Goal: Contribute content: Contribute content

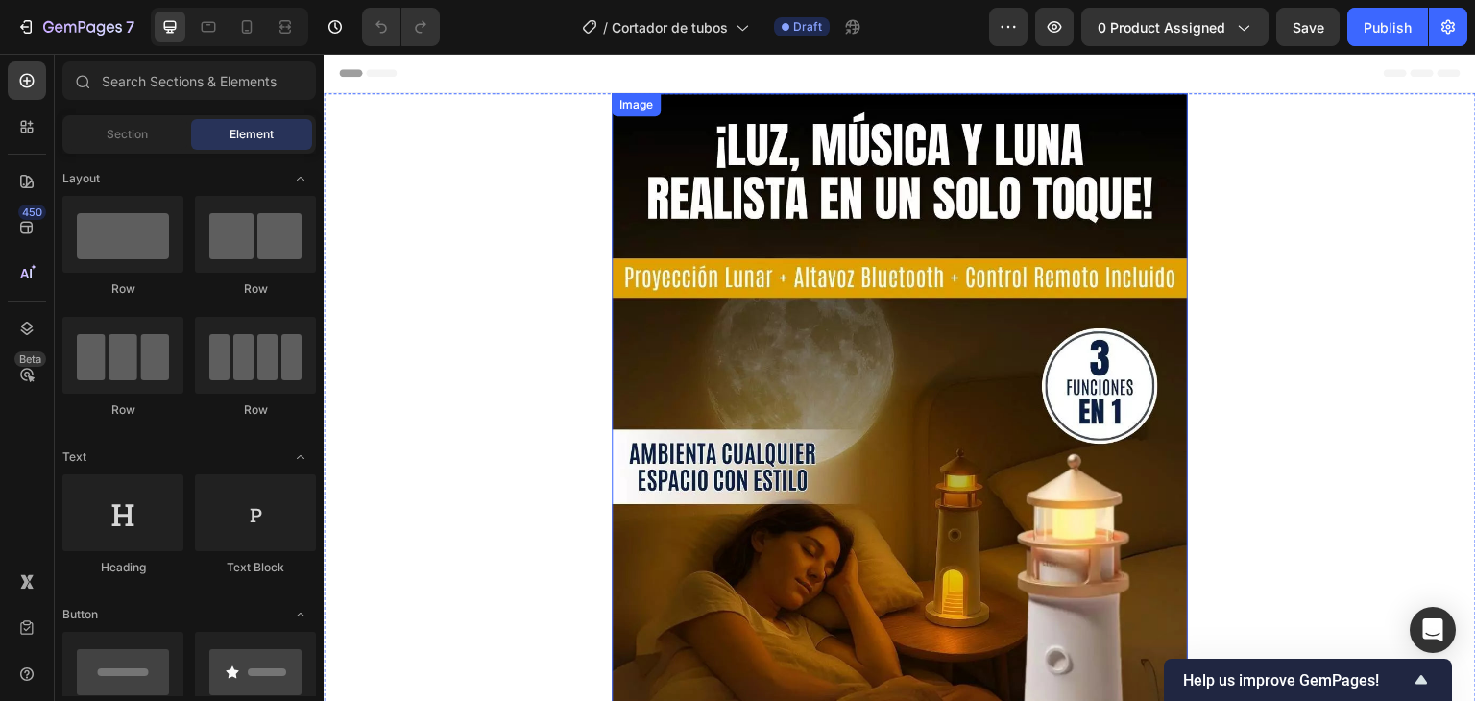
drag, startPoint x: 776, startPoint y: 308, endPoint x: 577, endPoint y: 355, distance: 204.3
click at [777, 306] on img at bounding box center [900, 487] width 576 height 789
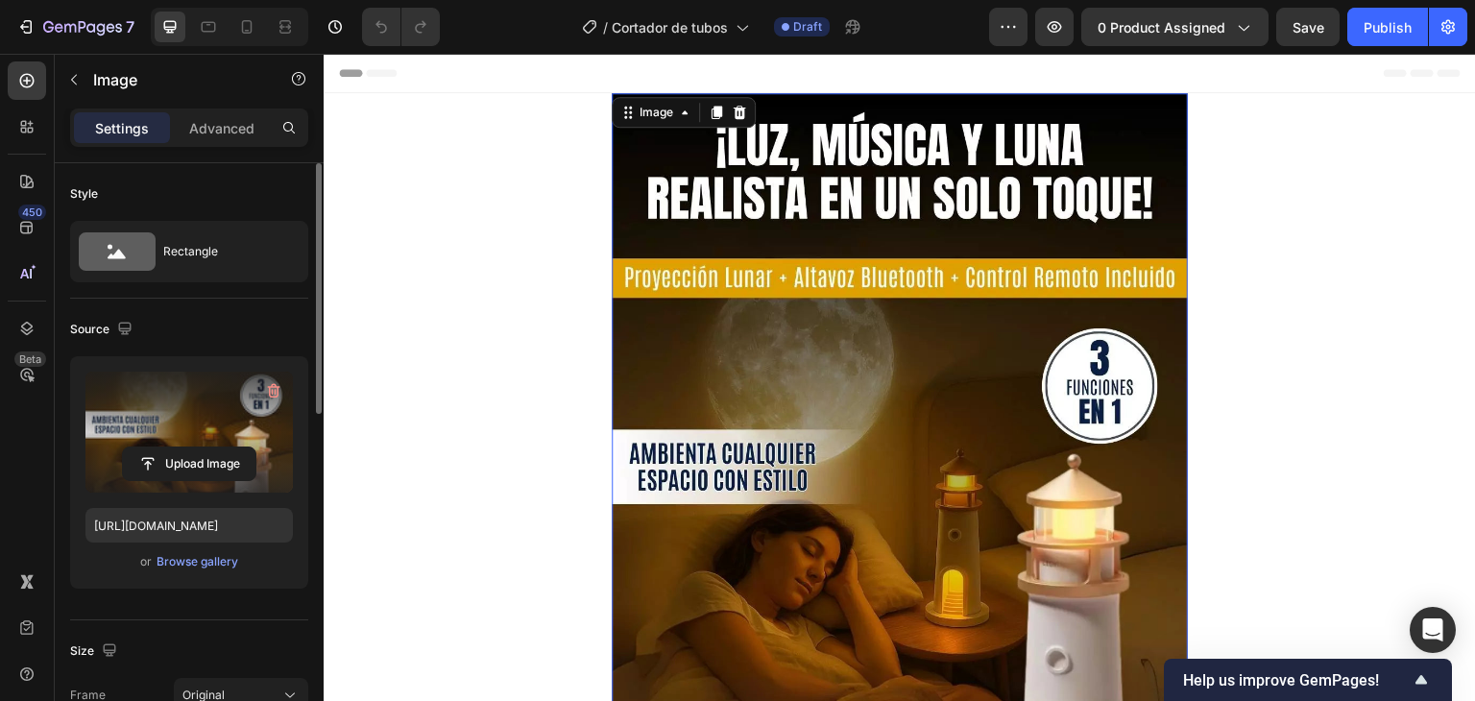
click at [179, 438] on label at bounding box center [188, 432] width 207 height 121
click at [179, 447] on input "file" at bounding box center [189, 463] width 133 height 33
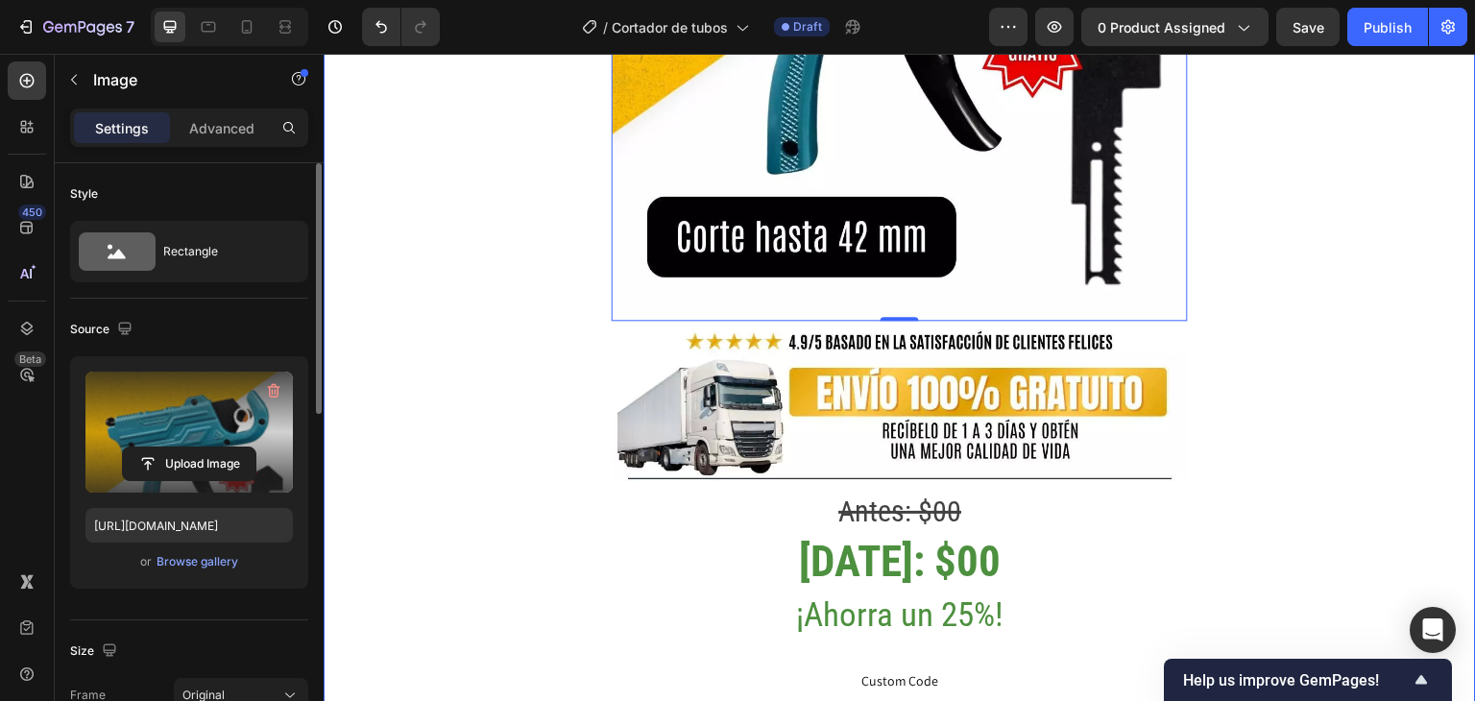
scroll to position [576, 0]
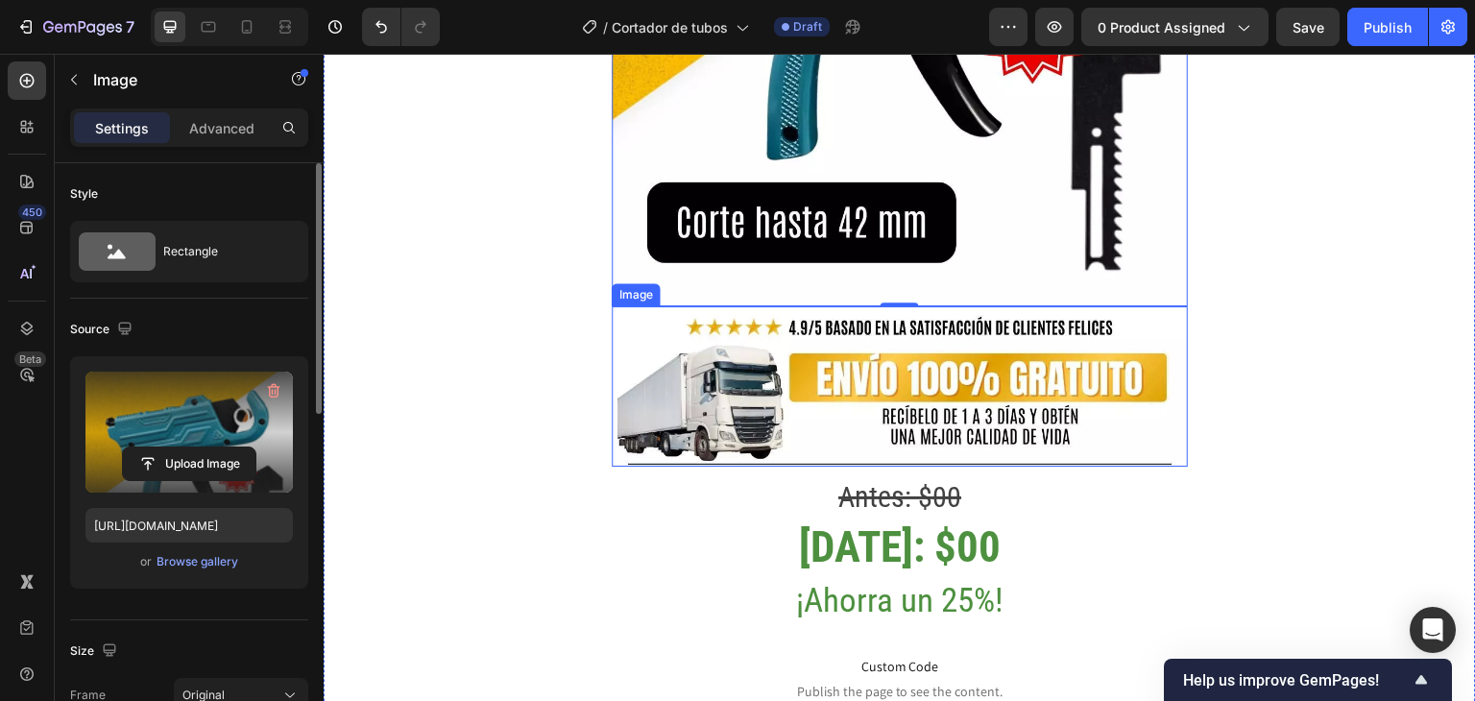
click at [973, 409] on img at bounding box center [900, 386] width 576 height 160
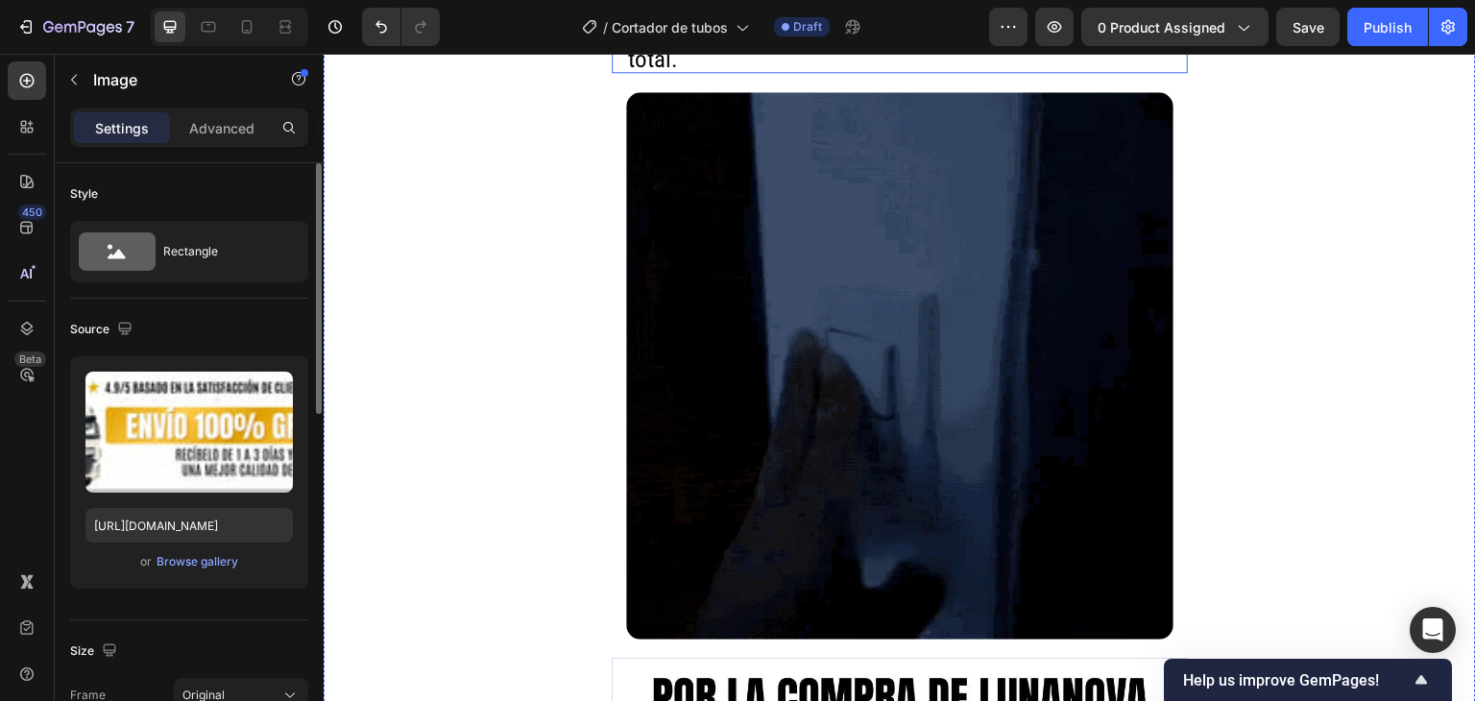
scroll to position [1921, 0]
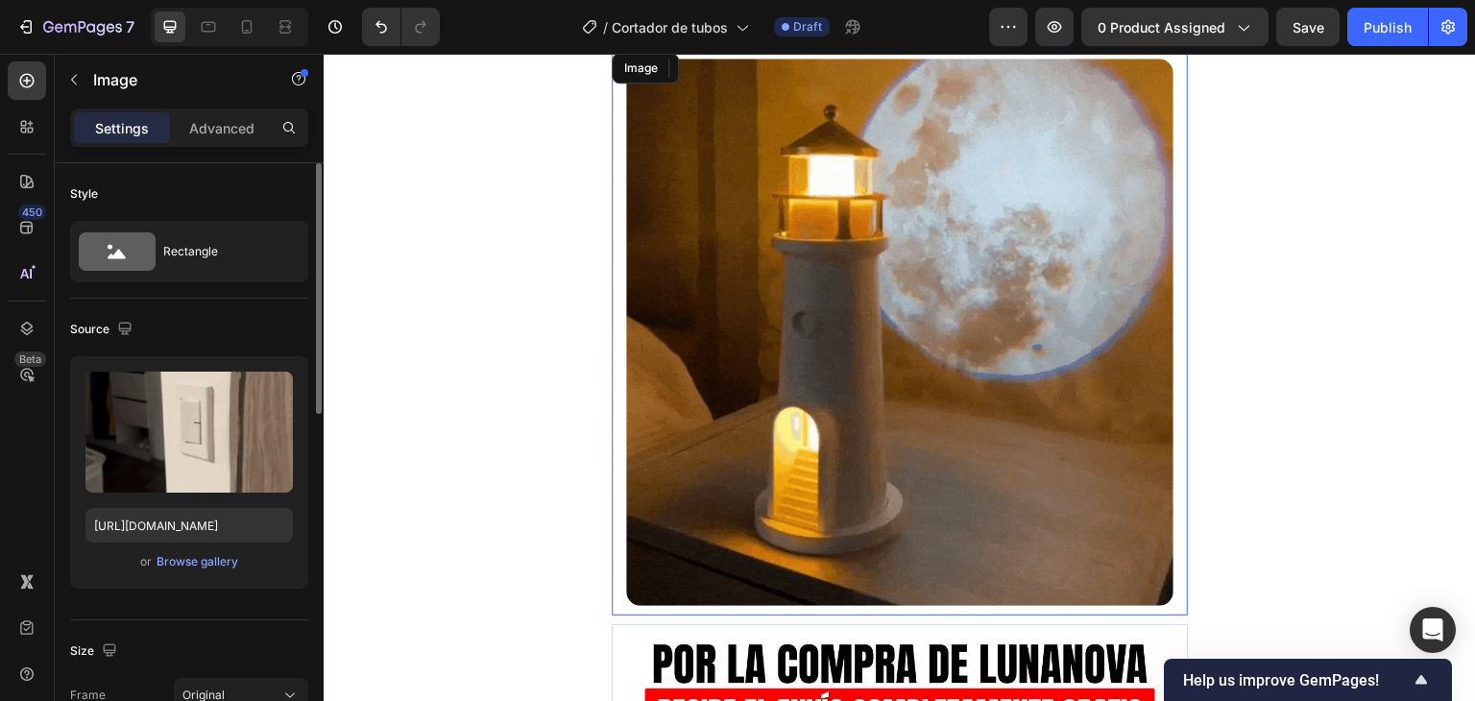
click at [802, 380] on img at bounding box center [899, 332] width 547 height 547
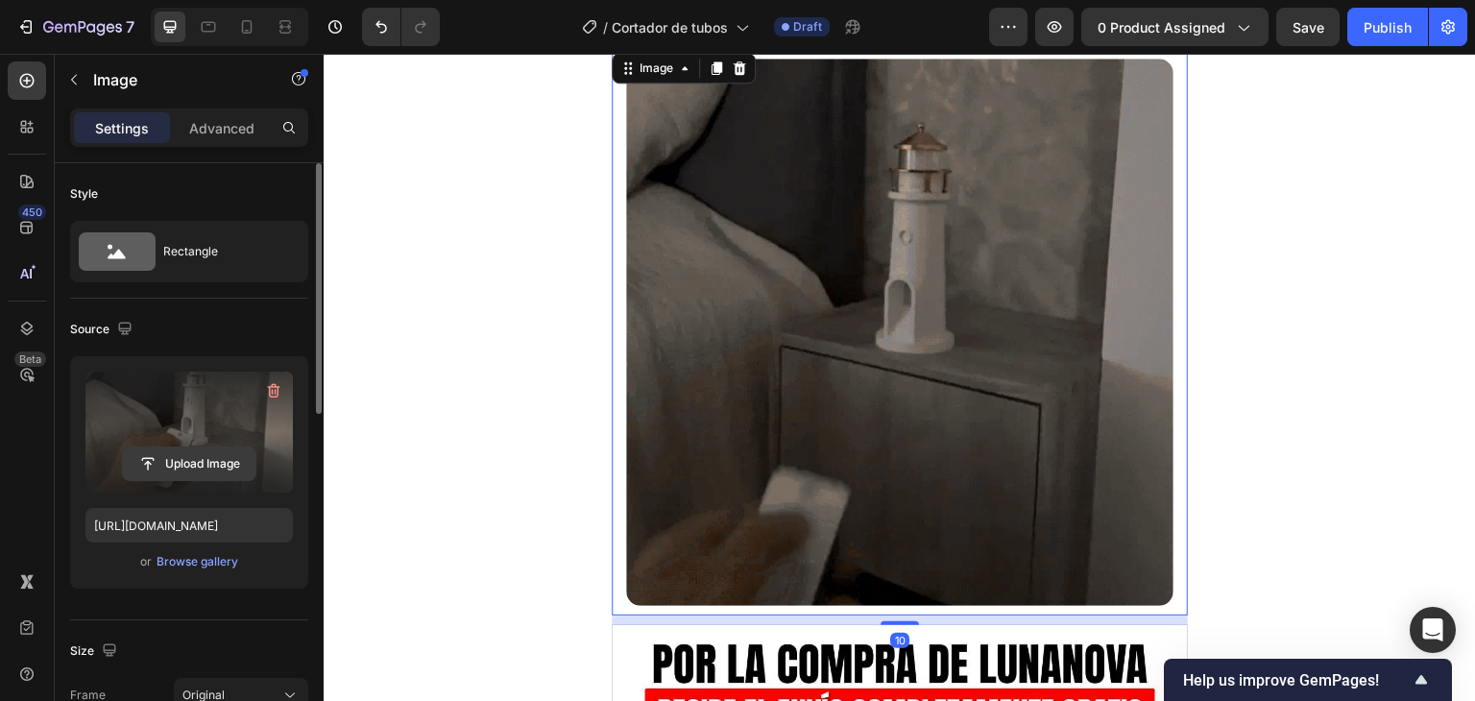
click at [171, 454] on input "file" at bounding box center [189, 463] width 133 height 33
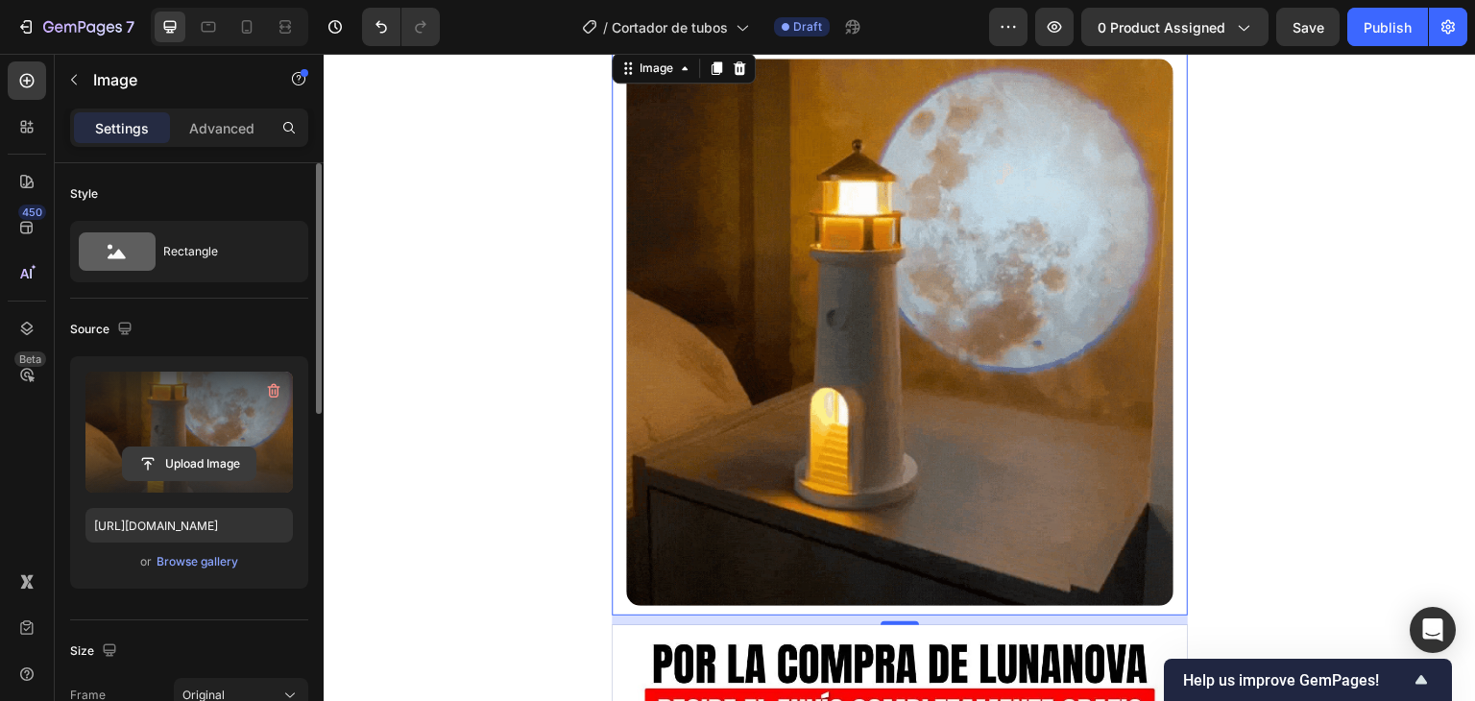
click at [230, 473] on input "file" at bounding box center [189, 463] width 133 height 33
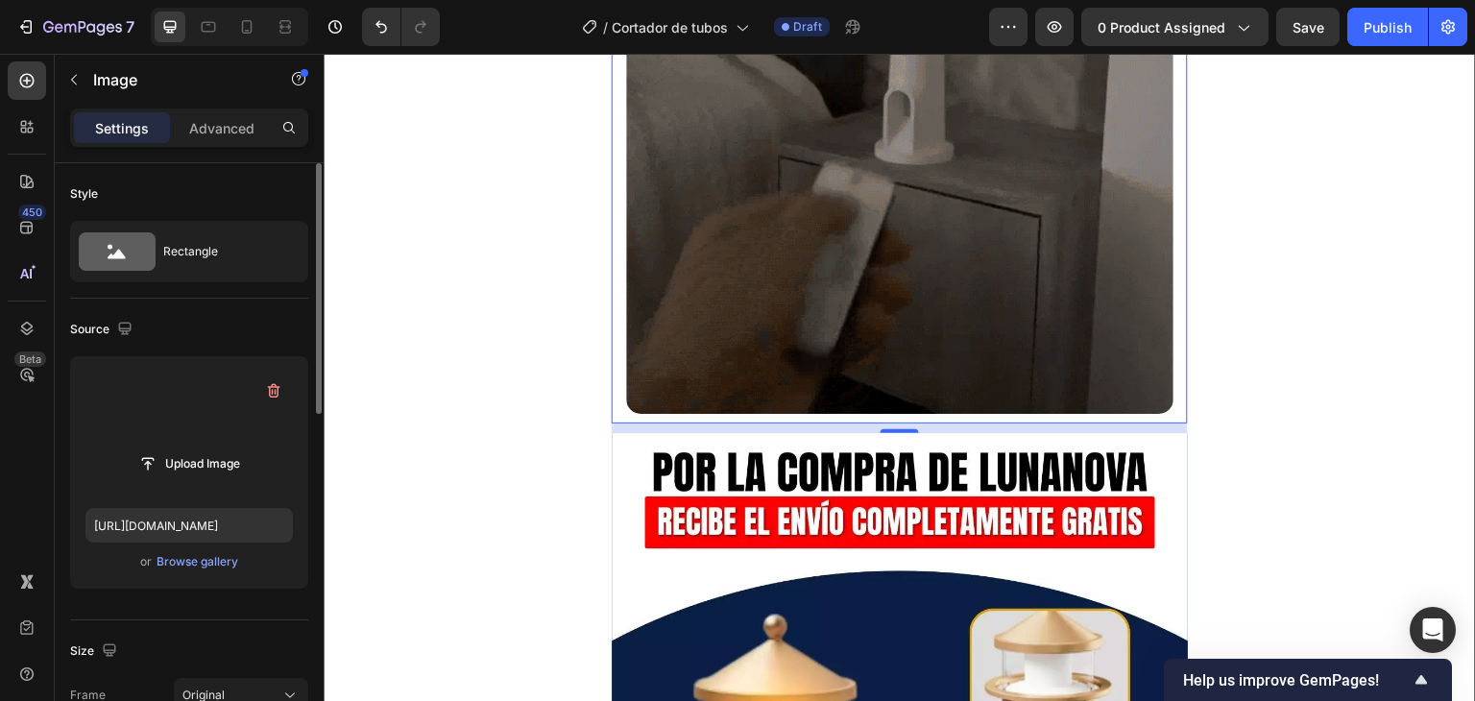
scroll to position [2305, 0]
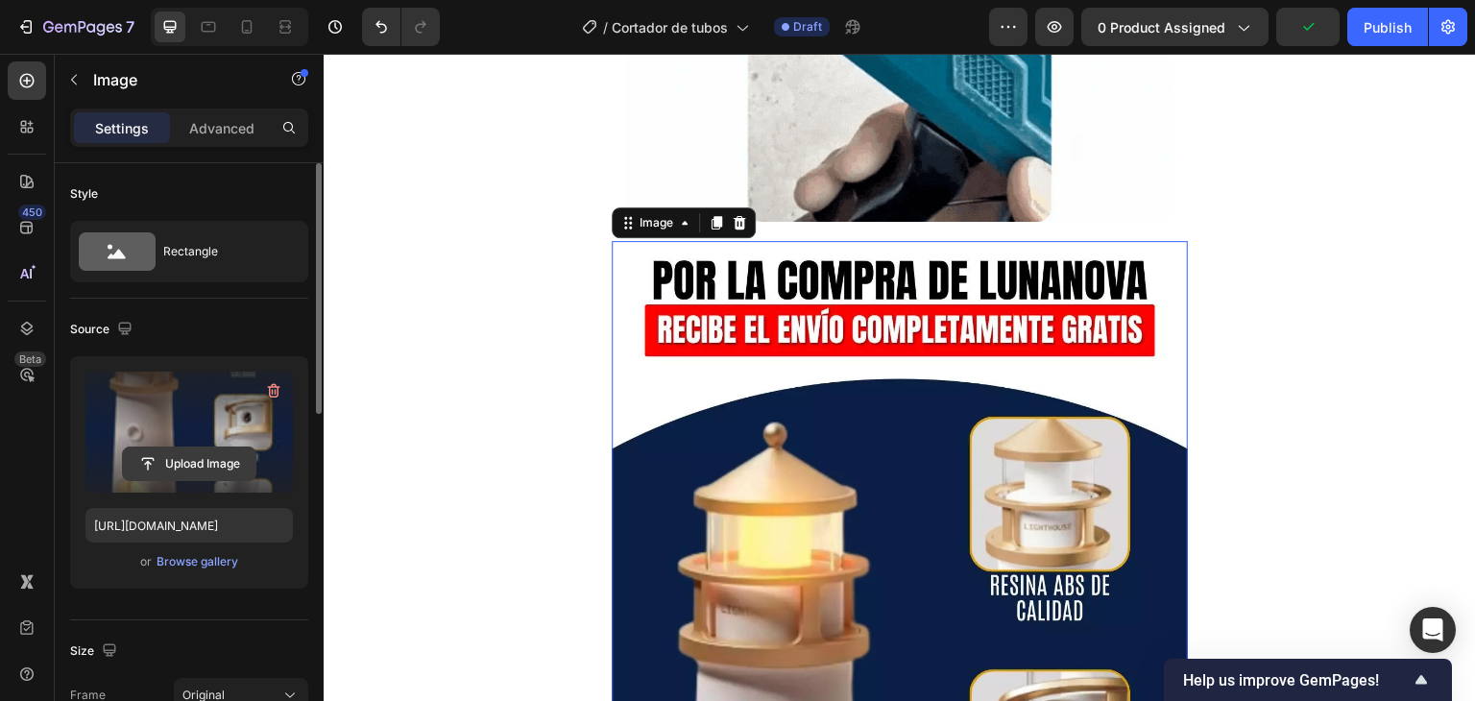
click at [173, 460] on input "file" at bounding box center [189, 463] width 133 height 33
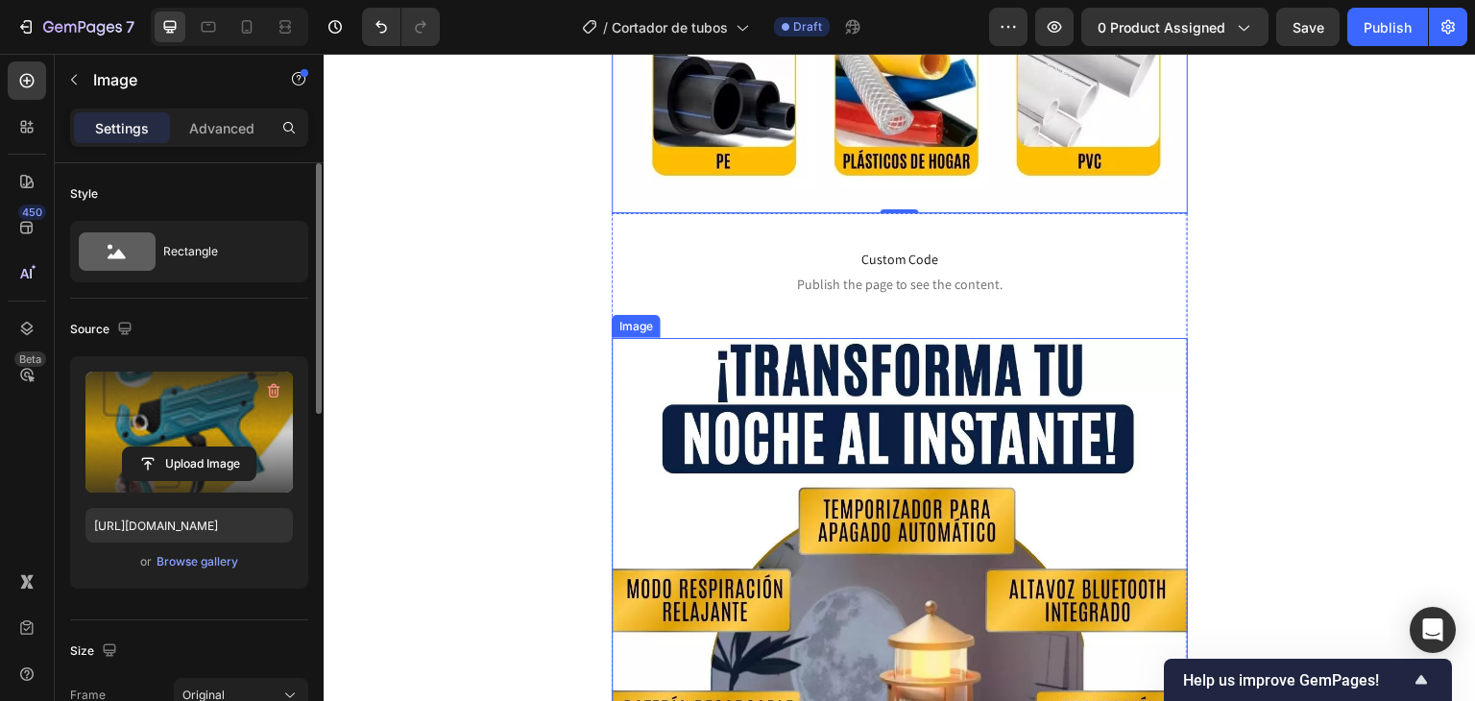
scroll to position [3457, 0]
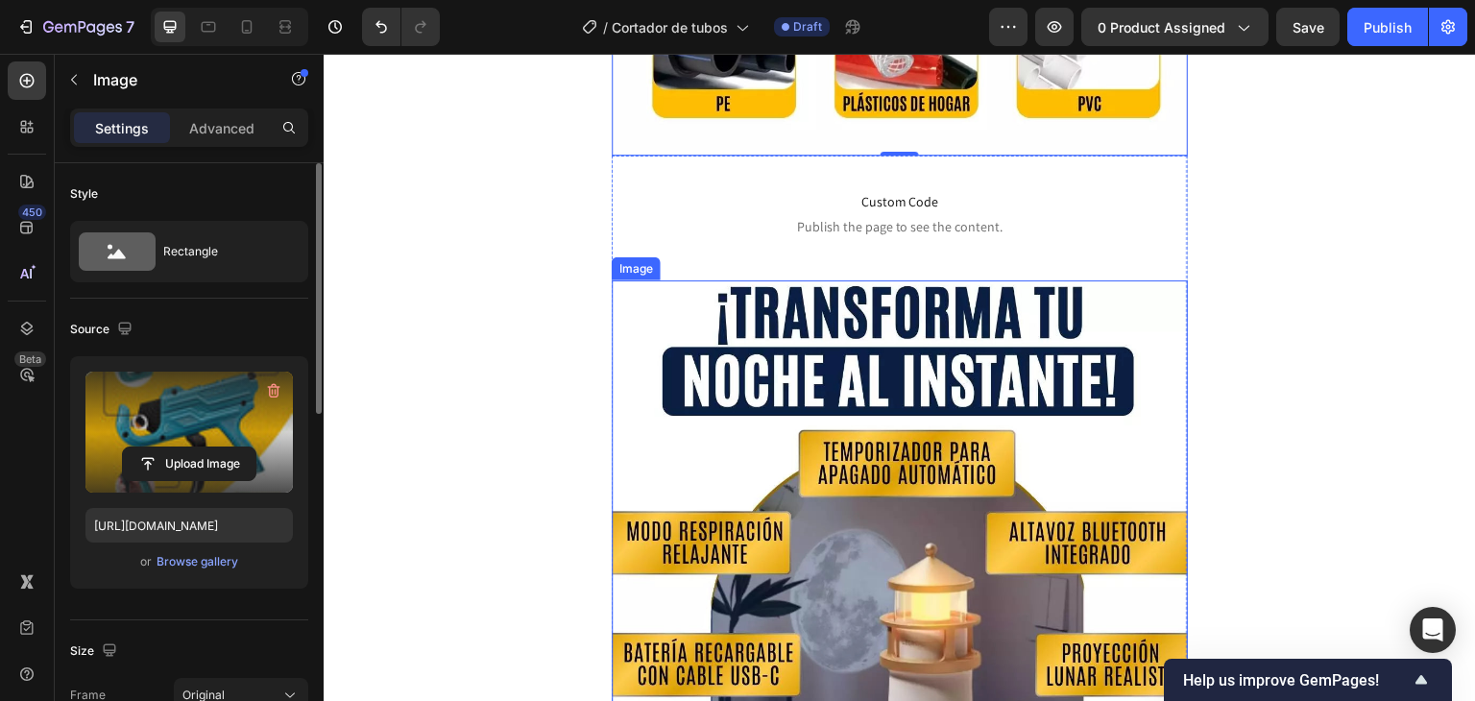
click at [905, 355] on img at bounding box center [900, 674] width 576 height 789
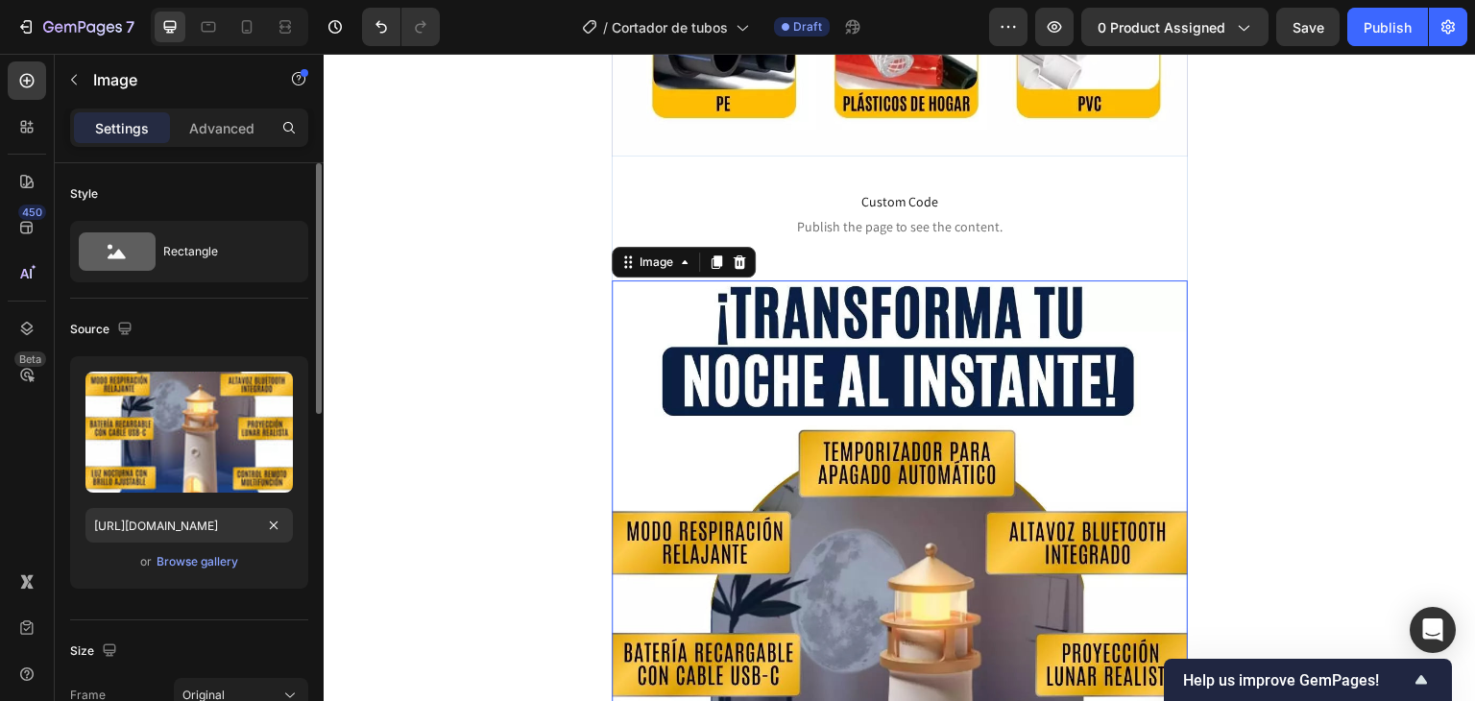
click at [181, 493] on div "Upload Image [URL][DOMAIN_NAME] or Browse gallery" at bounding box center [189, 472] width 238 height 232
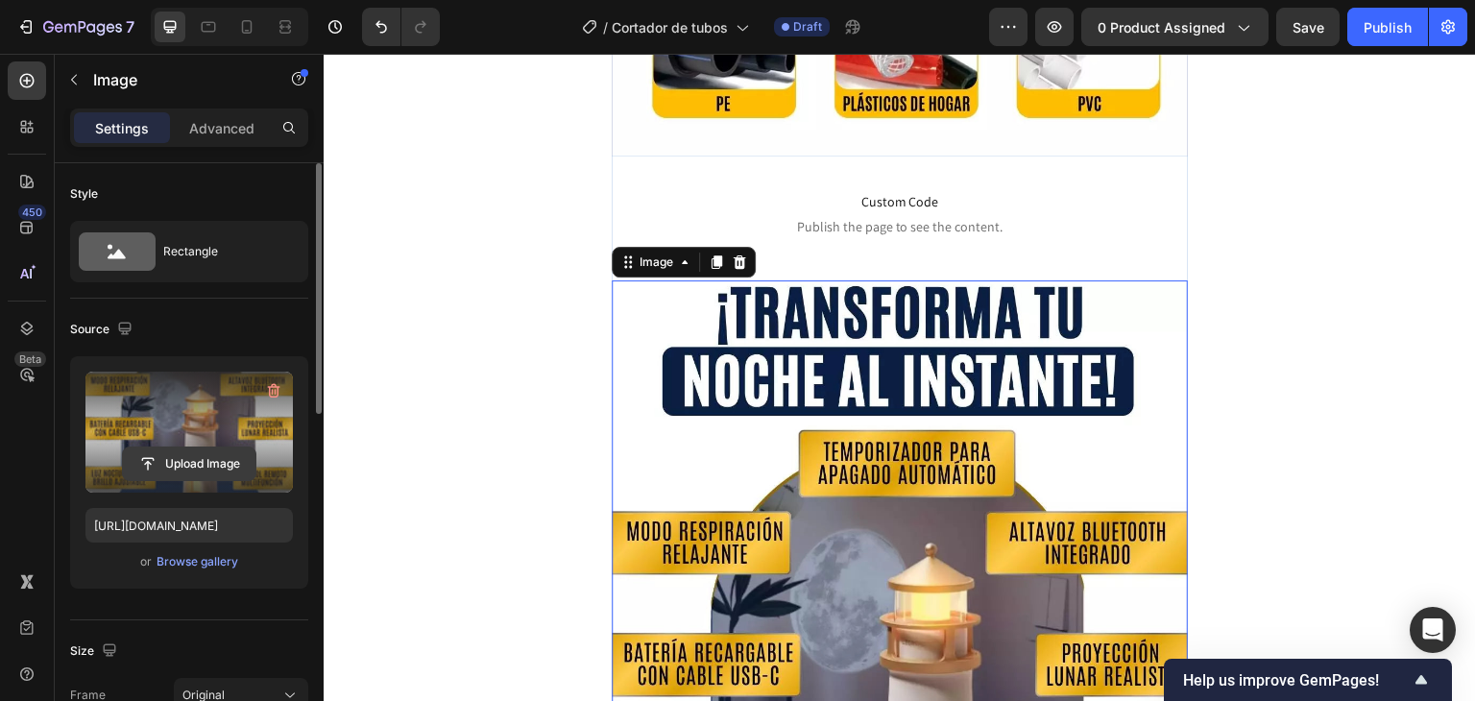
click at [198, 465] on input "file" at bounding box center [189, 463] width 133 height 33
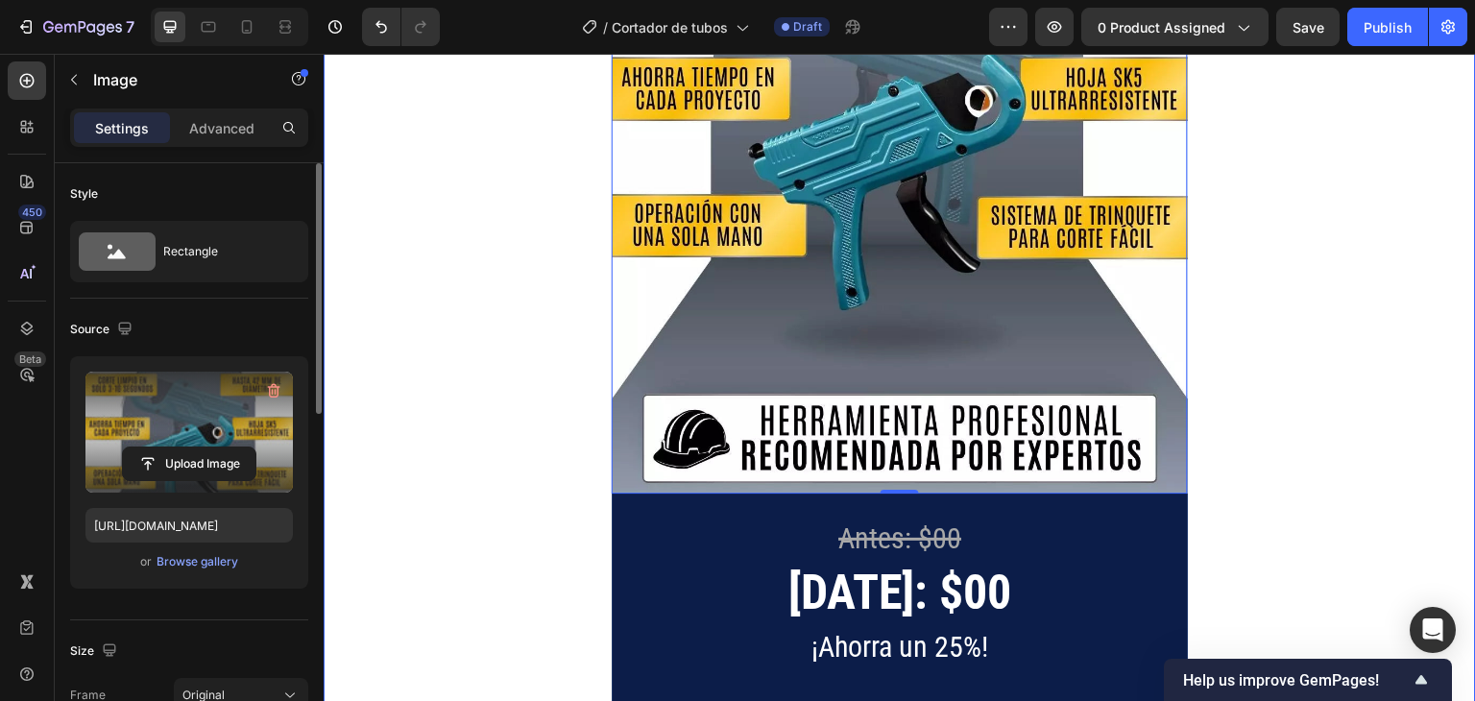
scroll to position [4225, 0]
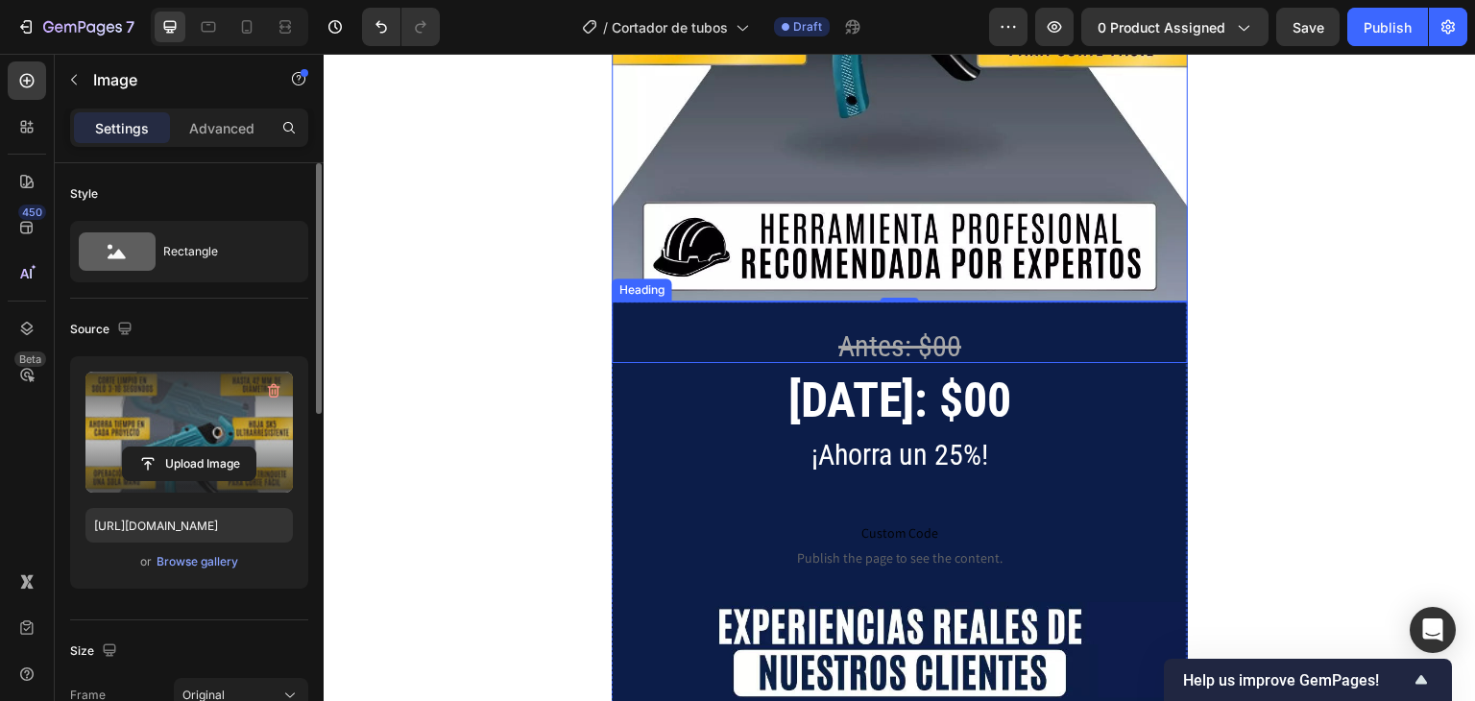
click at [625, 302] on h2 "Antes: $00" at bounding box center [900, 332] width 576 height 61
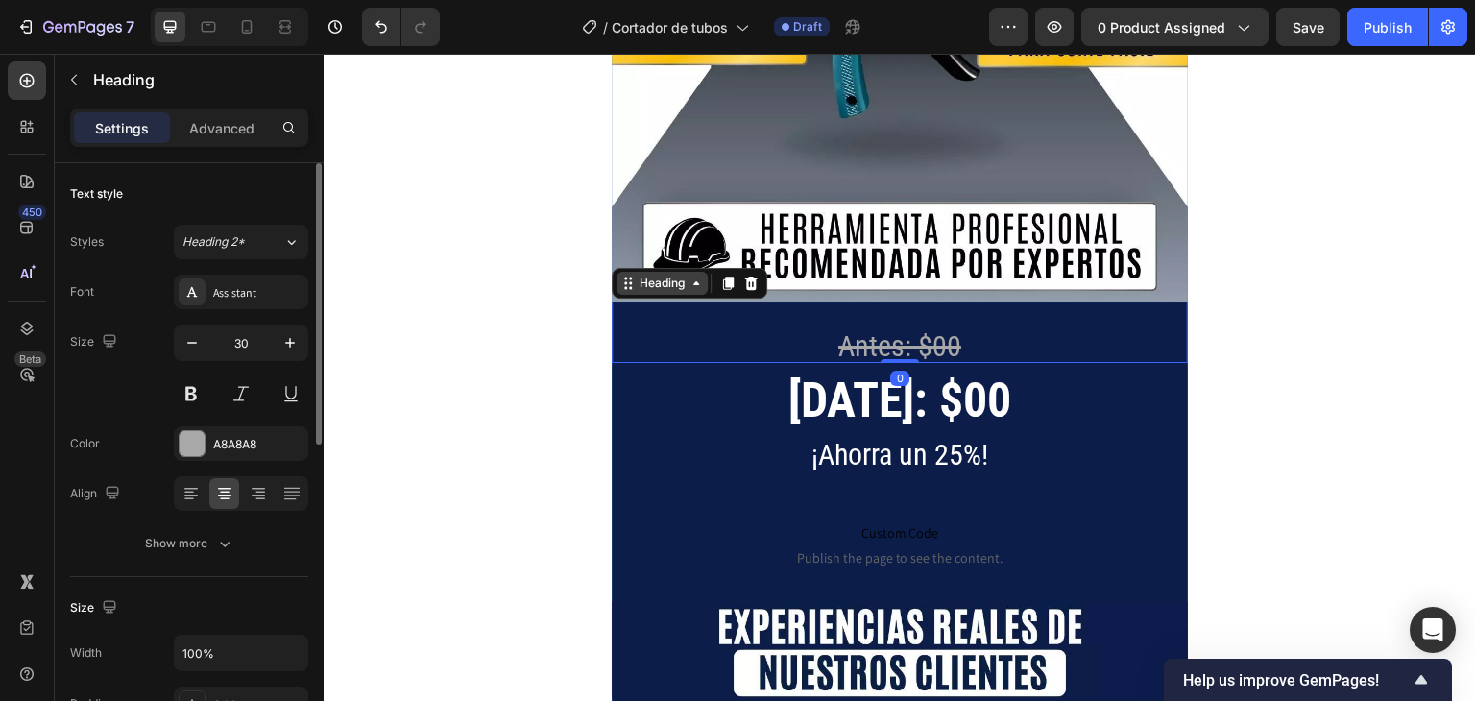
click at [641, 275] on div "Heading" at bounding box center [662, 283] width 53 height 17
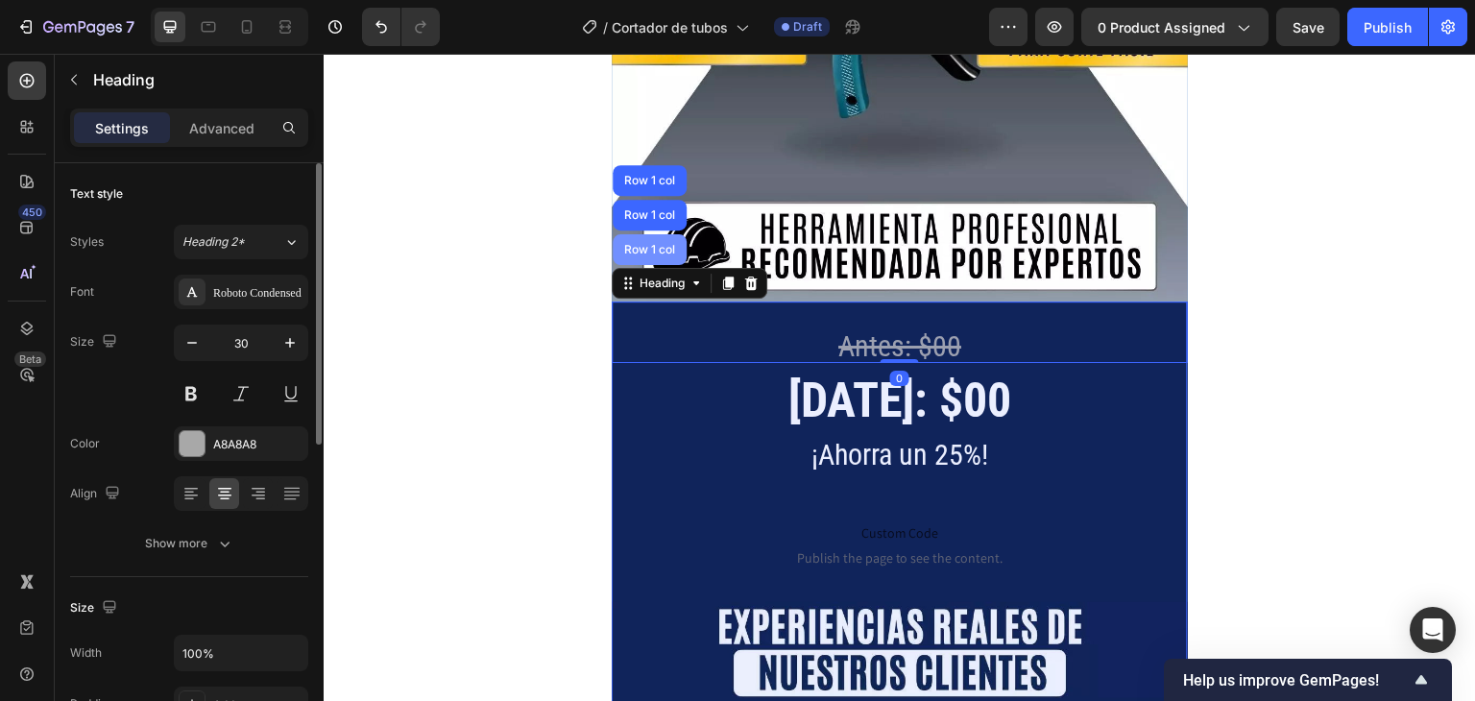
click at [652, 234] on div "Row 1 col" at bounding box center [650, 249] width 74 height 31
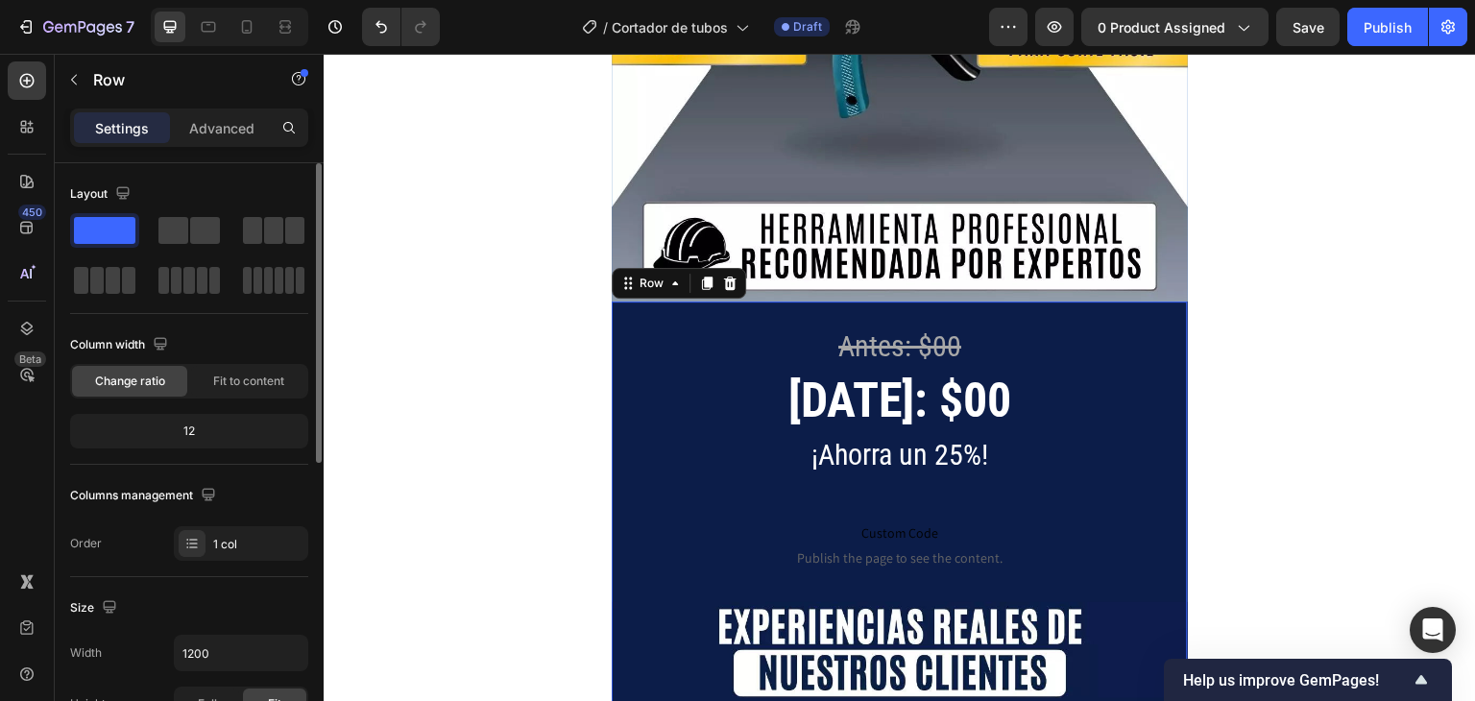
scroll to position [384, 0]
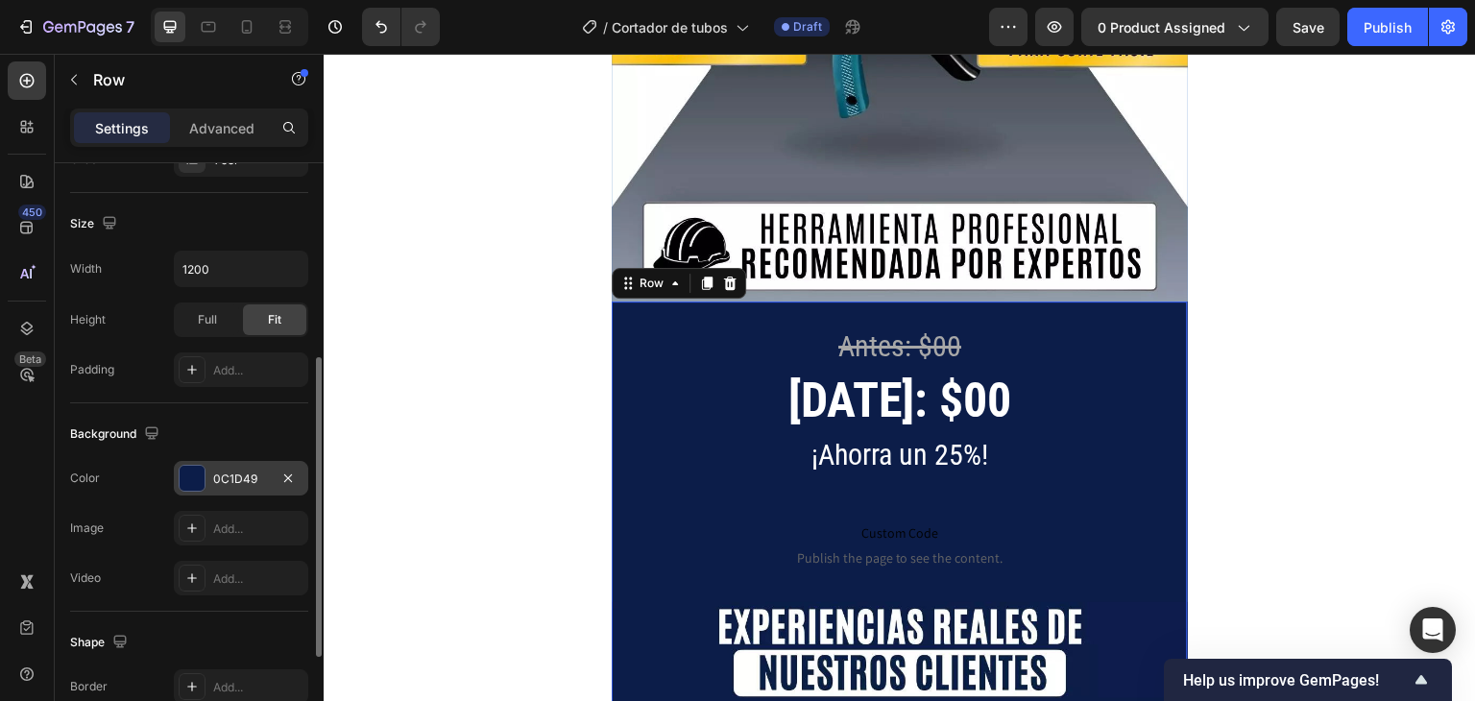
click at [202, 477] on div at bounding box center [192, 478] width 25 height 25
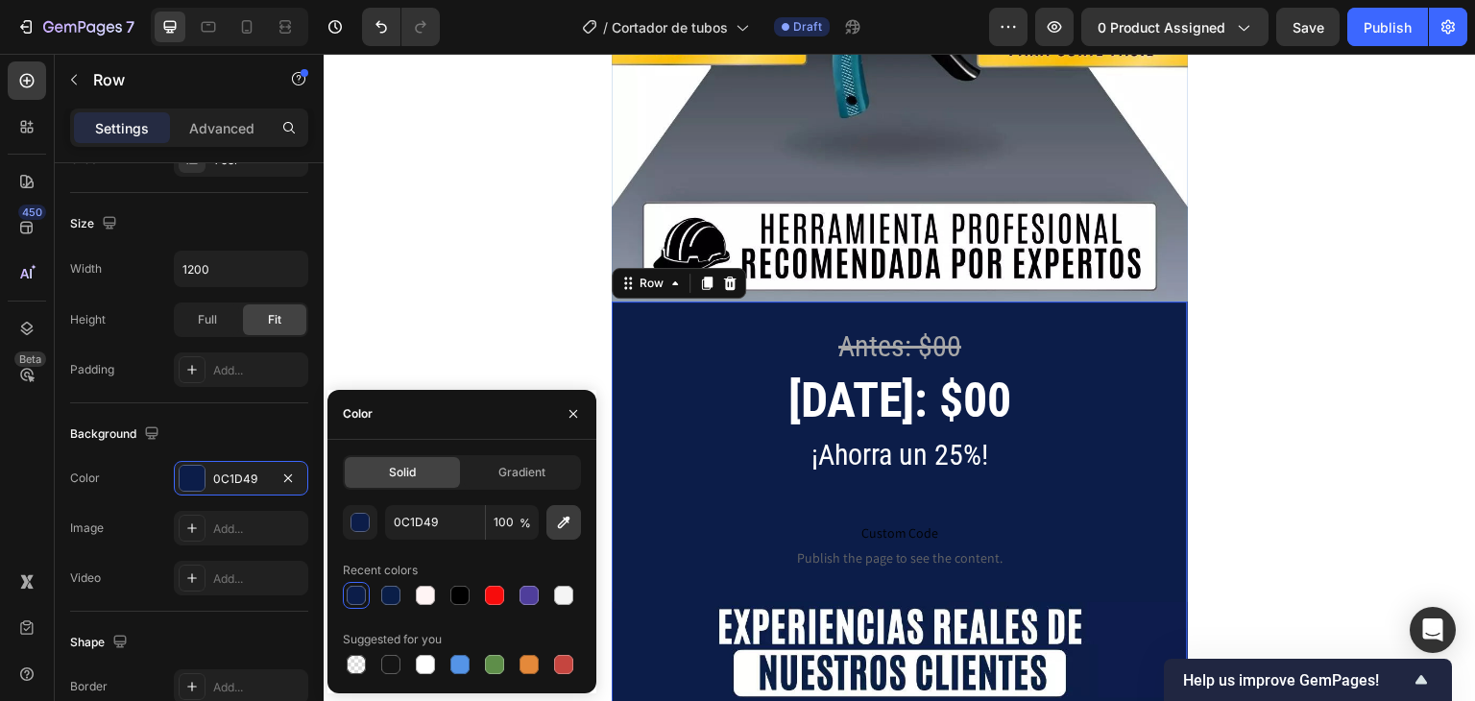
click at [560, 527] on icon "button" at bounding box center [564, 522] width 12 height 12
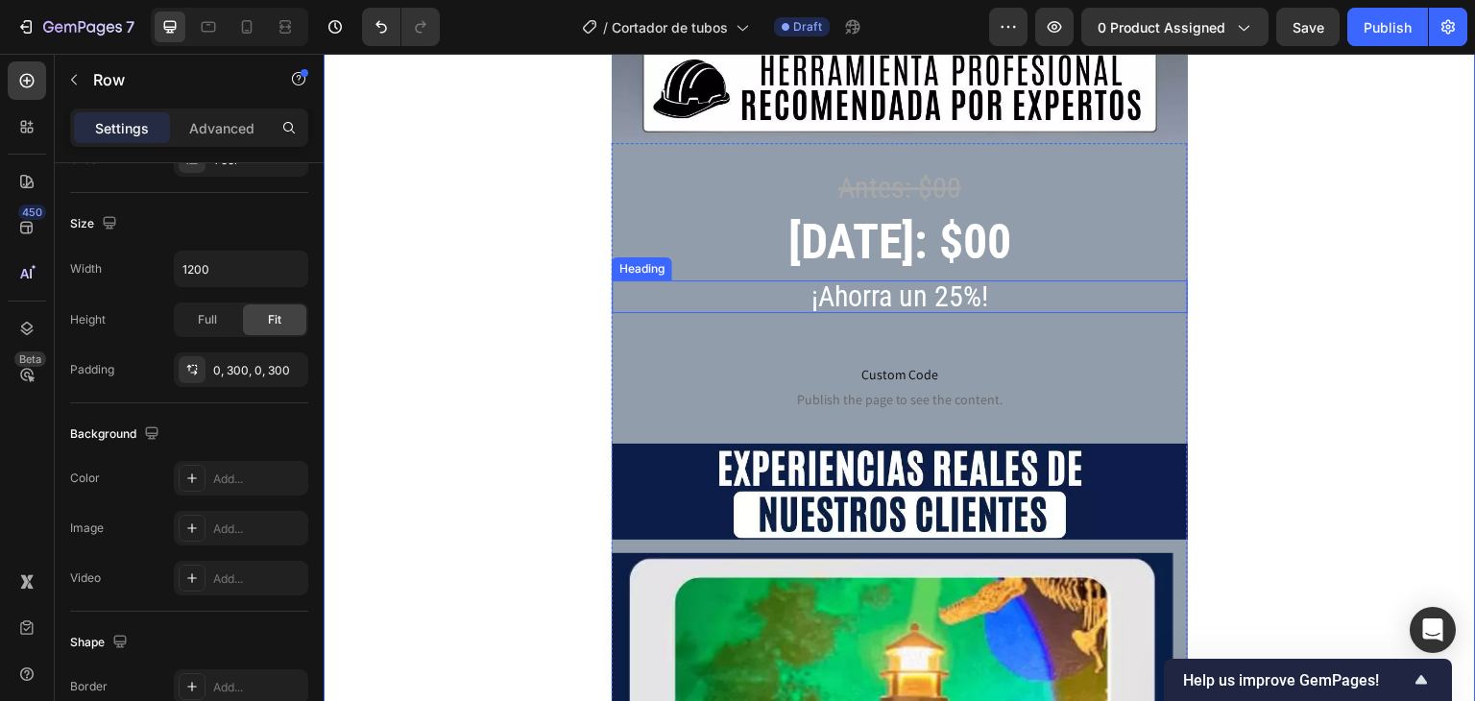
scroll to position [4417, 0]
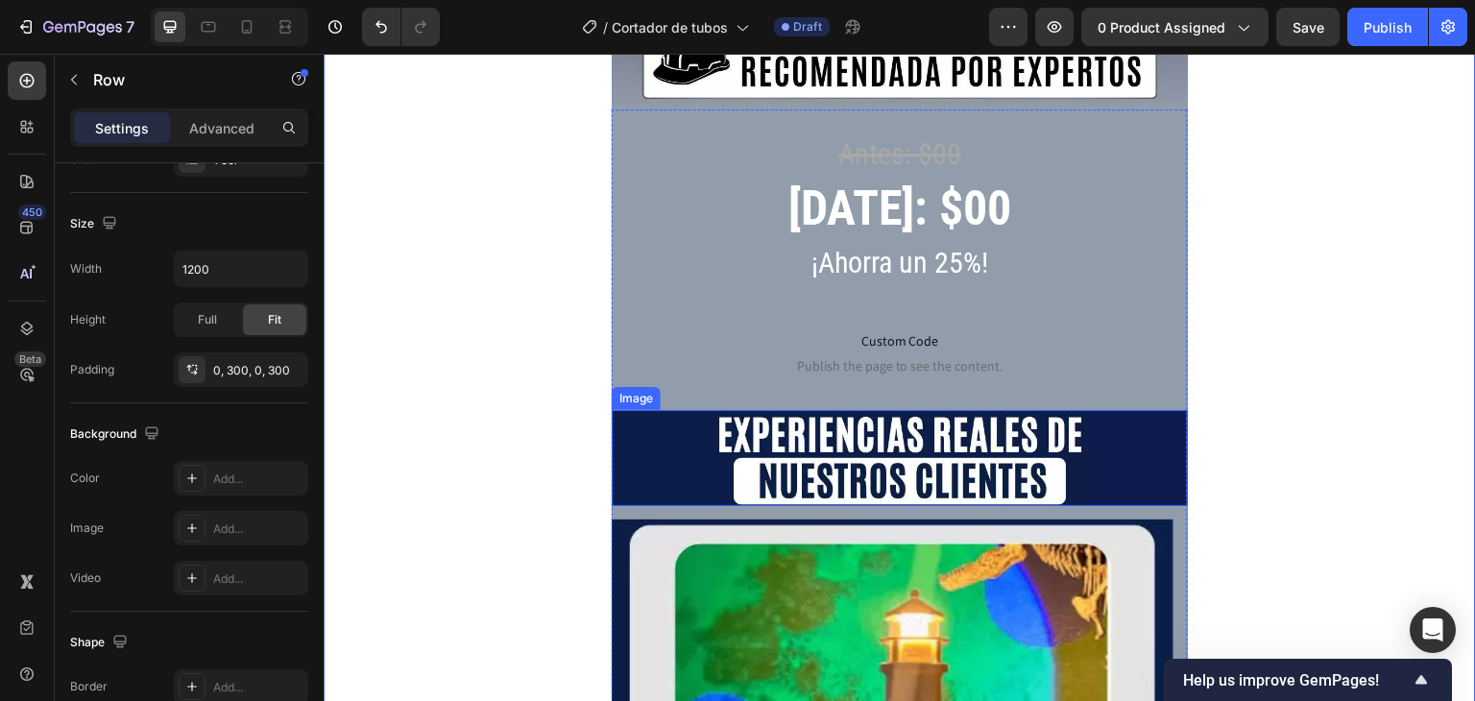
click at [704, 410] on img at bounding box center [900, 458] width 576 height 96
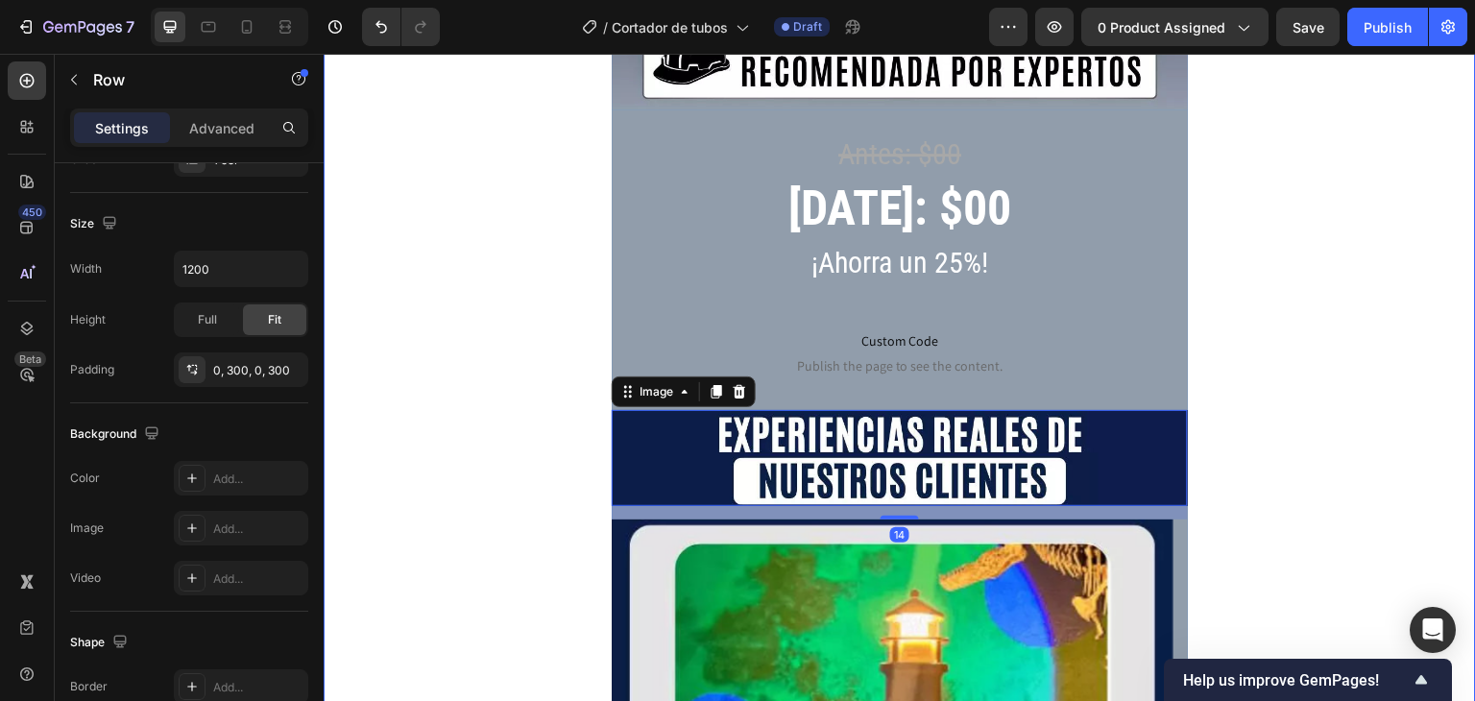
scroll to position [0, 0]
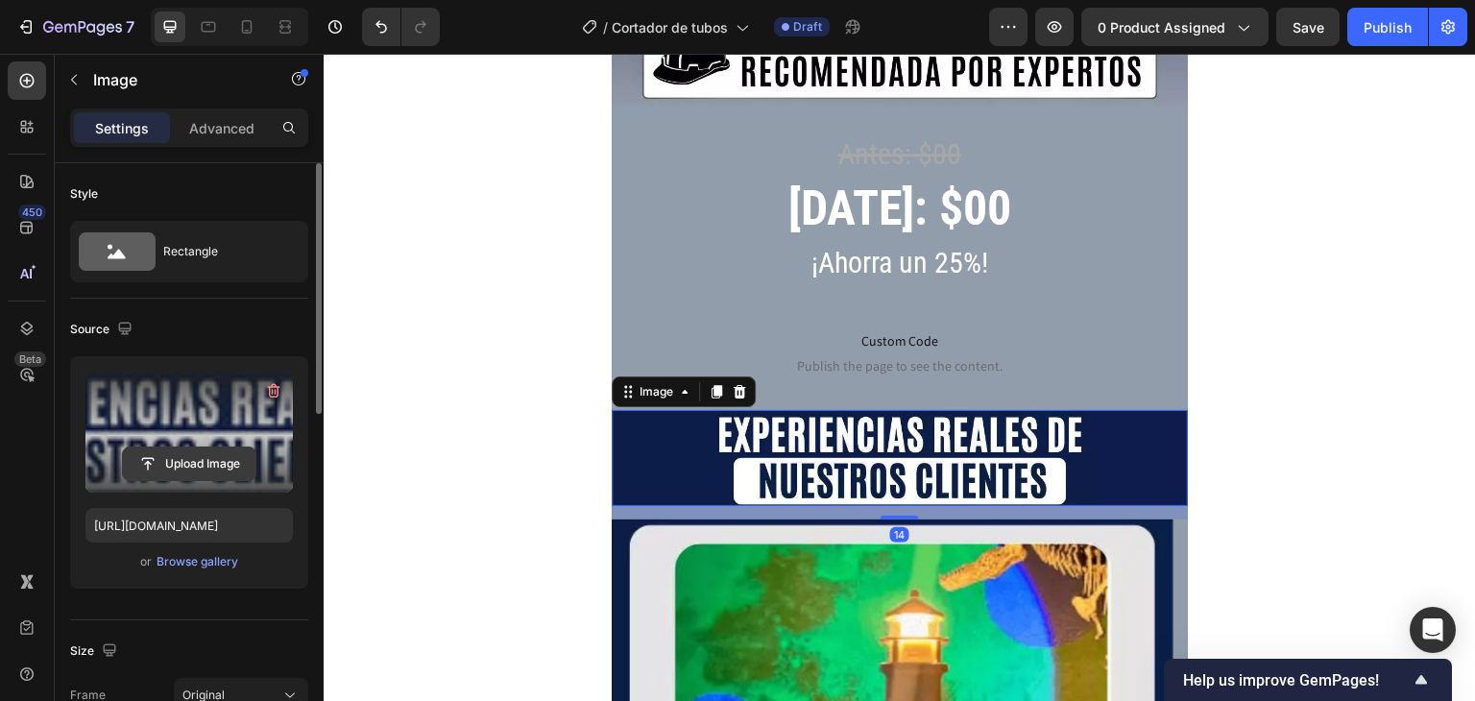
click at [183, 466] on input "file" at bounding box center [189, 463] width 133 height 33
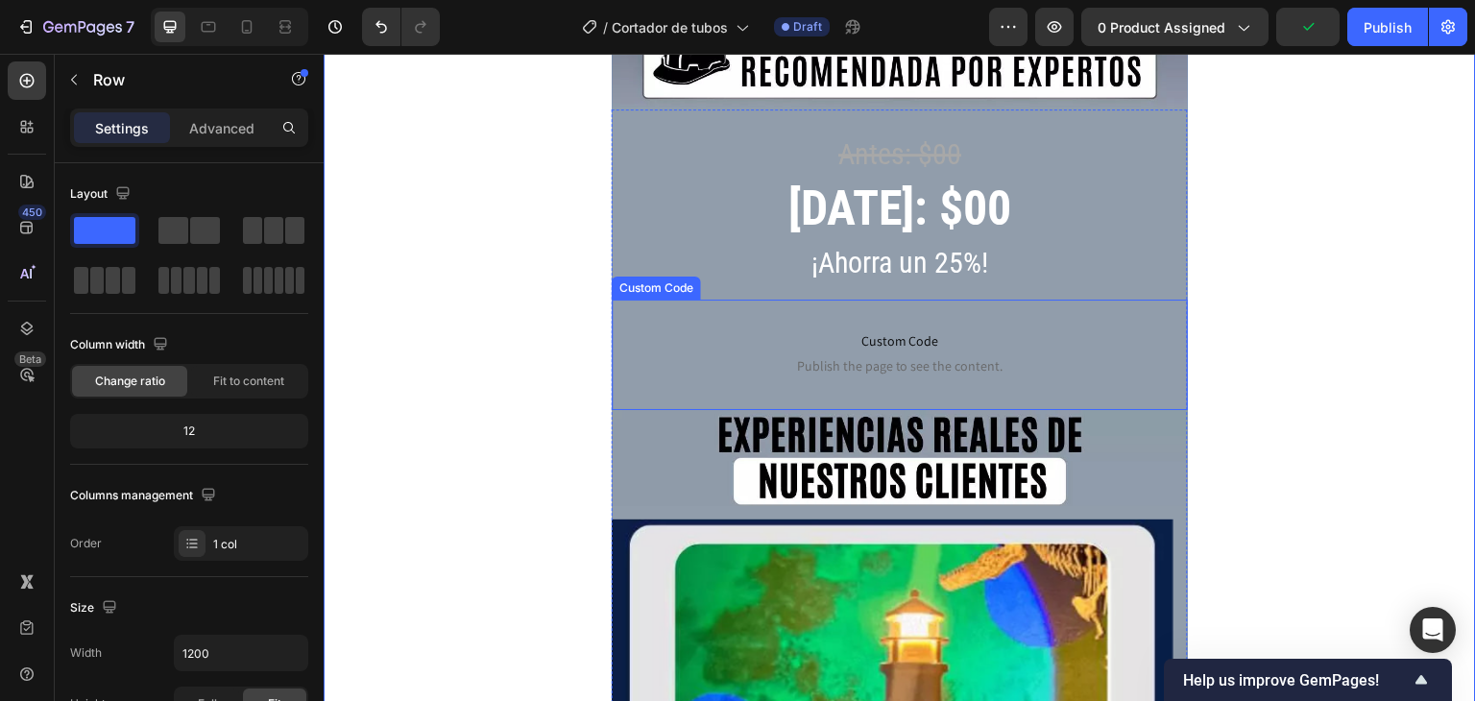
scroll to position [4609, 0]
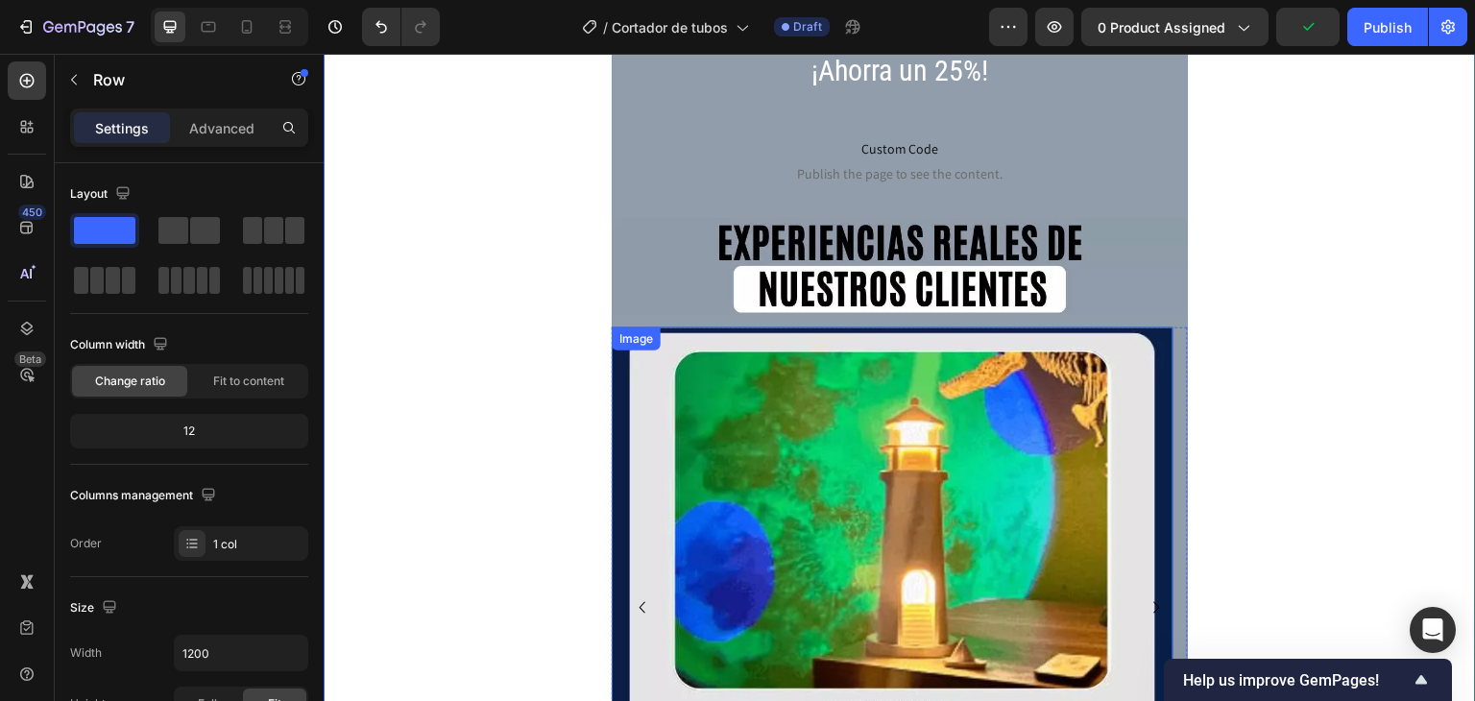
click at [619, 327] on div "Image" at bounding box center [893, 608] width 562 height 562
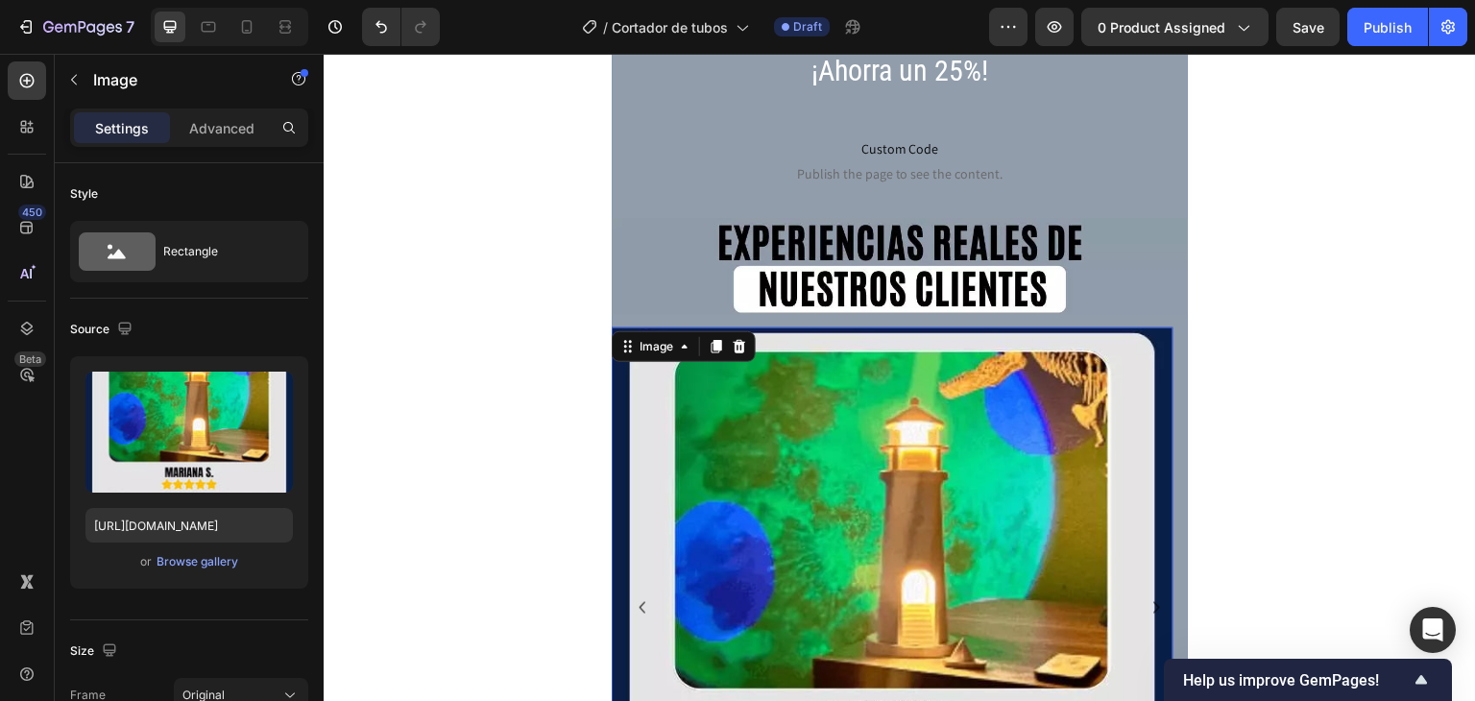
click at [755, 372] on img at bounding box center [893, 608] width 562 height 562
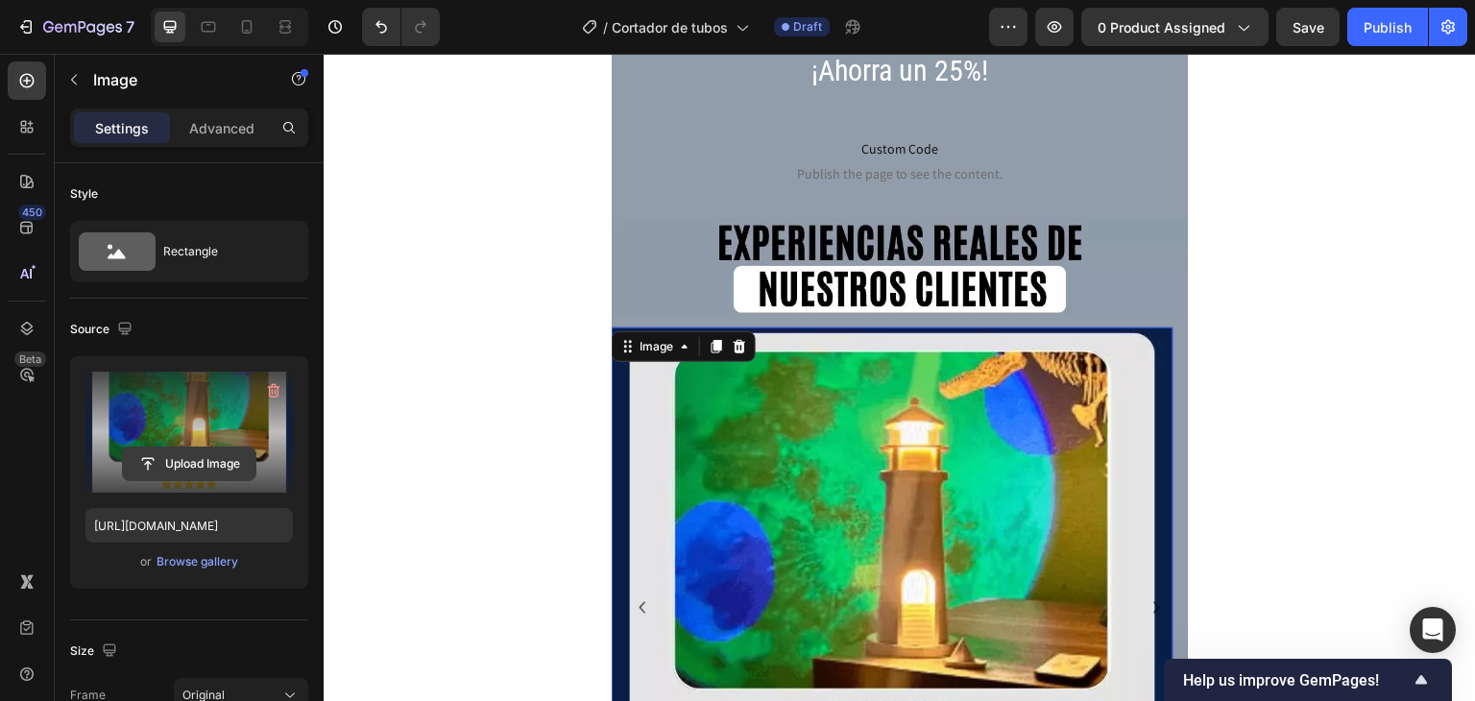
click at [157, 466] on input "file" at bounding box center [189, 463] width 133 height 33
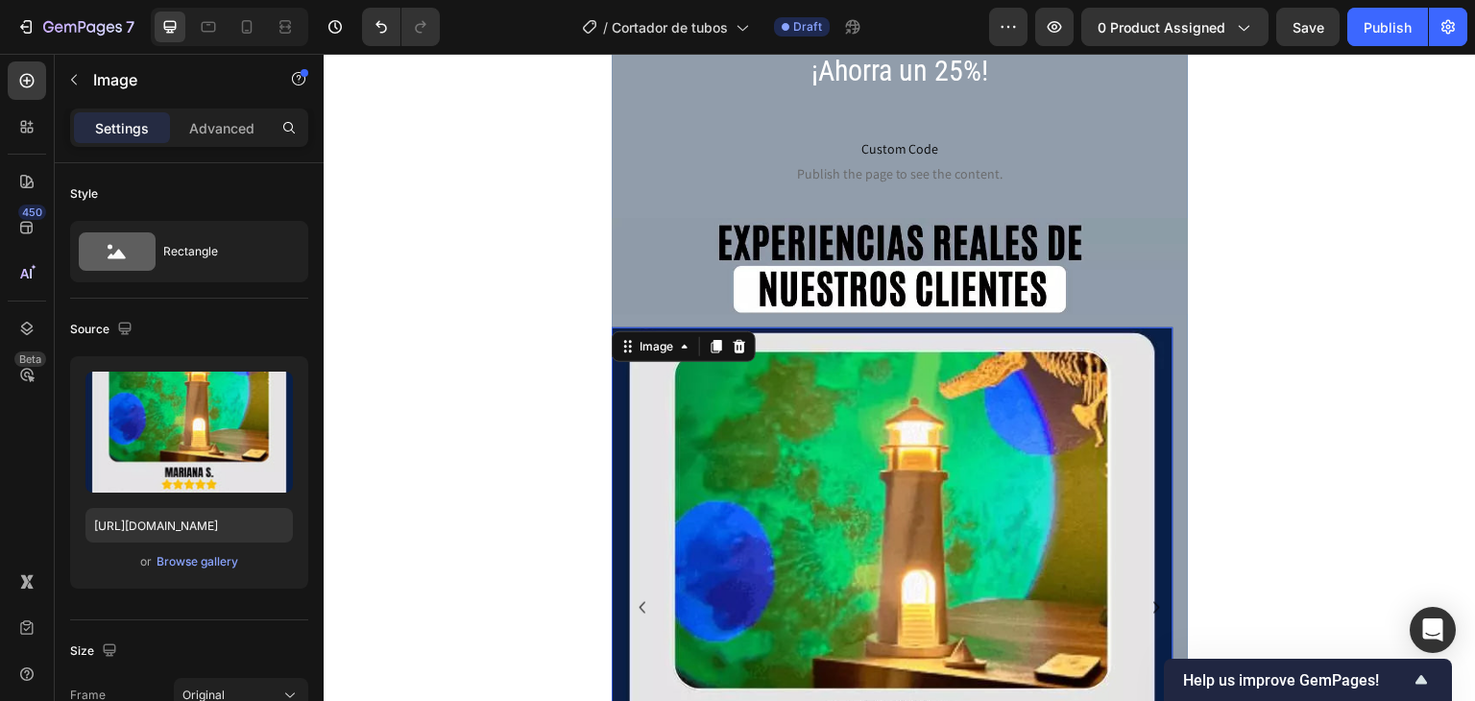
click at [650, 331] on div "Image" at bounding box center [684, 346] width 144 height 31
click at [633, 339] on icon at bounding box center [627, 346] width 15 height 15
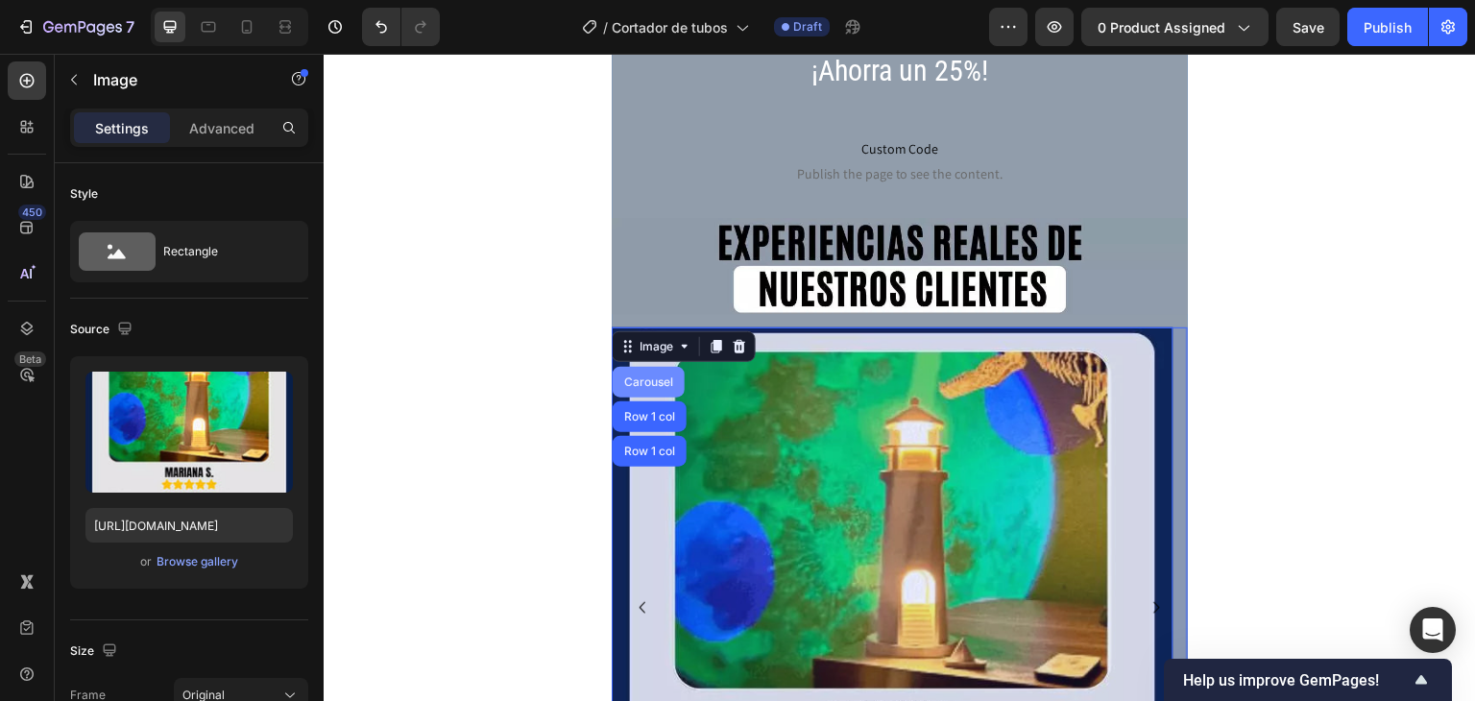
click at [662, 376] on div "Carousel" at bounding box center [648, 382] width 57 height 12
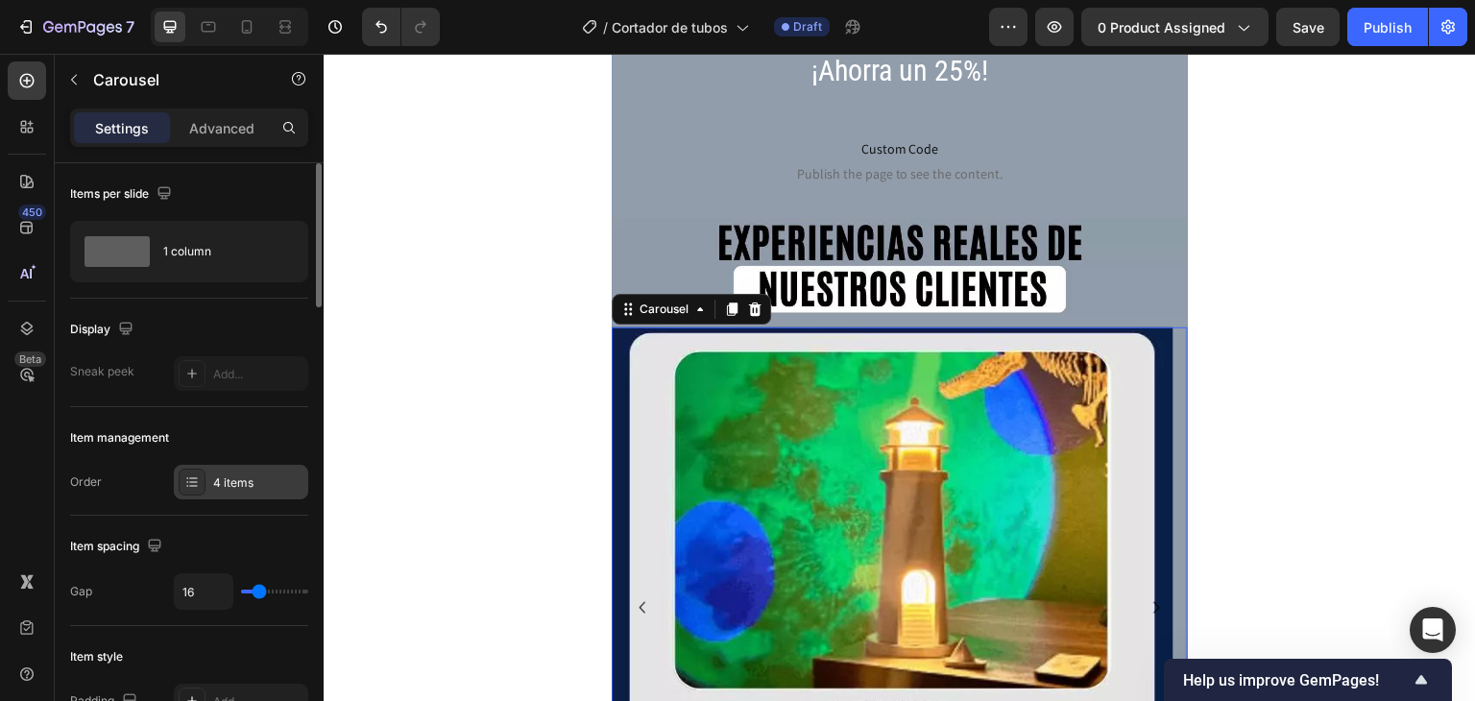
click at [204, 486] on div at bounding box center [192, 482] width 27 height 27
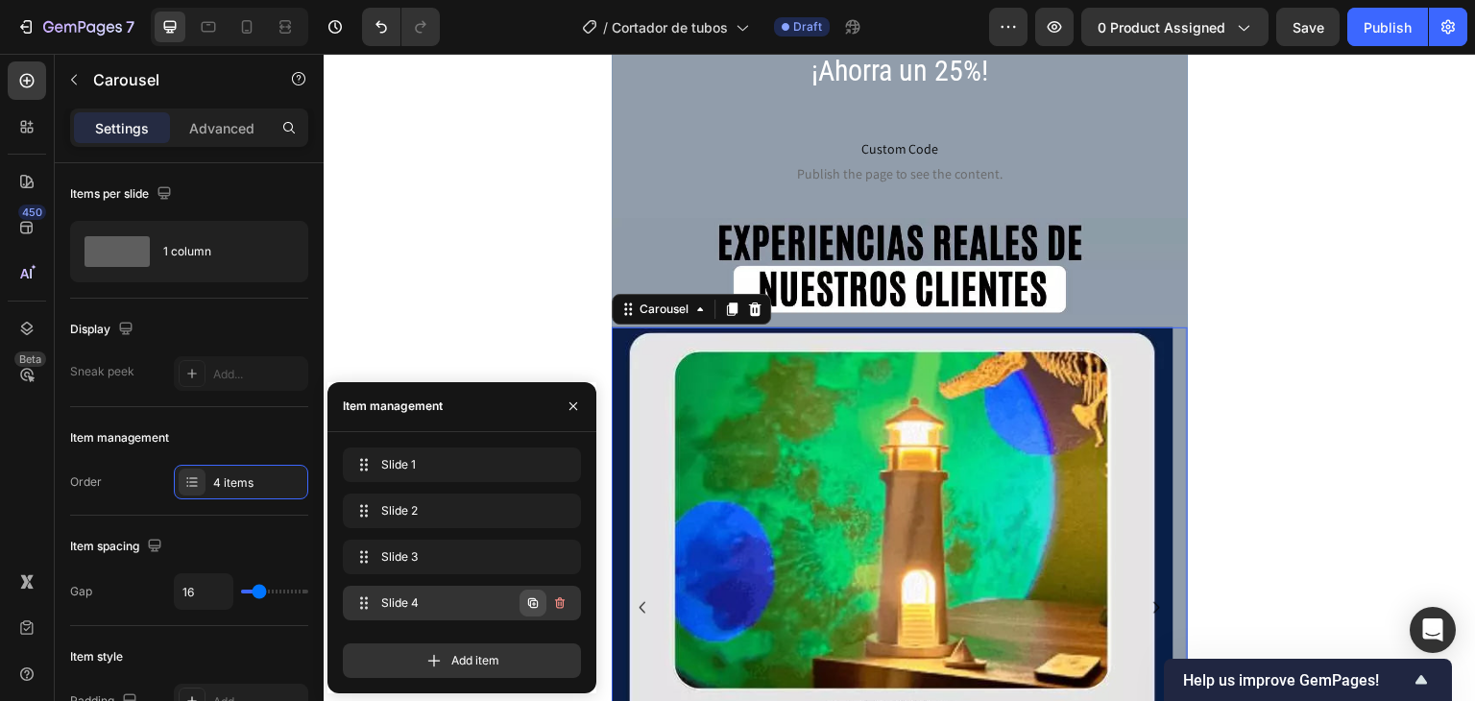
click at [536, 611] on button "button" at bounding box center [532, 603] width 27 height 27
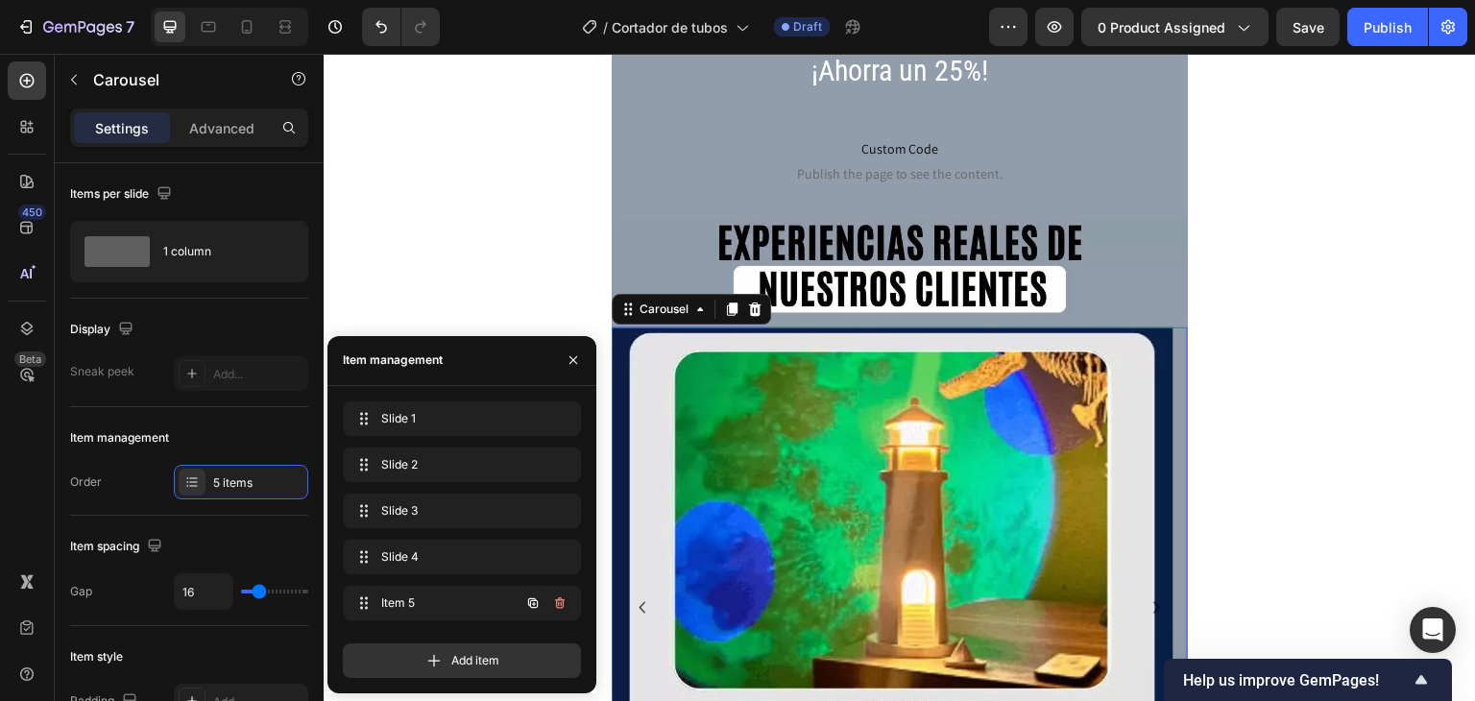
click at [536, 611] on button "button" at bounding box center [532, 603] width 27 height 27
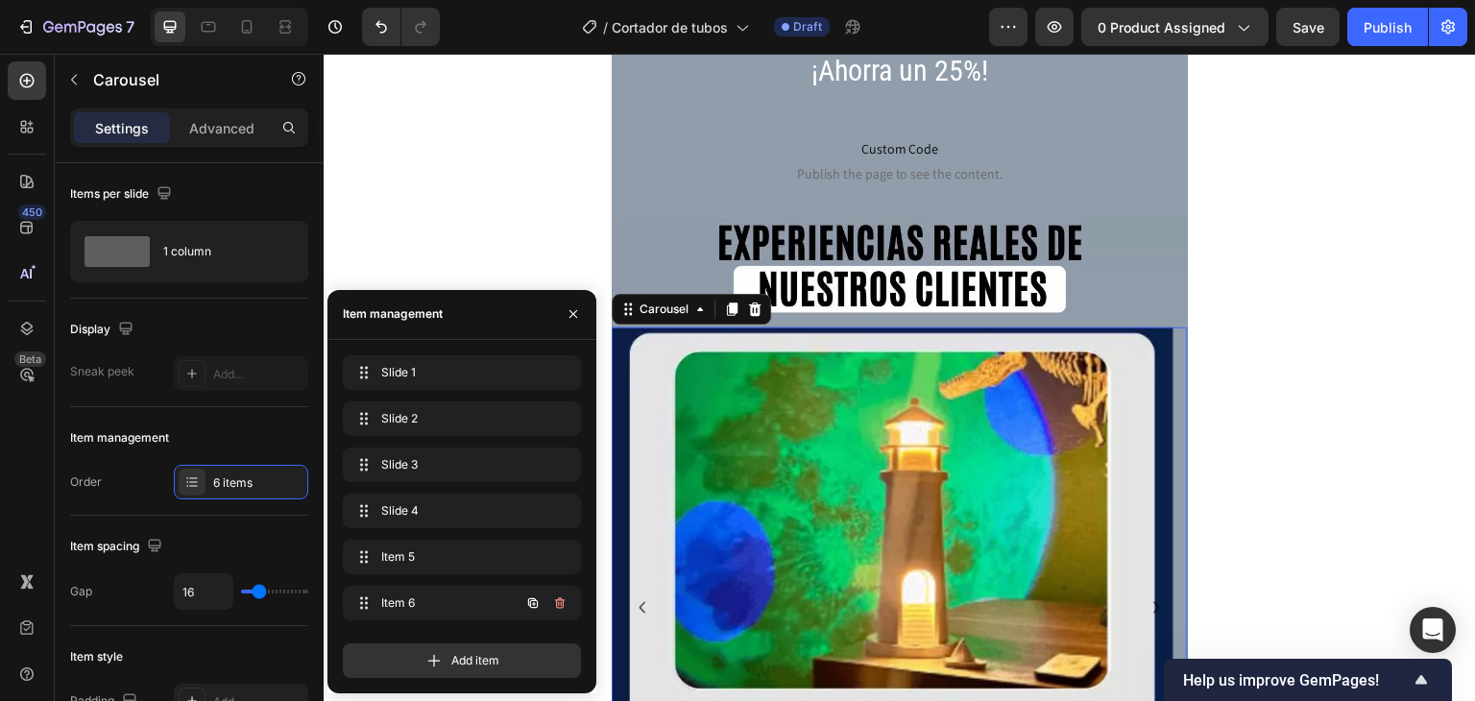
click at [536, 611] on button "button" at bounding box center [532, 603] width 27 height 27
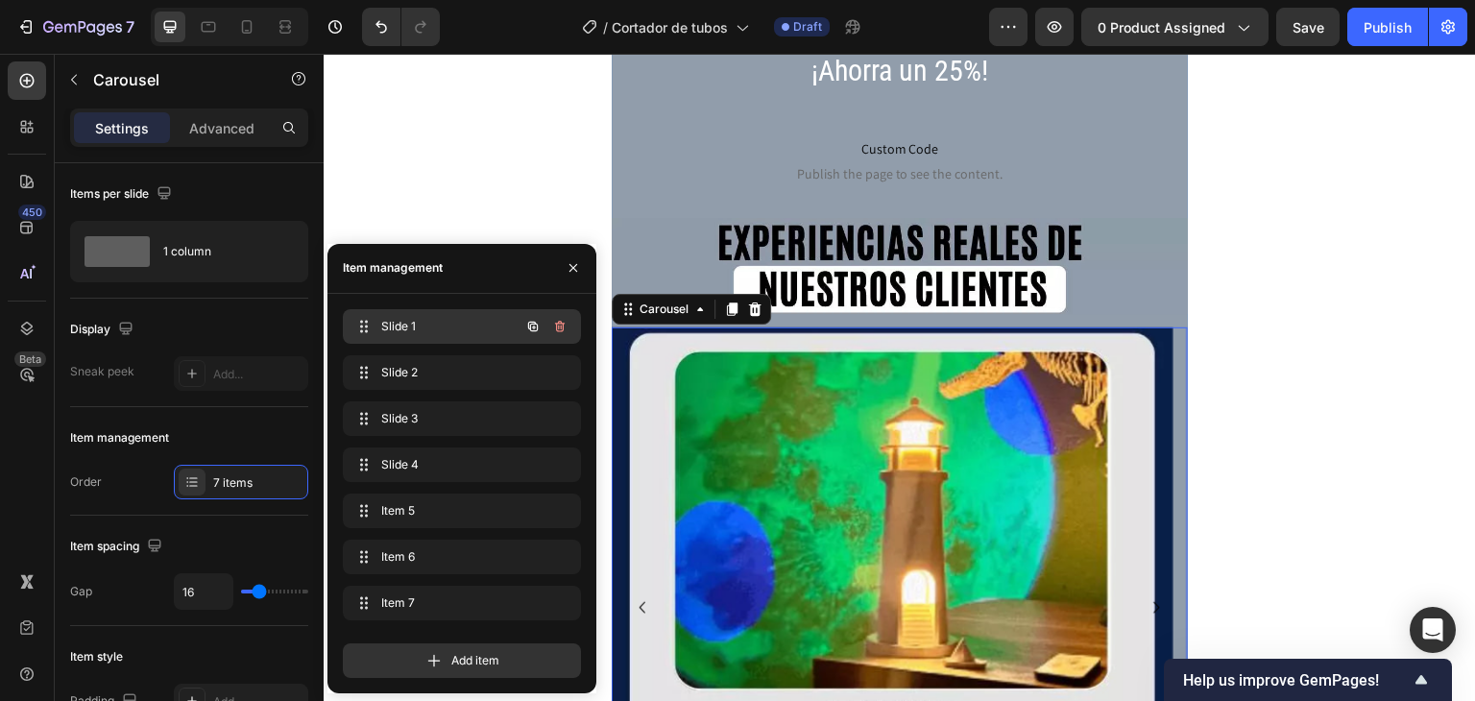
click at [423, 327] on span "Slide 1" at bounding box center [435, 326] width 109 height 17
click at [805, 391] on img at bounding box center [893, 608] width 562 height 562
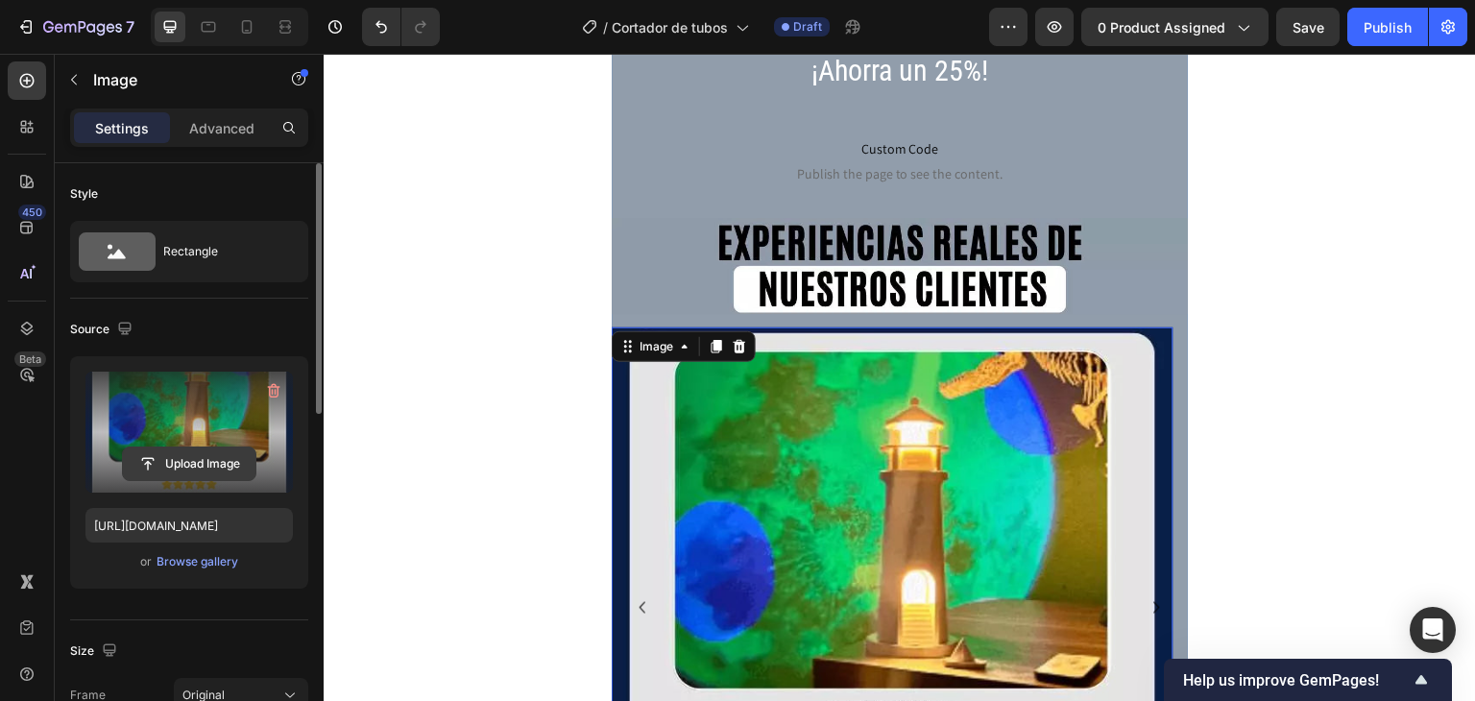
click at [191, 472] on input "file" at bounding box center [189, 463] width 133 height 33
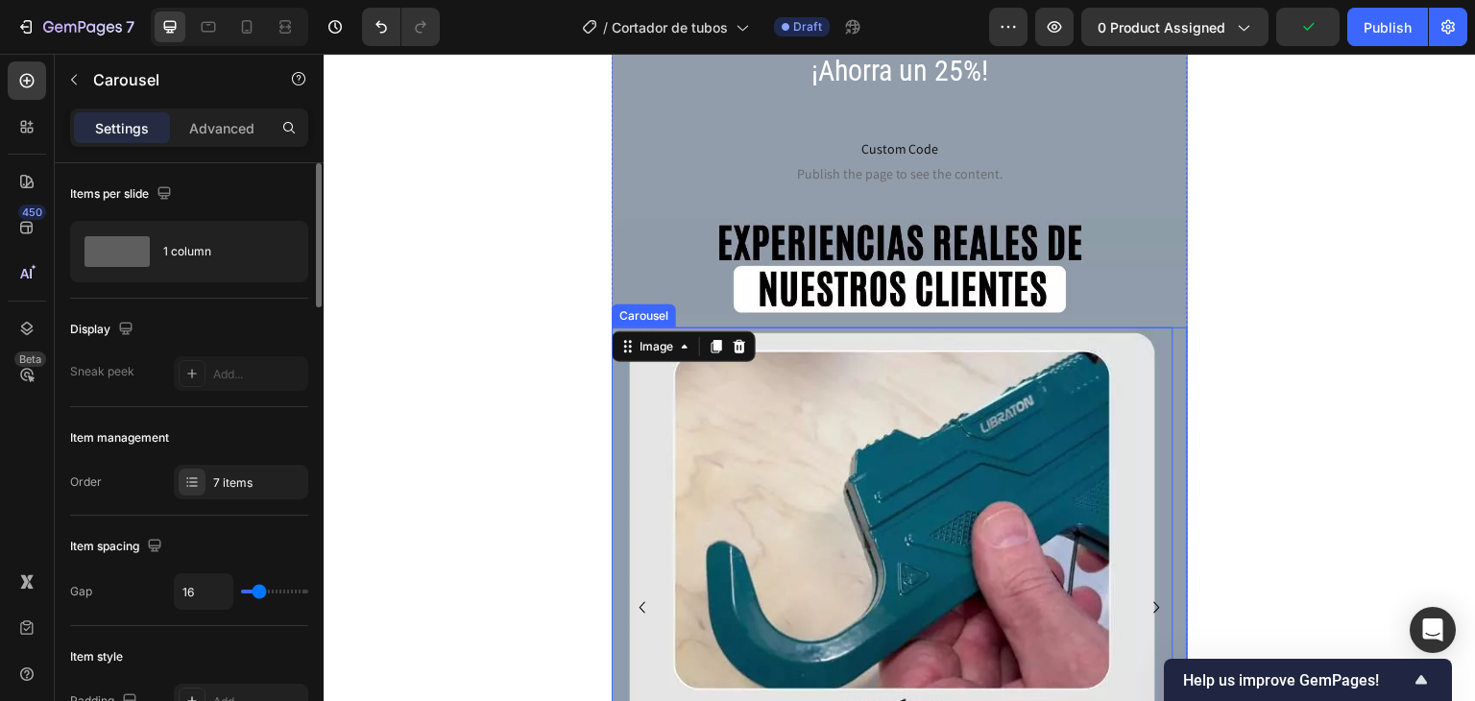
click at [1146, 596] on icon "Carousel Next Arrow" at bounding box center [1157, 607] width 23 height 23
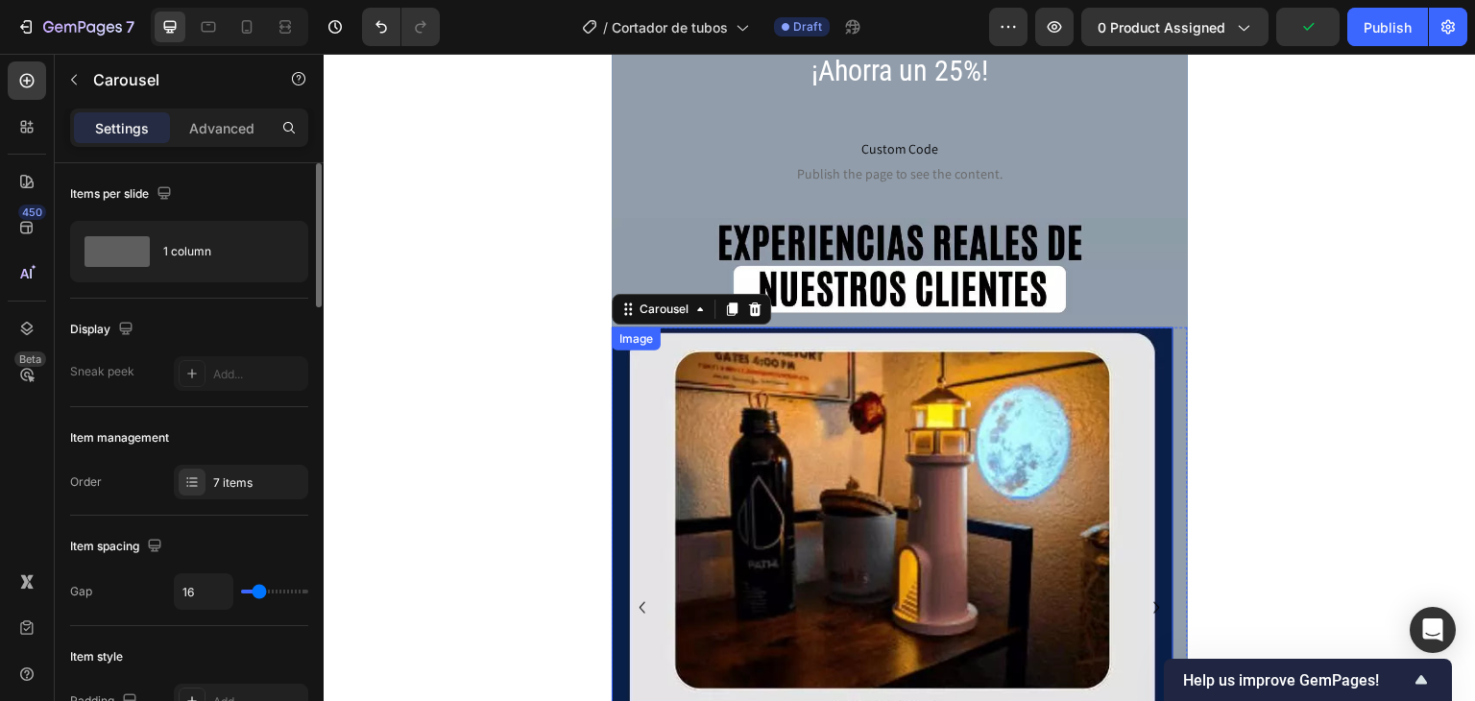
click at [982, 472] on img at bounding box center [893, 608] width 562 height 562
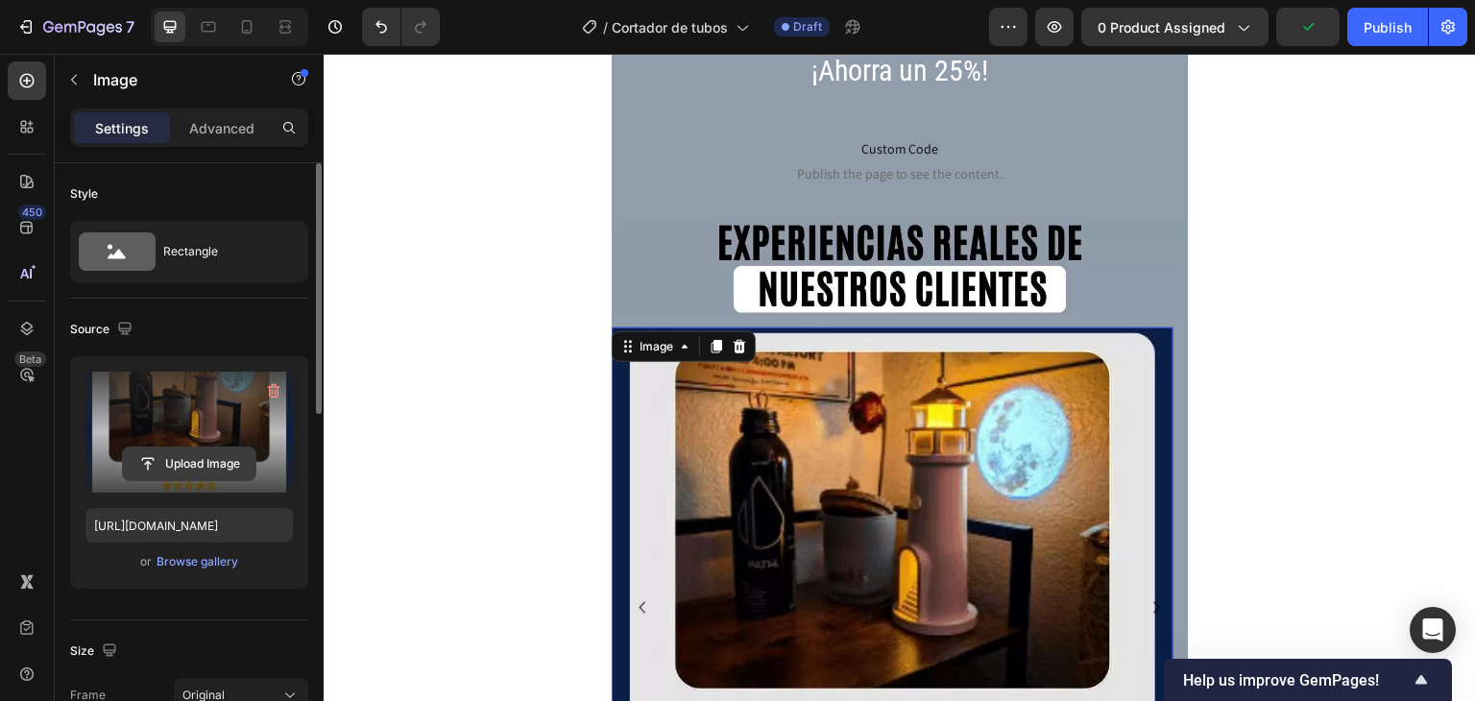
click at [230, 458] on input "file" at bounding box center [189, 463] width 133 height 33
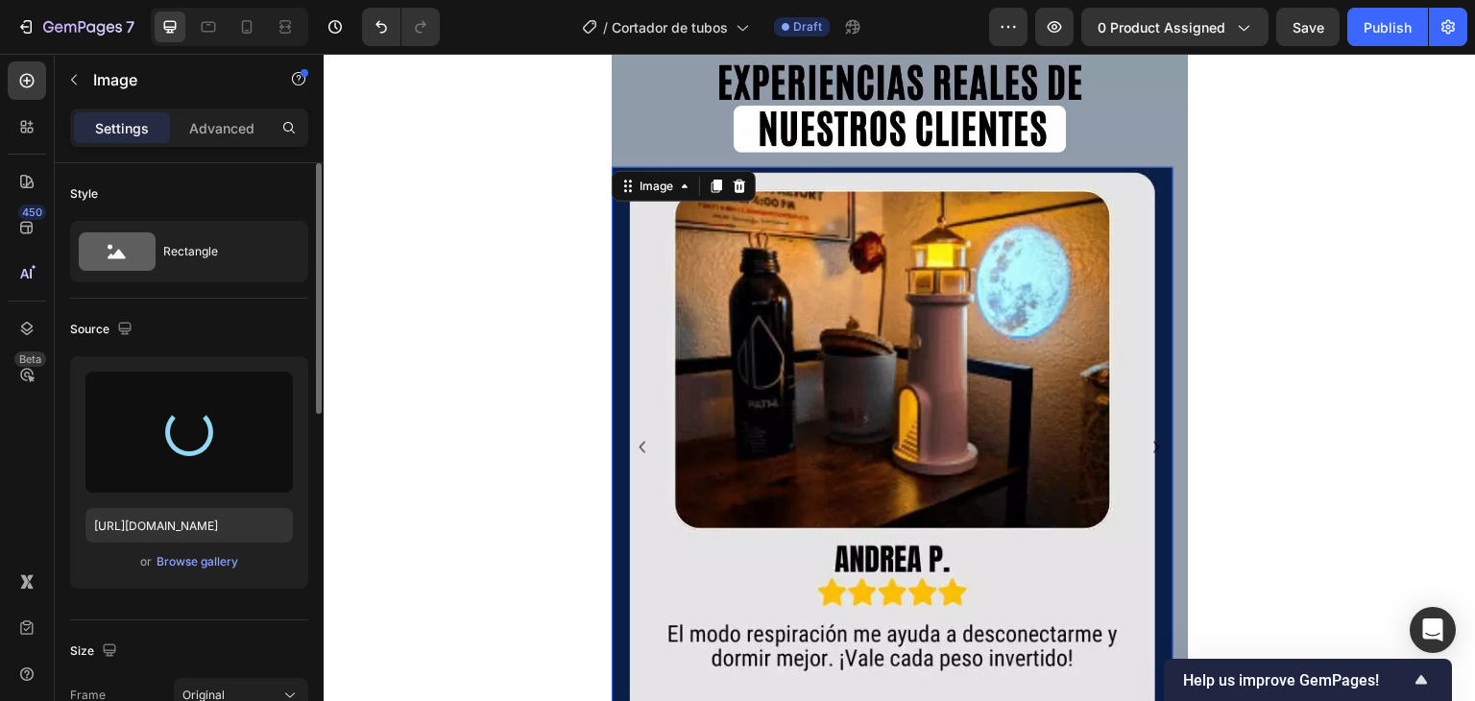
scroll to position [4801, 0]
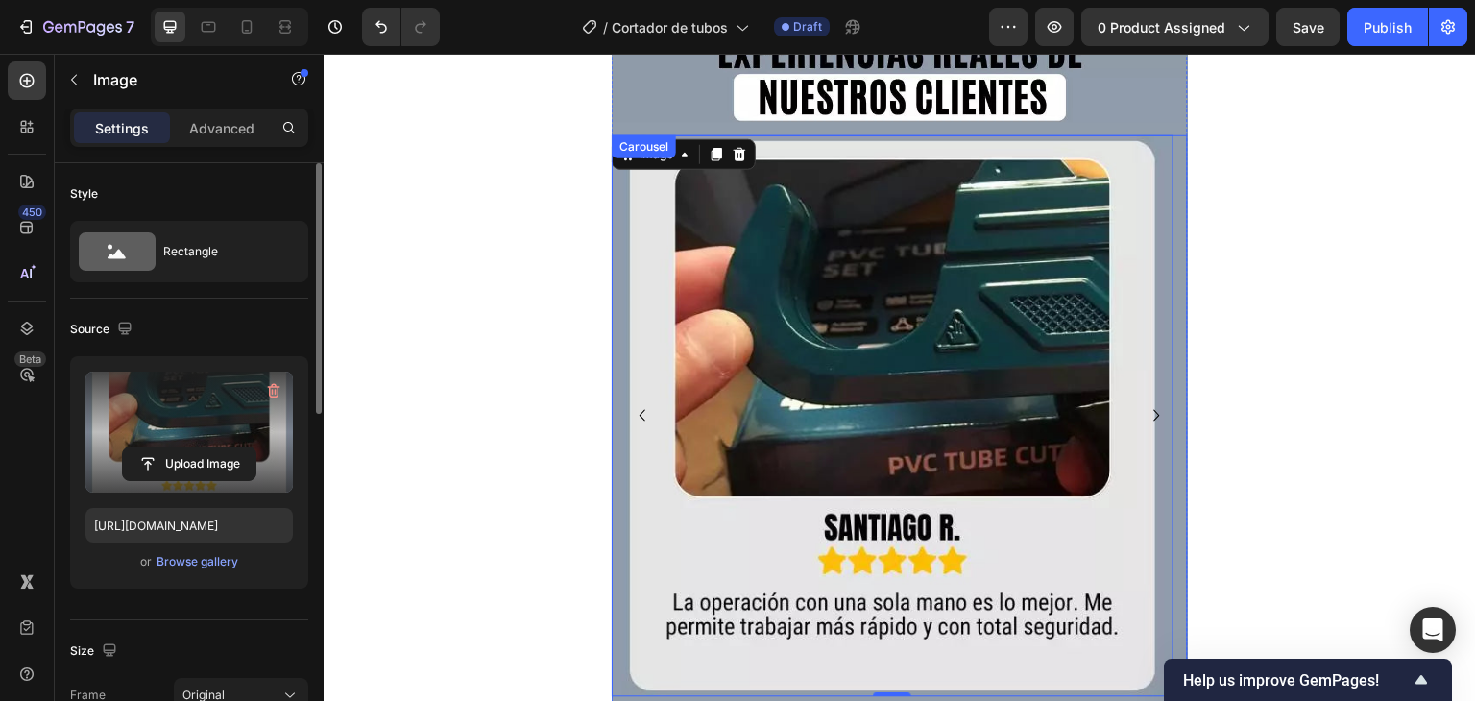
click at [1147, 404] on icon "Carousel Next Arrow" at bounding box center [1157, 415] width 23 height 23
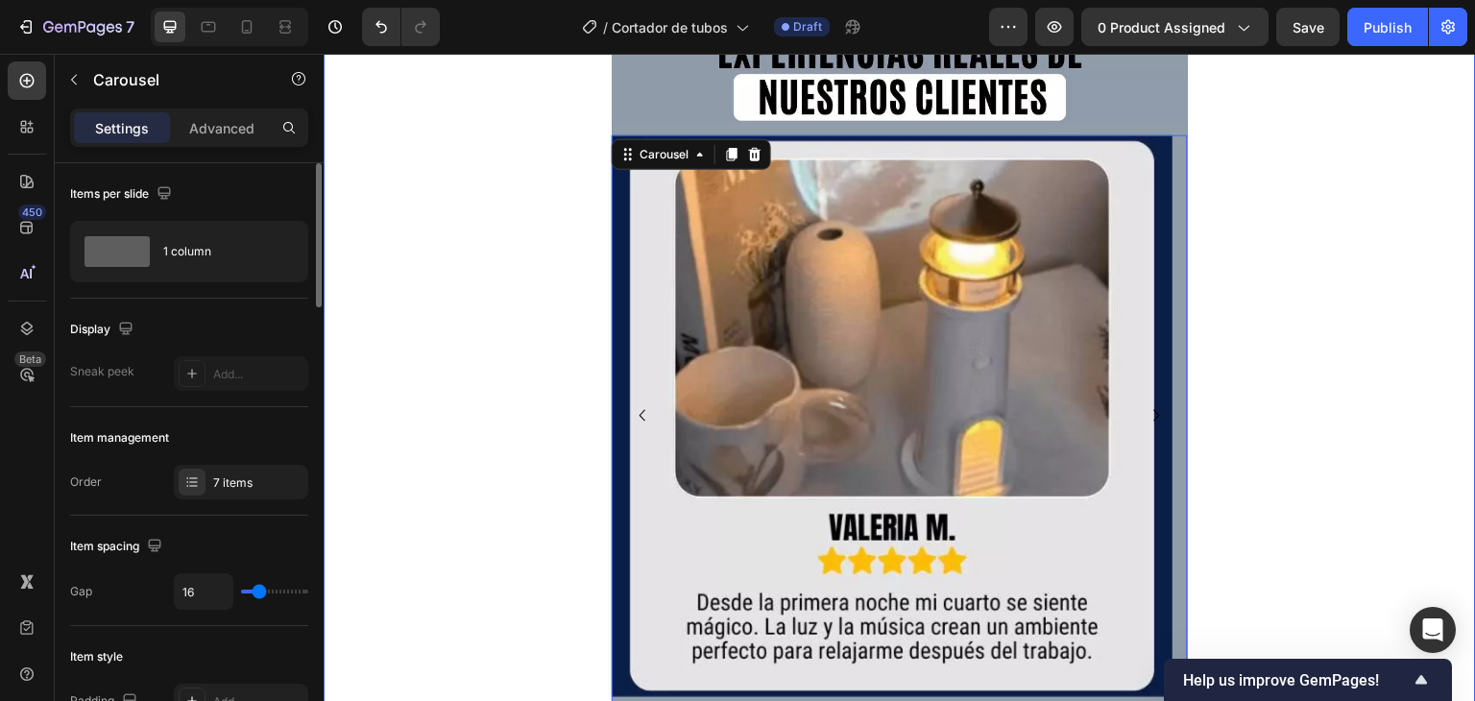
click at [889, 314] on img at bounding box center [893, 416] width 562 height 562
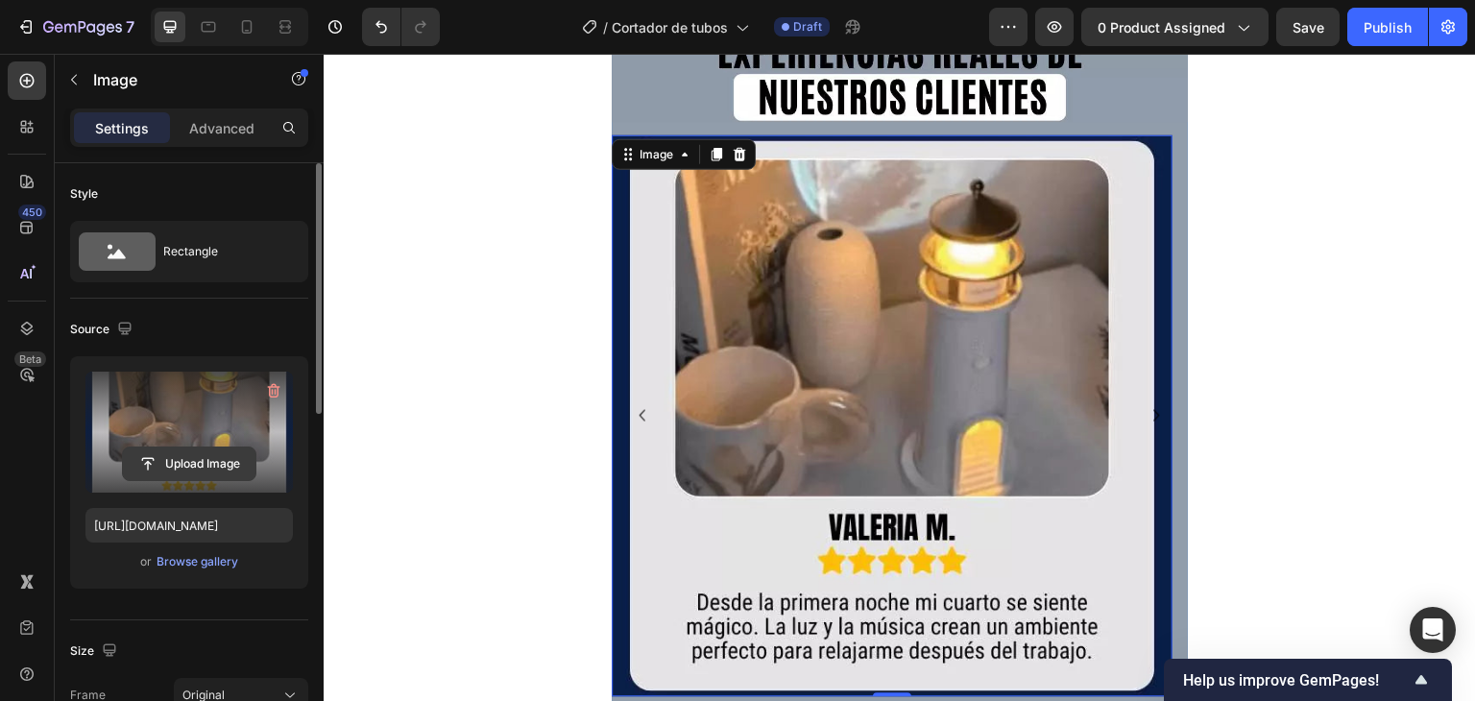
click at [133, 447] on input "file" at bounding box center [189, 463] width 133 height 33
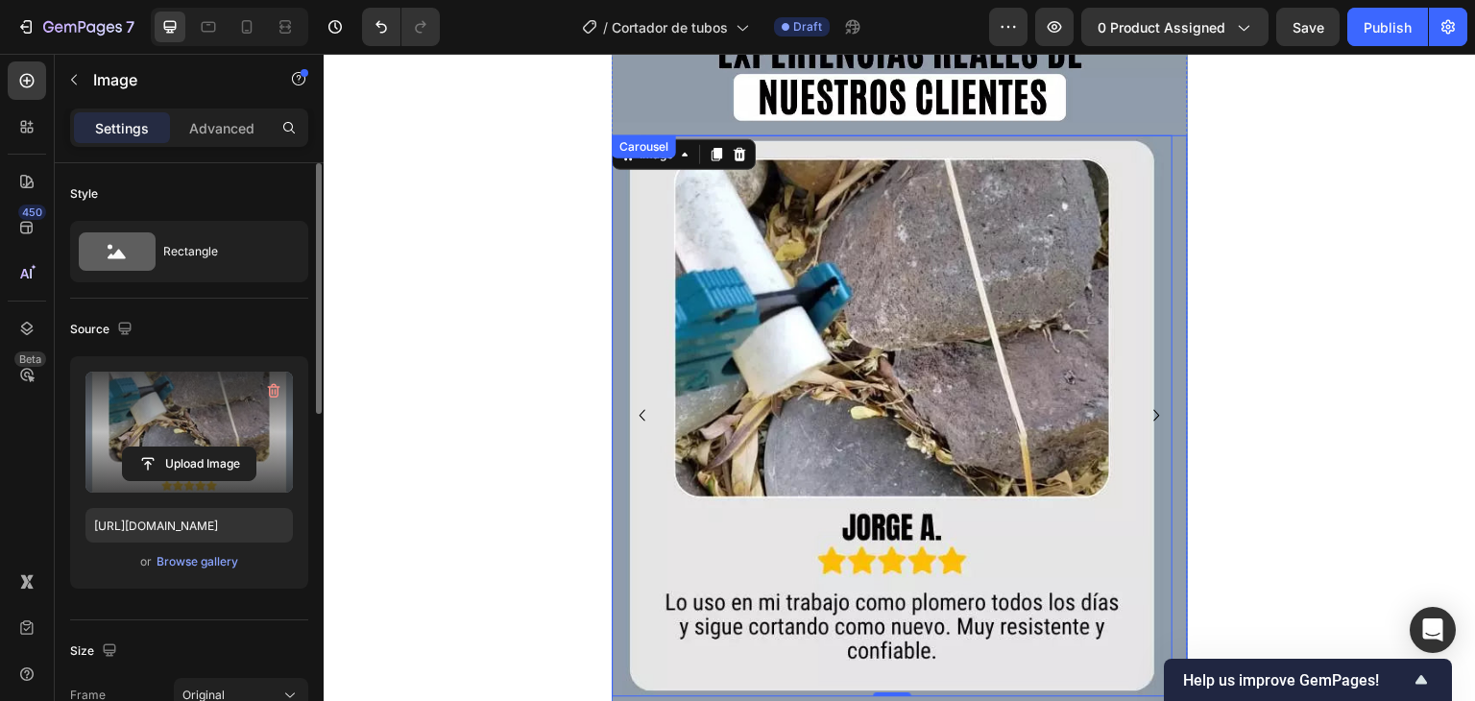
click at [1146, 404] on icon "Carousel Next Arrow" at bounding box center [1157, 415] width 23 height 23
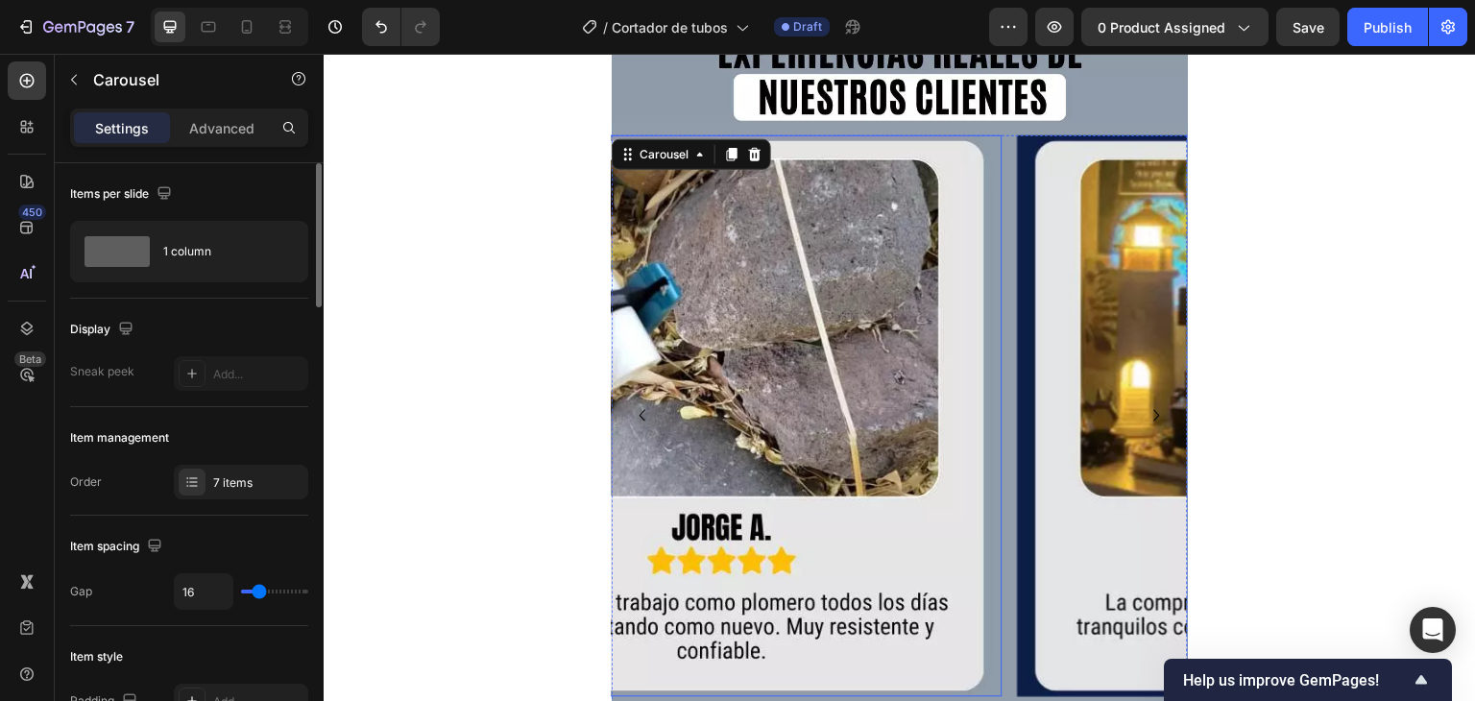
click at [1055, 268] on img at bounding box center [1299, 416] width 562 height 562
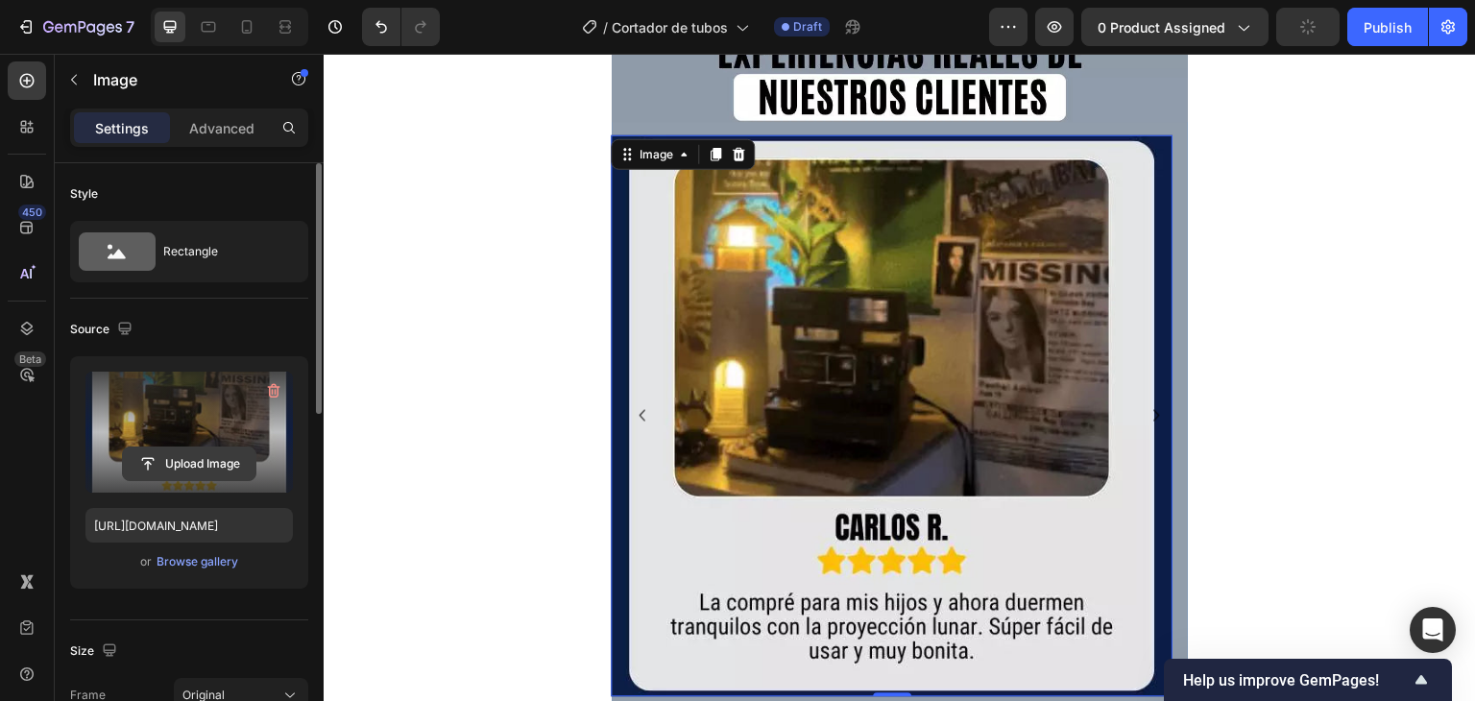
click at [204, 447] on input "file" at bounding box center [189, 463] width 133 height 33
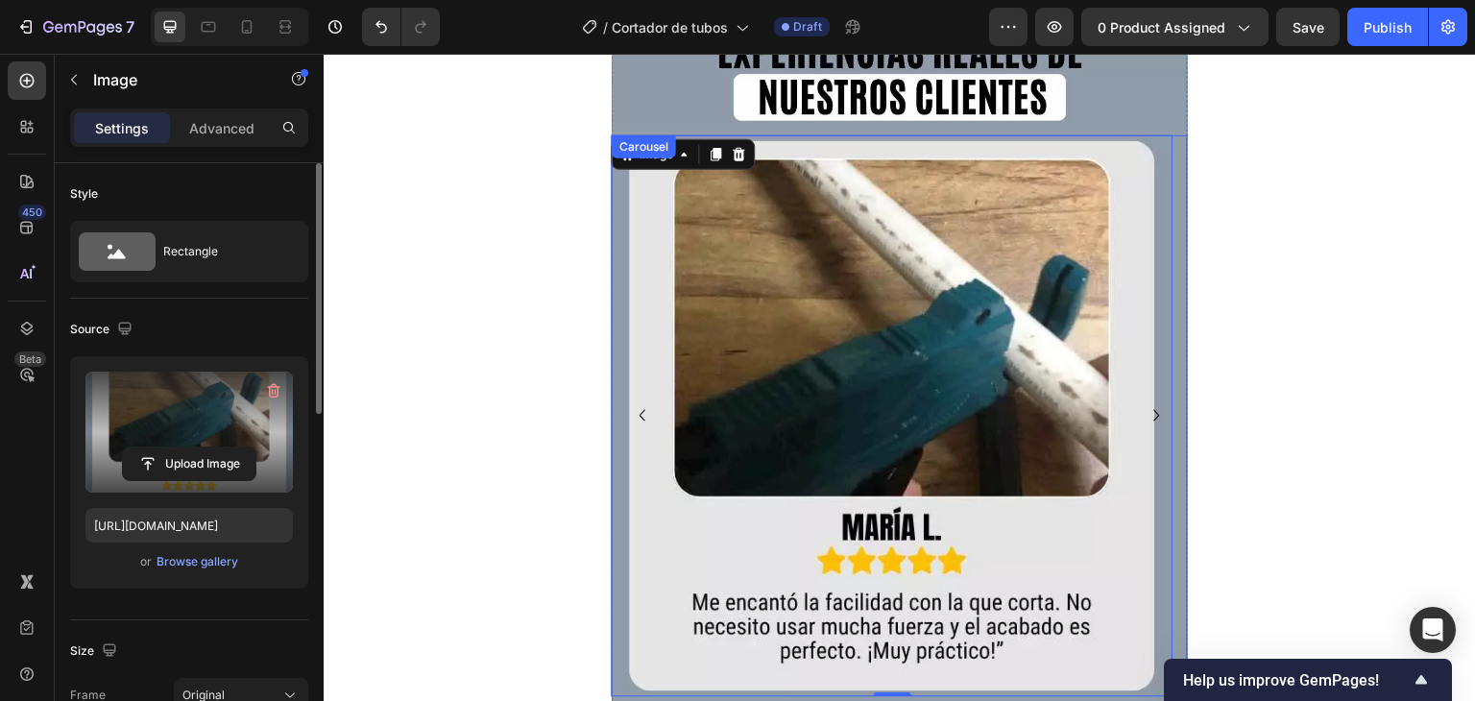
click at [1146, 404] on icon "Carousel Next Arrow" at bounding box center [1157, 415] width 23 height 23
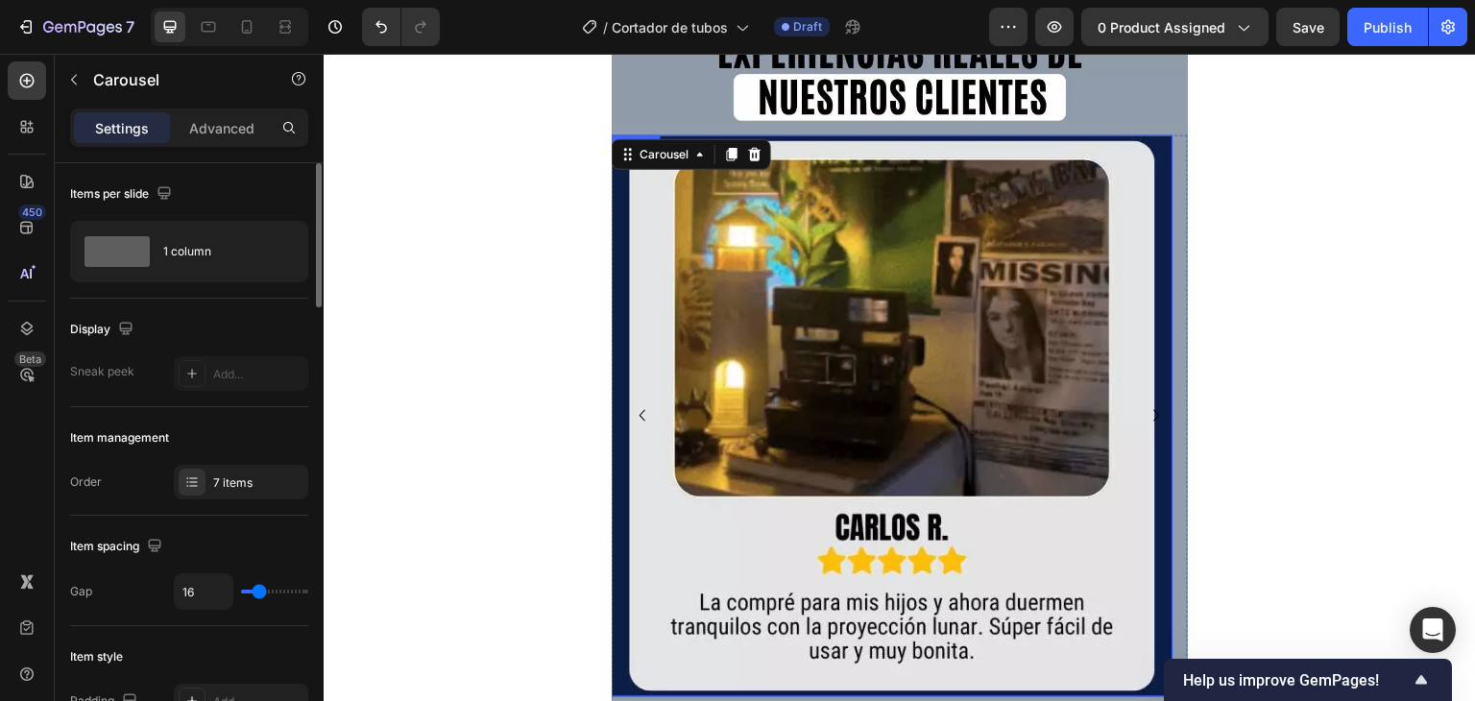
click at [965, 278] on img at bounding box center [893, 416] width 562 height 562
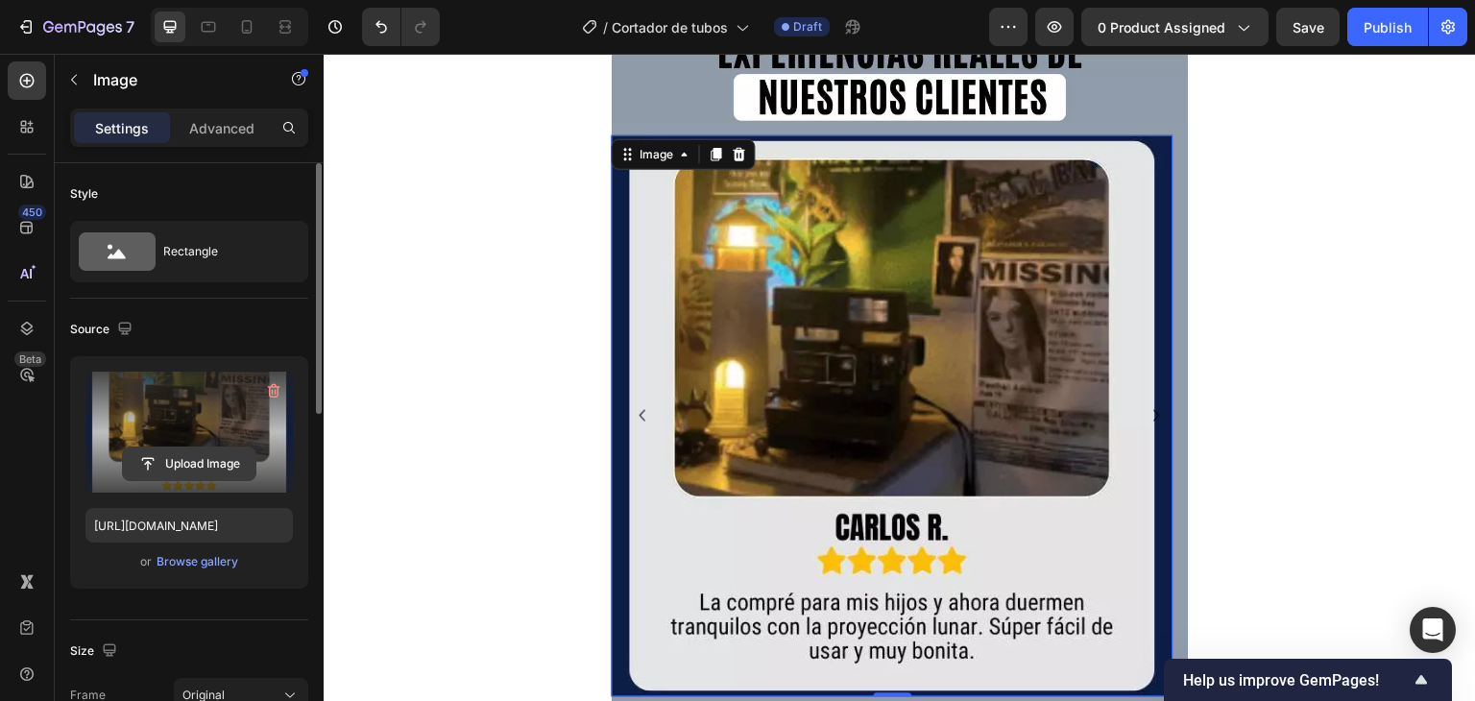
click at [204, 459] on input "file" at bounding box center [189, 463] width 133 height 33
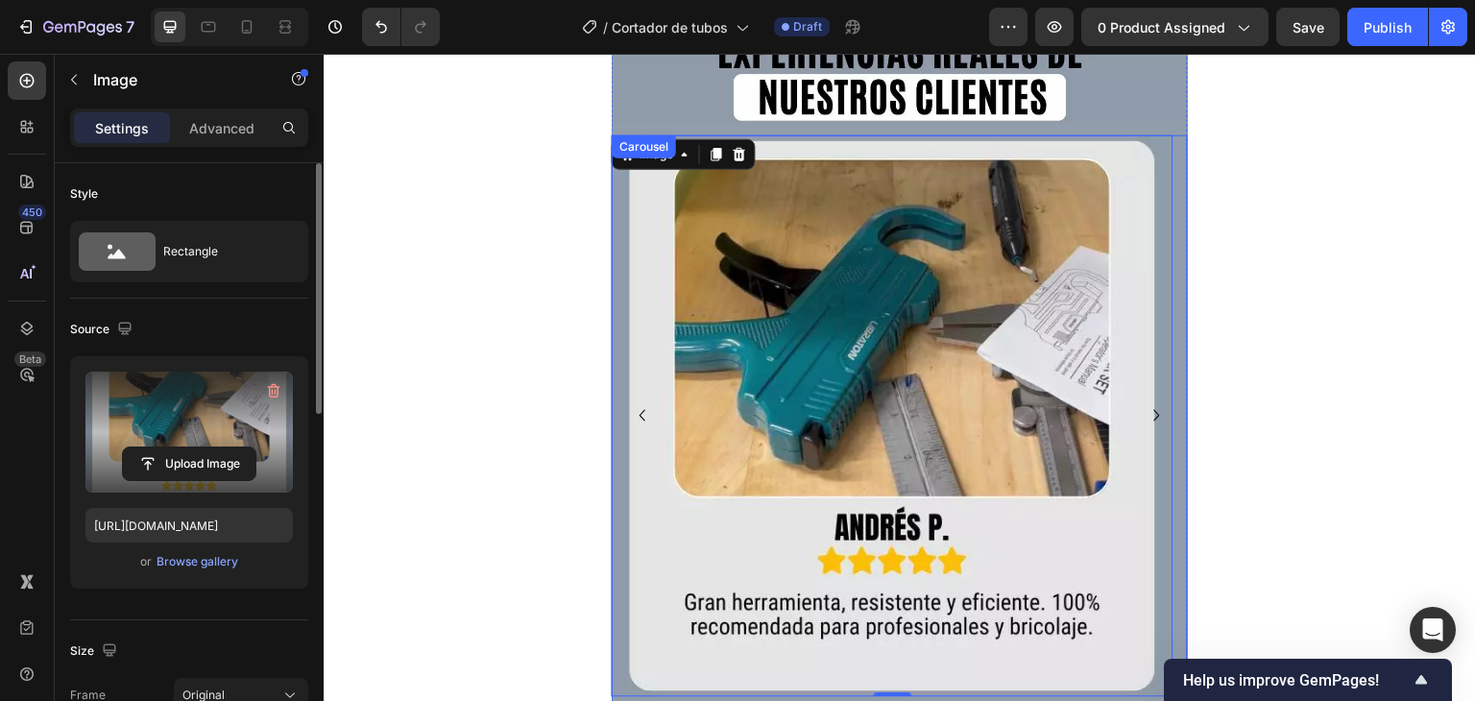
click at [1146, 404] on icon "Carousel Next Arrow" at bounding box center [1157, 415] width 23 height 23
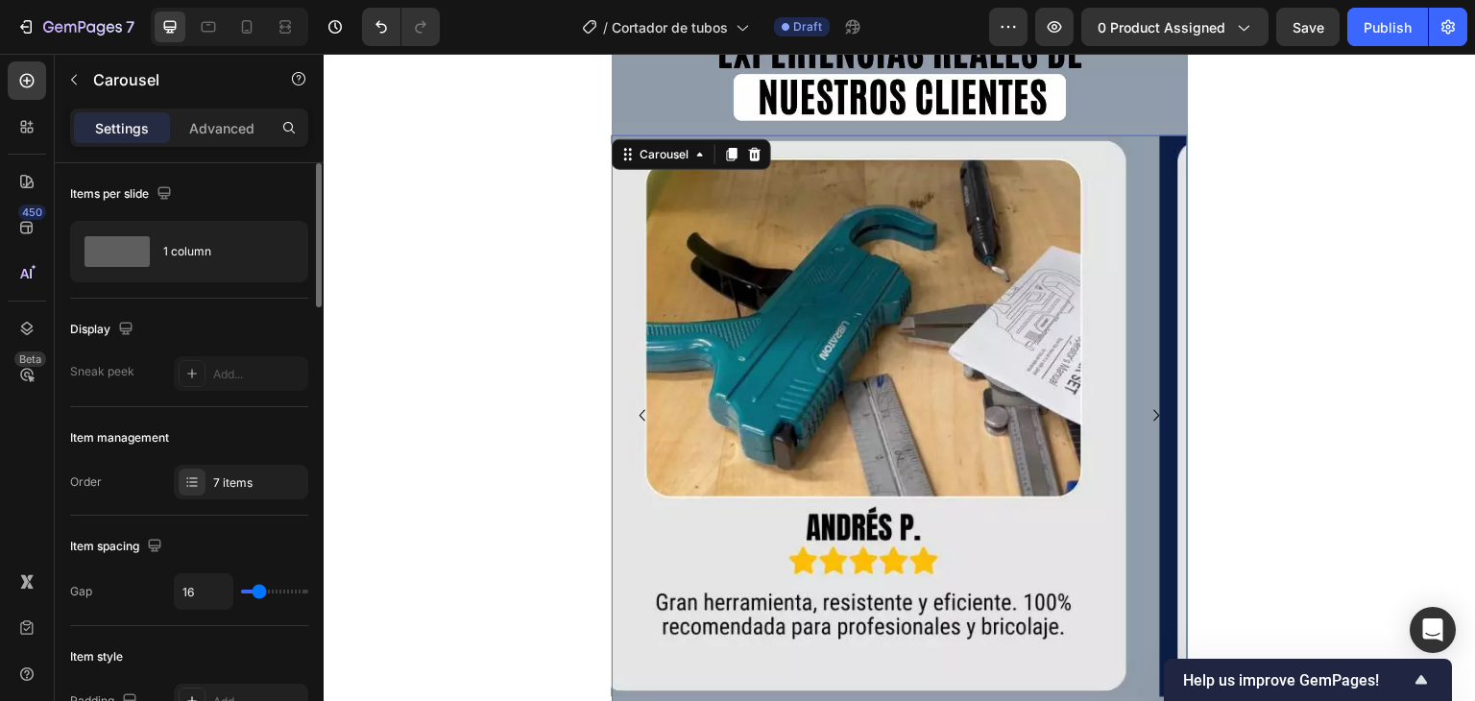
click at [1160, 317] on img at bounding box center [1441, 416] width 562 height 562
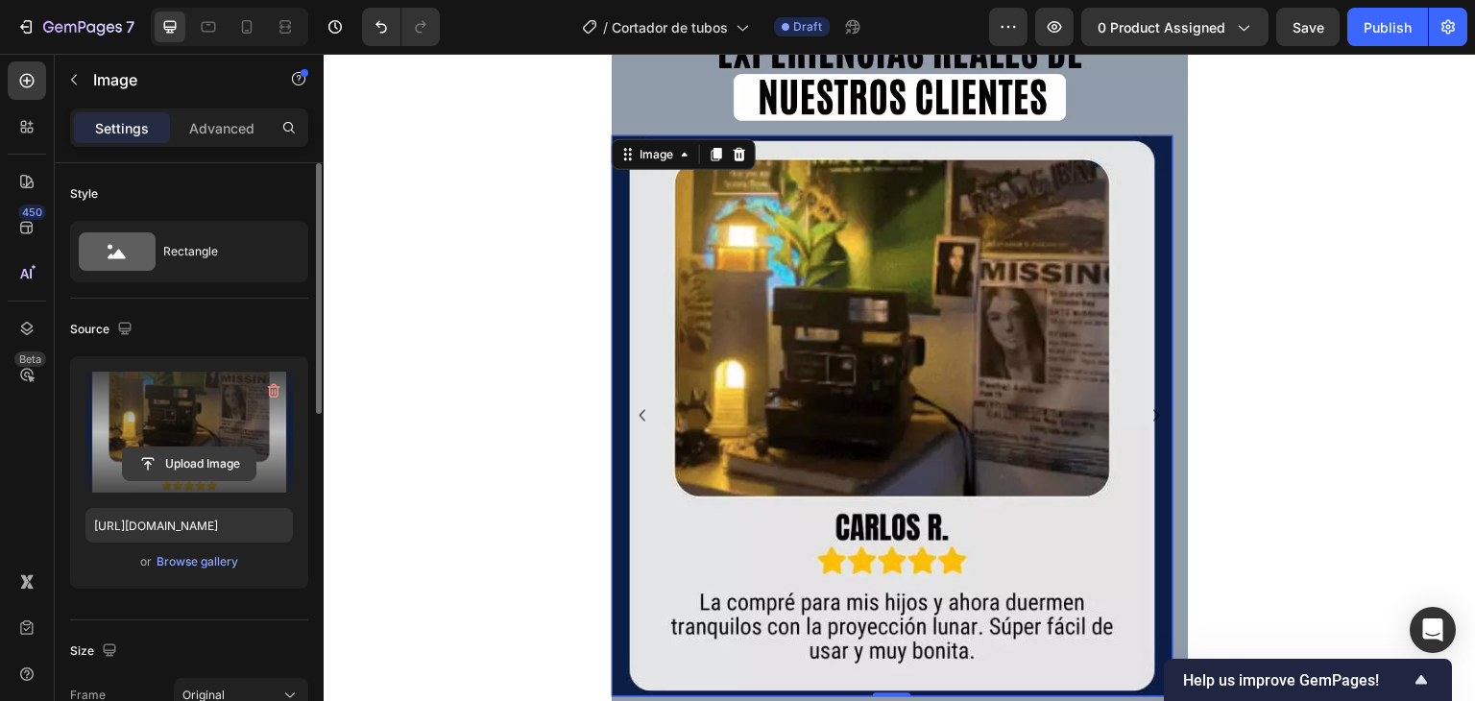
click at [183, 475] on input "file" at bounding box center [189, 463] width 133 height 33
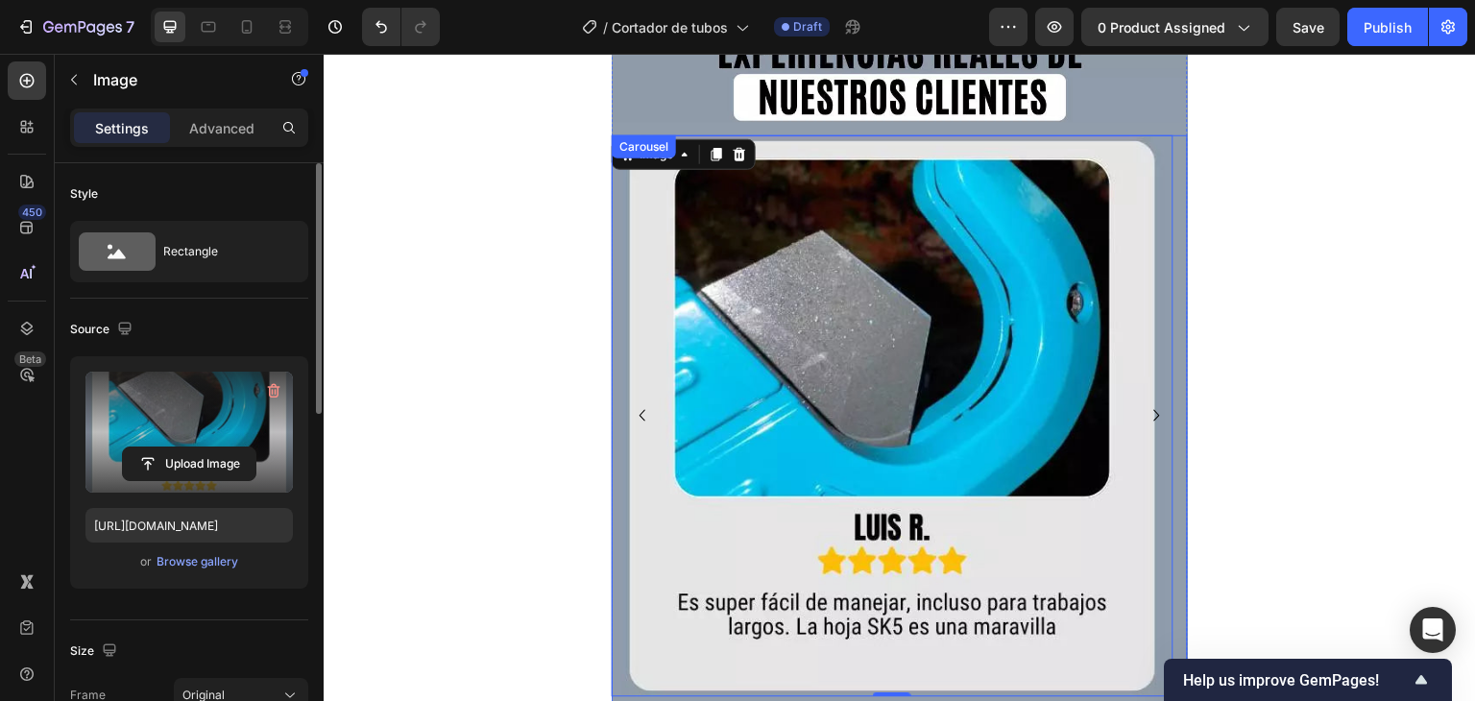
click at [1146, 404] on icon "Carousel Next Arrow" at bounding box center [1157, 415] width 23 height 23
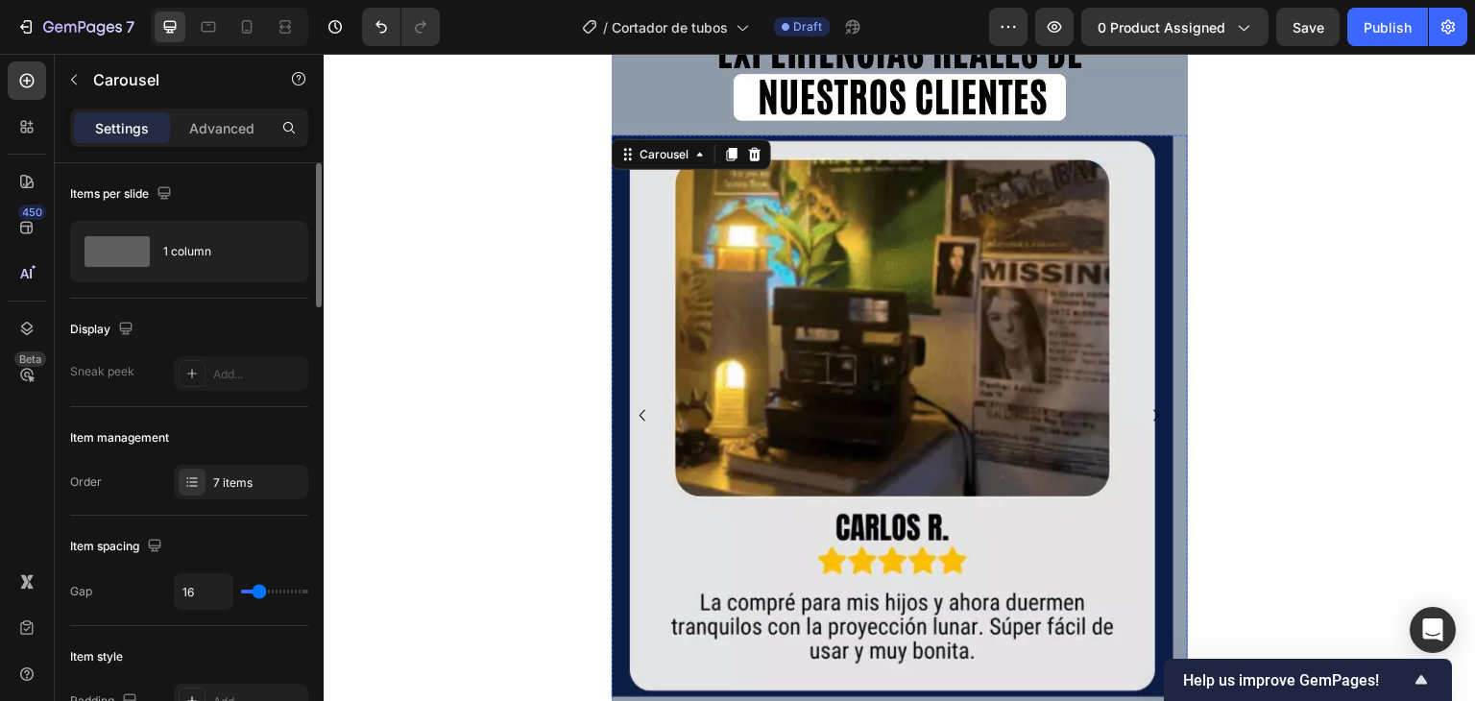
click at [1015, 313] on img at bounding box center [893, 416] width 562 height 562
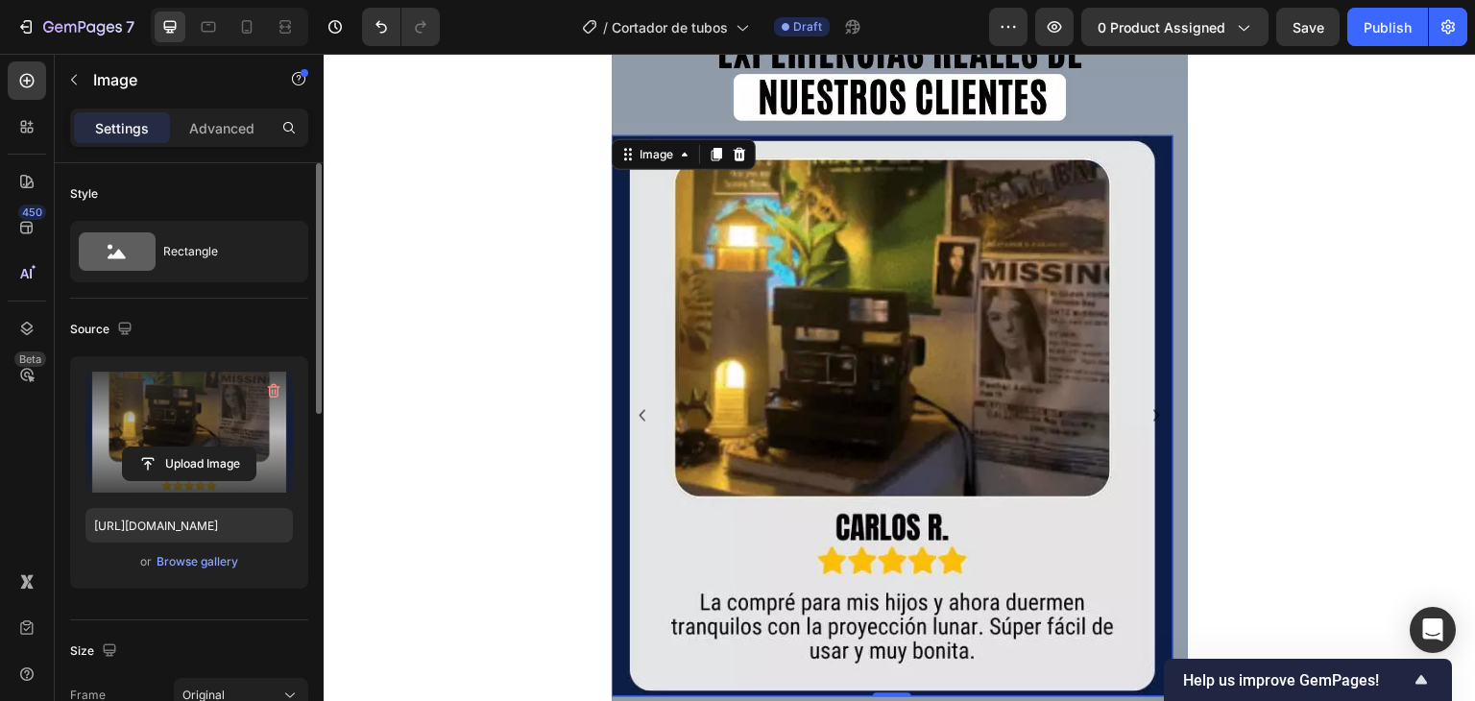
click at [214, 443] on label at bounding box center [188, 432] width 207 height 121
click at [214, 447] on input "file" at bounding box center [189, 463] width 133 height 33
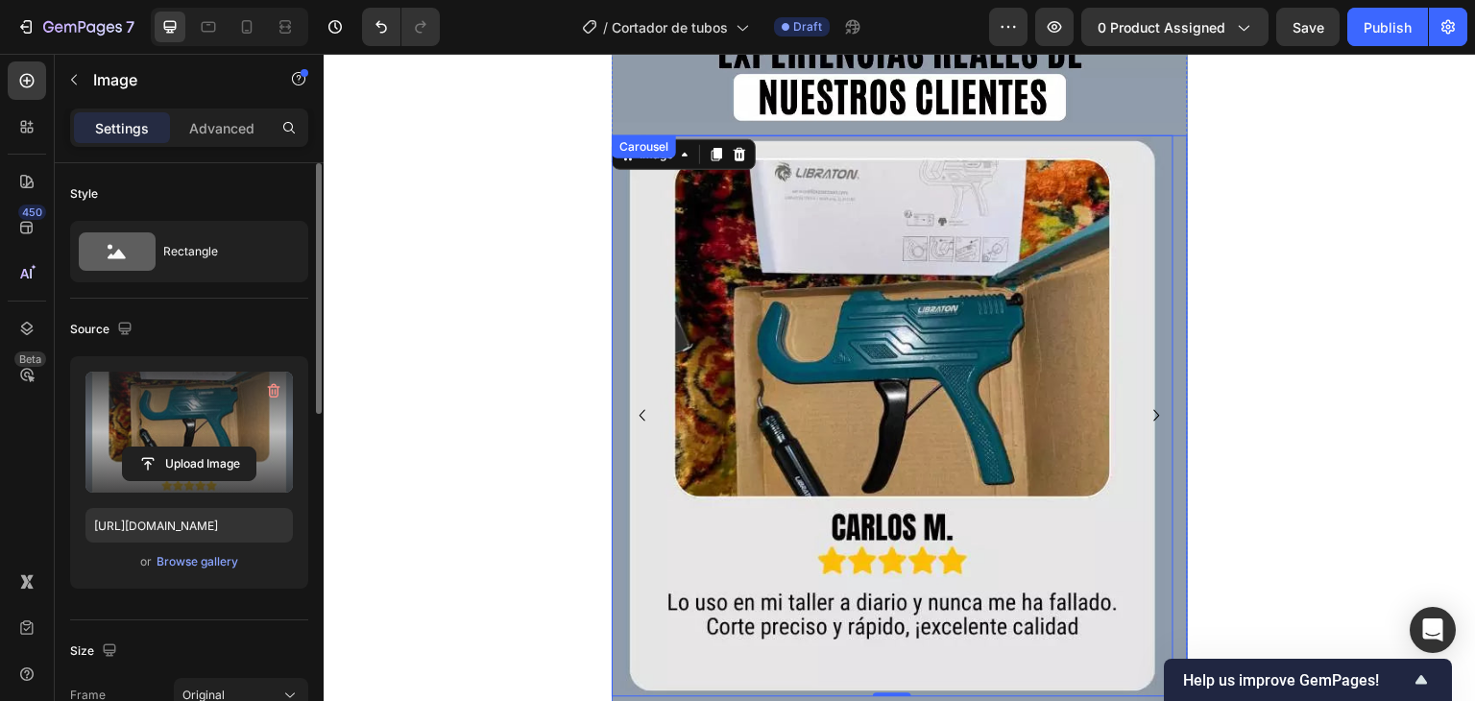
click at [638, 404] on icon "Carousel Back Arrow" at bounding box center [642, 415] width 23 height 23
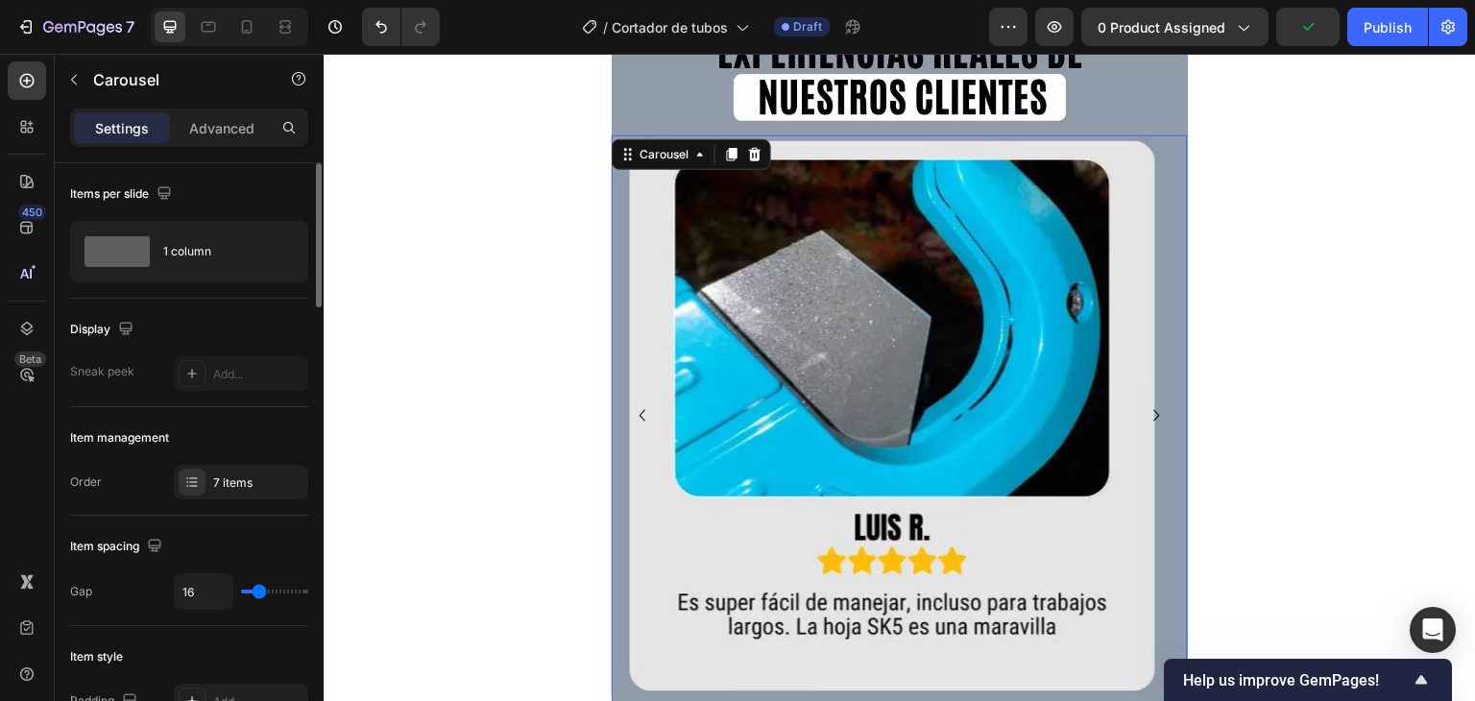
click at [650, 404] on icon "Carousel Back Arrow" at bounding box center [642, 415] width 23 height 23
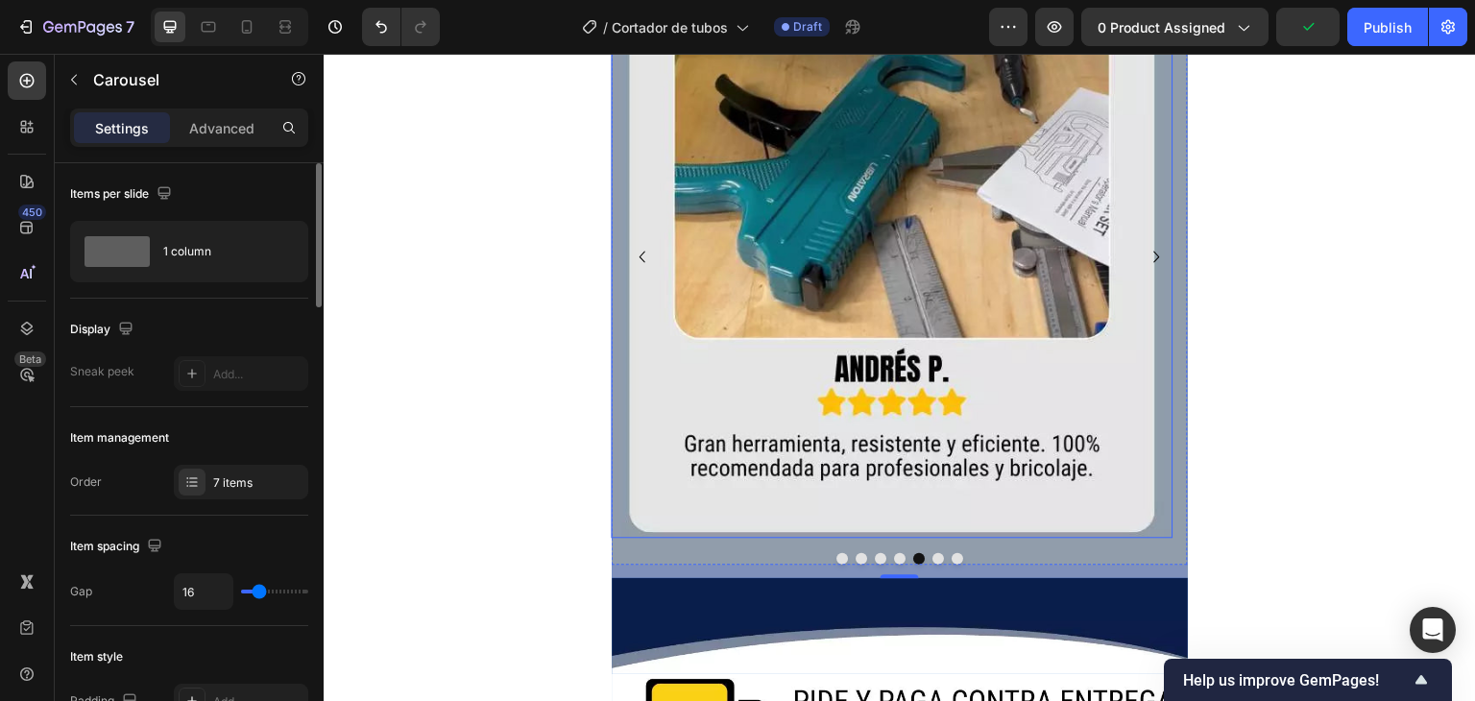
scroll to position [4993, 0]
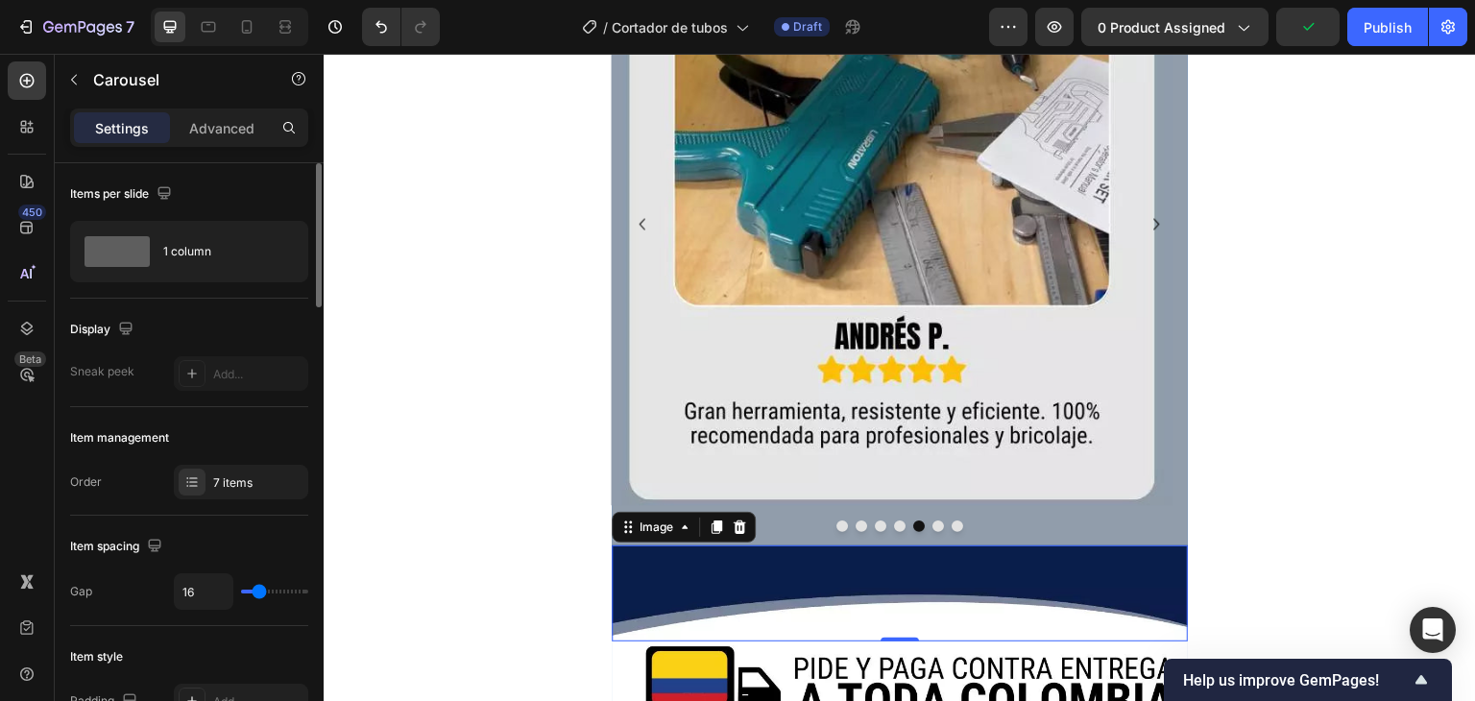
click at [627, 545] on img at bounding box center [900, 593] width 576 height 96
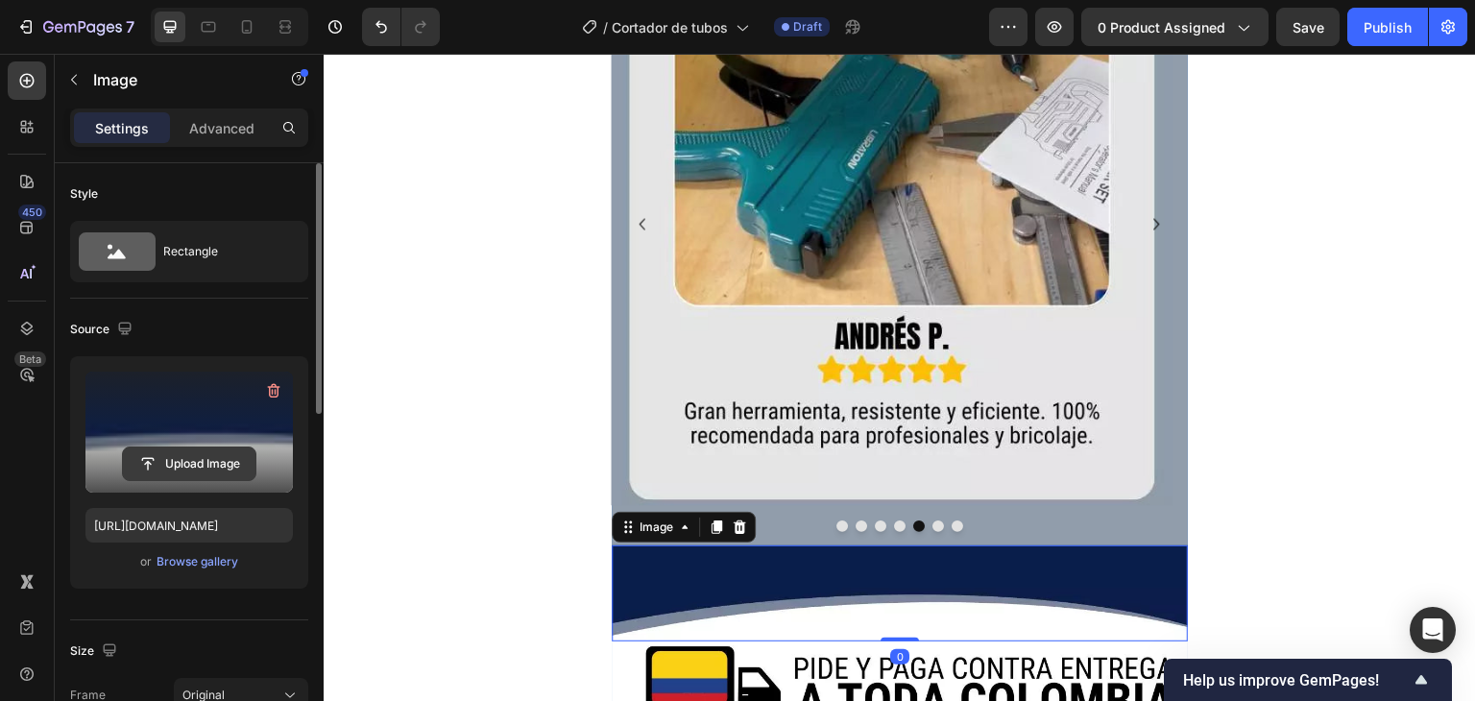
click at [232, 477] on input "file" at bounding box center [189, 463] width 133 height 33
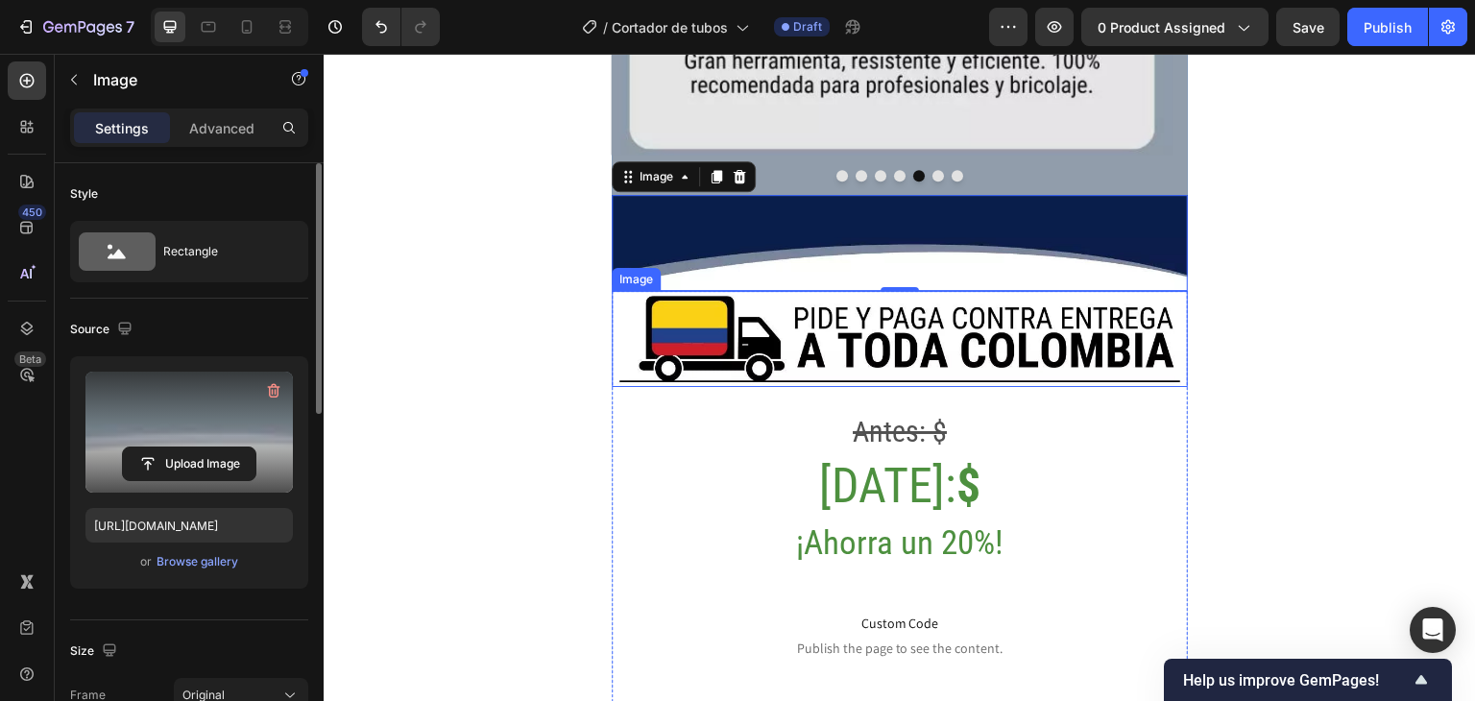
scroll to position [5377, 0]
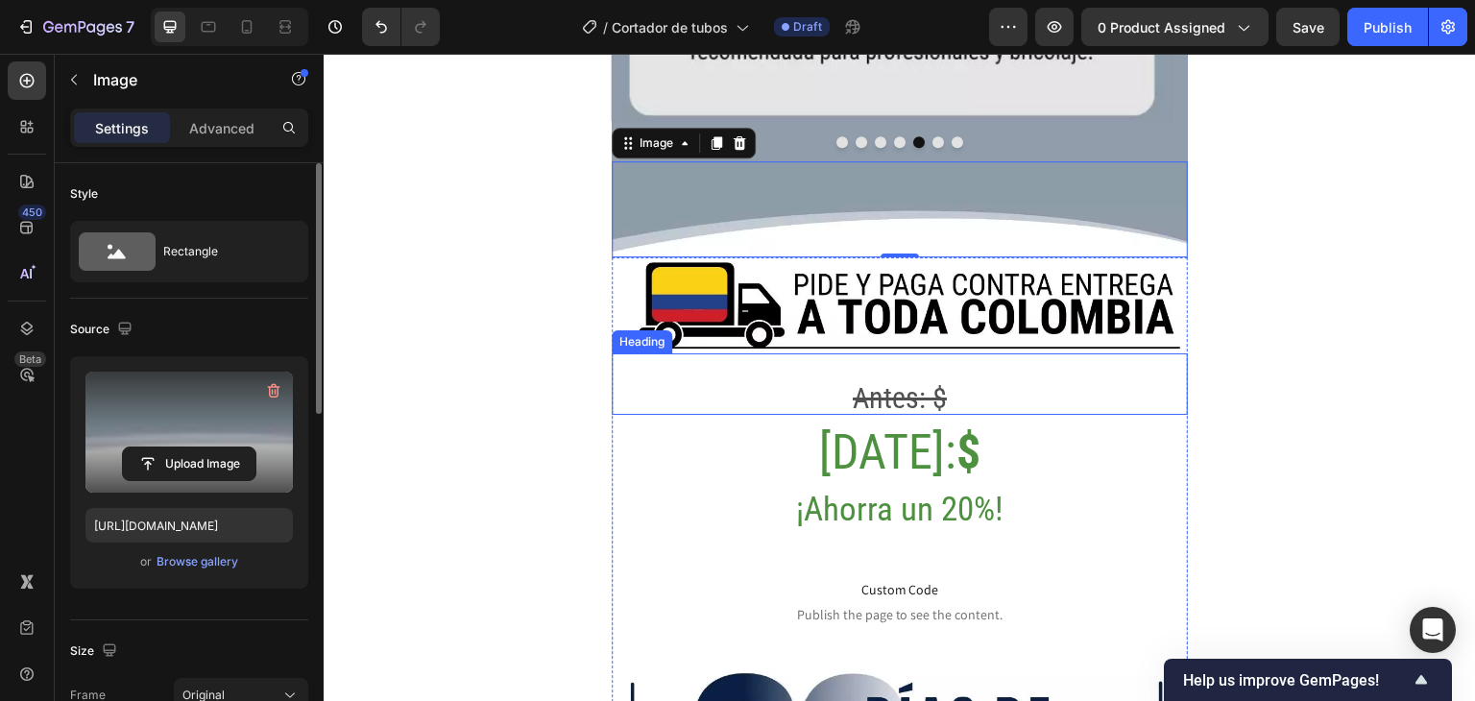
click at [966, 353] on h2 "Antes: $" at bounding box center [900, 383] width 576 height 61
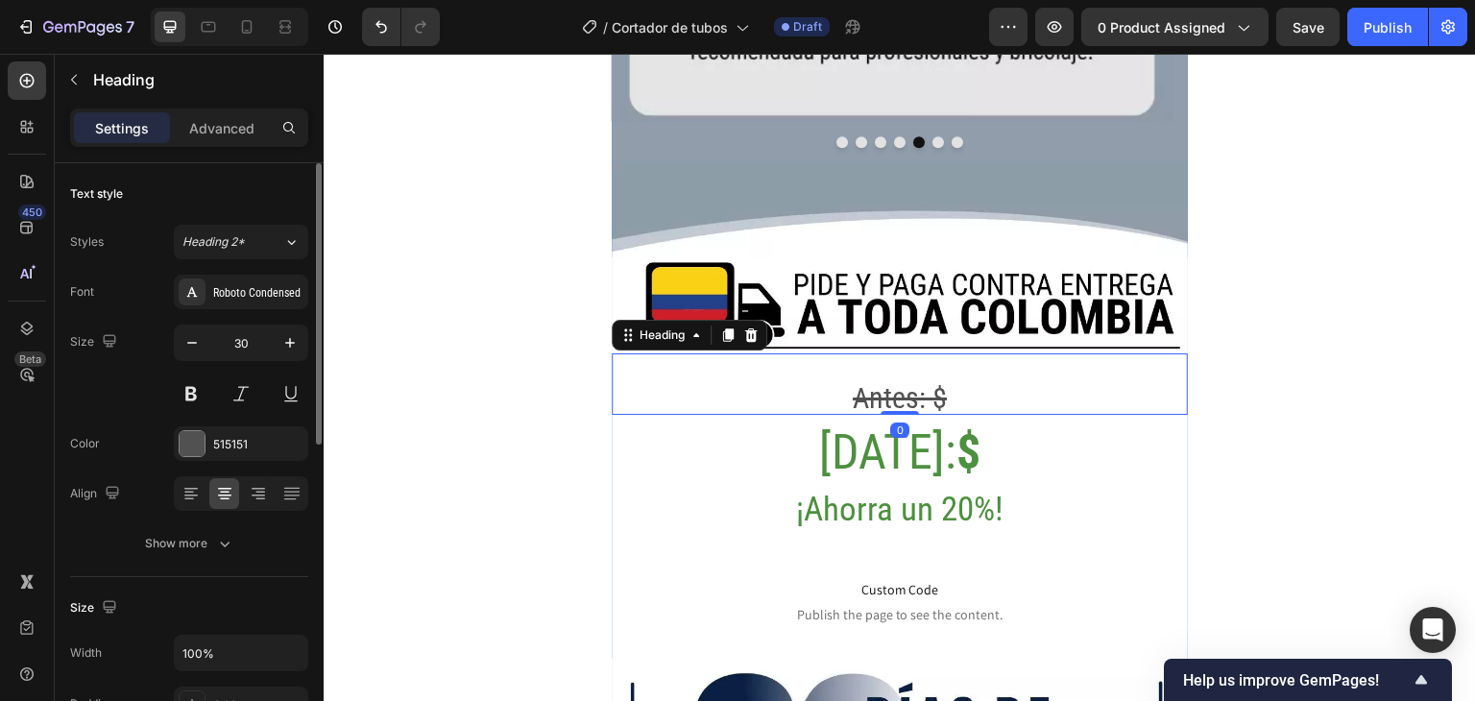
click at [990, 353] on h2 "⁠⁠⁠⁠⁠⁠⁠ Antes: $" at bounding box center [900, 383] width 576 height 61
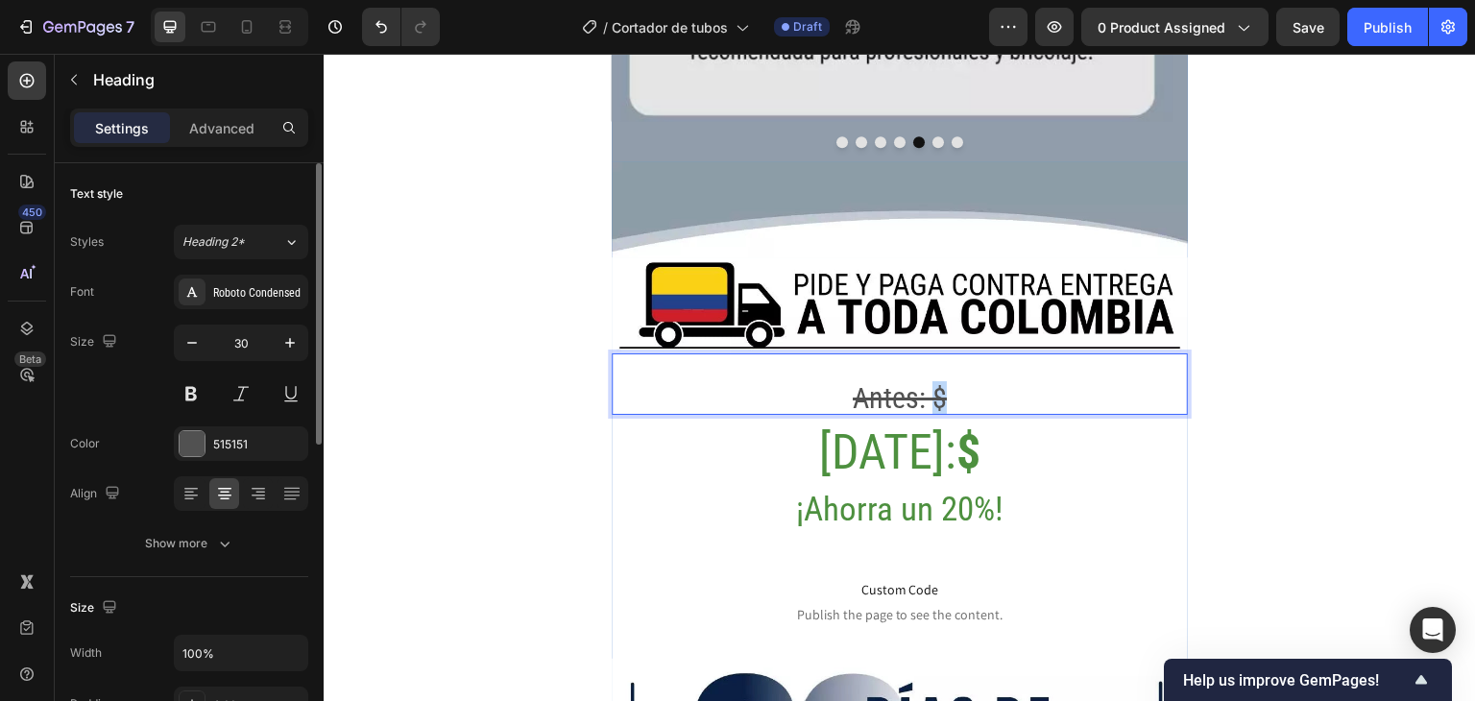
drag, startPoint x: 990, startPoint y: 302, endPoint x: 929, endPoint y: 309, distance: 61.9
click at [929, 355] on p "Antes: $" at bounding box center [900, 384] width 572 height 58
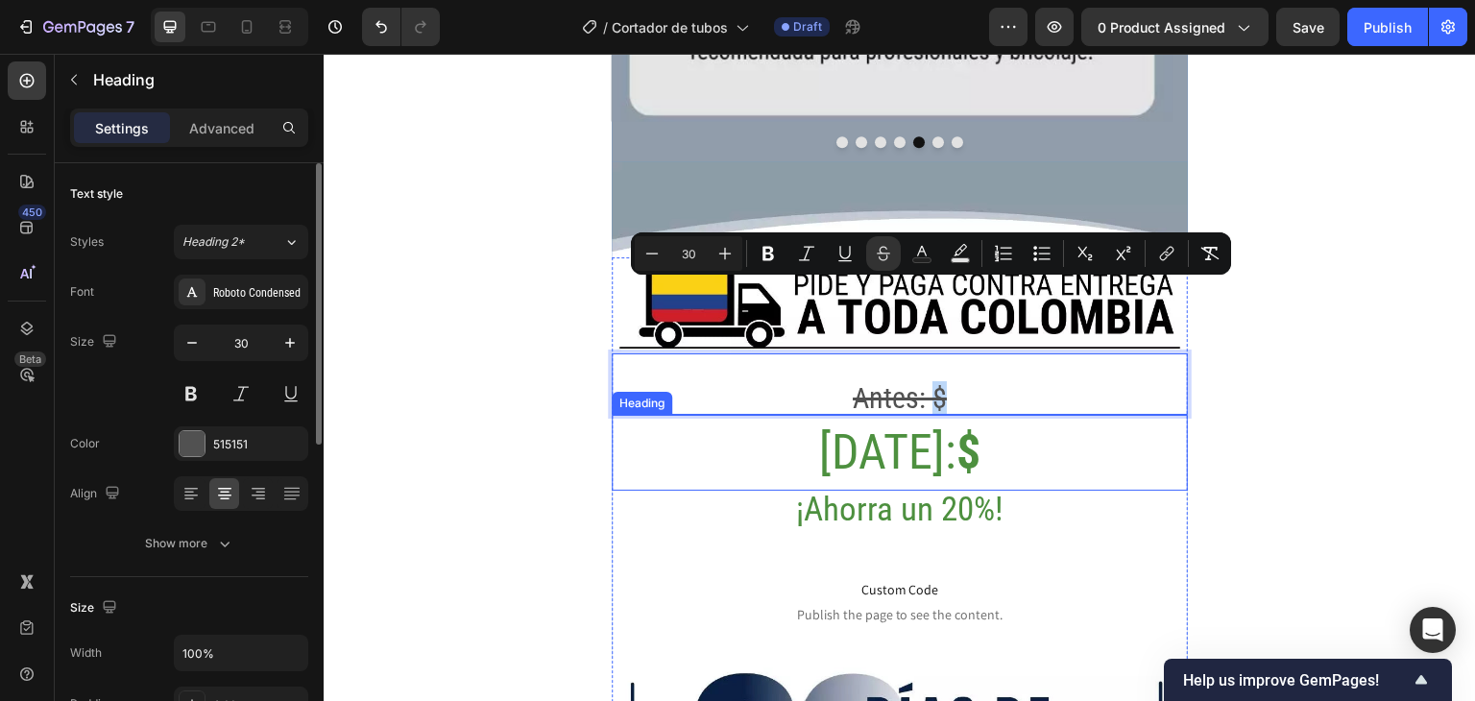
click at [958, 415] on h2 "[DATE]: $" at bounding box center [900, 453] width 576 height 76
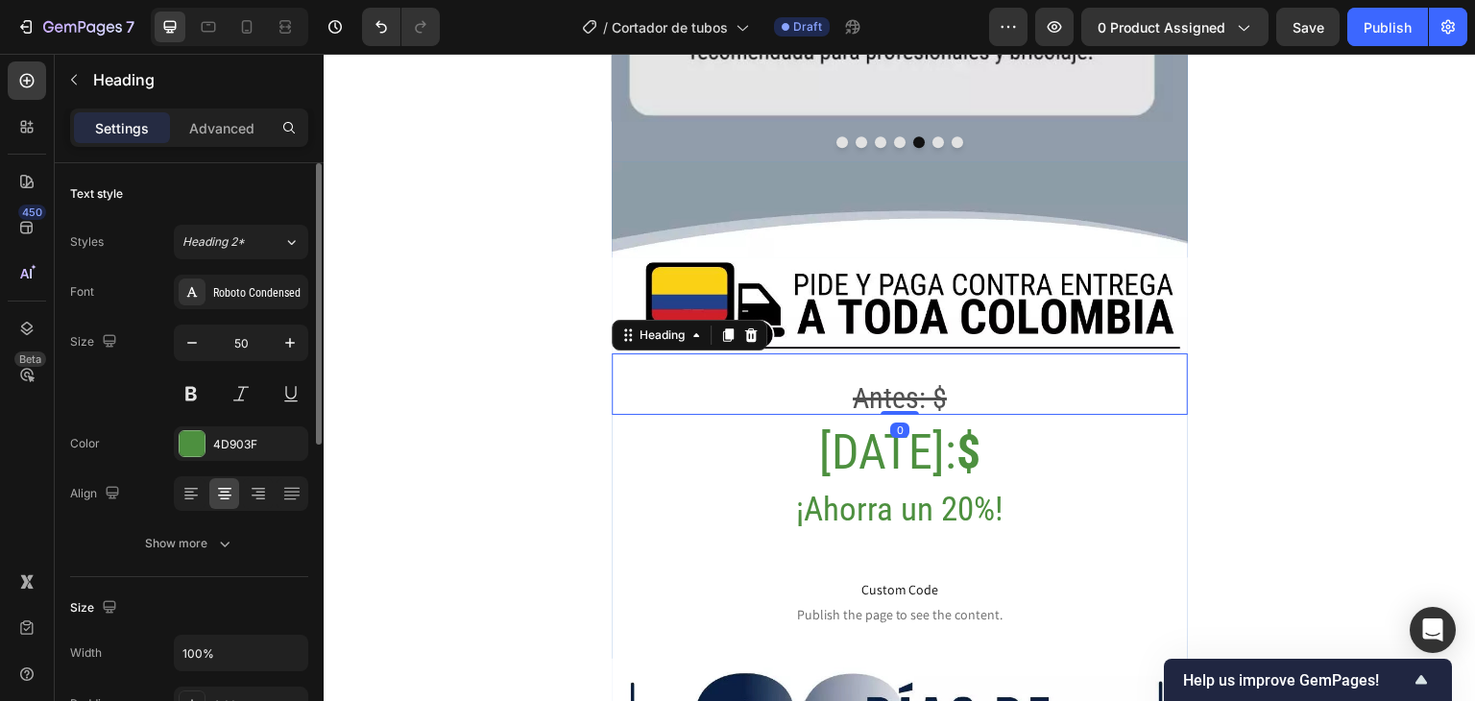
click at [960, 355] on p "⁠⁠⁠⁠⁠⁠⁠ Antes: $" at bounding box center [900, 384] width 572 height 58
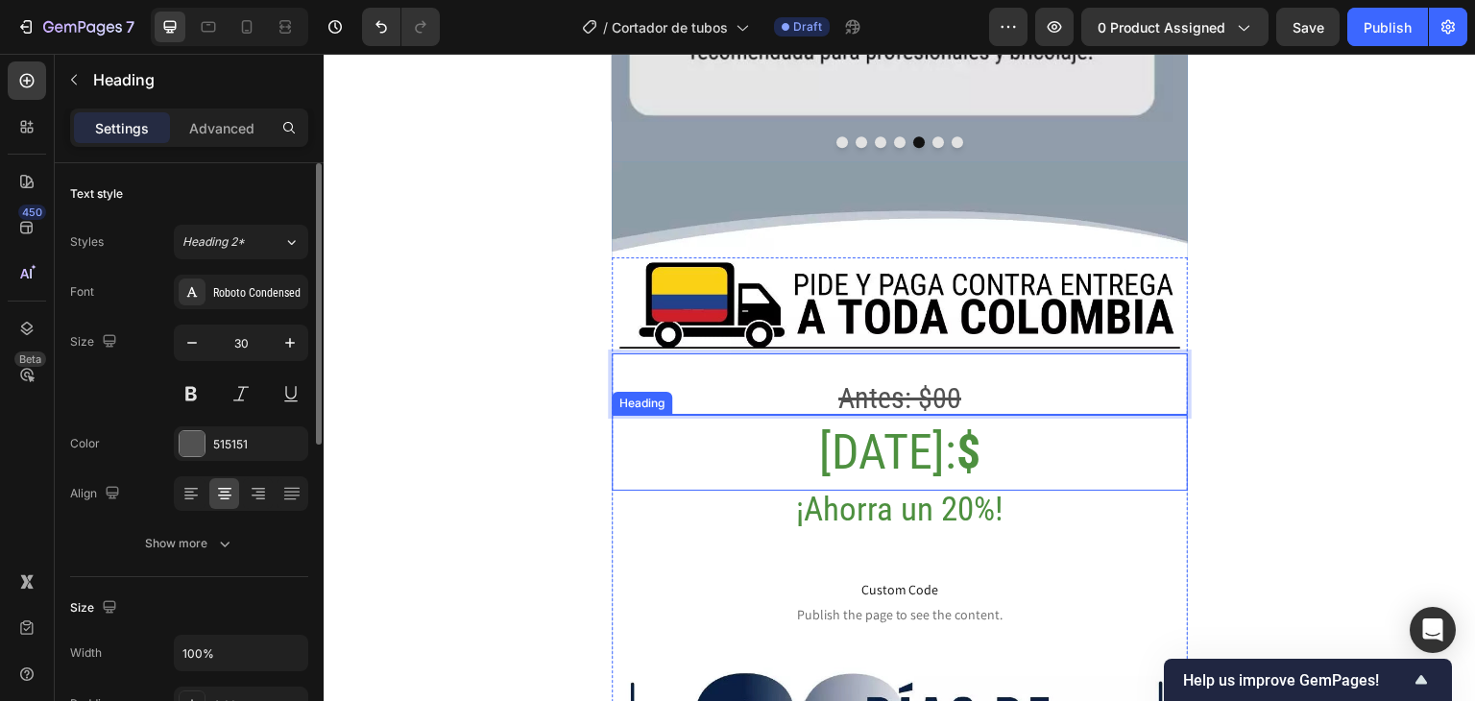
click at [966, 415] on h2 "[DATE]: $" at bounding box center [900, 453] width 576 height 76
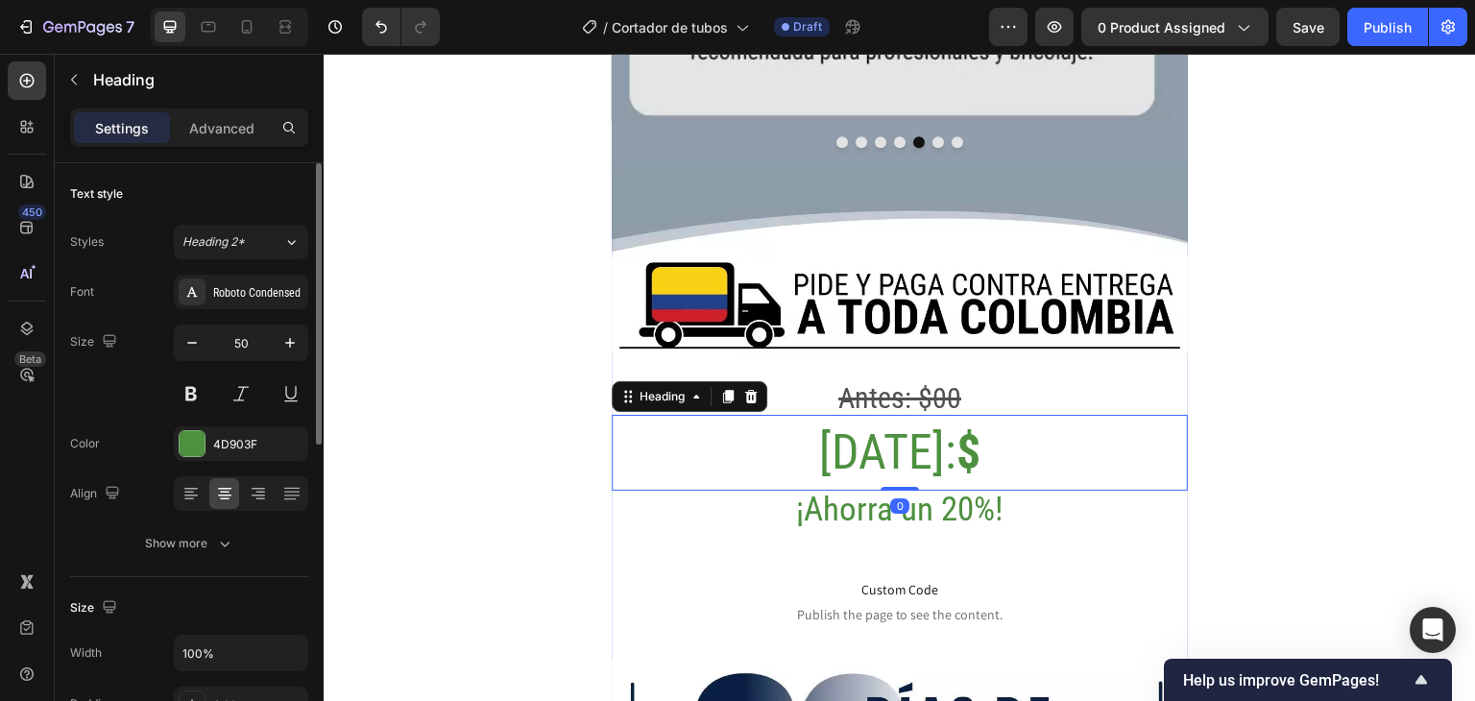
click at [962, 415] on h2 "[DATE]: $" at bounding box center [900, 453] width 576 height 76
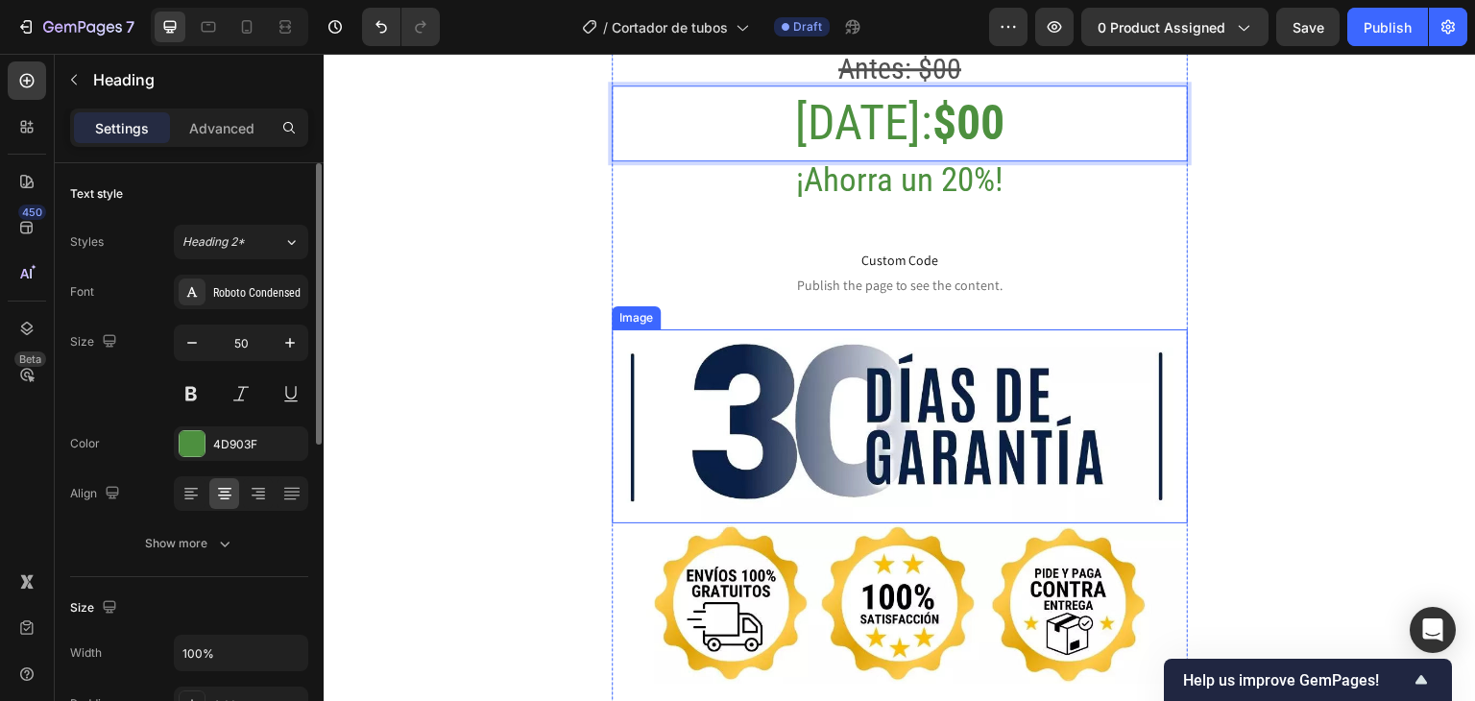
scroll to position [5762, 0]
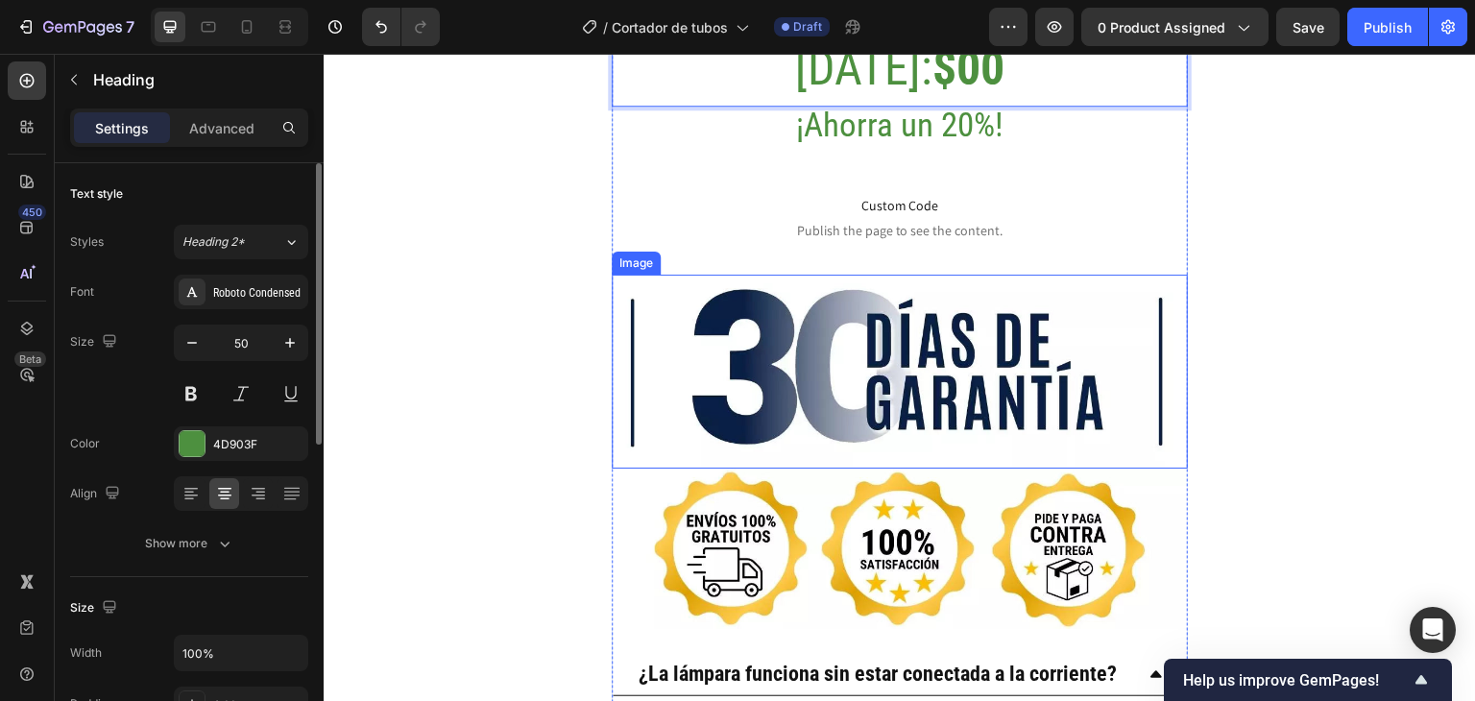
click at [878, 297] on img at bounding box center [900, 372] width 576 height 195
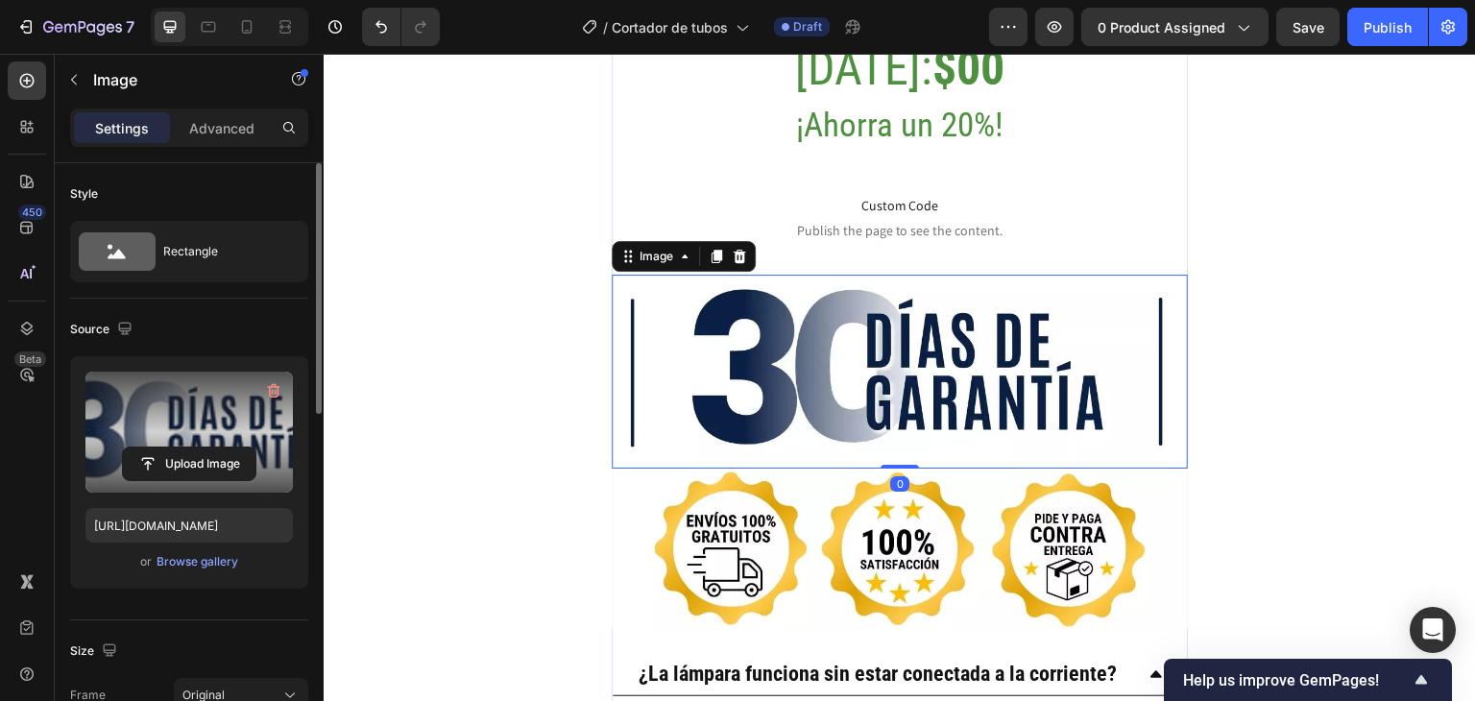
click at [200, 442] on label at bounding box center [188, 432] width 207 height 121
click at [200, 447] on input "file" at bounding box center [189, 463] width 133 height 33
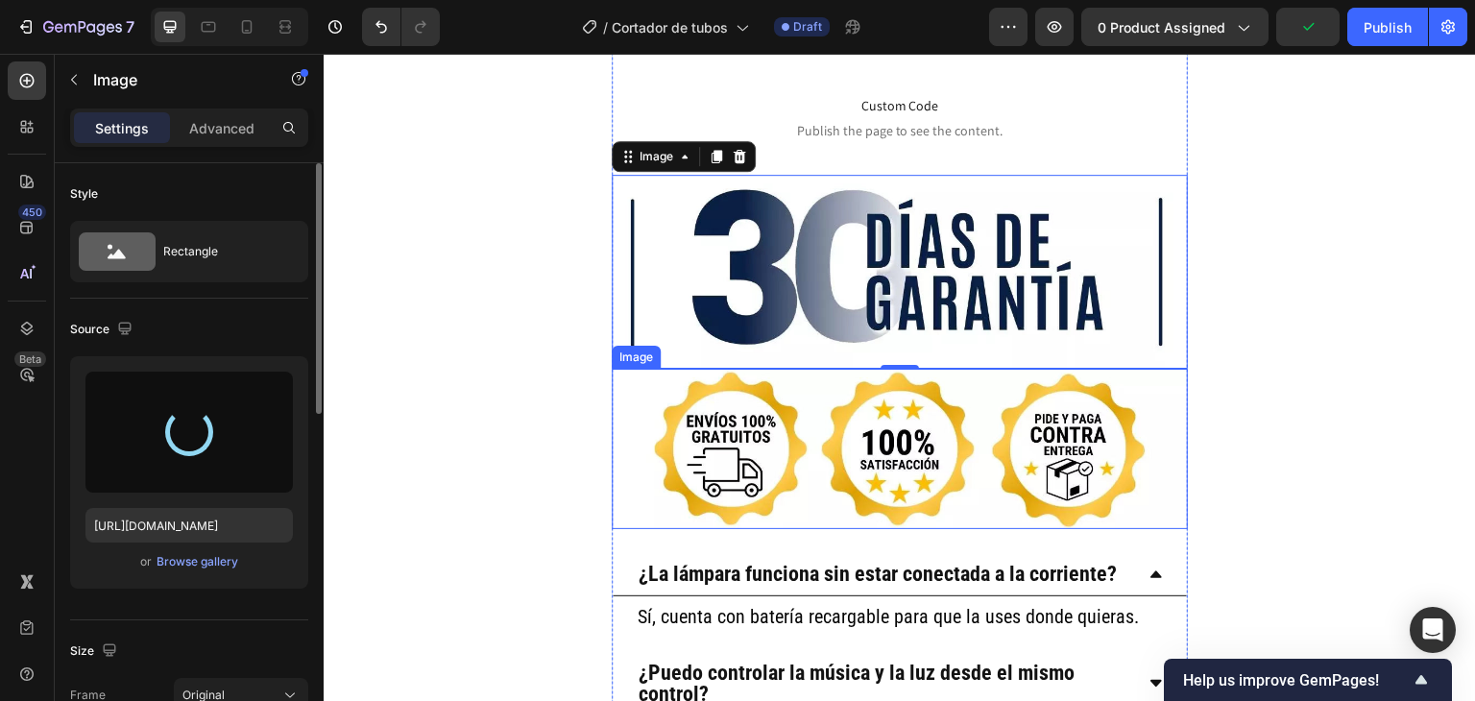
scroll to position [5954, 0]
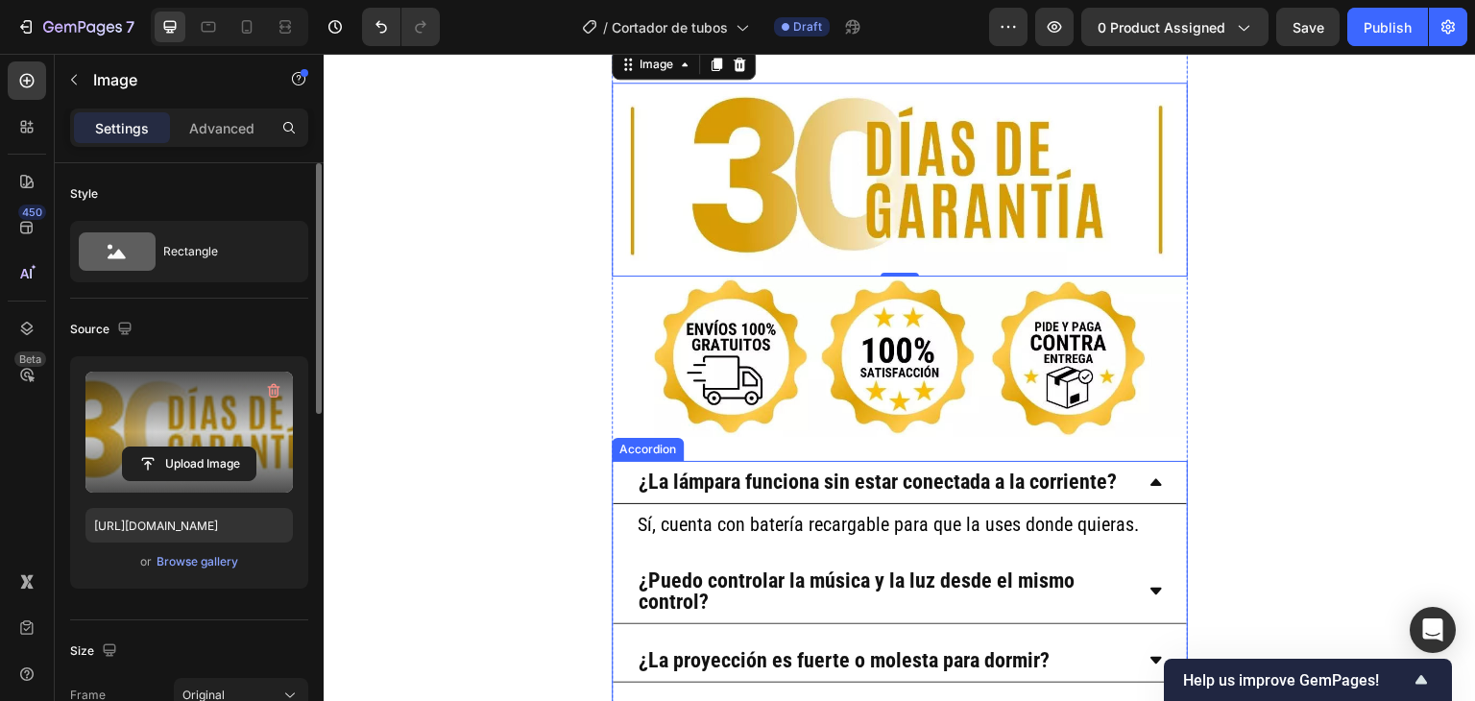
click at [689, 470] on strong "¿La lámpara funciona sin estar conectada a la corriente?" at bounding box center [878, 482] width 478 height 24
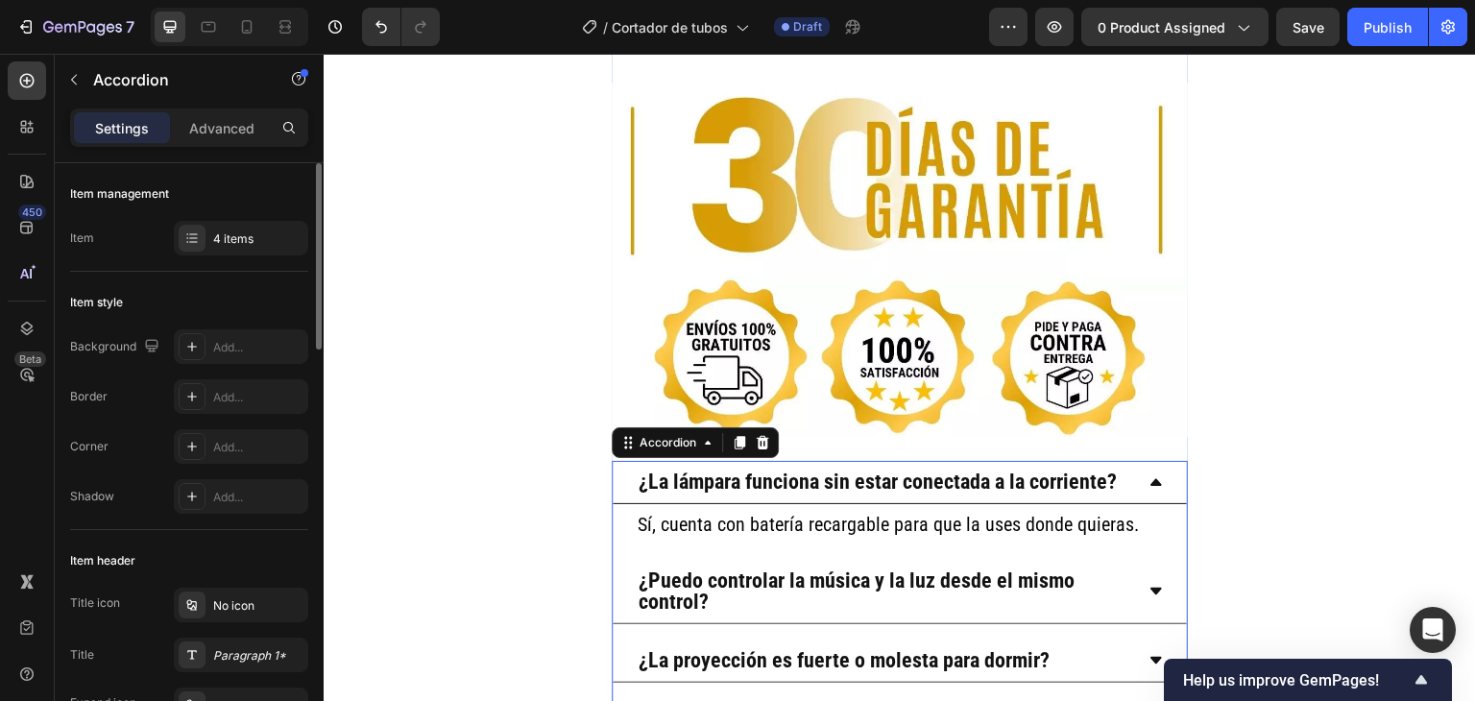
click at [689, 470] on strong "¿La lámpara funciona sin estar conectada a la corriente?" at bounding box center [878, 482] width 478 height 24
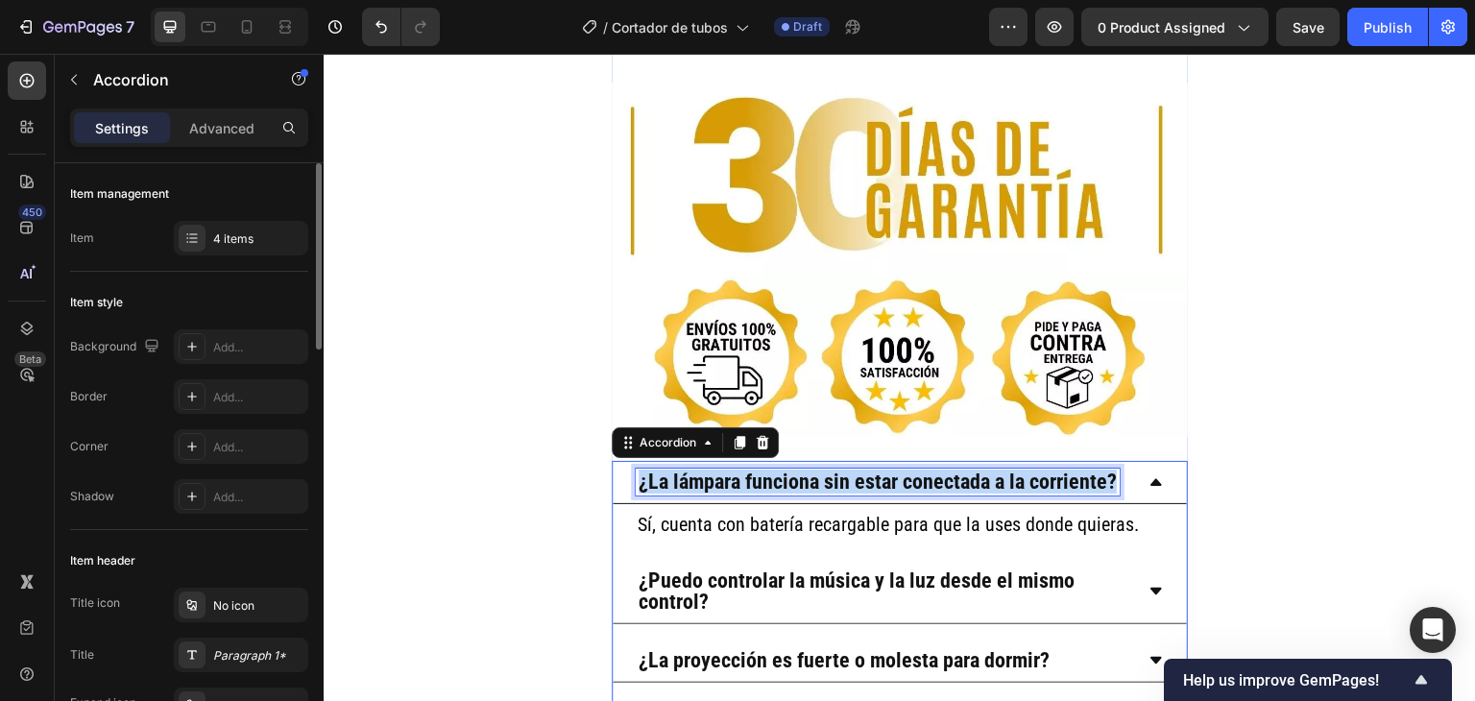
click at [689, 470] on strong "¿La lámpara funciona sin estar conectada a la corriente?" at bounding box center [878, 482] width 478 height 24
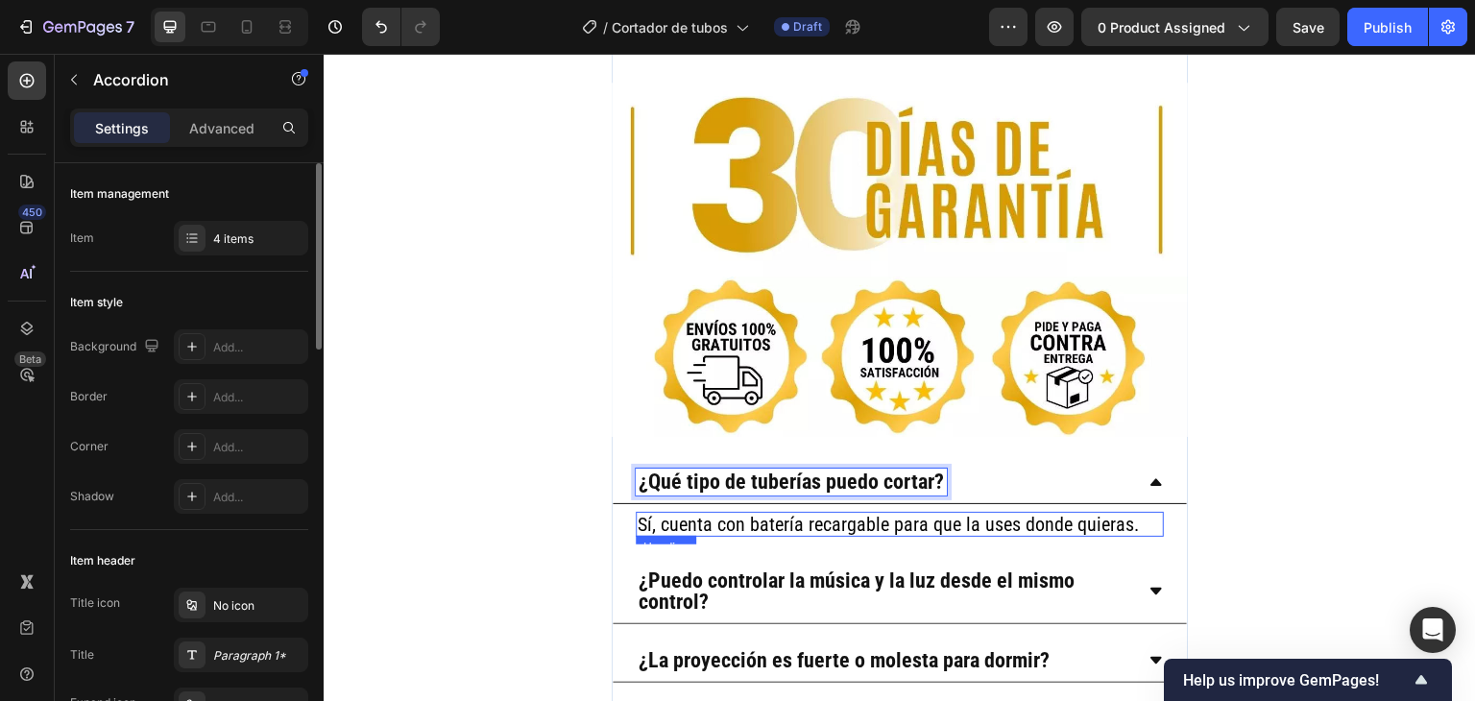
click at [722, 512] on h2 "Sí, cuenta con batería recargable para que la uses donde quieras." at bounding box center [900, 524] width 528 height 25
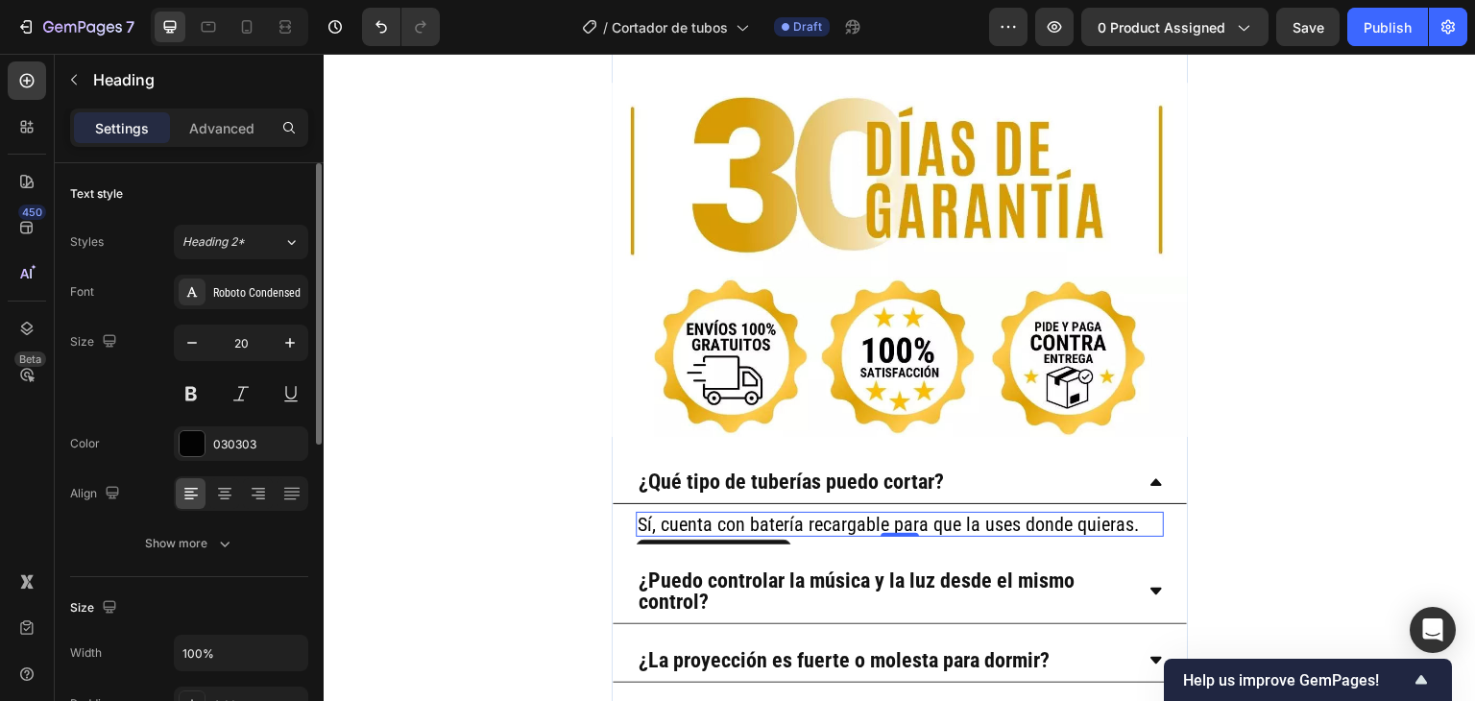
click at [722, 512] on h2 "Sí, cuenta con batería recargable para que la uses donde quieras." at bounding box center [900, 524] width 528 height 25
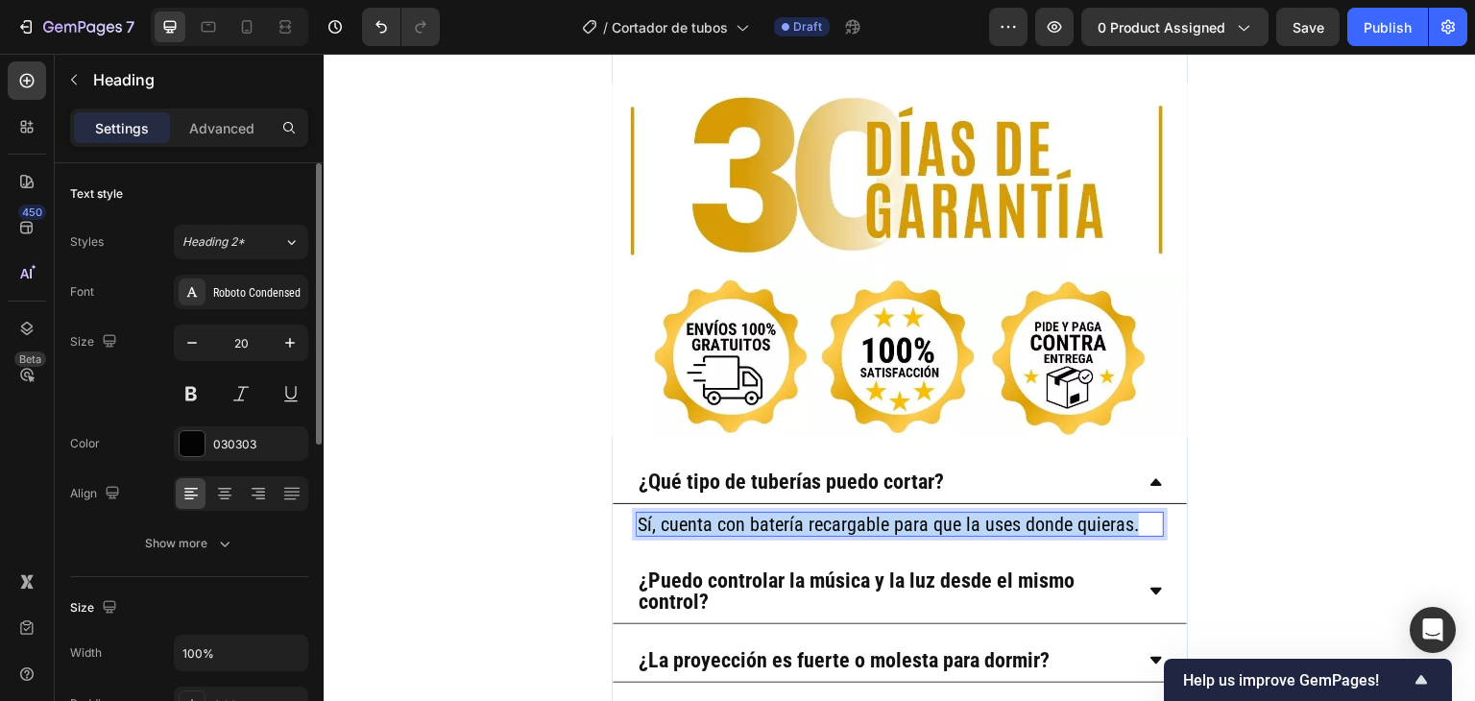
click at [722, 514] on p "Sí, cuenta con batería recargable para que la uses donde quieras." at bounding box center [900, 524] width 524 height 21
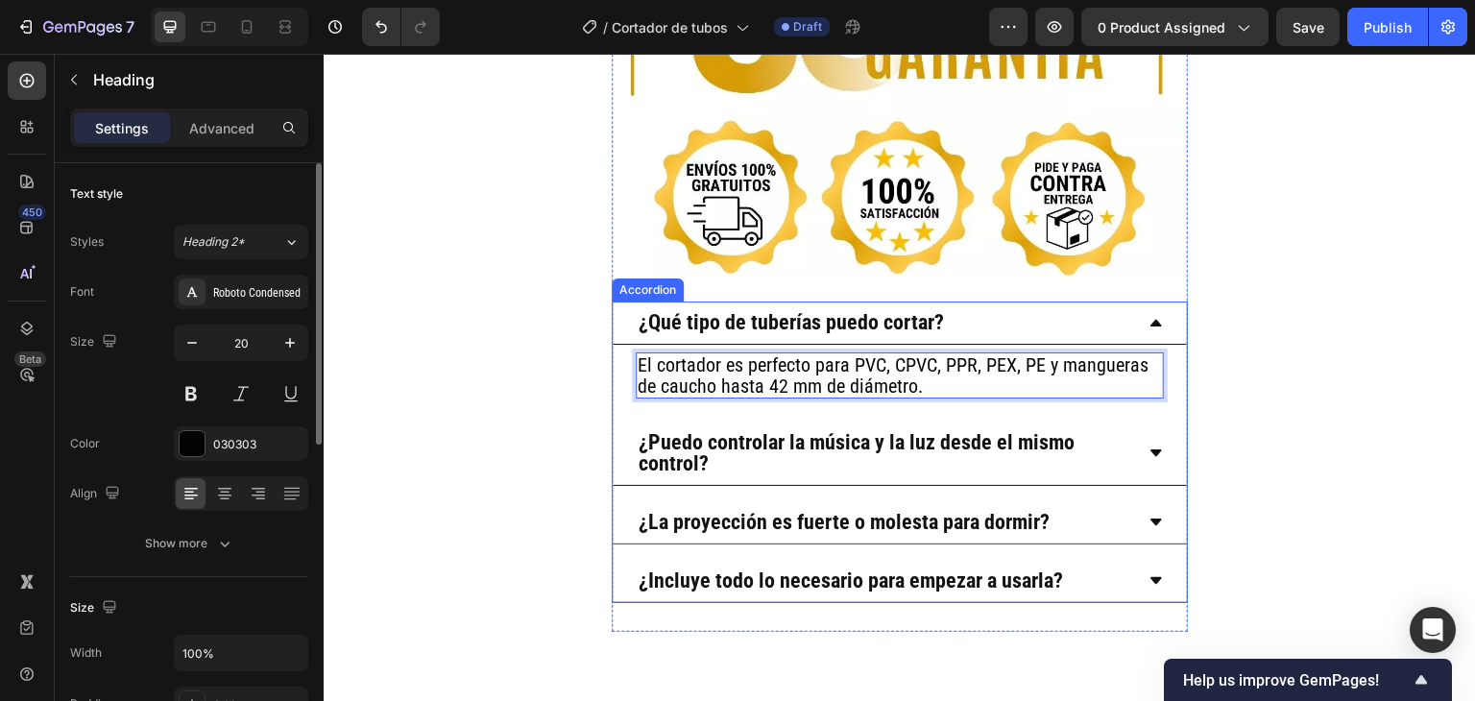
scroll to position [6146, 0]
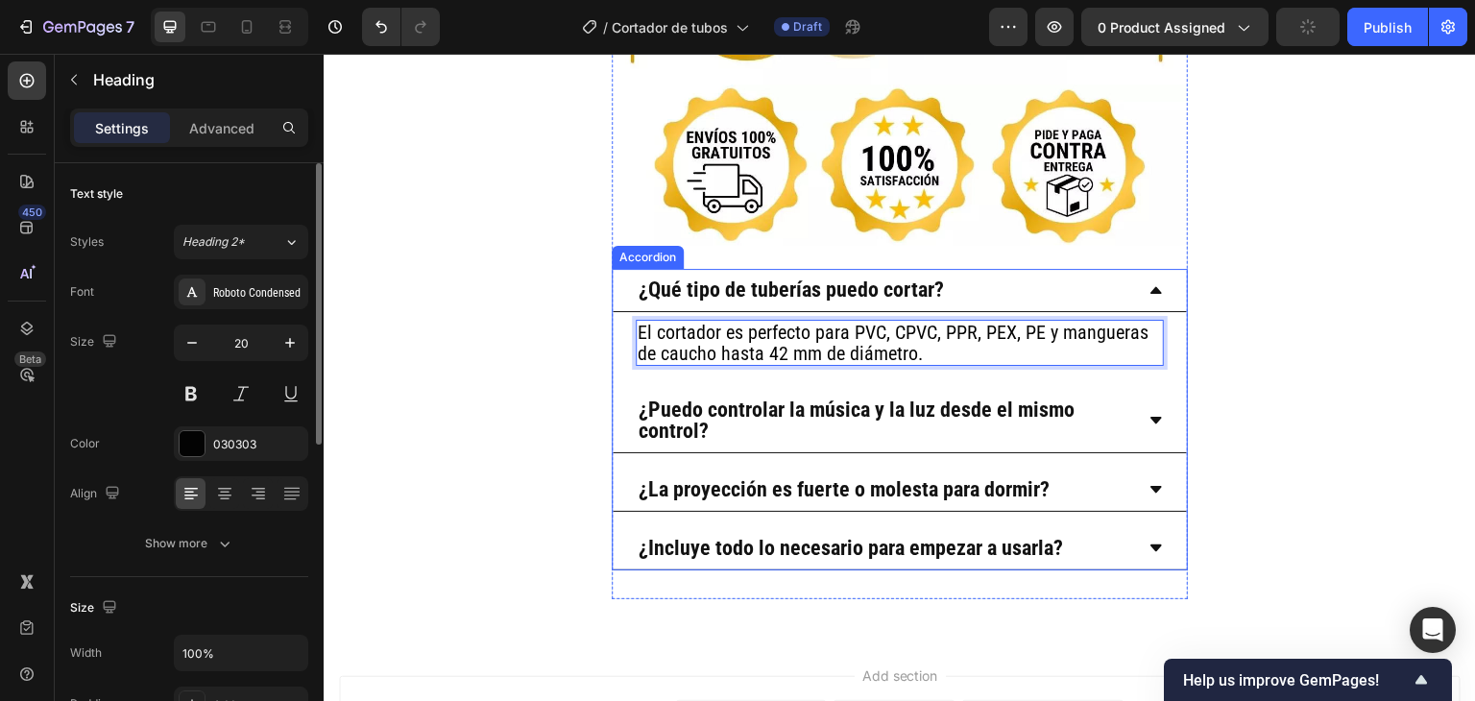
click at [720, 399] on p "¿Puedo controlar la música y la luz desde el mismo control?" at bounding box center [885, 420] width 492 height 42
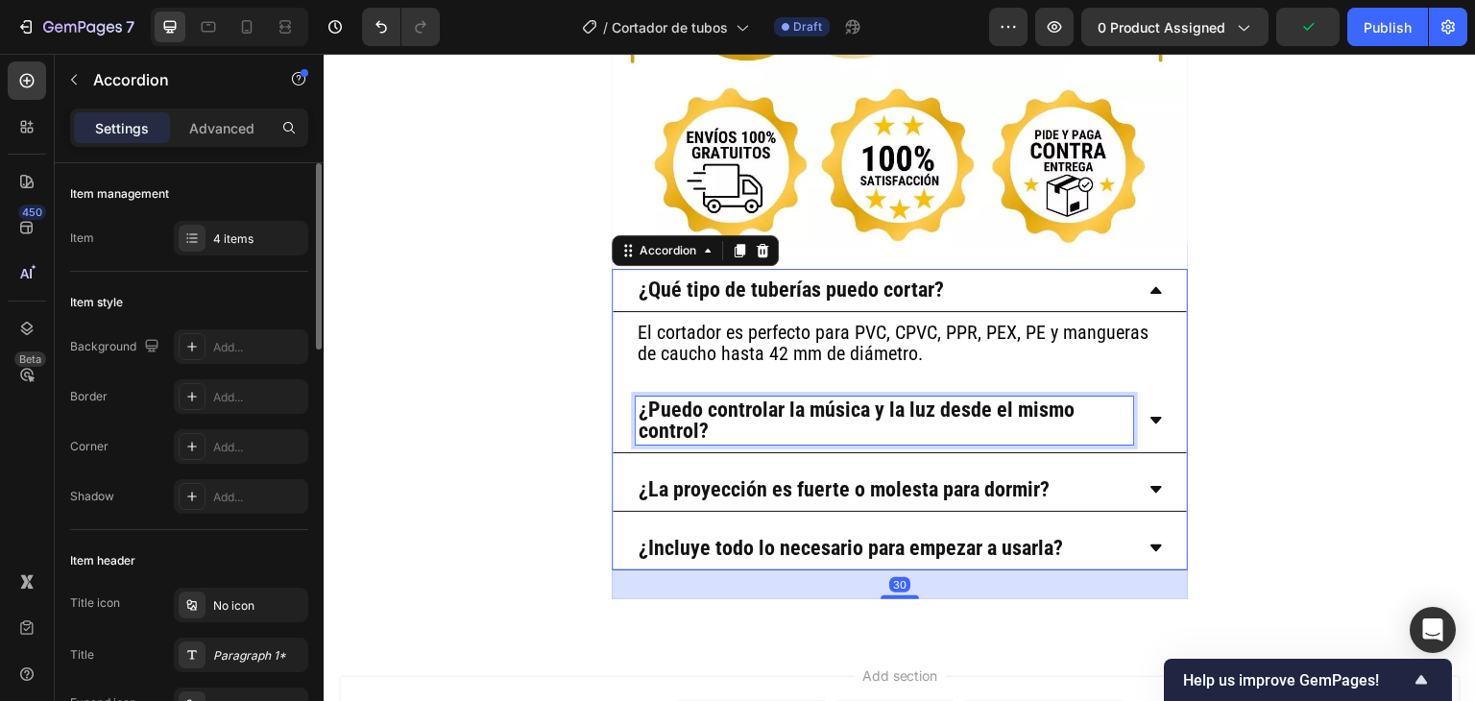
click at [720, 399] on p "¿Puedo controlar la música y la luz desde el mismo control?" at bounding box center [885, 420] width 492 height 42
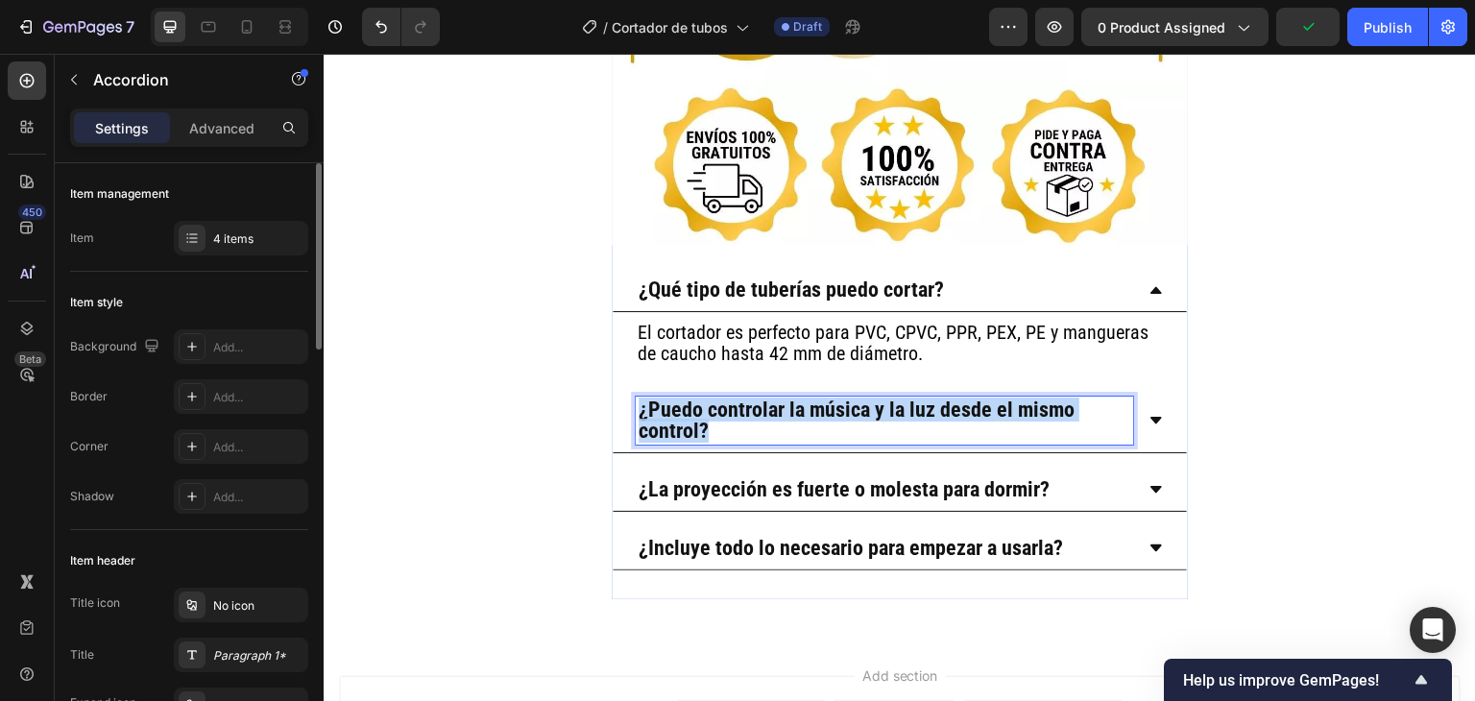
click at [720, 399] on p "¿Puedo controlar la música y la luz desde el mismo control?" at bounding box center [885, 420] width 492 height 42
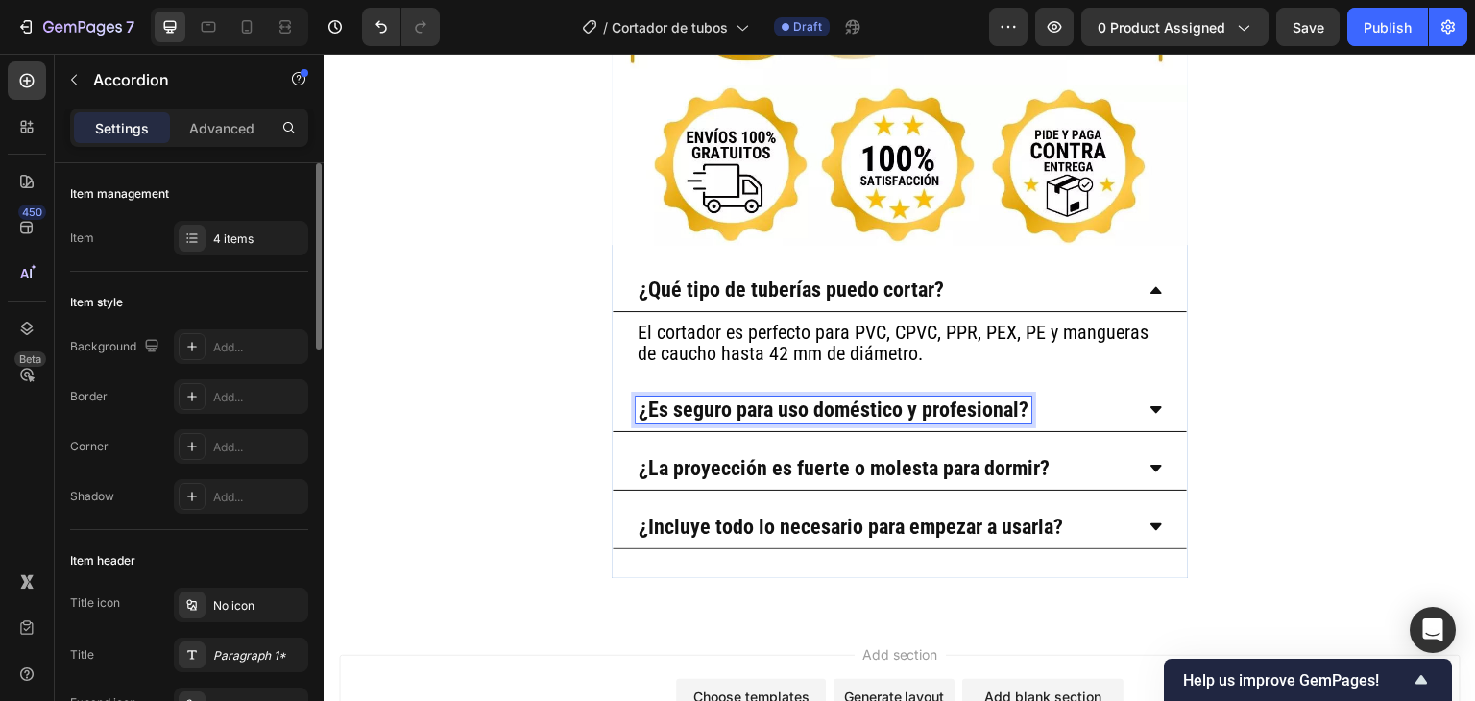
click at [1113, 397] on div "¿Es seguro para uso doméstico y profesional?" at bounding box center [884, 410] width 497 height 27
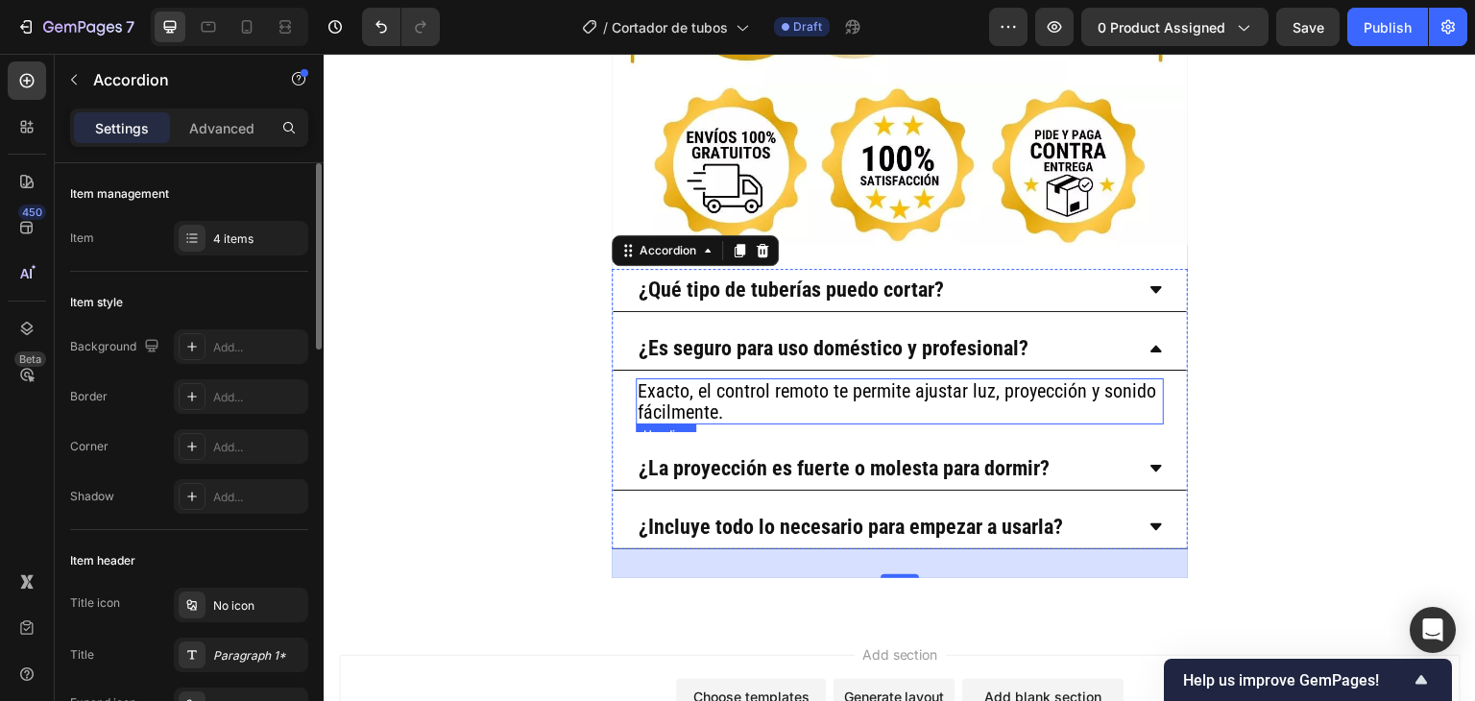
click at [748, 378] on h2 "Exacto, el control remoto te permite ajustar luz, proyección y sonido fácilment…" at bounding box center [900, 401] width 528 height 46
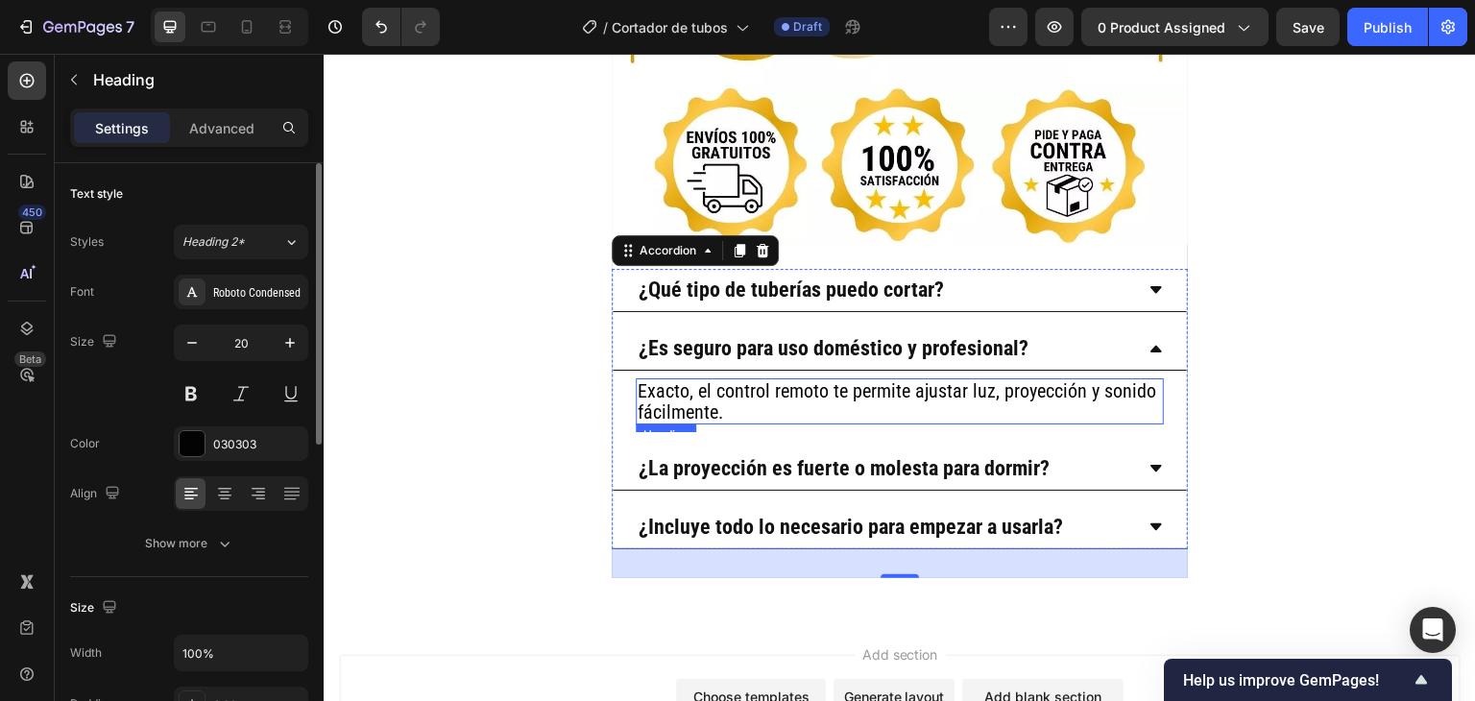
click at [748, 378] on h2 "Exacto, el control remoto te permite ajustar luz, proyección y sonido fácilment…" at bounding box center [900, 401] width 528 height 46
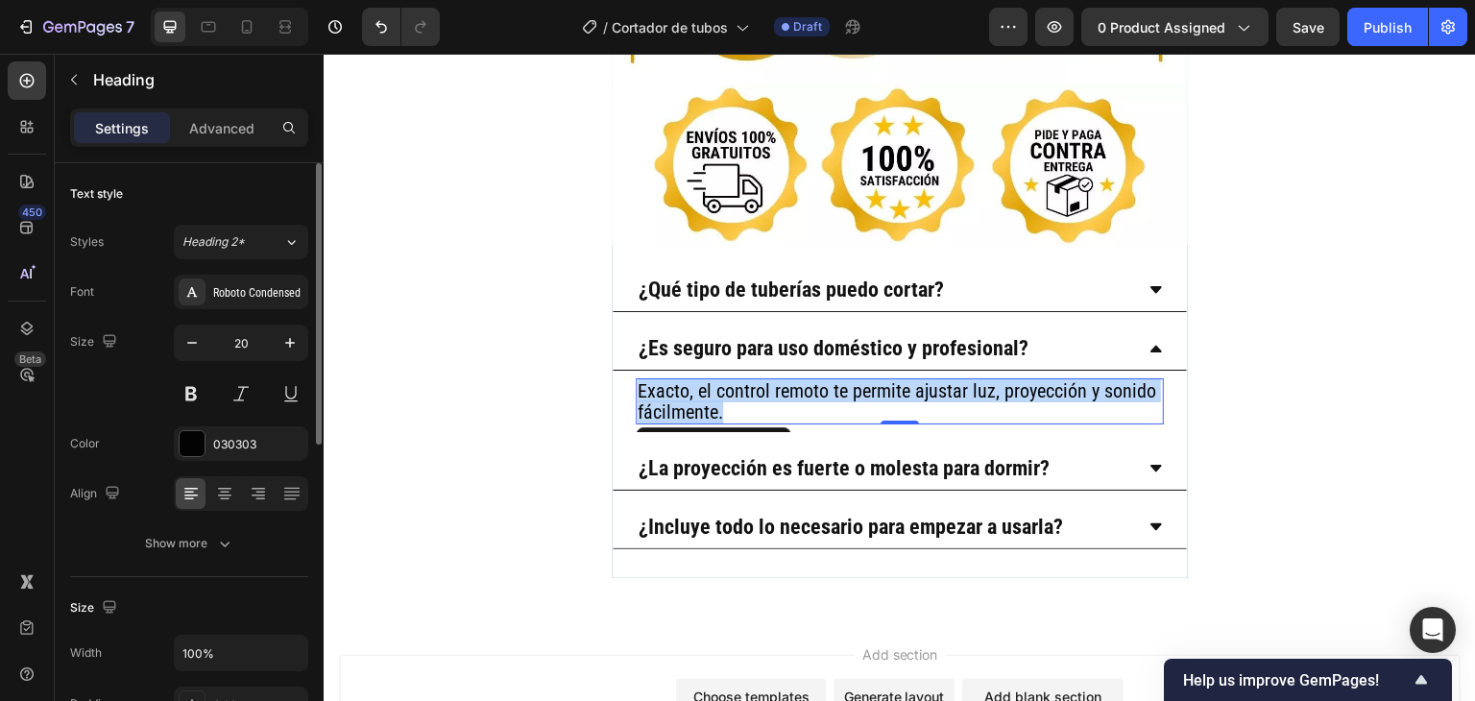
click at [748, 380] on p "Exacto, el control remoto te permite ajustar luz, proyección y sonido fácilment…" at bounding box center [900, 401] width 524 height 42
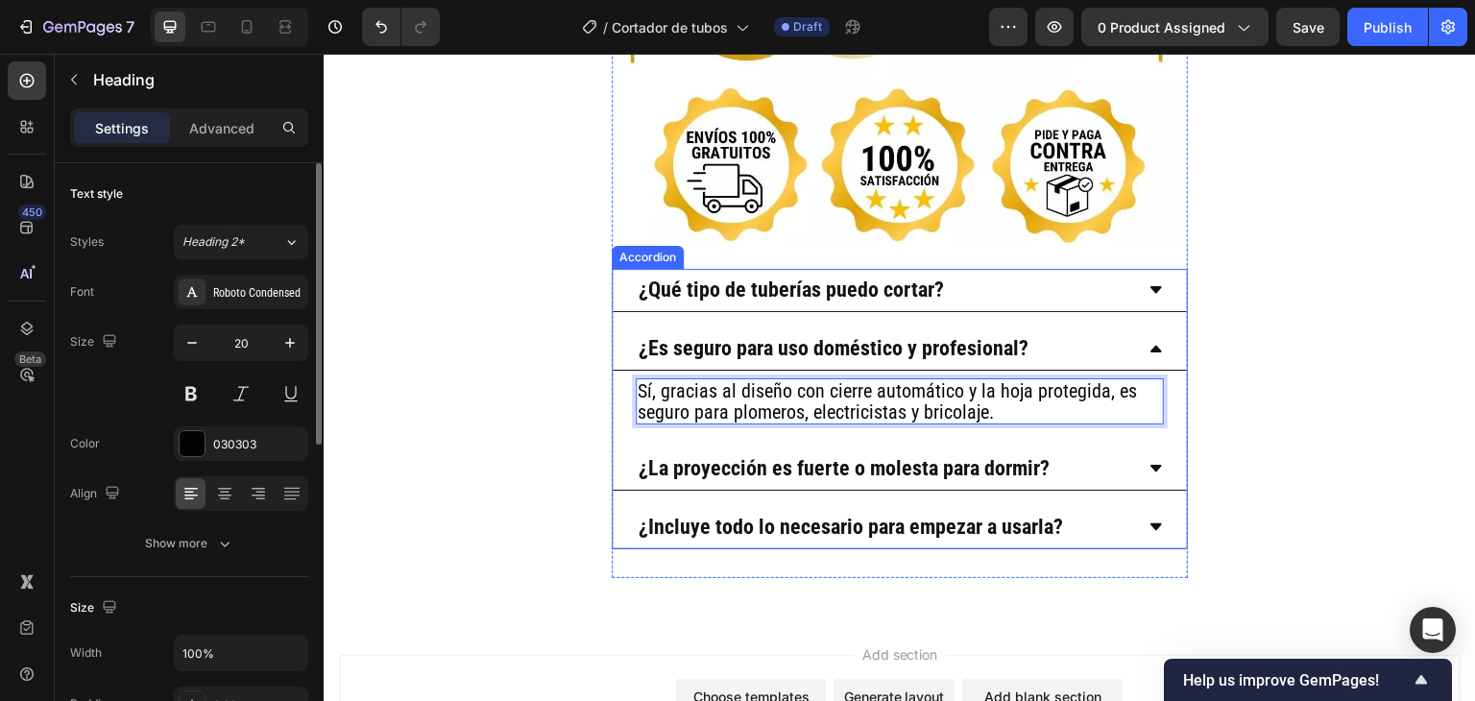
click at [977, 456] on strong "¿La proyección es fuerte o molesta para dormir?" at bounding box center [844, 468] width 411 height 24
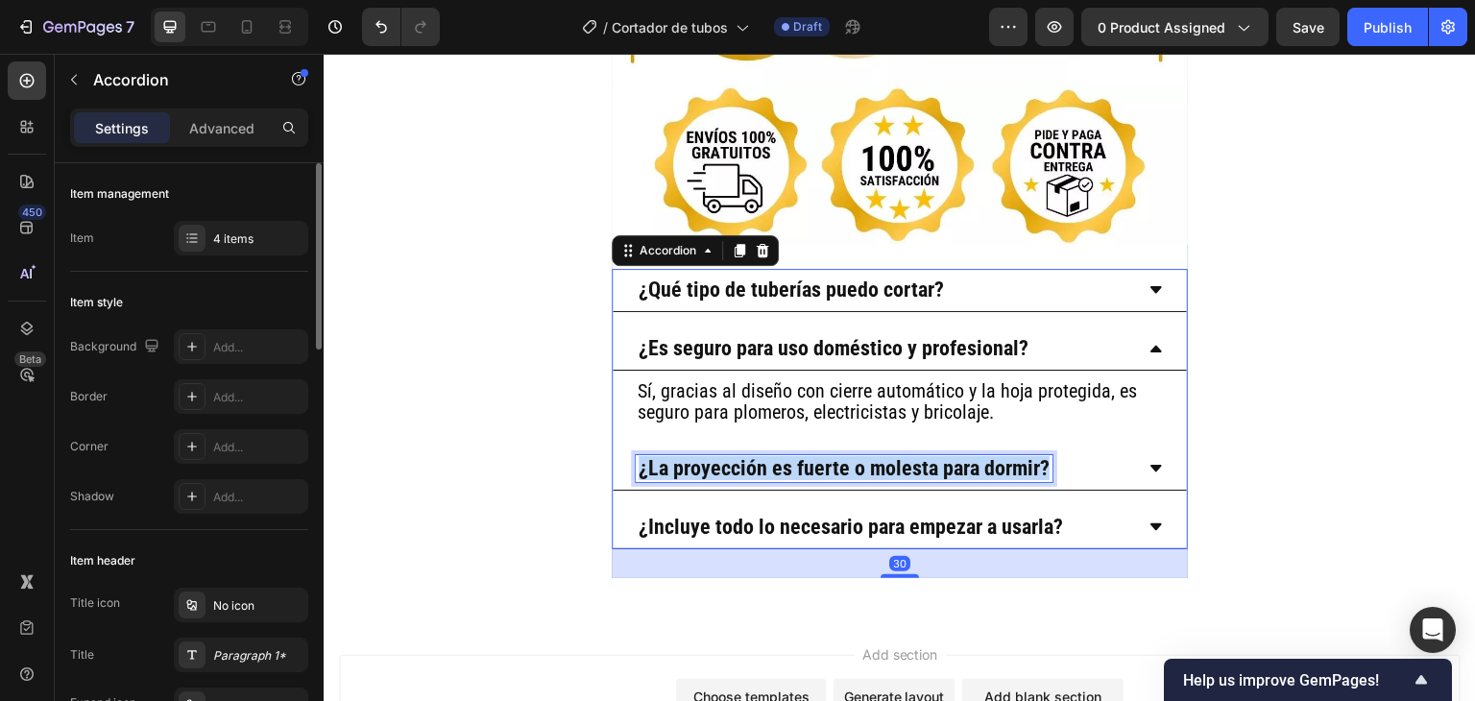
click at [977, 456] on strong "¿La proyección es fuerte o molesta para dormir?" at bounding box center [844, 468] width 411 height 24
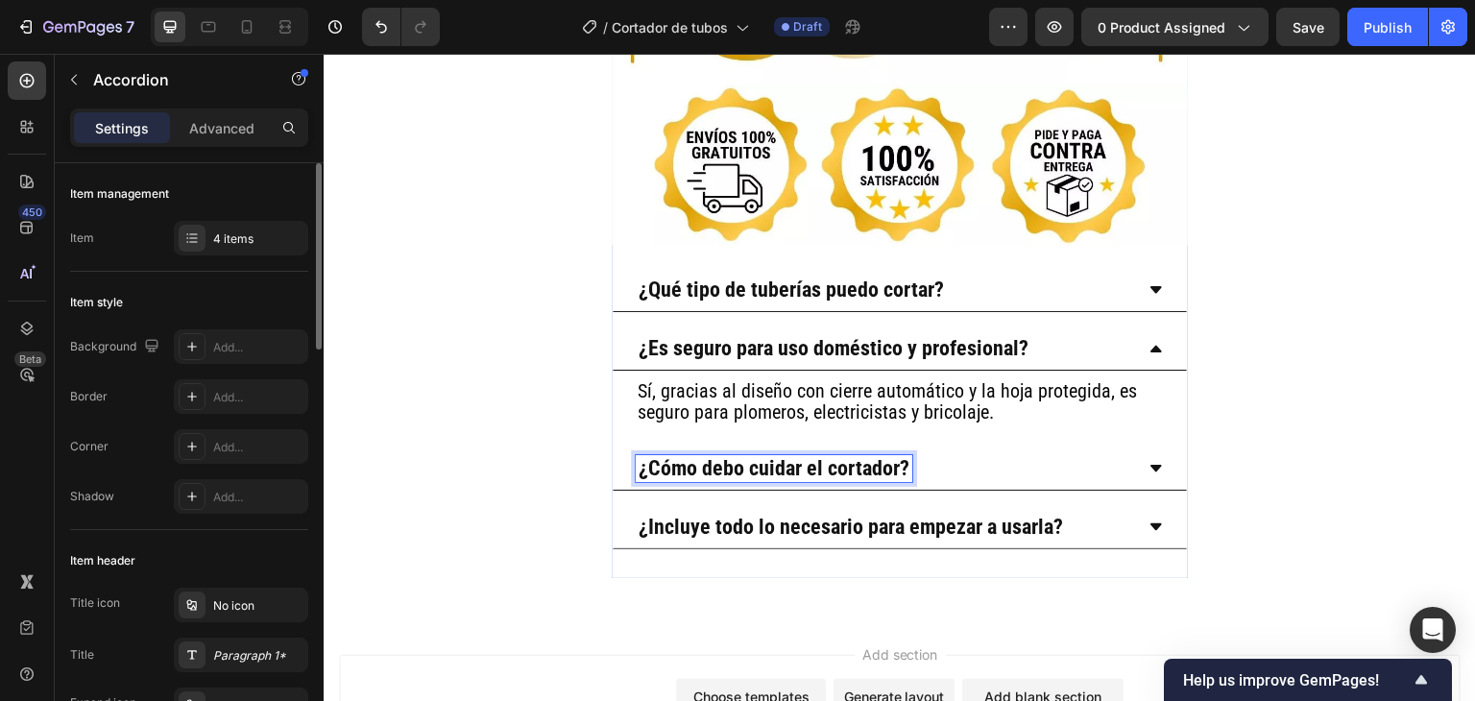
drag, startPoint x: 1117, startPoint y: 357, endPoint x: 635, endPoint y: 289, distance: 486.8
click at [1117, 455] on div "¿Cómo debo cuidar el cortador?" at bounding box center [884, 468] width 497 height 27
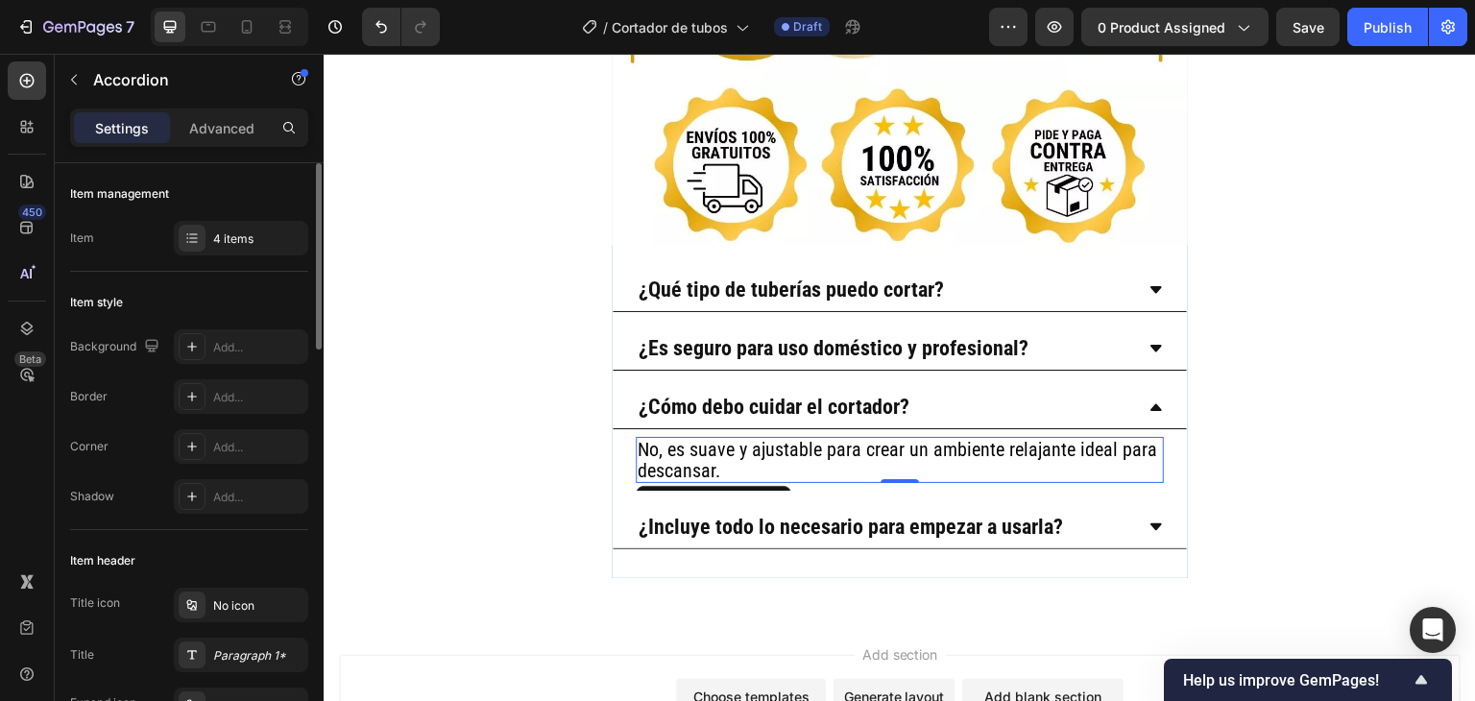
click at [750, 437] on h2 "No, es suave y ajustable para crear un ambiente relajante ideal para descansar." at bounding box center [900, 460] width 528 height 46
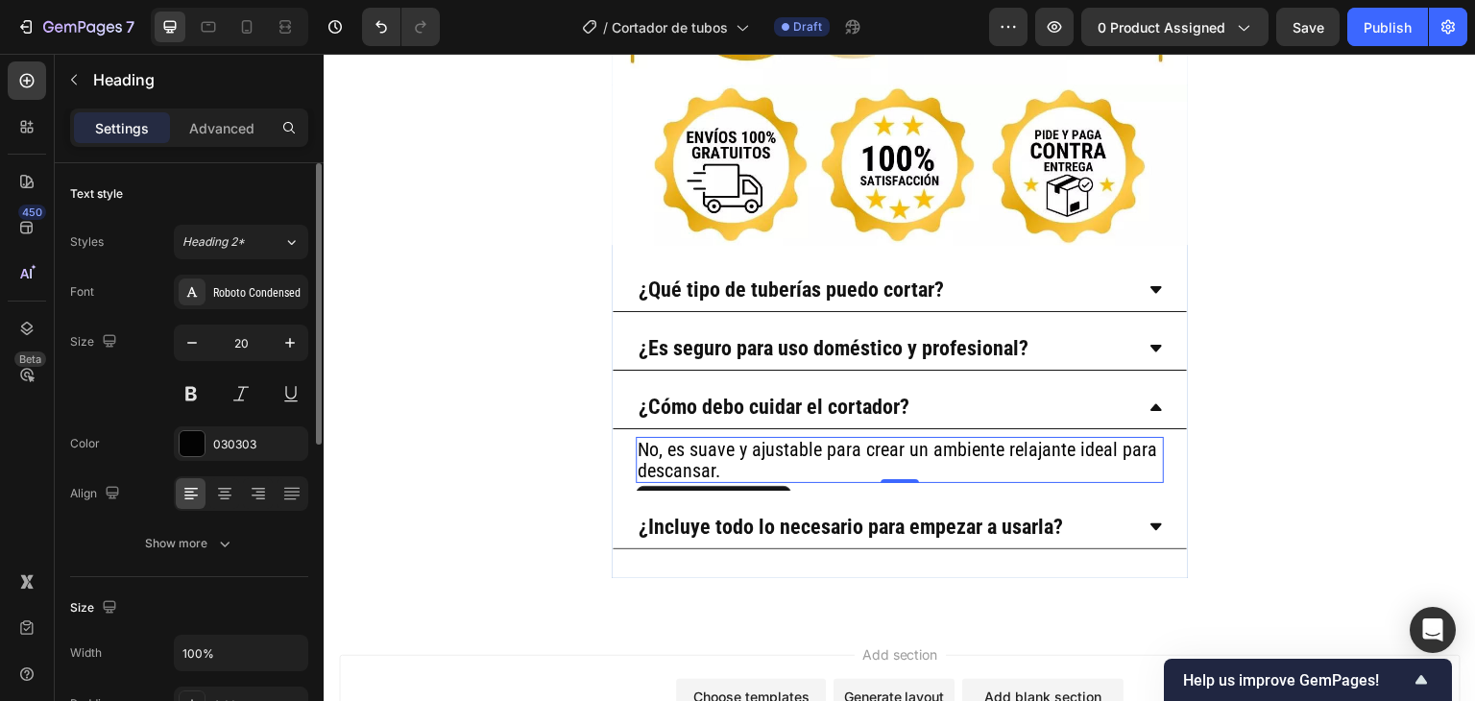
click at [750, 437] on h2 "No, es suave y ajustable para crear un ambiente relajante ideal para descansar." at bounding box center [900, 460] width 528 height 46
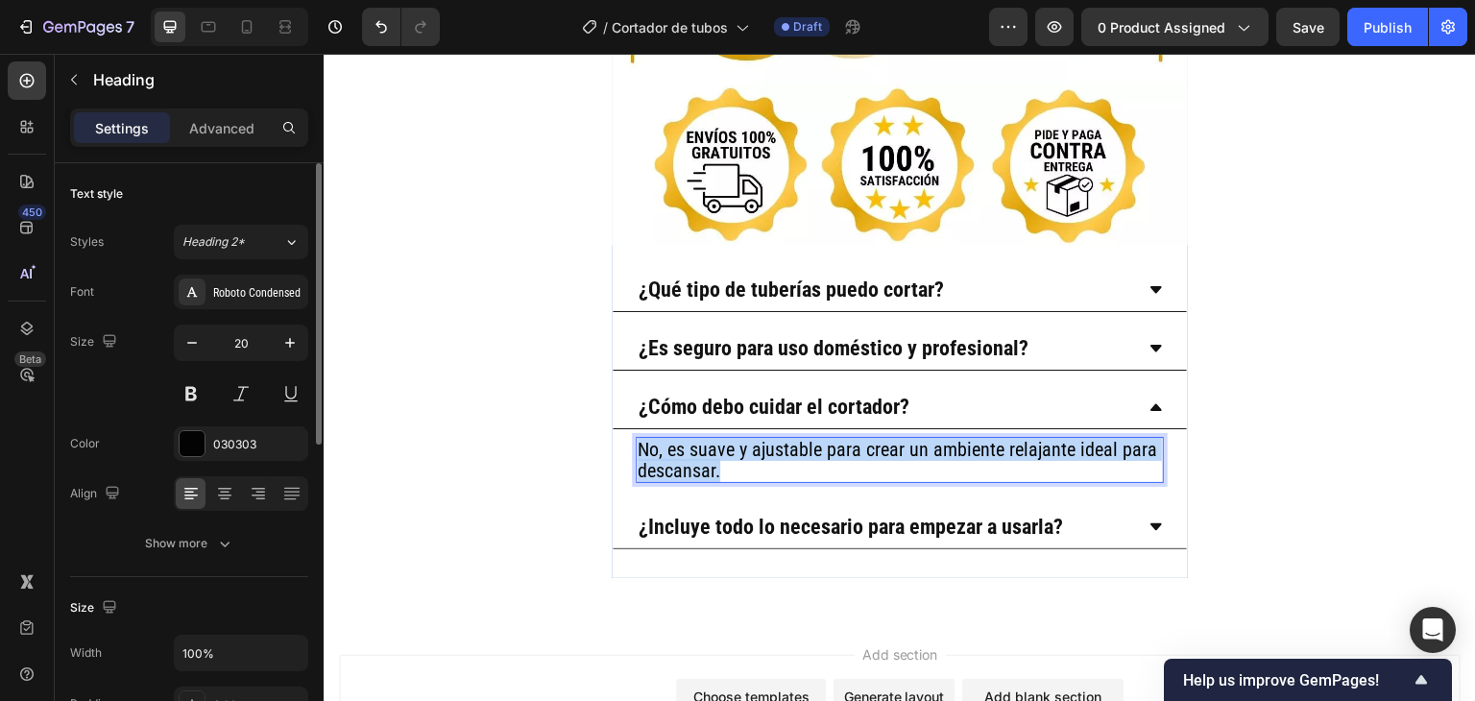
click at [750, 439] on p "No, es suave y ajustable para crear un ambiente relajante ideal para descansar." at bounding box center [900, 460] width 524 height 42
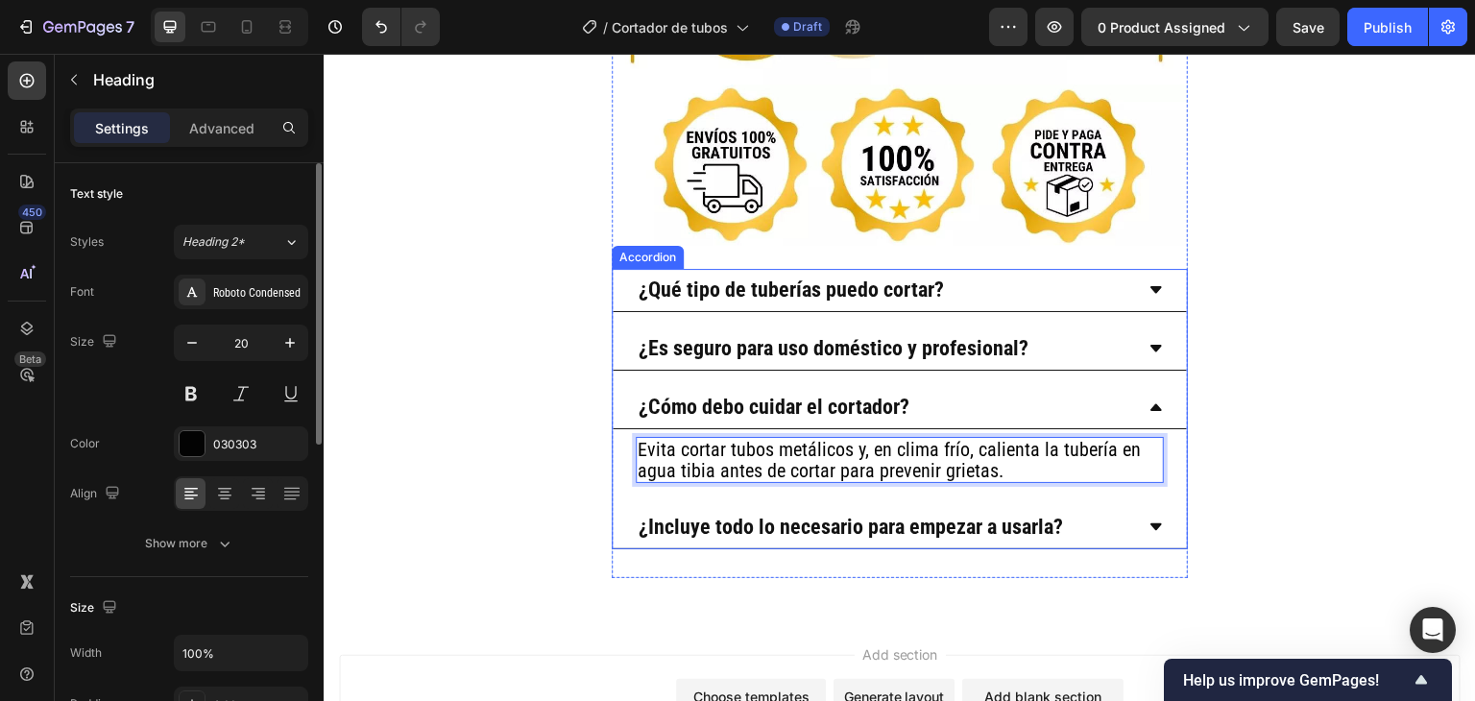
click at [1115, 514] on div "¿Incluye todo lo necesario para empezar a usarla?" at bounding box center [884, 527] width 497 height 27
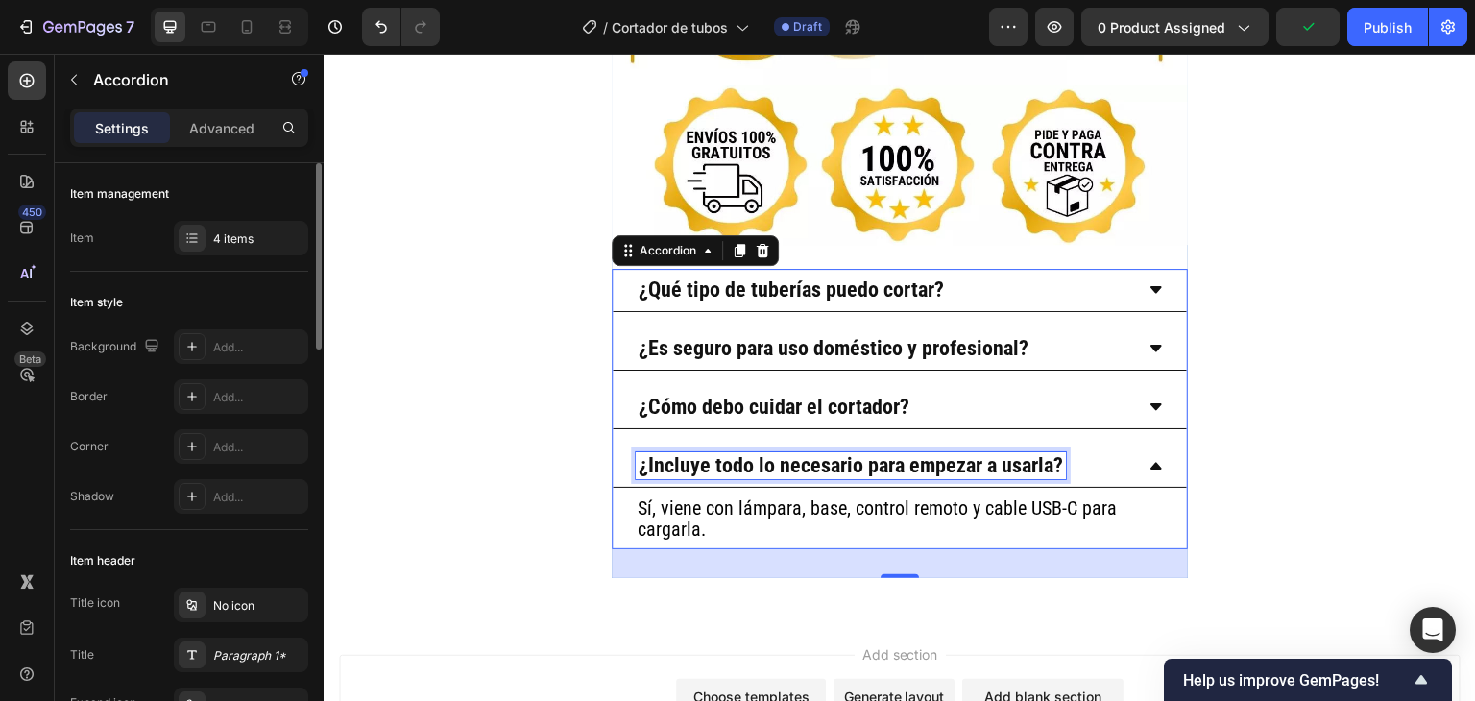
click at [765, 453] on strong "¿Incluye todo lo necesario para empezar a usarla?" at bounding box center [851, 465] width 424 height 24
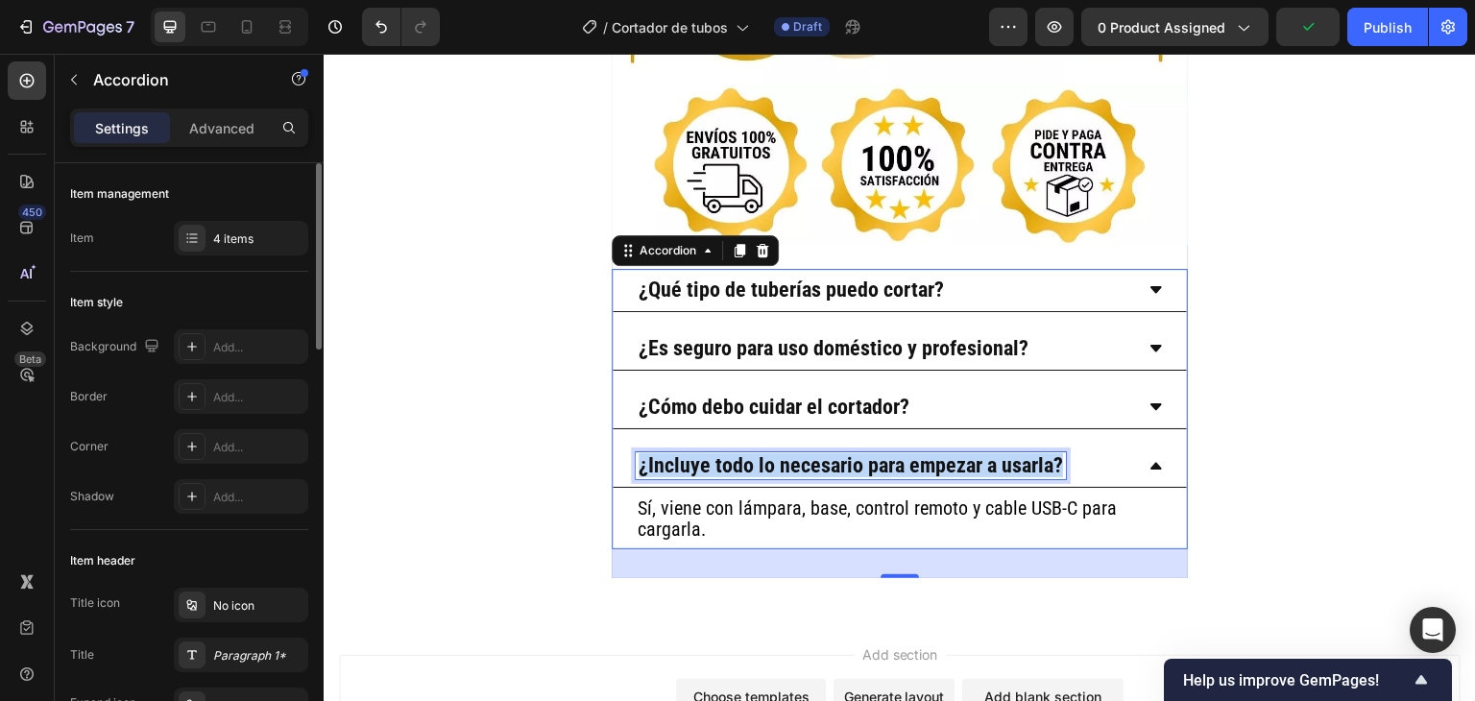
click at [765, 453] on strong "¿Incluye todo lo necesario para empezar a usarla?" at bounding box center [851, 465] width 424 height 24
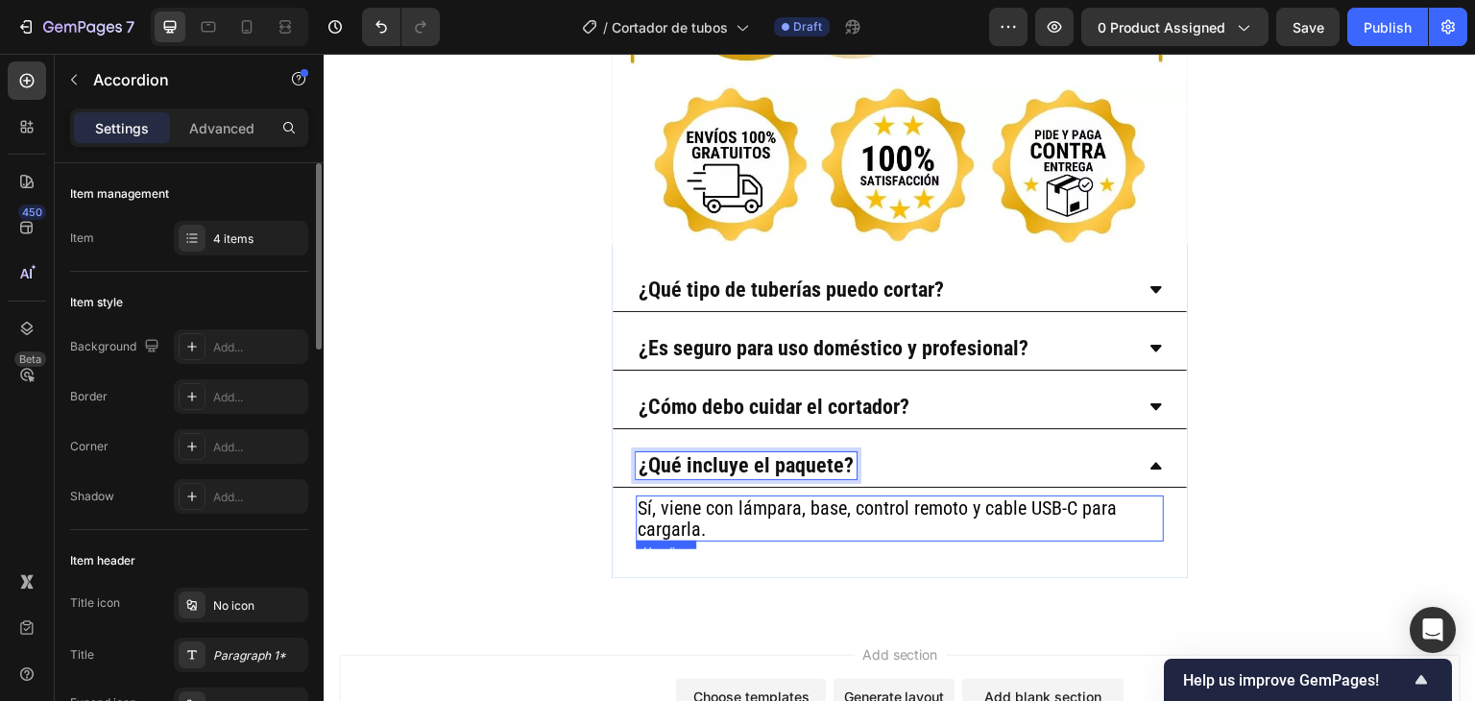
click at [699, 495] on h2 "Sí, viene con lámpara, base, control remoto y cable USB-C para cargarla." at bounding box center [900, 518] width 528 height 46
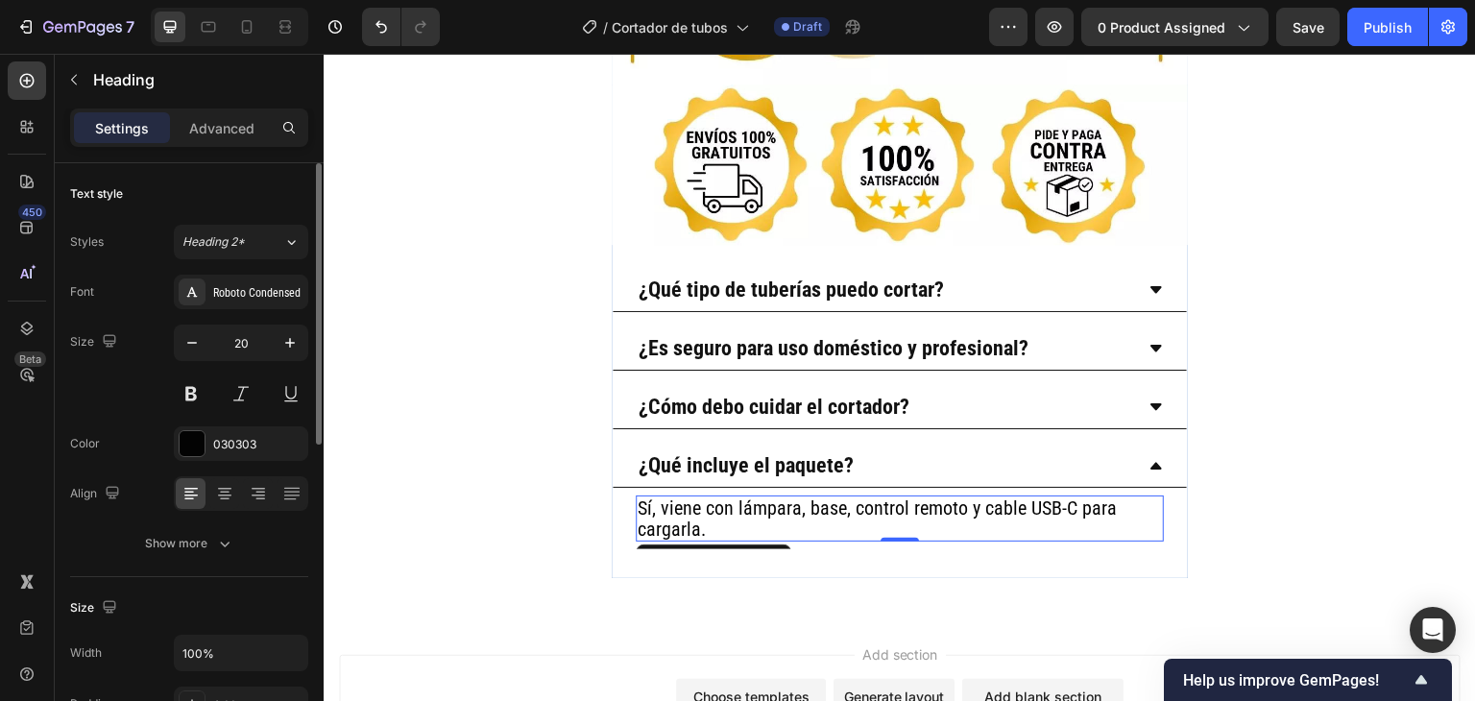
click at [699, 495] on h2 "Sí, viene con lámpara, base, control remoto y cable USB-C para cargarla." at bounding box center [900, 518] width 528 height 46
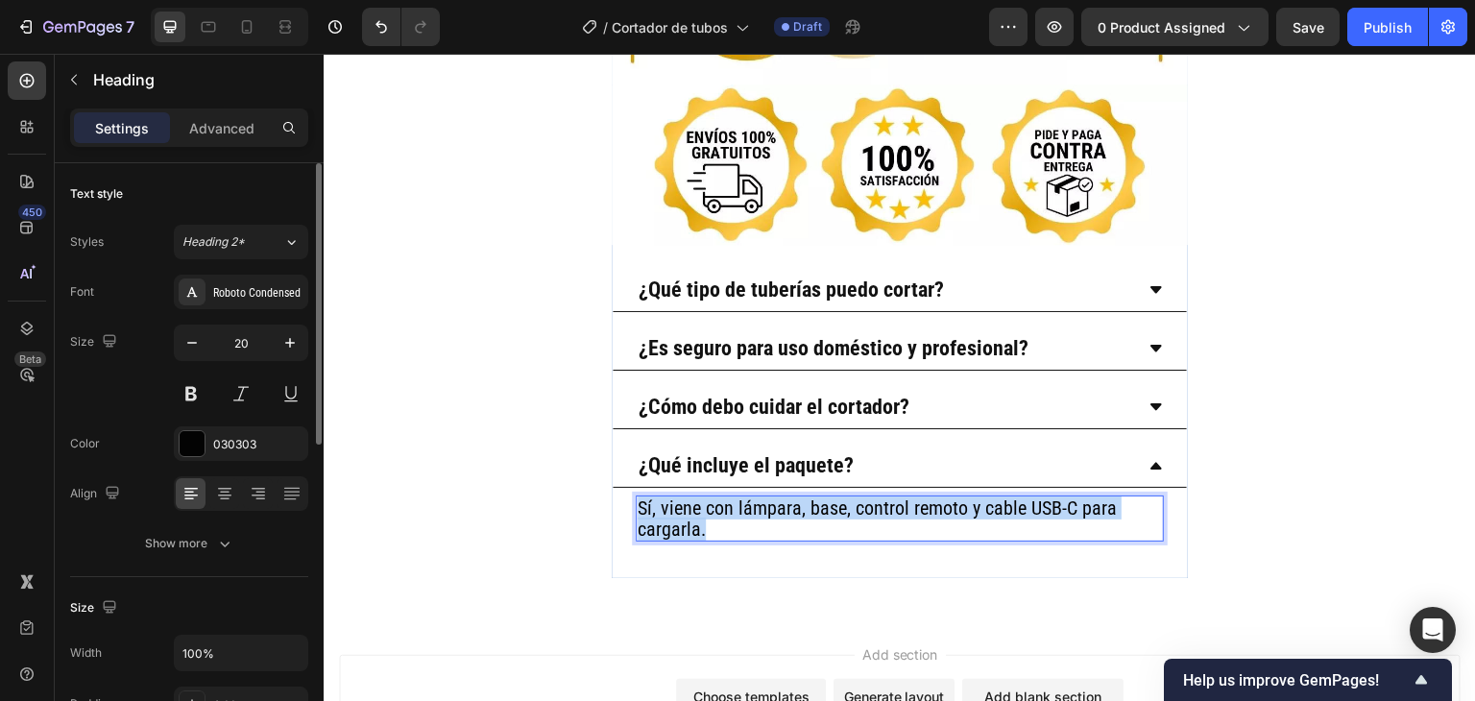
click at [699, 497] on p "Sí, viene con lámpara, base, control remoto y cable USB-C para cargarla." at bounding box center [900, 518] width 524 height 42
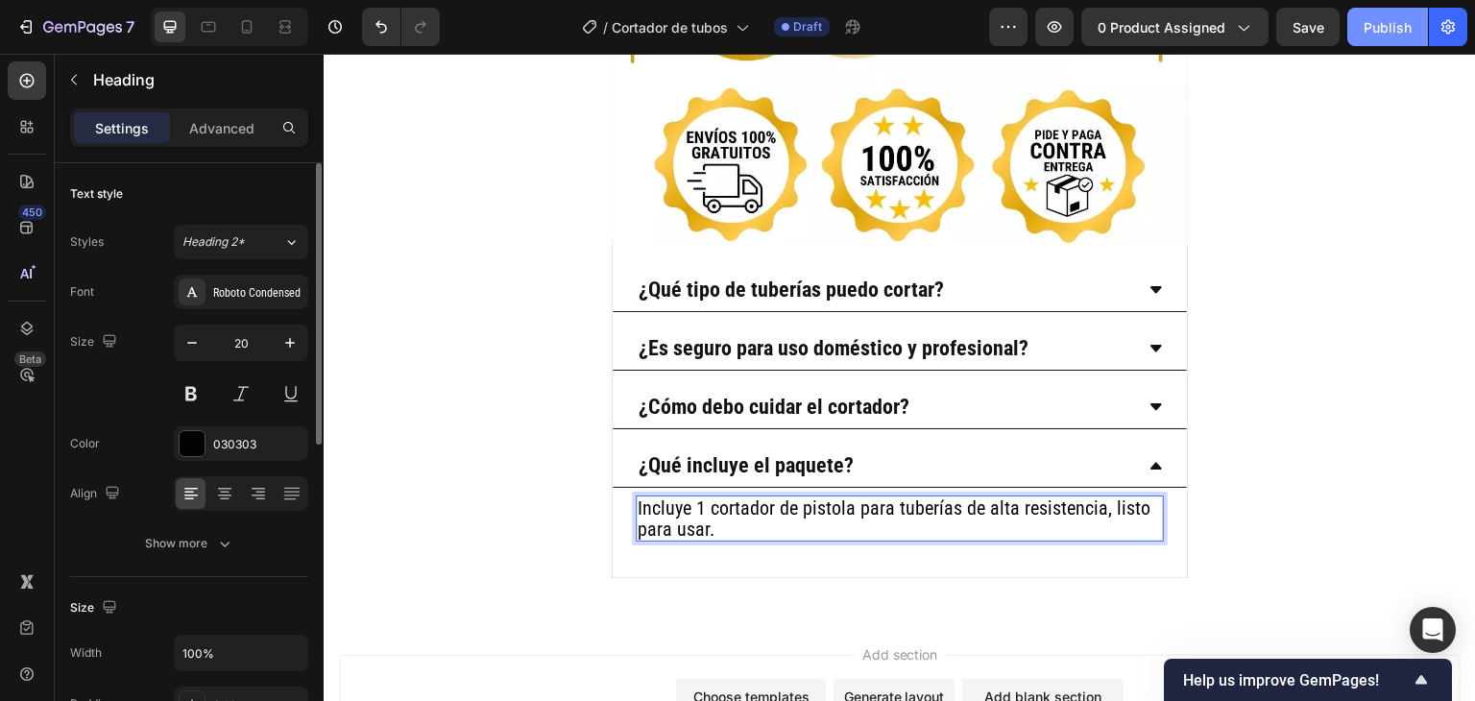
click at [1373, 26] on div "Publish" at bounding box center [1388, 27] width 48 height 20
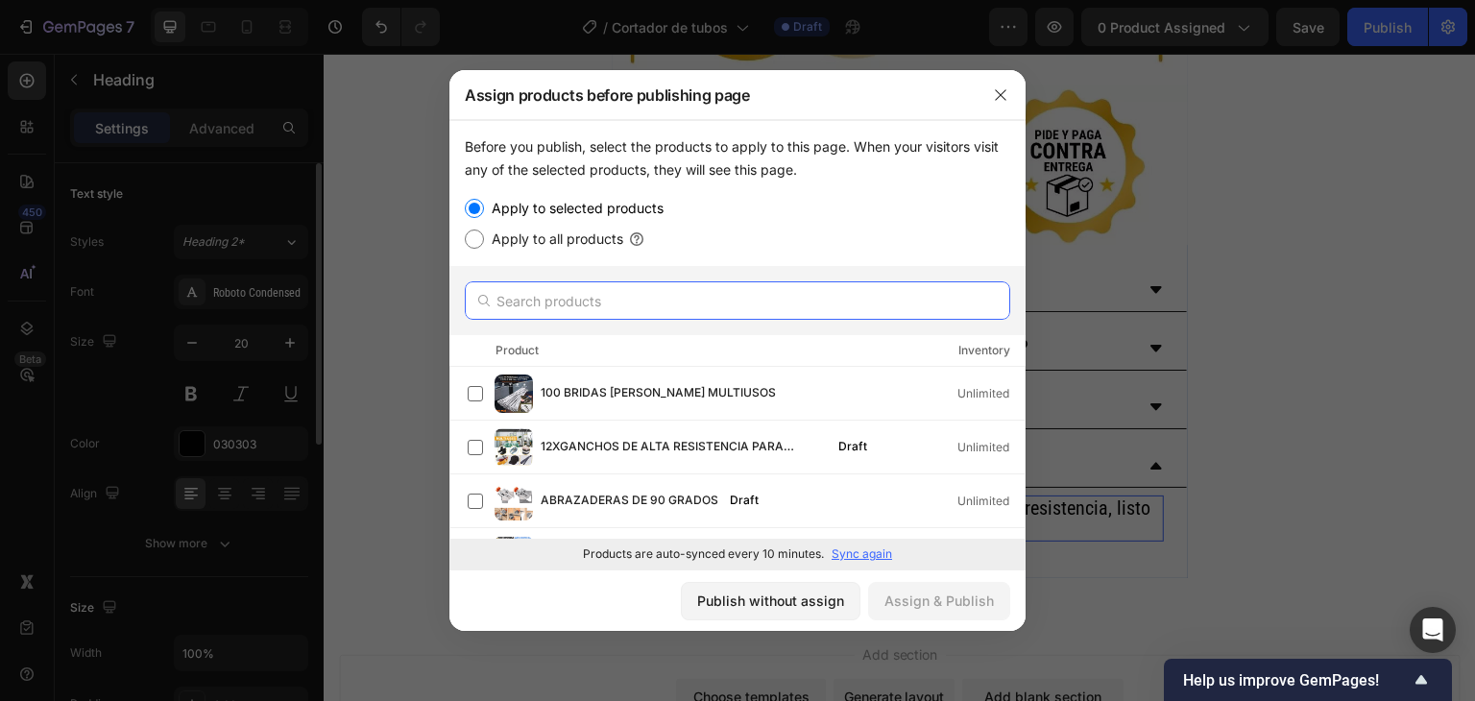
click at [668, 297] on input "text" at bounding box center [737, 300] width 545 height 38
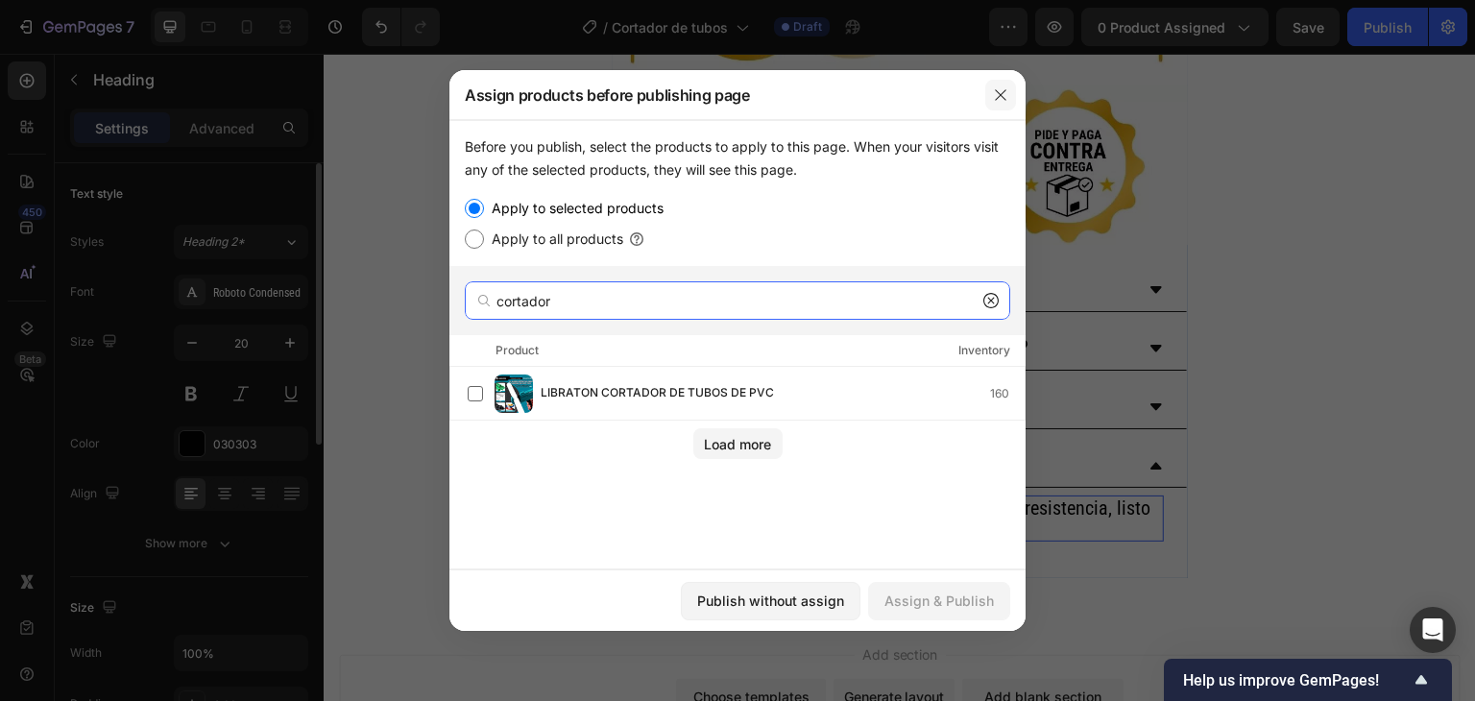
type input "cortador"
click at [1000, 93] on icon "button" at bounding box center [1000, 94] width 15 height 15
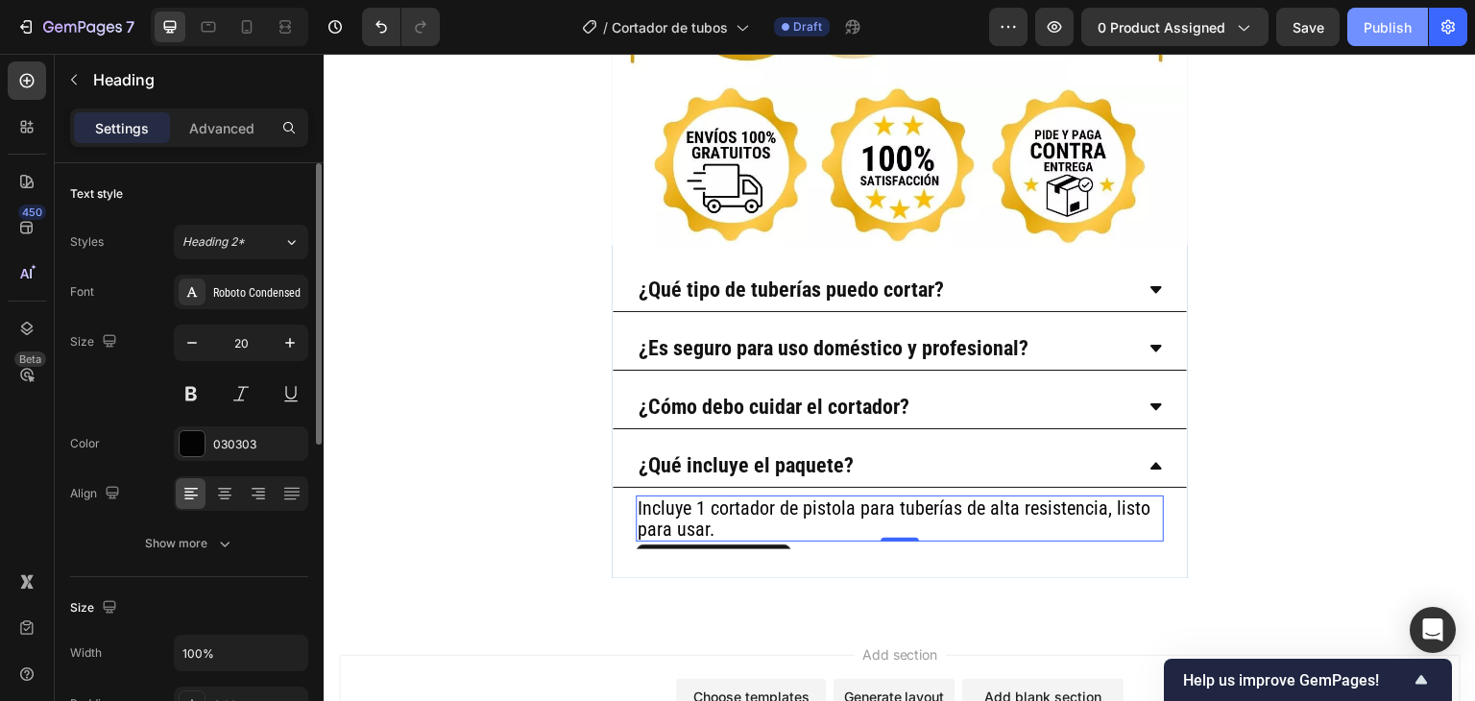
click at [1364, 20] on button "Publish" at bounding box center [1387, 27] width 81 height 38
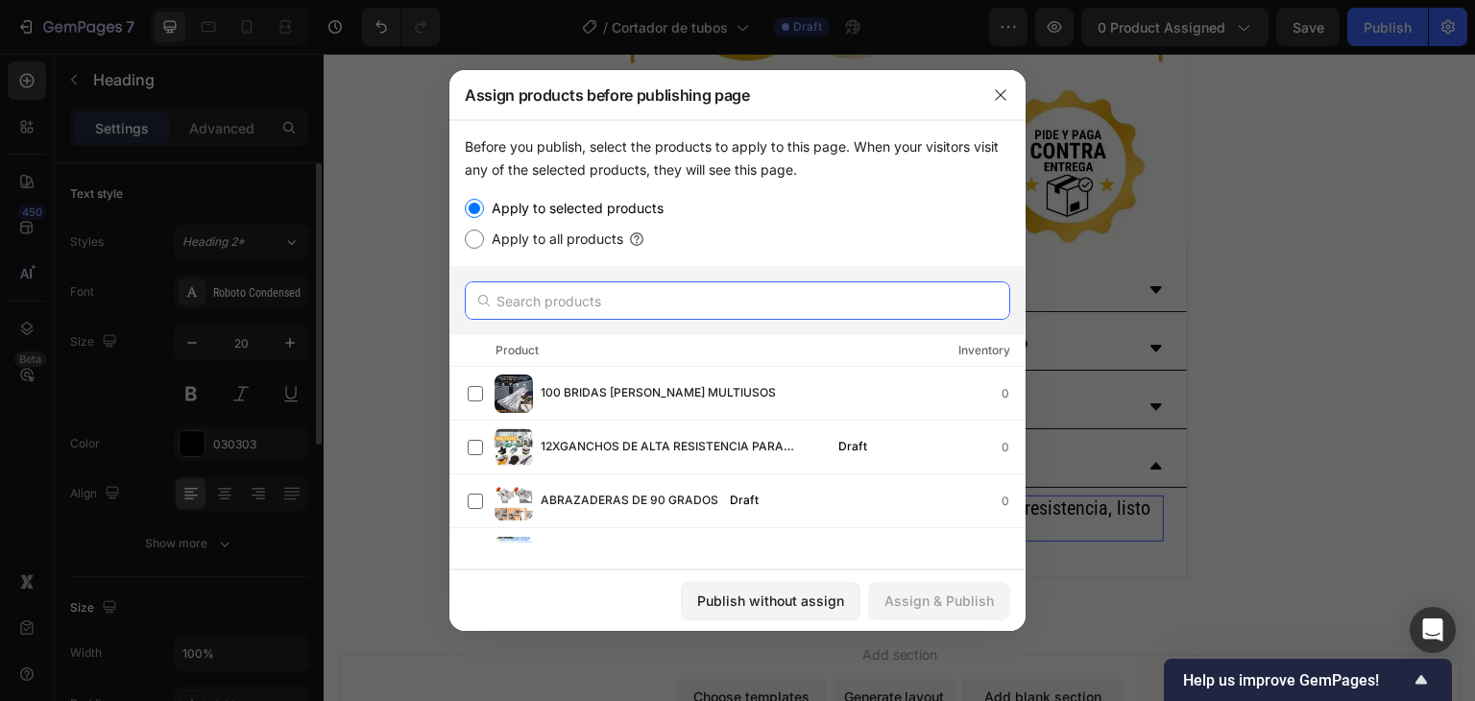
click at [699, 306] on input "text" at bounding box center [737, 300] width 545 height 38
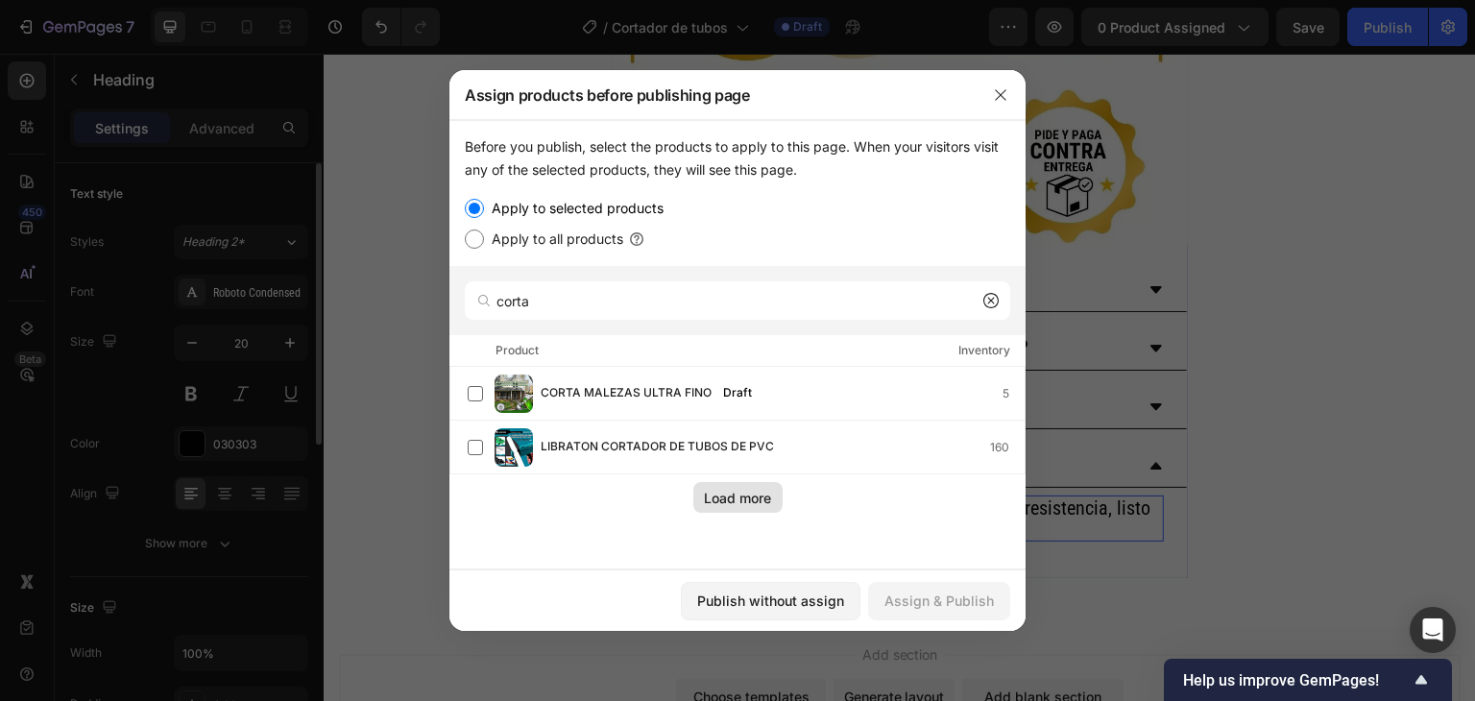
click at [768, 492] on div "Load more" at bounding box center [737, 498] width 67 height 20
click at [557, 307] on input "corta" at bounding box center [737, 300] width 545 height 38
type input "tubos"
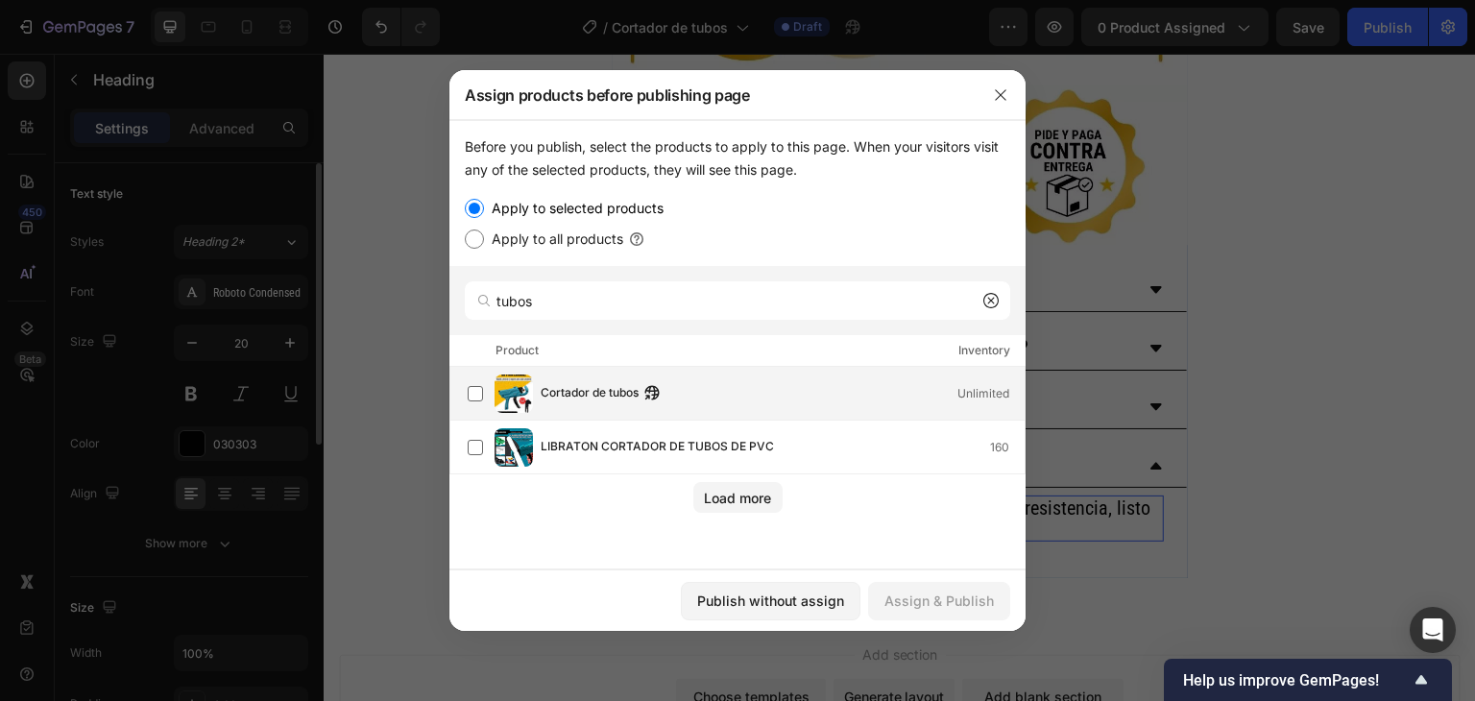
click at [562, 396] on span "Cortador de tubos" at bounding box center [590, 393] width 98 height 21
click at [948, 591] on div "Assign & Publish" at bounding box center [938, 601] width 109 height 20
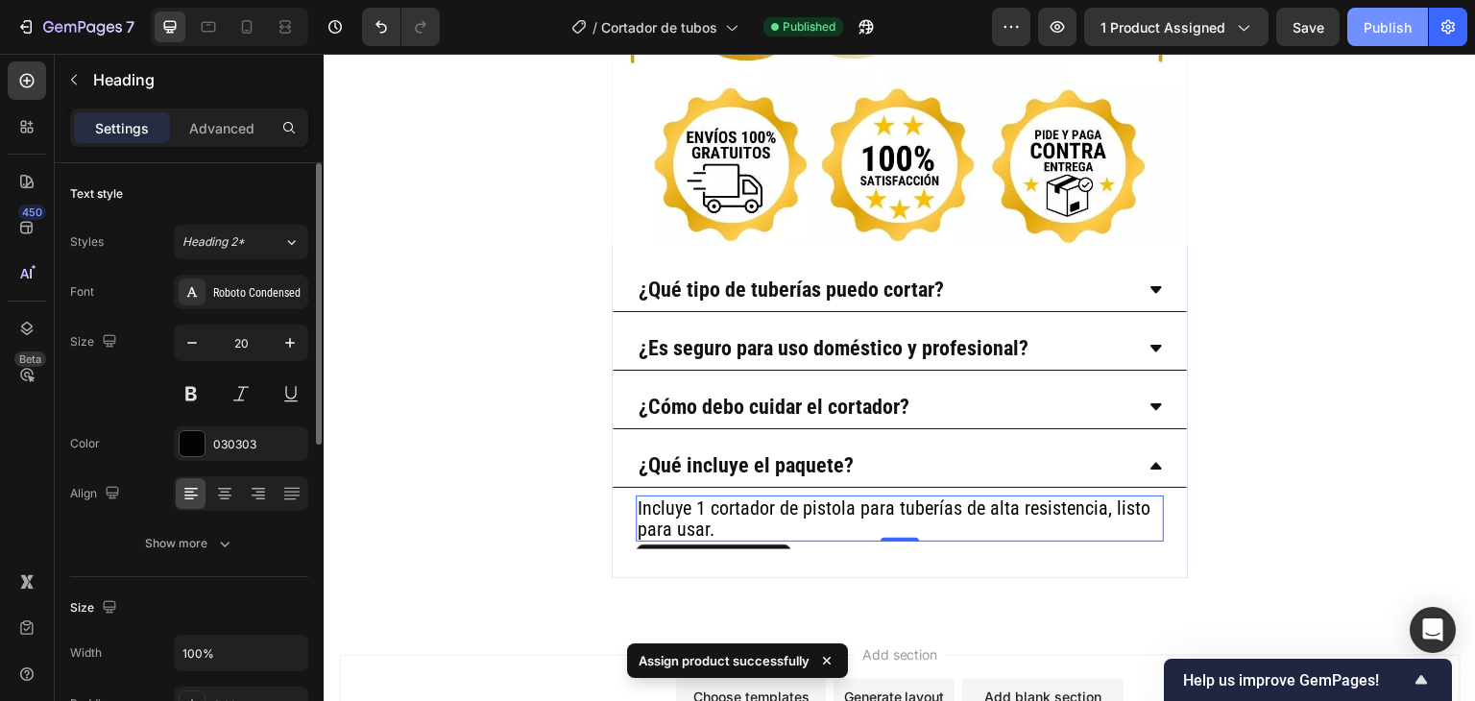
click at [1379, 35] on div "Publish" at bounding box center [1388, 27] width 48 height 20
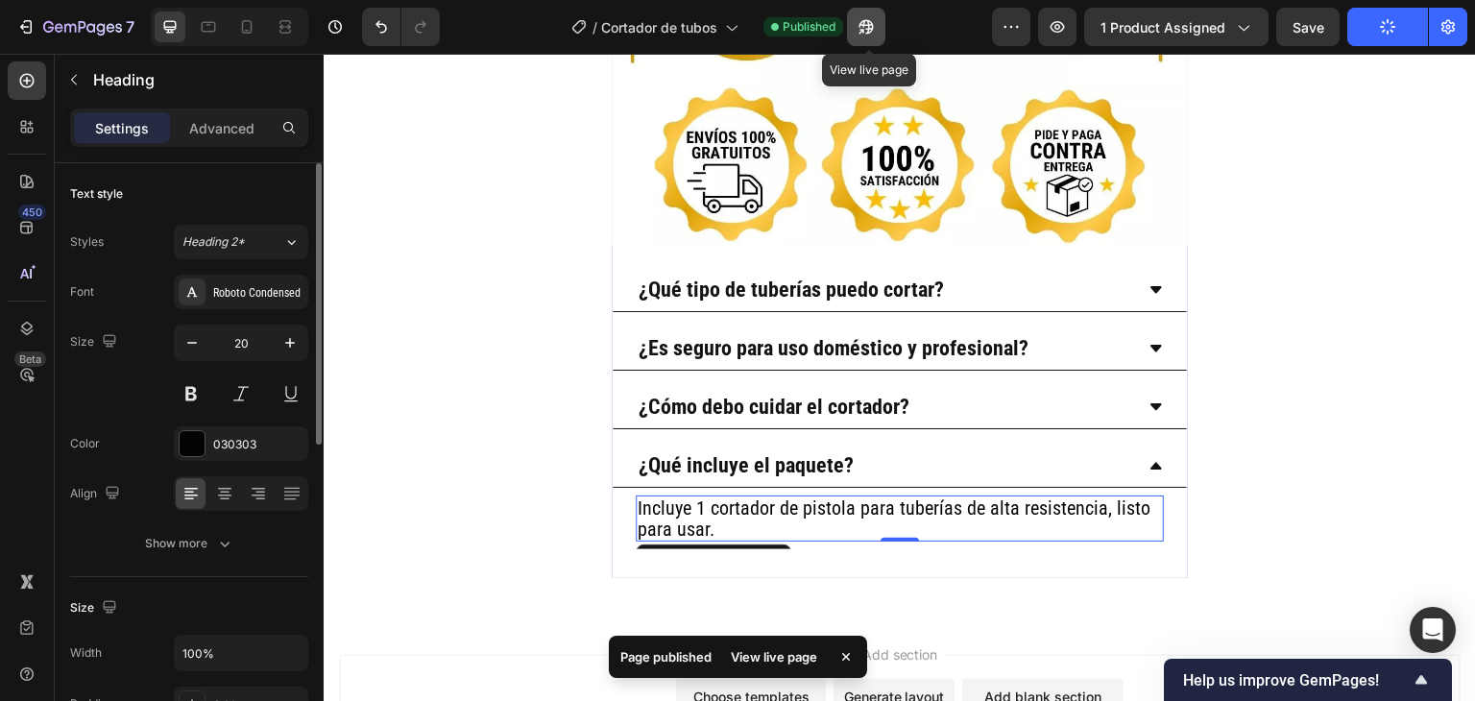
click at [880, 20] on button "button" at bounding box center [866, 27] width 38 height 38
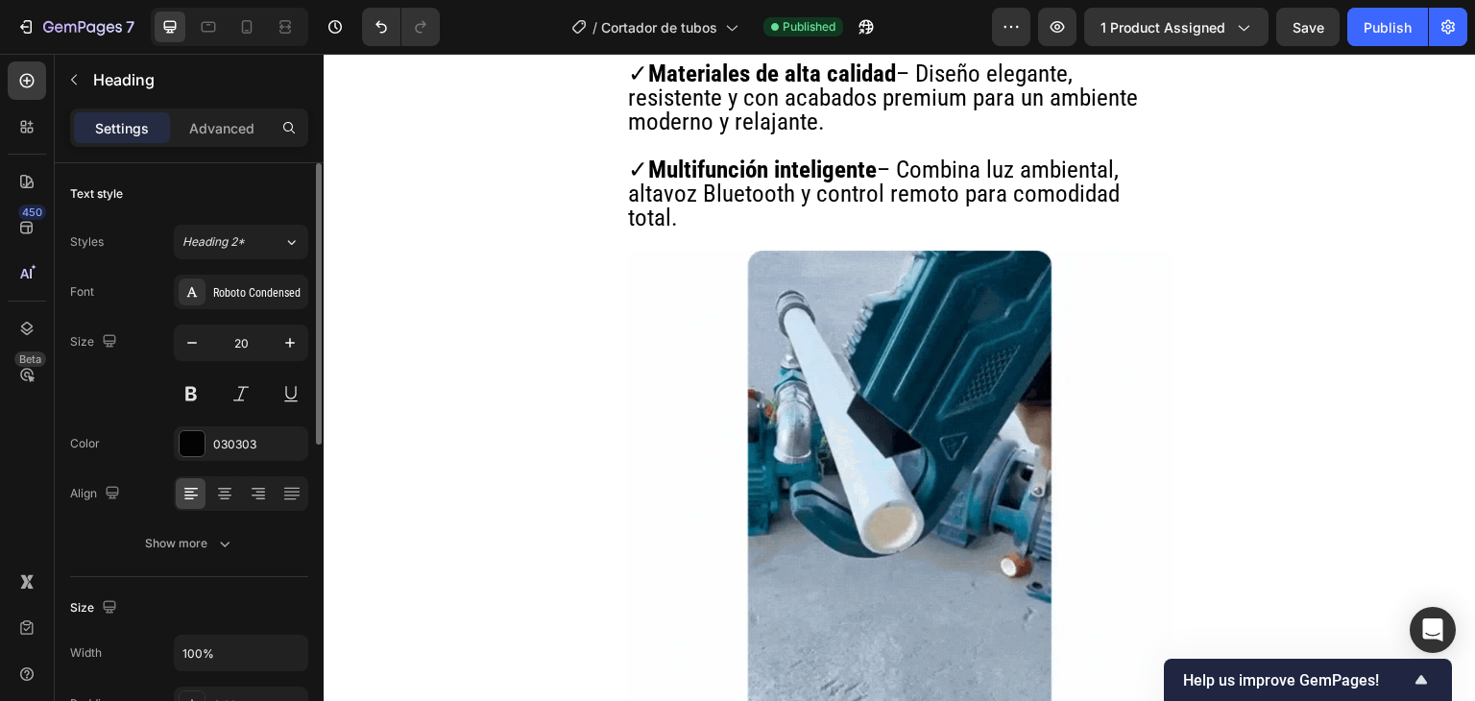
scroll to position [1344, 0]
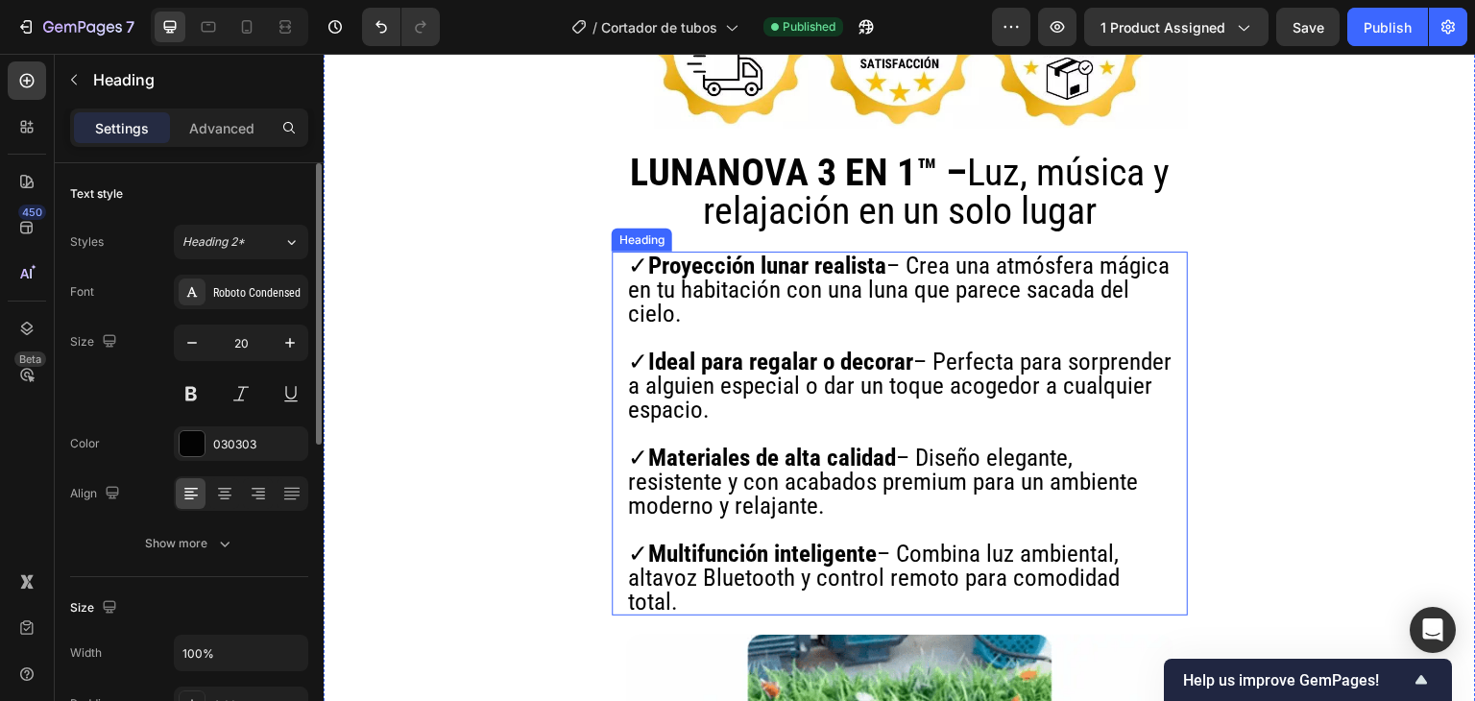
click at [759, 285] on h2 "✓ Proyección lunar realista – Crea una atmósfera mágica en tu habitación con un…" at bounding box center [899, 434] width 547 height 364
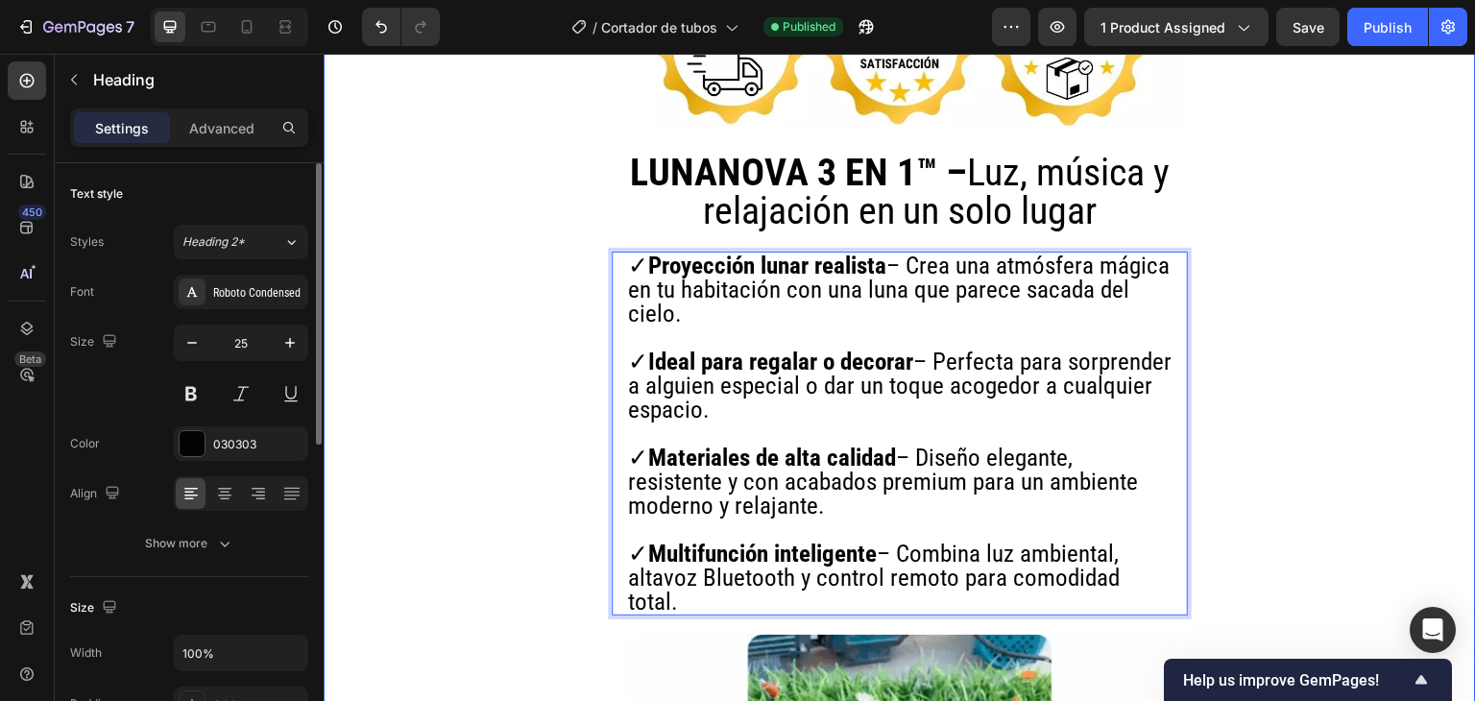
click at [761, 171] on h2 "LUNANOVA 3 EN 1™ – Luz, música y relajación en un solo lugar" at bounding box center [899, 192] width 547 height 81
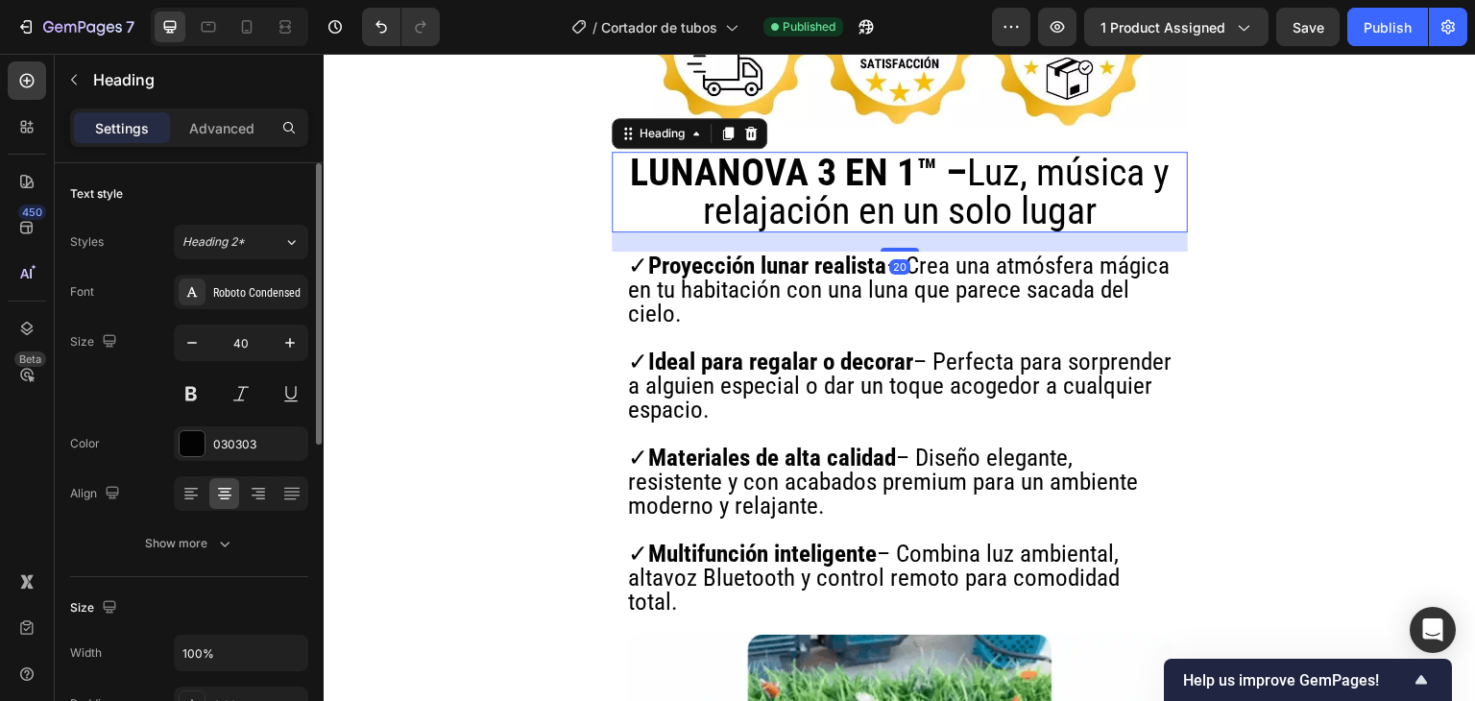
click at [761, 171] on h2 "LUNANOVA 3 EN 1™ – Luz, música y relajación en un solo lugar" at bounding box center [899, 192] width 547 height 81
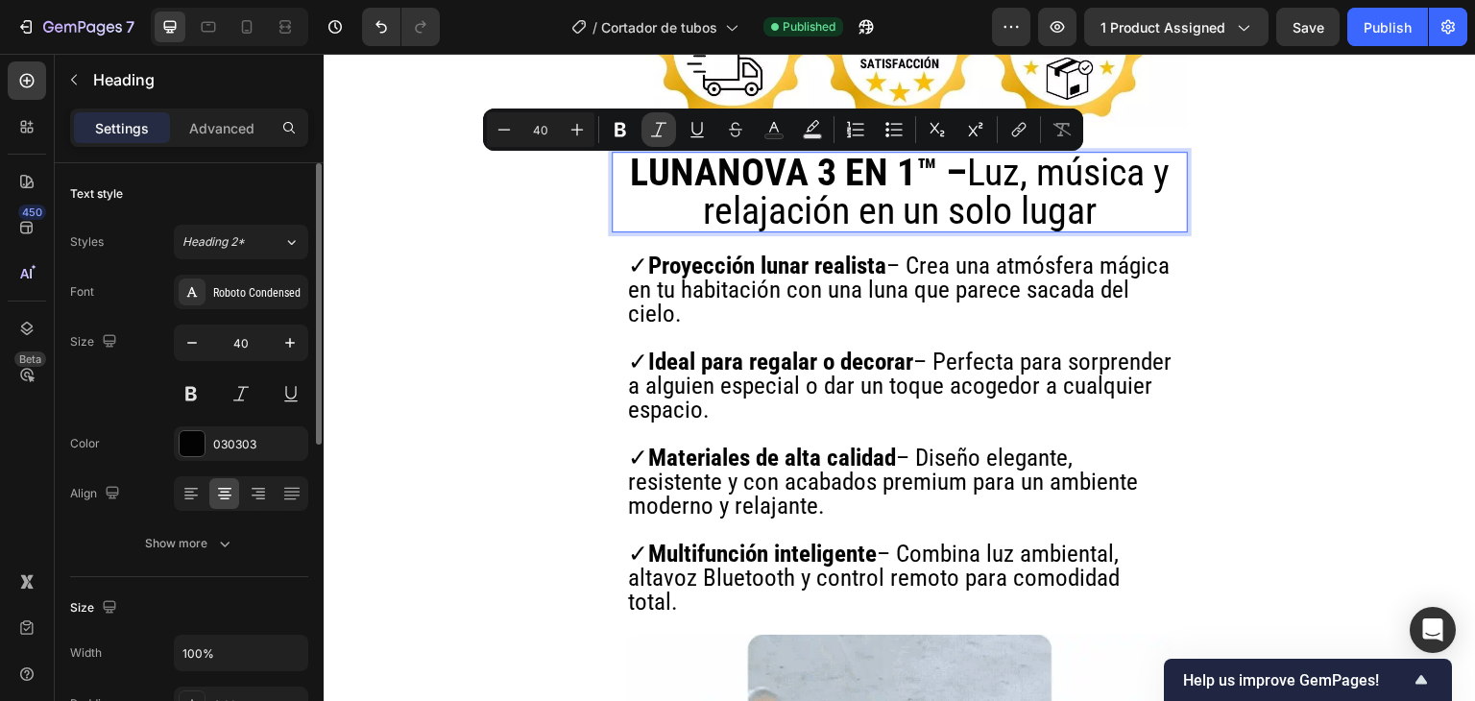
click at [654, 139] on button "Italic" at bounding box center [658, 129] width 35 height 35
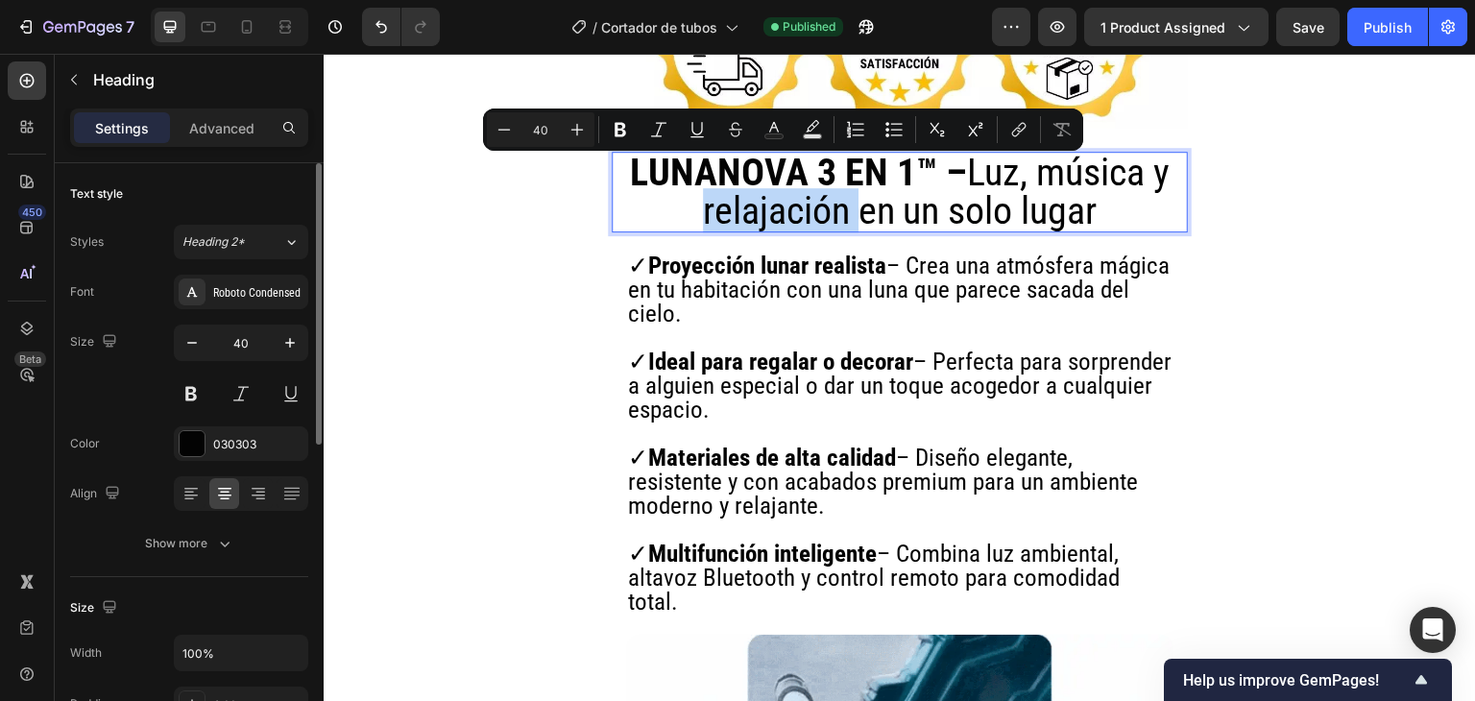
click at [715, 177] on p "LUNANOVA 3 EN 1™ – Luz, música y relajación en un solo lugar" at bounding box center [900, 192] width 544 height 77
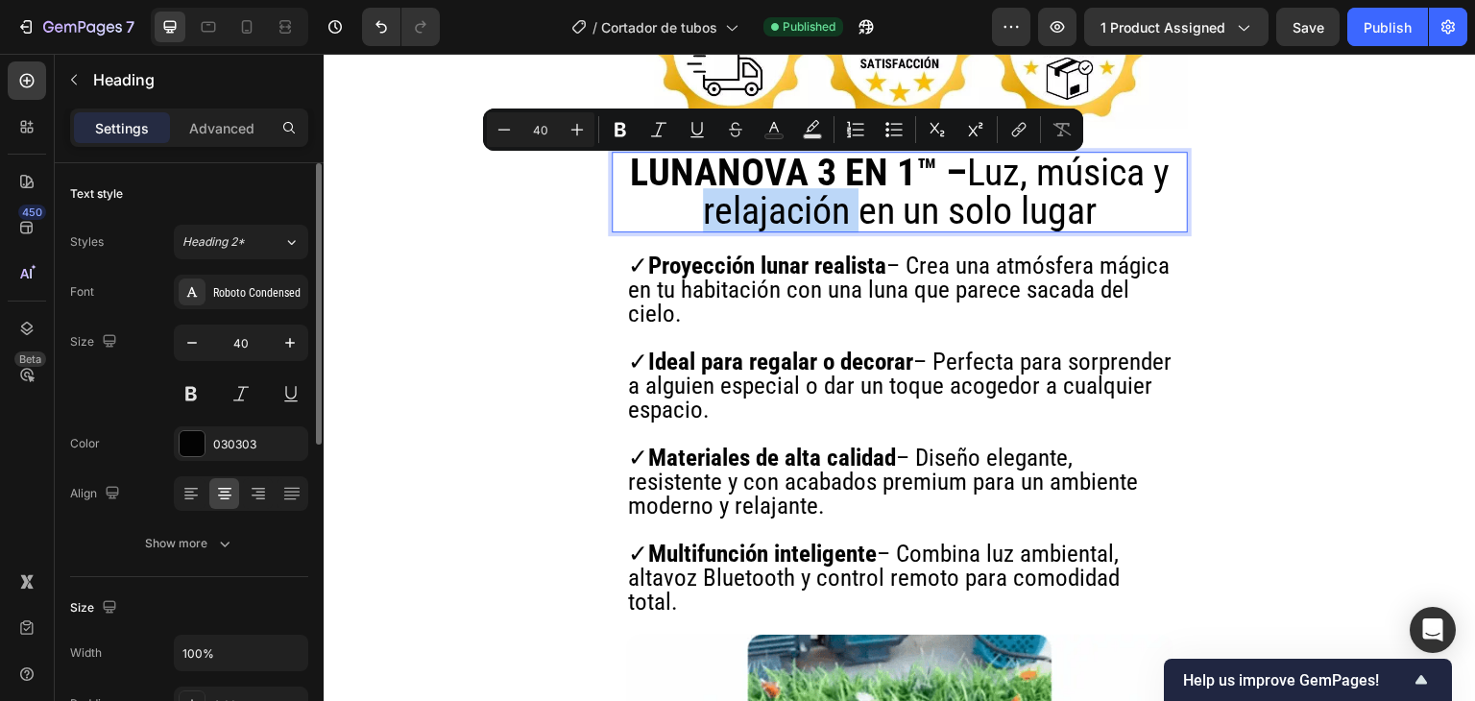
click at [715, 177] on p "LUNANOVA 3 EN 1™ – Luz, música y relajación en un solo lugar" at bounding box center [900, 192] width 544 height 77
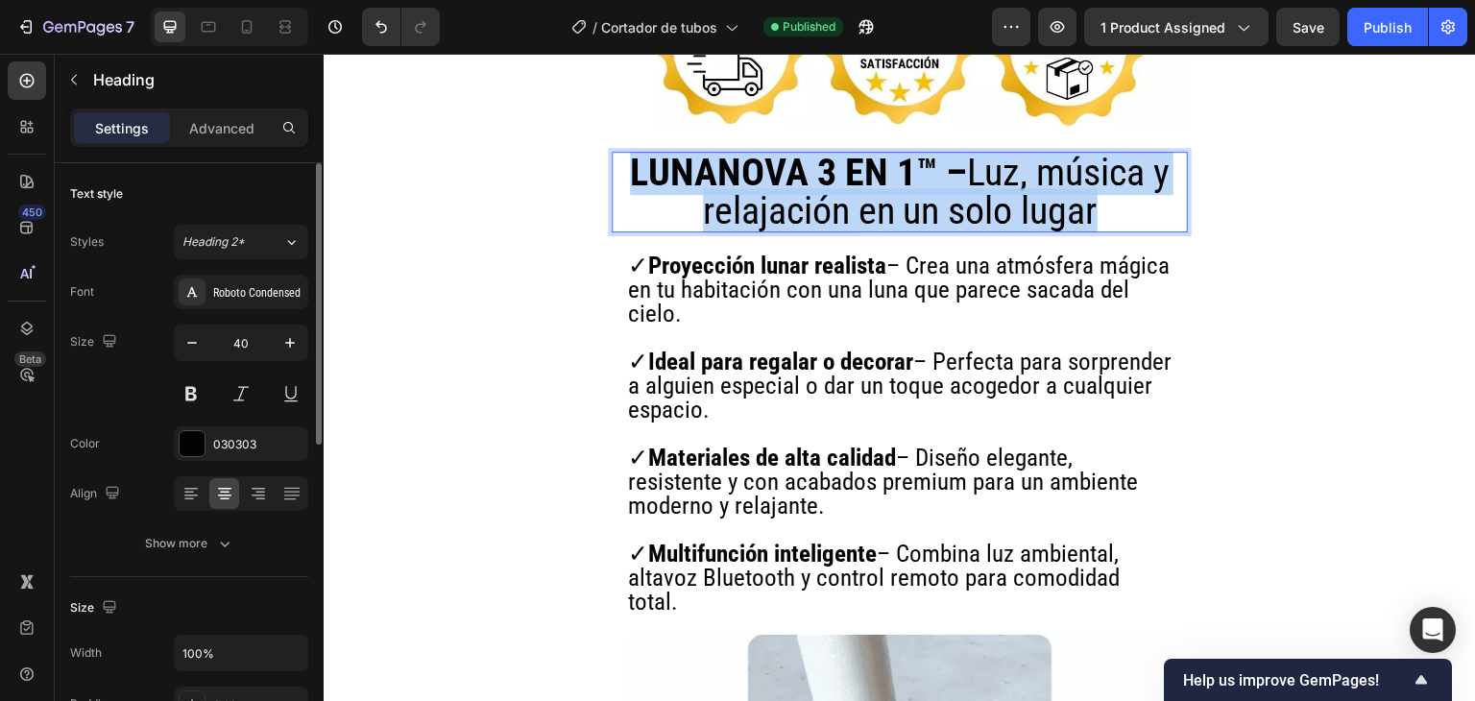
click at [715, 177] on p "LUNANOVA 3 EN 1™ – Luz, música y relajación en un solo lugar" at bounding box center [900, 192] width 544 height 77
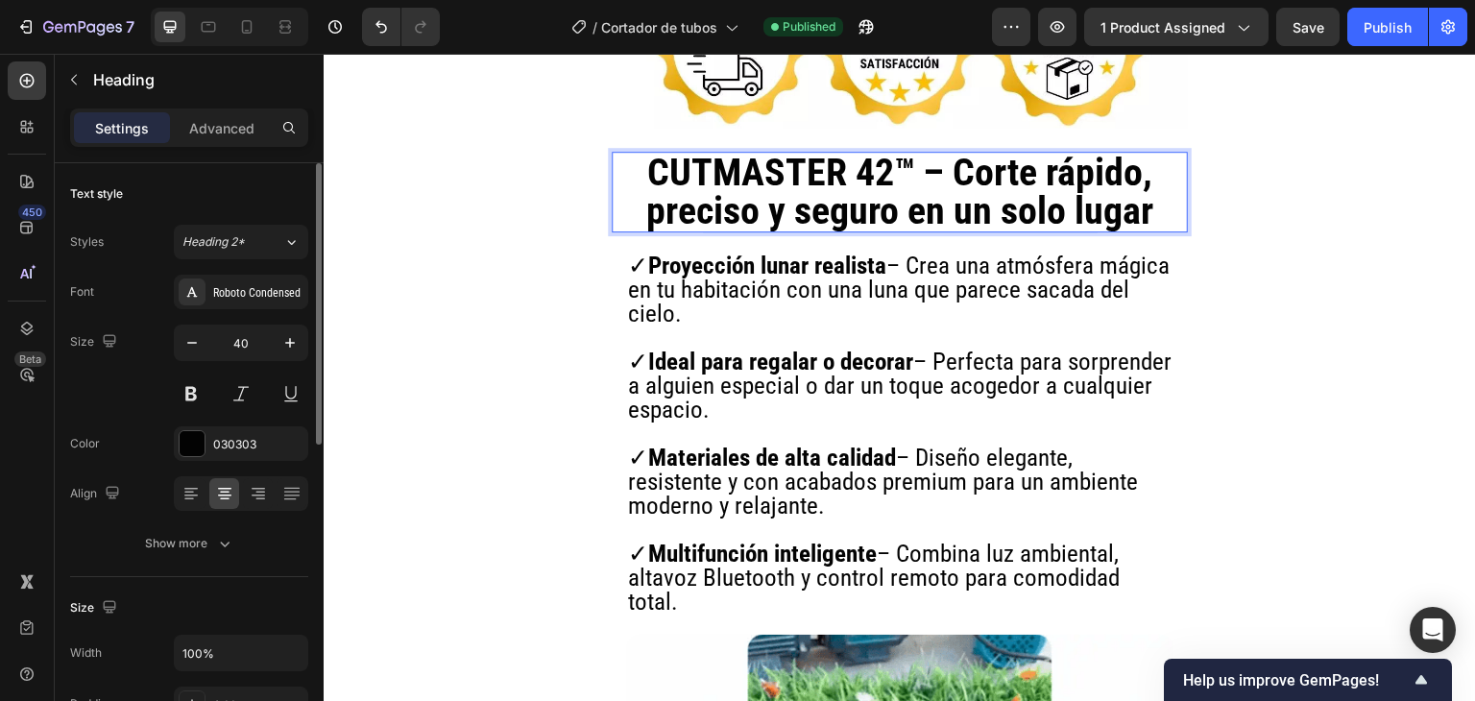
scroll to position [2, 0]
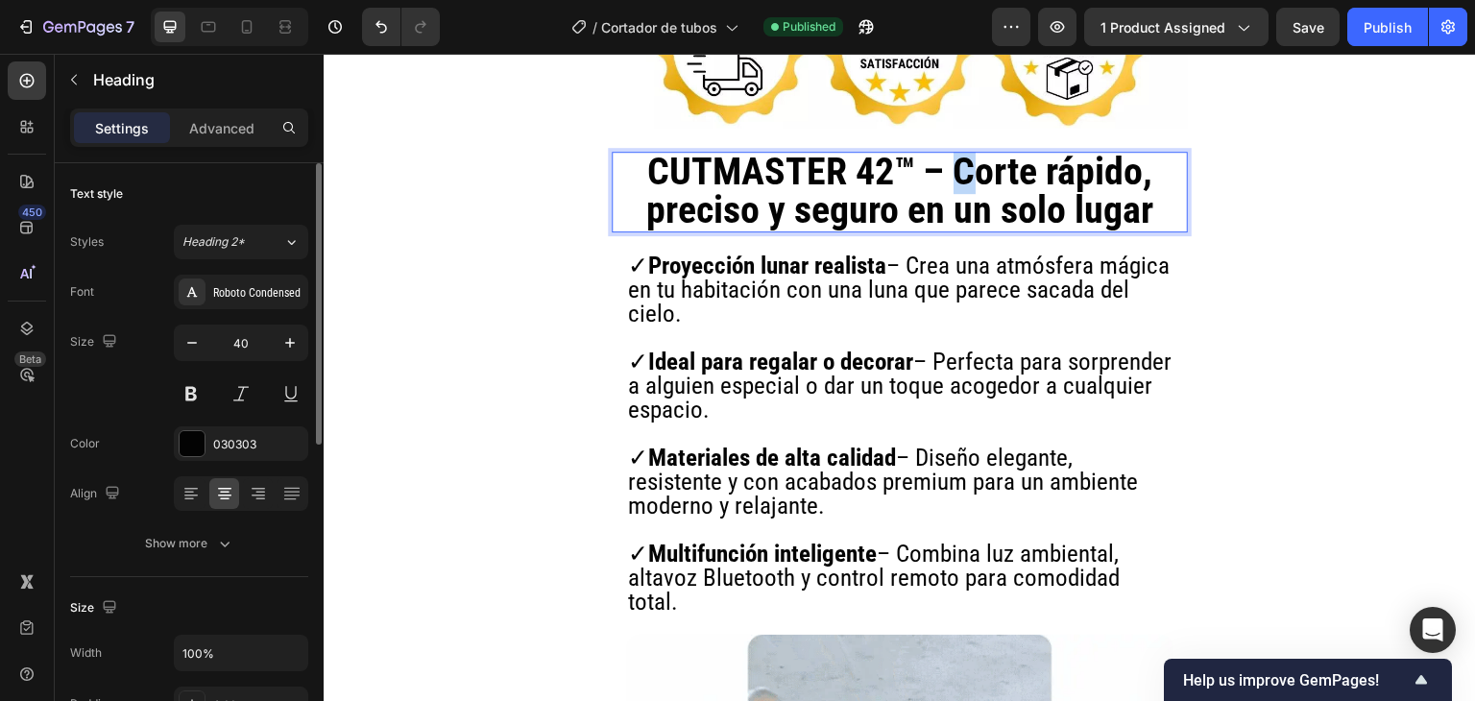
click at [956, 149] on strong "CUTMASTER 42™ – Corte rápido, preciso y seguro en un solo lugar" at bounding box center [899, 191] width 507 height 84
drag, startPoint x: 958, startPoint y: 139, endPoint x: 1141, endPoint y: 198, distance: 191.6
click at [1141, 198] on strong "CUTMASTER 42™ – Corte rápido, preciso y seguro en un solo lugar" at bounding box center [899, 191] width 507 height 84
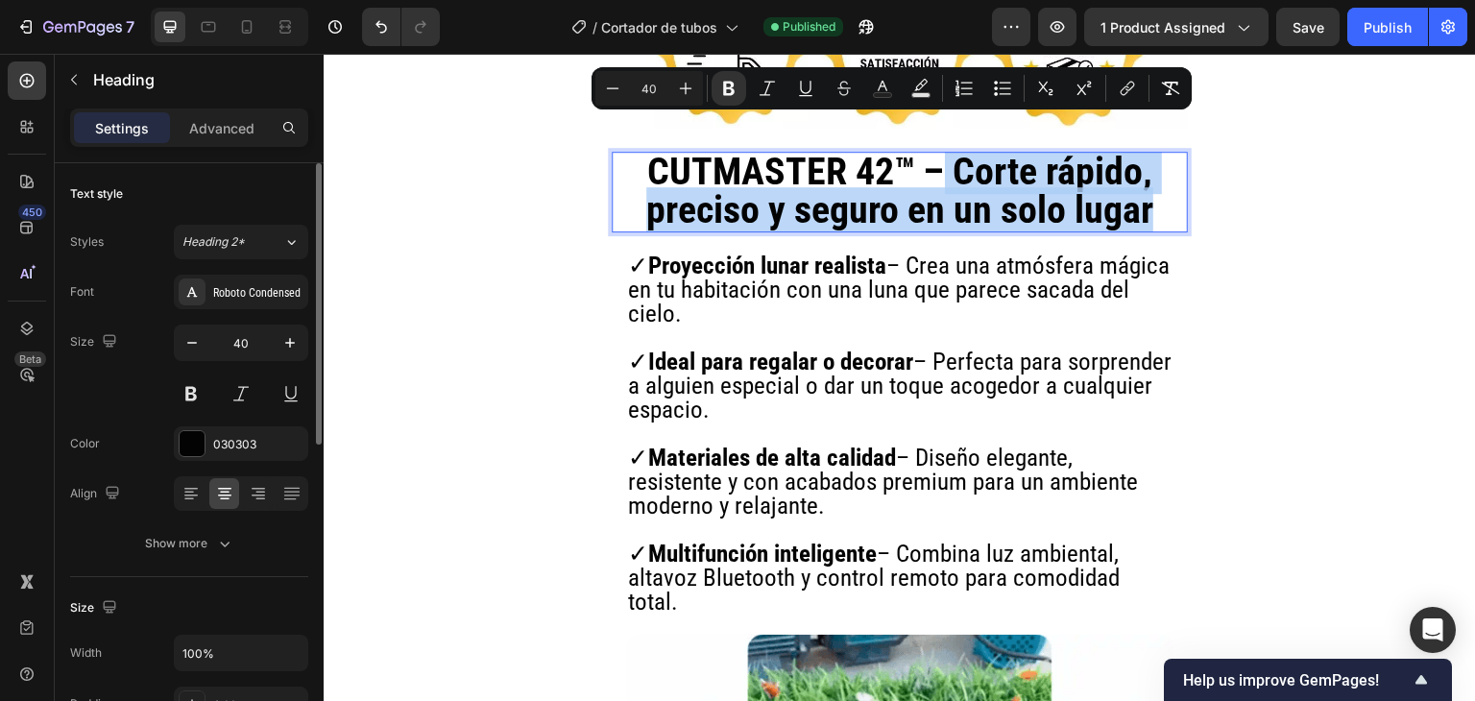
drag, startPoint x: 1047, startPoint y: 166, endPoint x: 935, endPoint y: 140, distance: 114.4
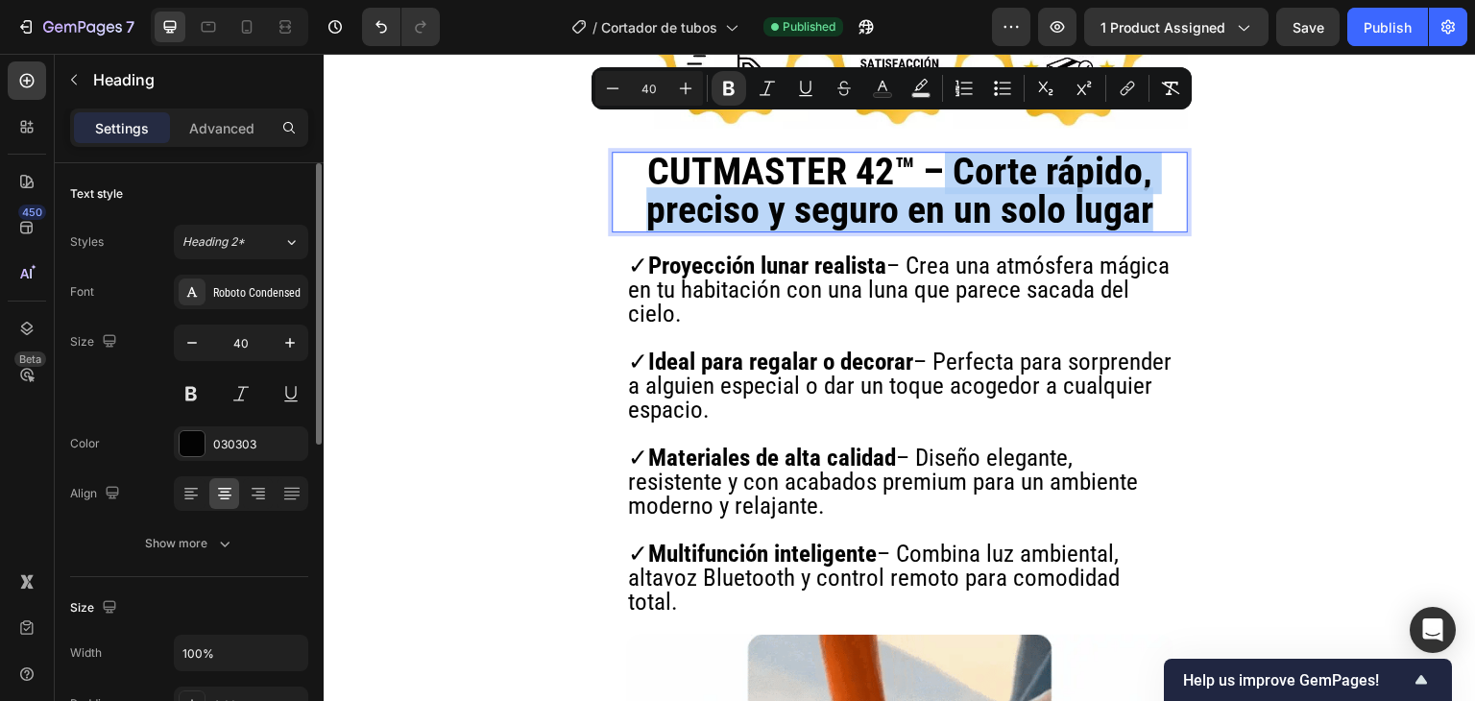
click at [935, 153] on p "CUTMASTER 42™ – Corte rápido, preciso y seguro en un solo lugar" at bounding box center [900, 191] width 544 height 77
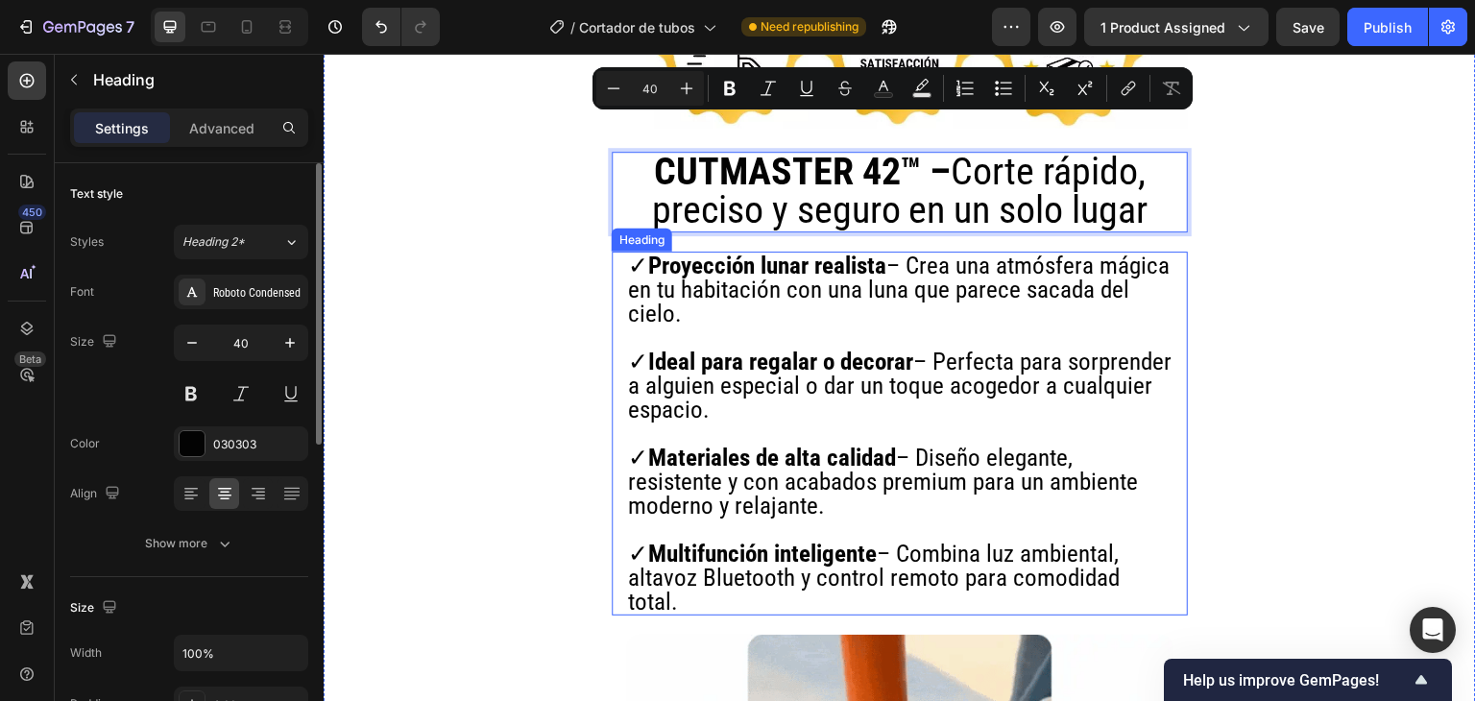
click at [764, 348] on strong "Ideal para regalar o decorar" at bounding box center [780, 362] width 265 height 28
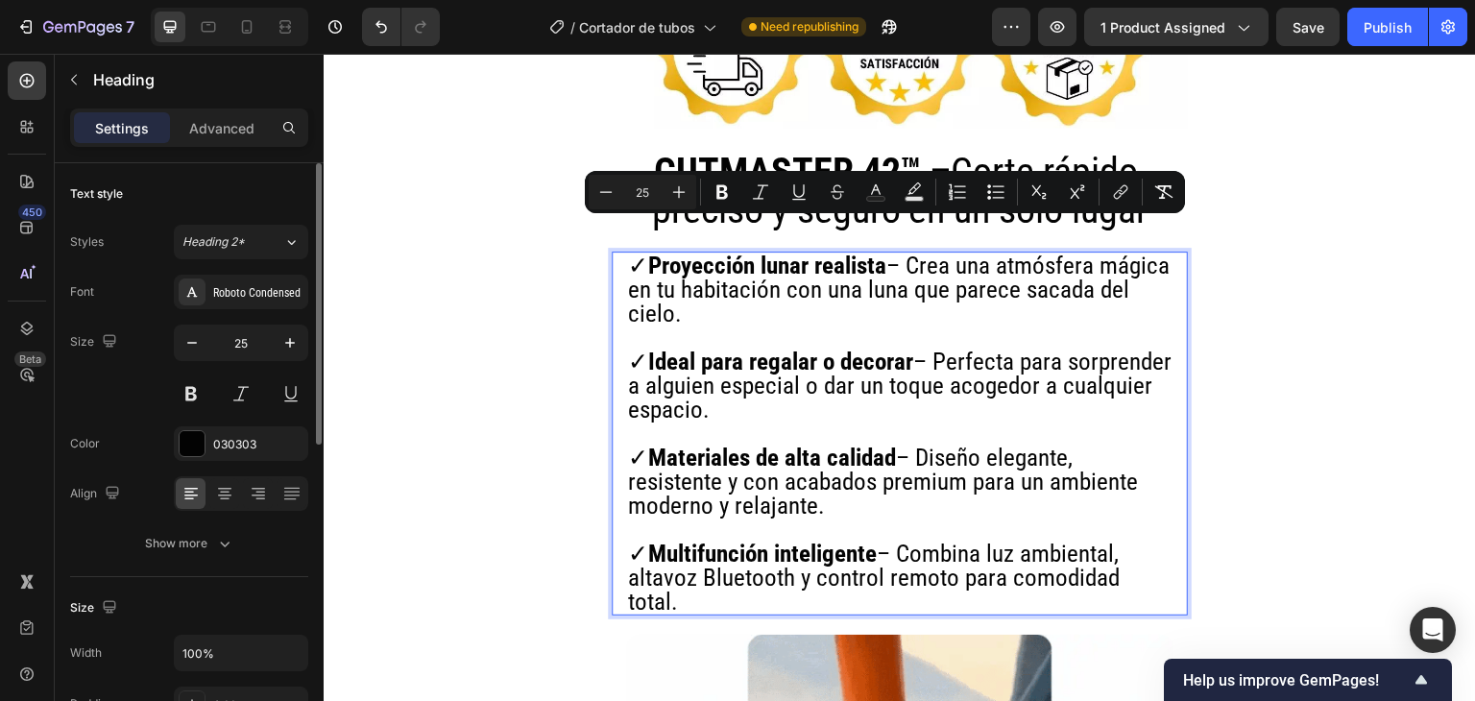
drag, startPoint x: 627, startPoint y: 230, endPoint x: 735, endPoint y: 566, distance: 352.0
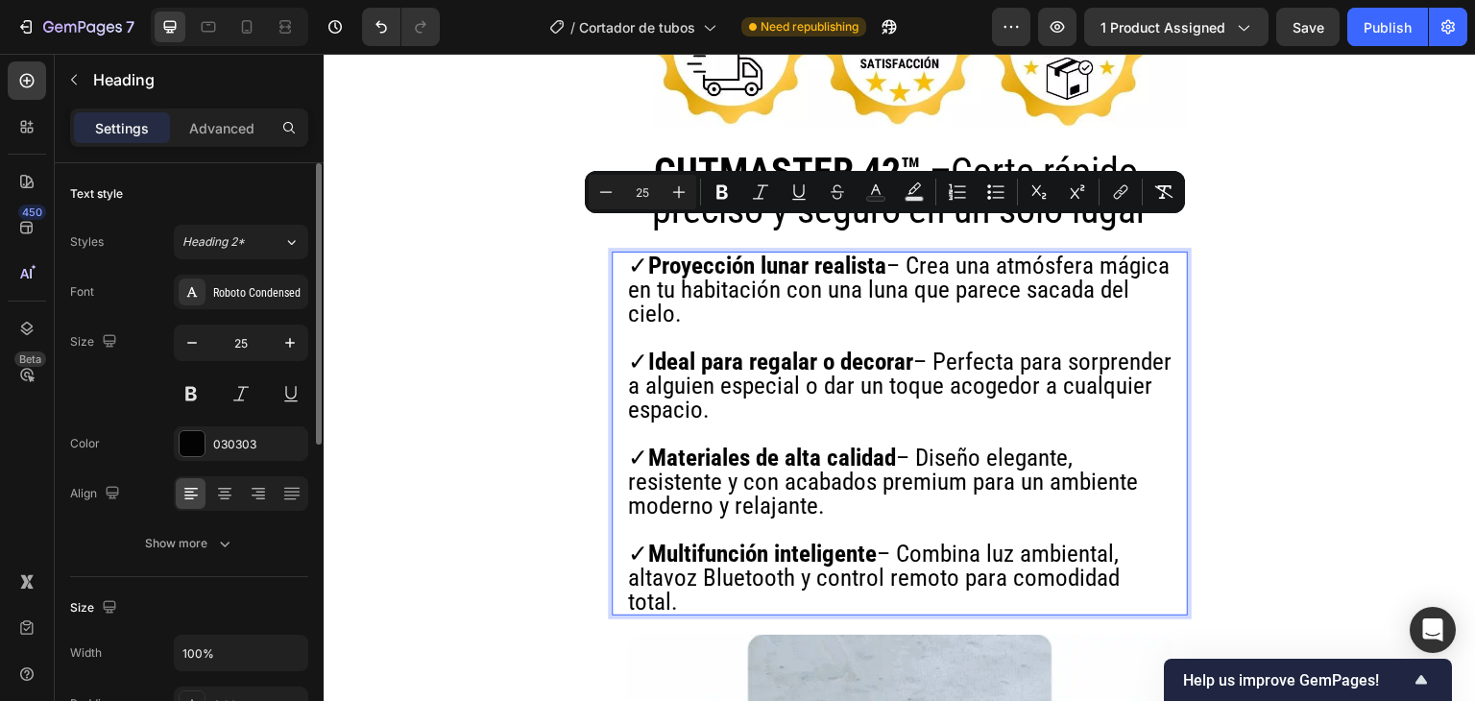
click at [735, 566] on h2 "✓ Proyección lunar realista – Crea una atmósfera mágica en tu habitación con un…" at bounding box center [899, 434] width 547 height 364
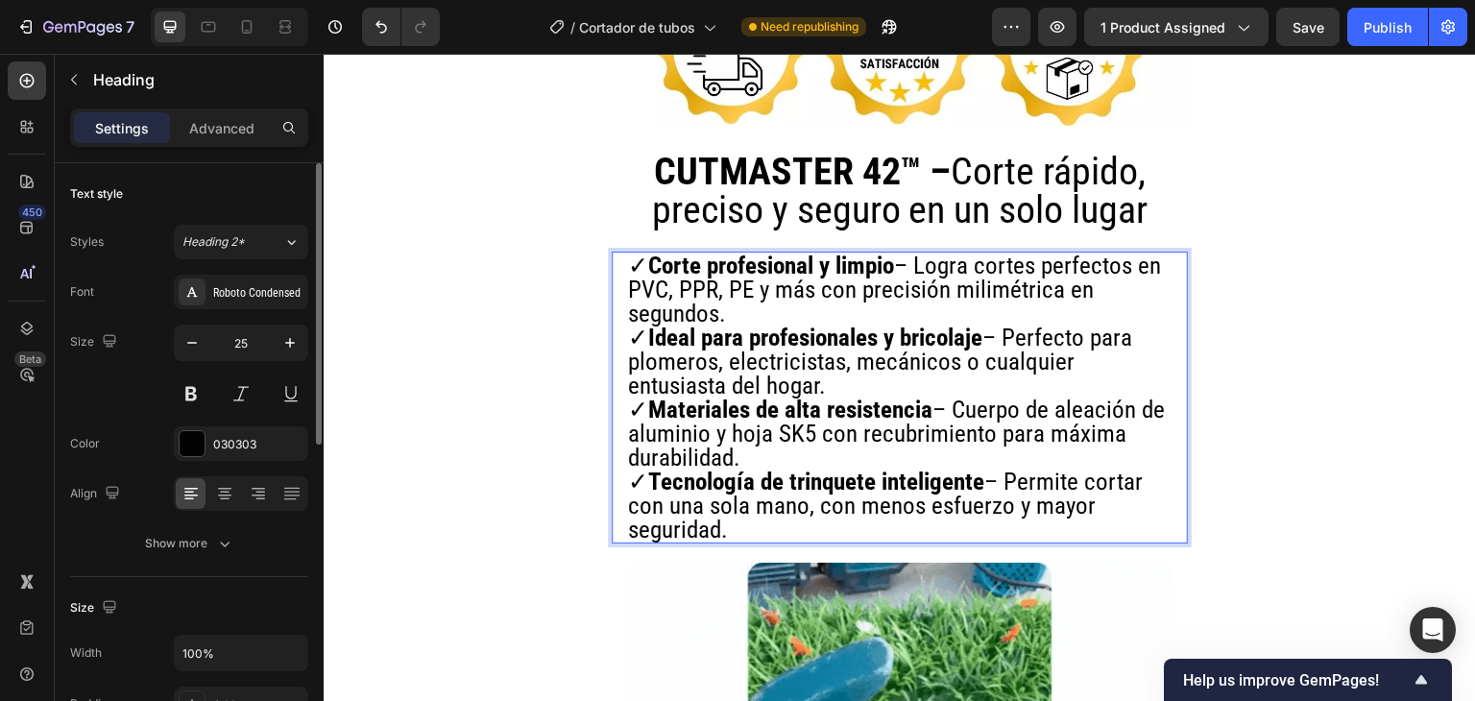
click at [765, 324] on strong "Ideal para profesionales y bricolaje" at bounding box center [815, 338] width 334 height 28
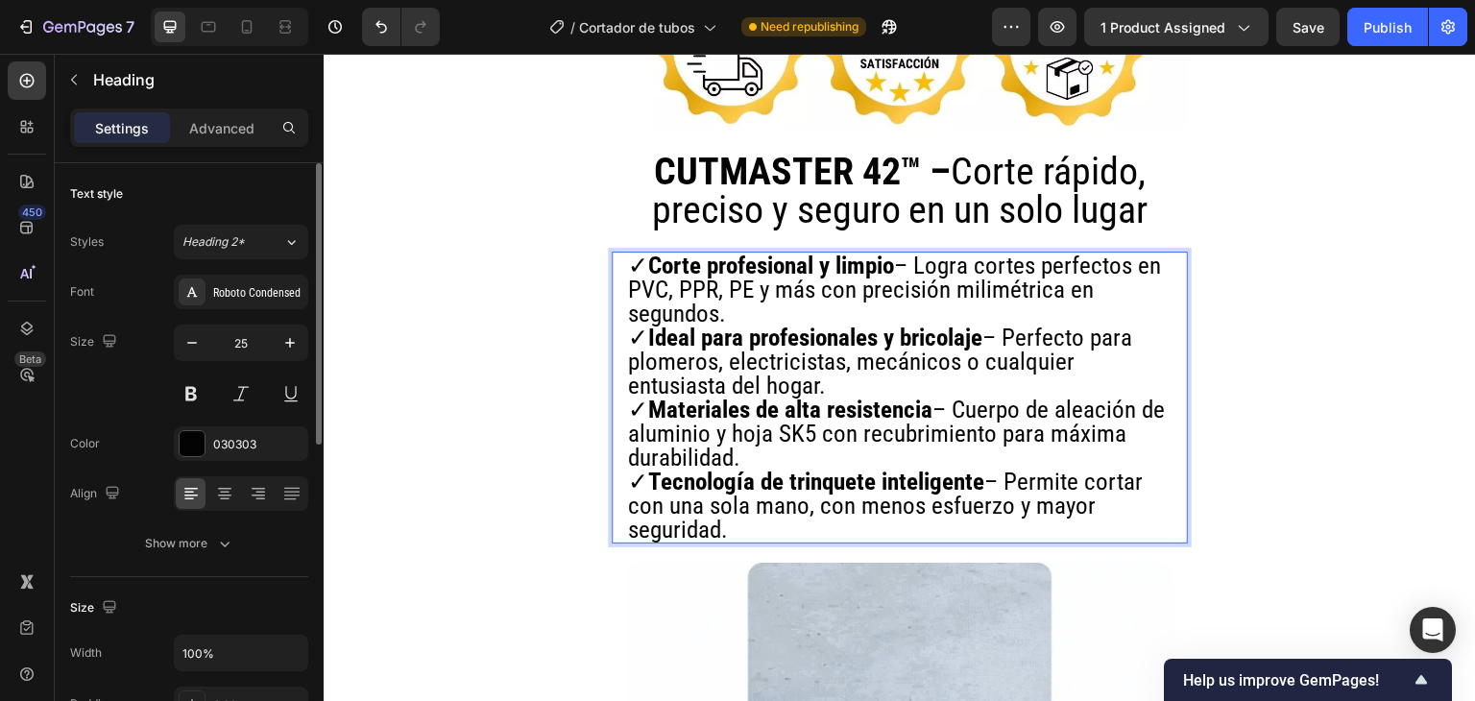
click at [762, 281] on p "✓ Corte profesional y limpio – Logra cortes perfectos en PVC, PPR, PE y más con…" at bounding box center [900, 290] width 544 height 72
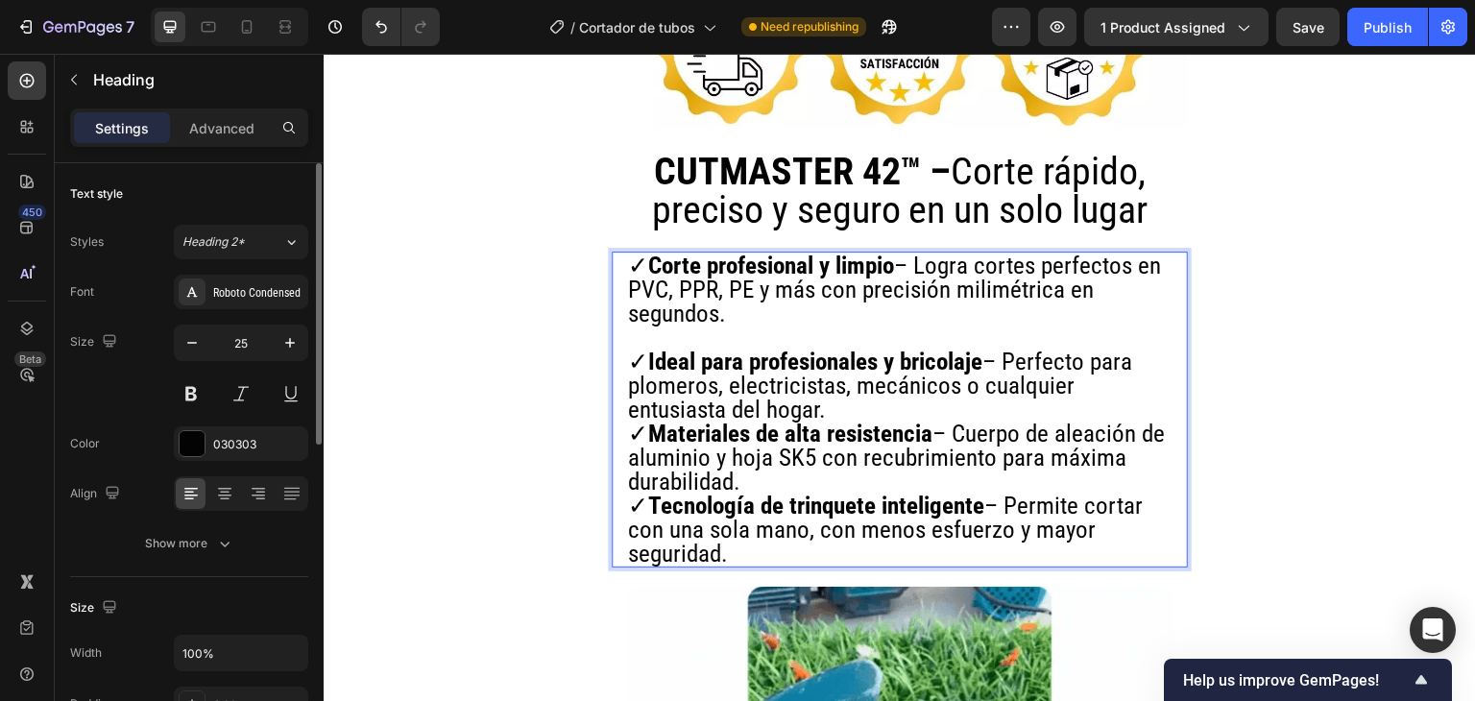
click at [843, 376] on p "✓ Ideal para profesionales y bricolaje – Perfecto para plomeros, electricistas,…" at bounding box center [900, 386] width 544 height 72
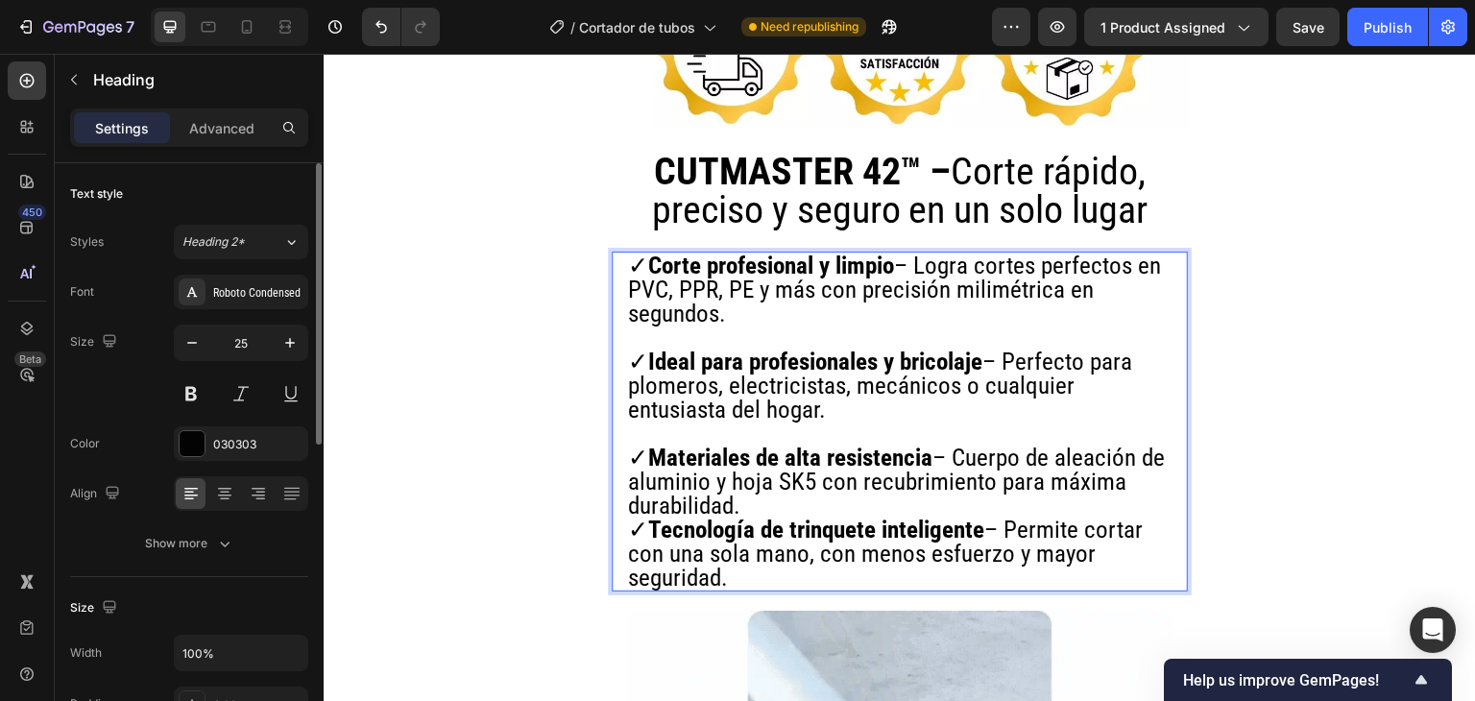
click at [797, 471] on p "✓ Materiales de alta resistencia – Cuerpo de aleación de aluminio y hoja SK5 co…" at bounding box center [900, 482] width 544 height 72
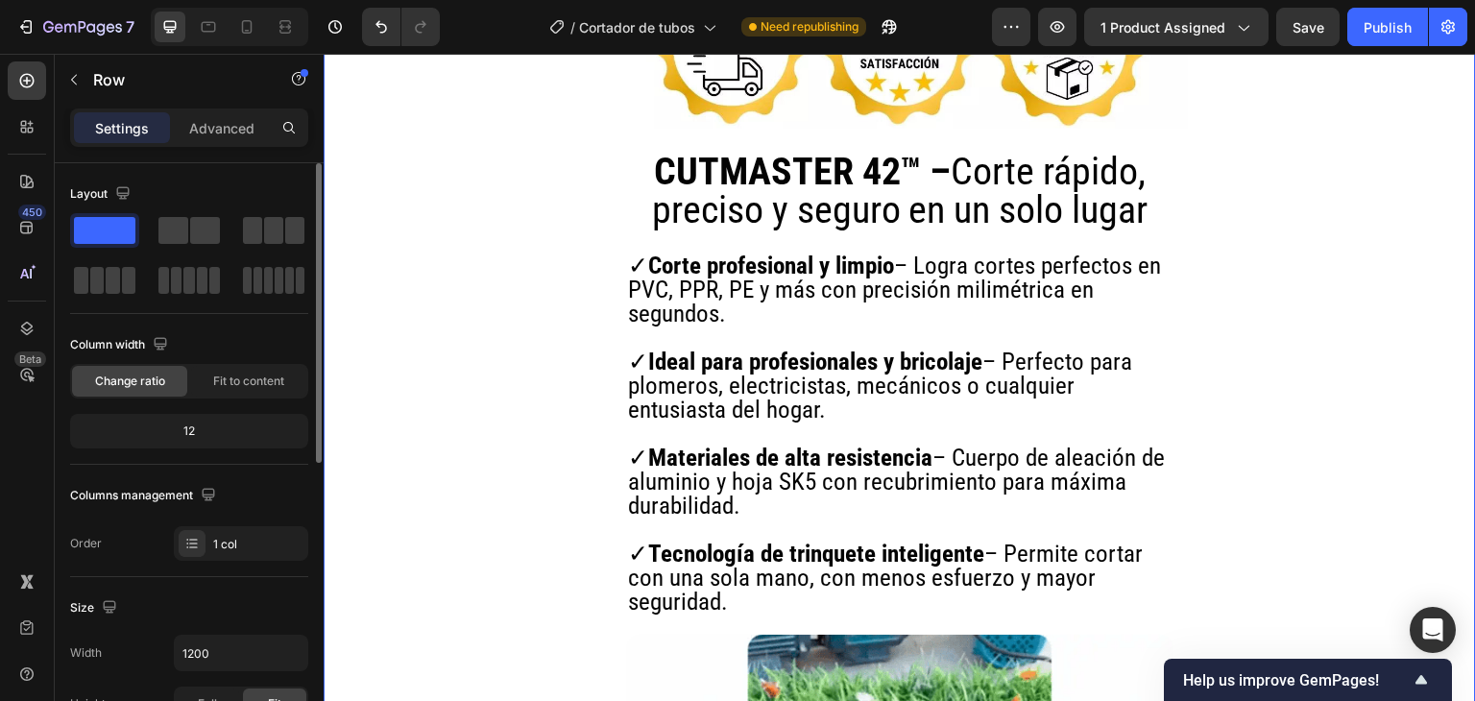
click at [1383, 49] on div "7 Version history / Cortador de tubos Need republishing Preview 1 product assig…" at bounding box center [737, 27] width 1475 height 55
click at [1380, 36] on div "Publish" at bounding box center [1388, 27] width 48 height 20
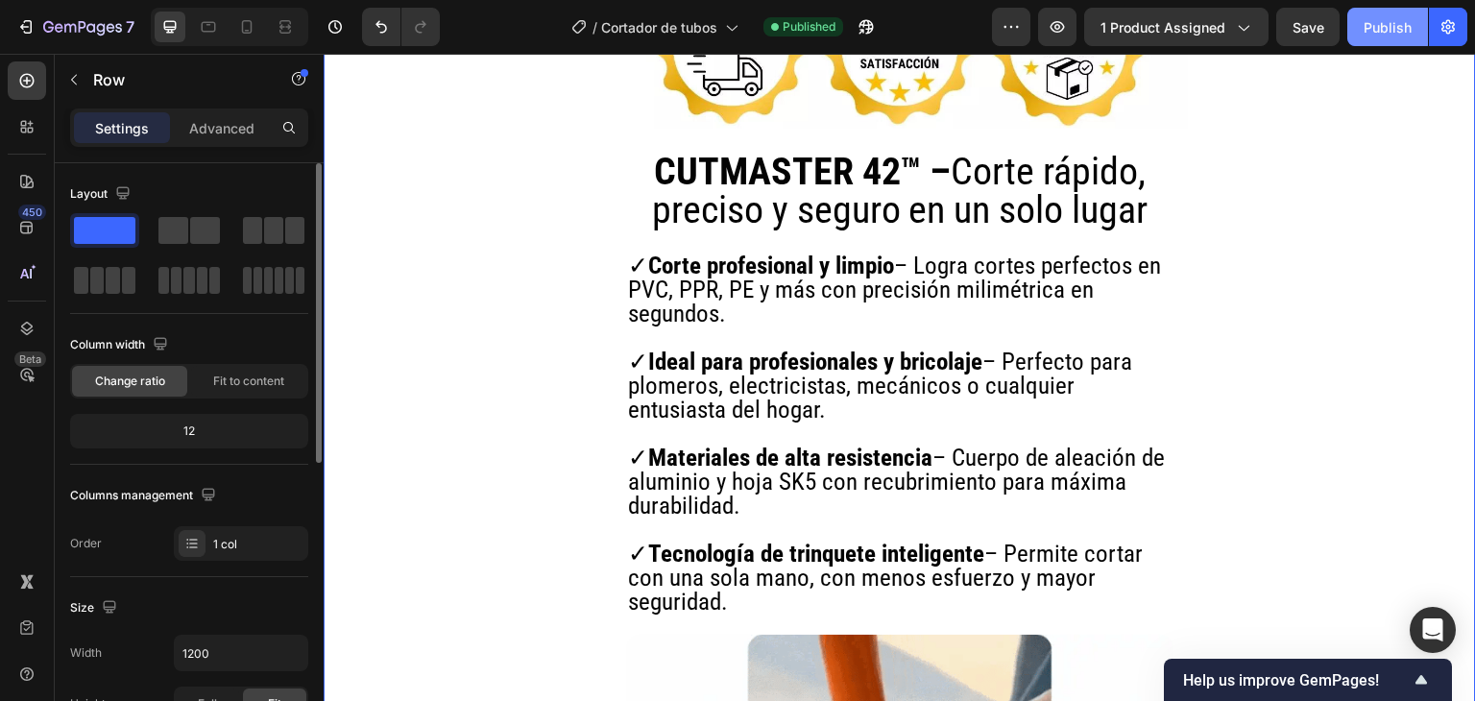
click at [1380, 36] on div "Publish" at bounding box center [1388, 27] width 48 height 20
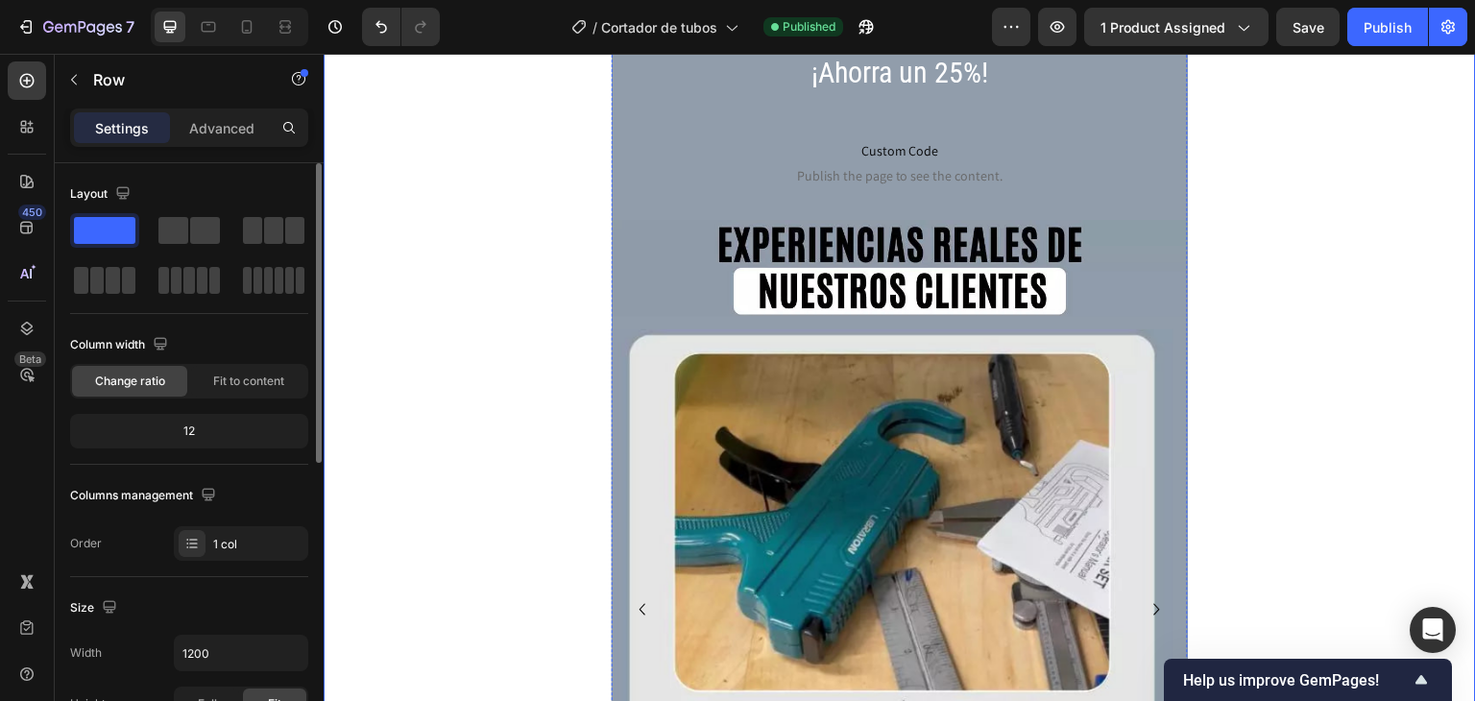
scroll to position [4609, 0]
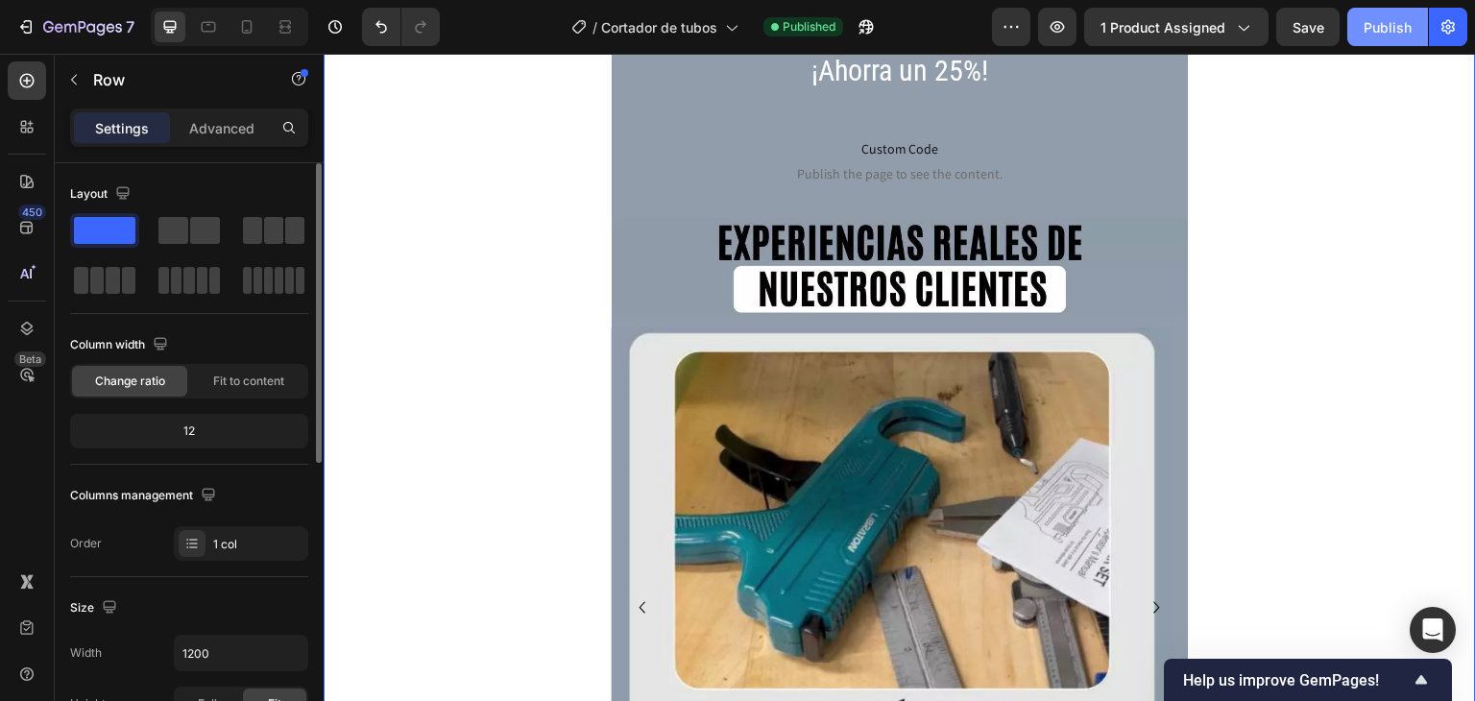
drag, startPoint x: 1389, startPoint y: 27, endPoint x: 977, endPoint y: 80, distance: 416.3
click at [1389, 27] on div "Publish" at bounding box center [1388, 27] width 48 height 20
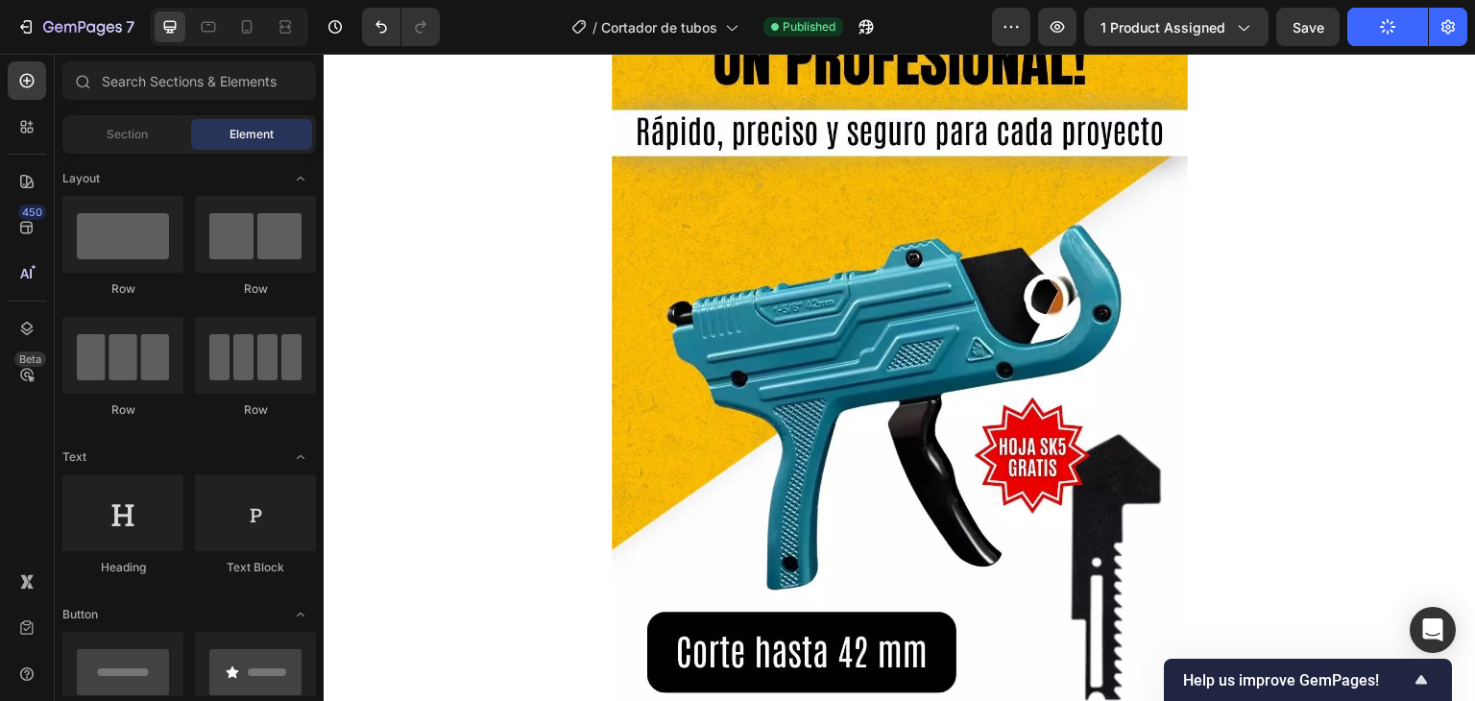
scroll to position [0, 0]
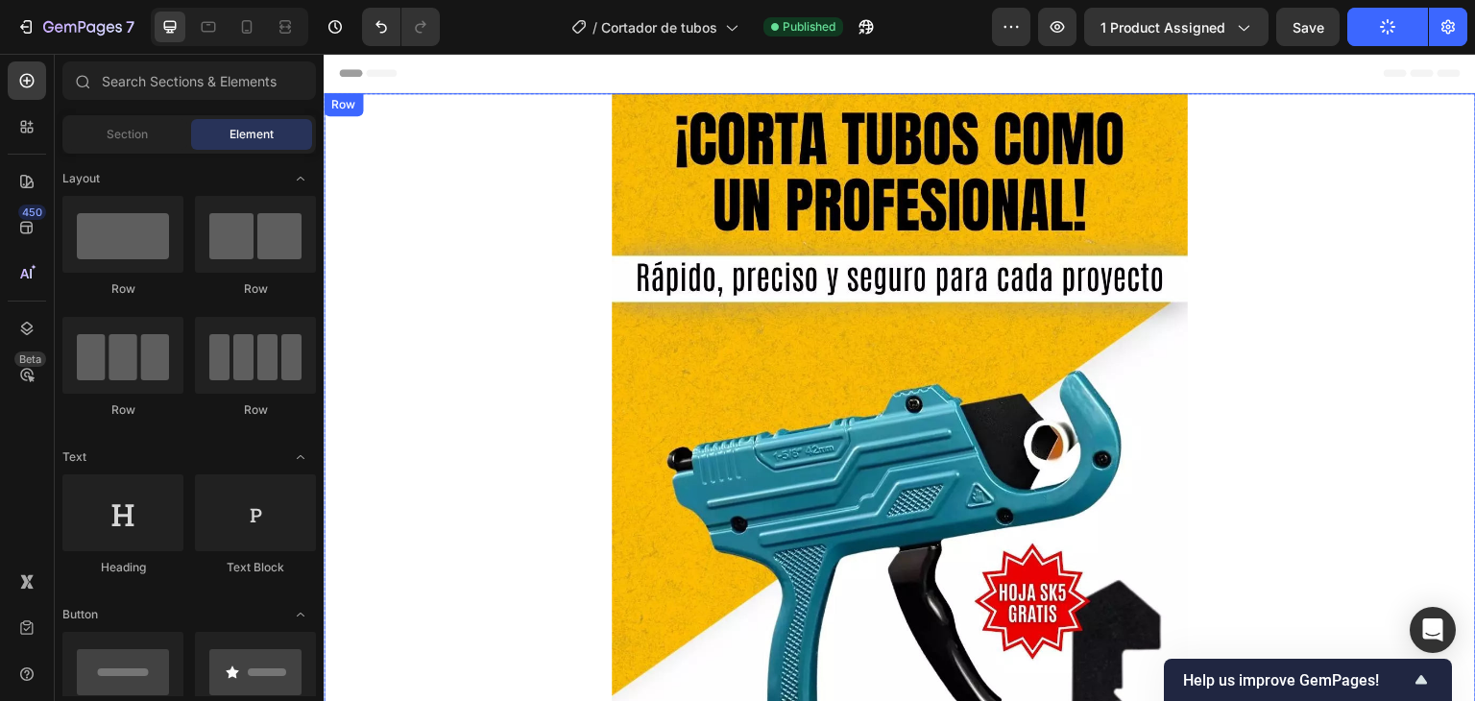
click at [955, 261] on img at bounding box center [900, 487] width 576 height 789
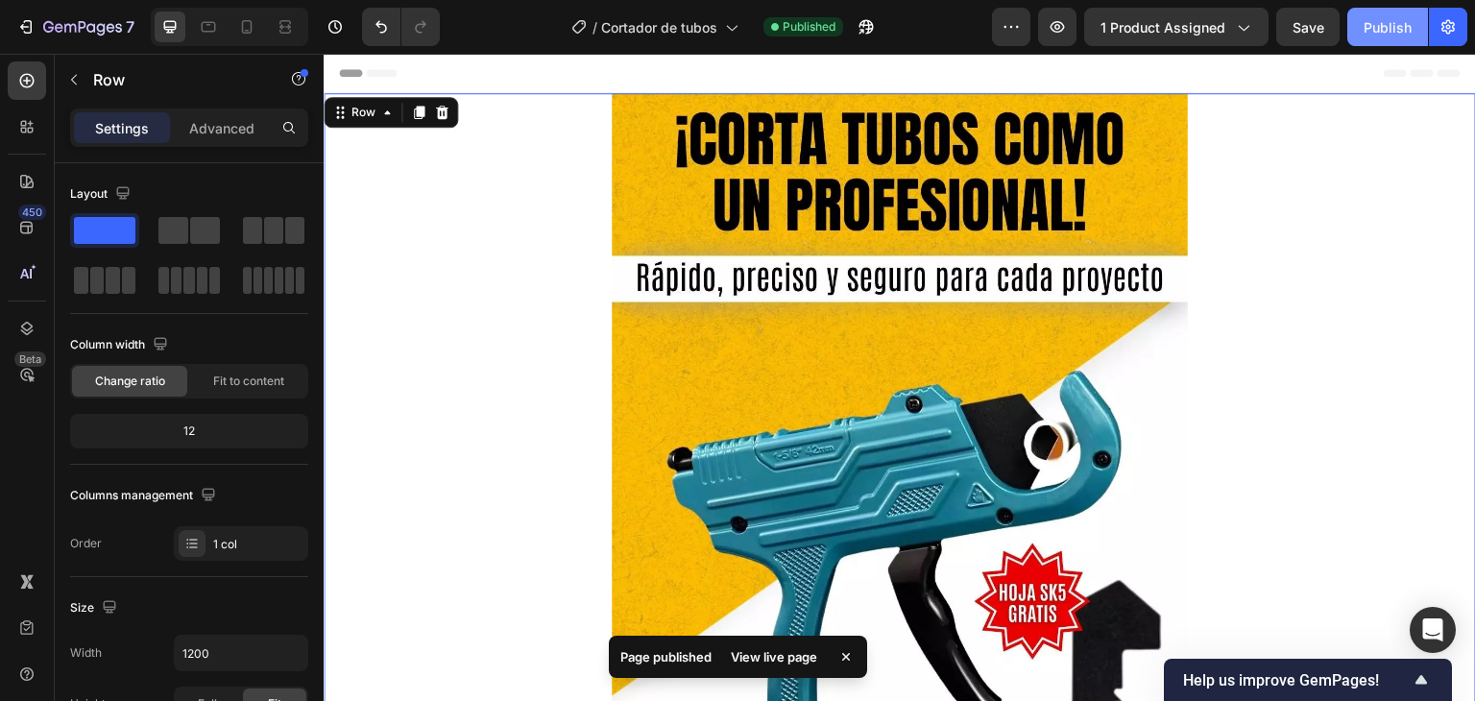
click at [1399, 33] on div "Publish" at bounding box center [1388, 27] width 48 height 20
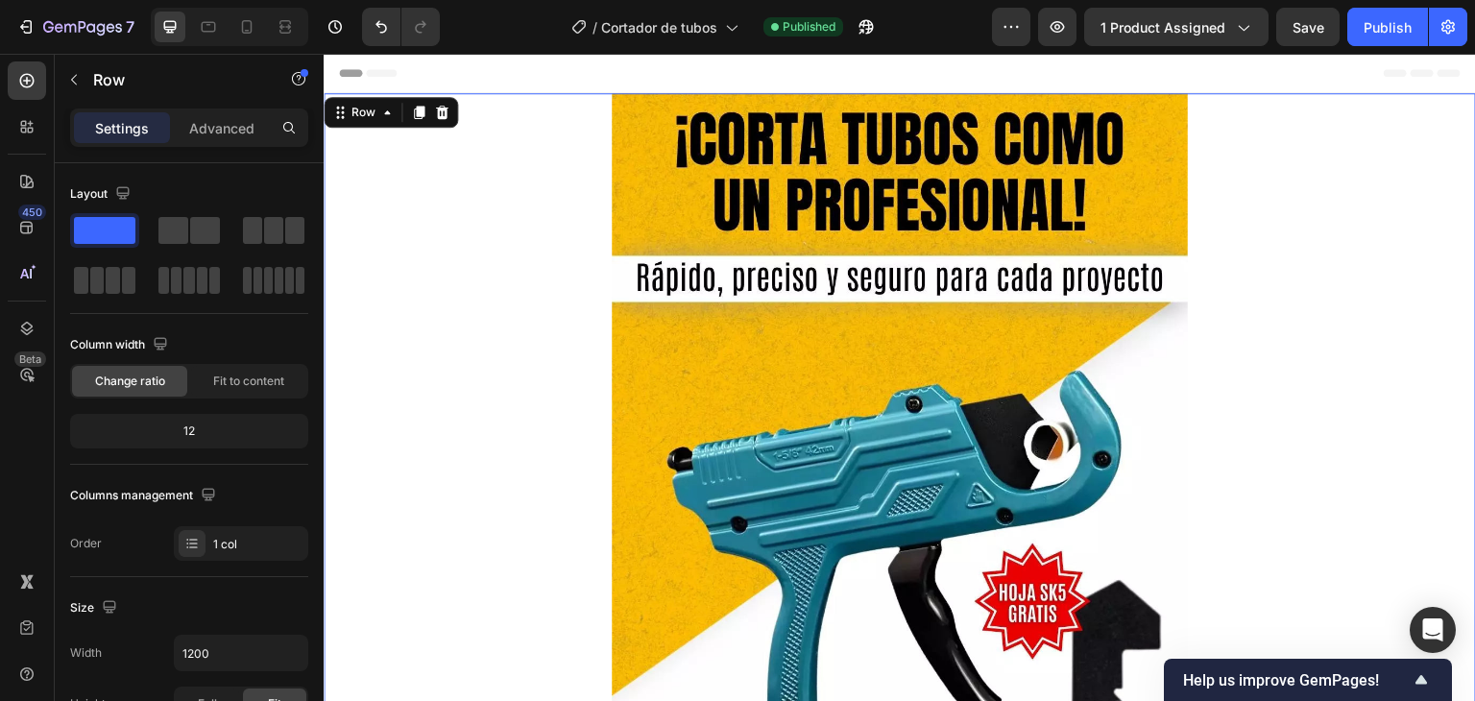
click at [867, 40] on button "button" at bounding box center [866, 27] width 38 height 38
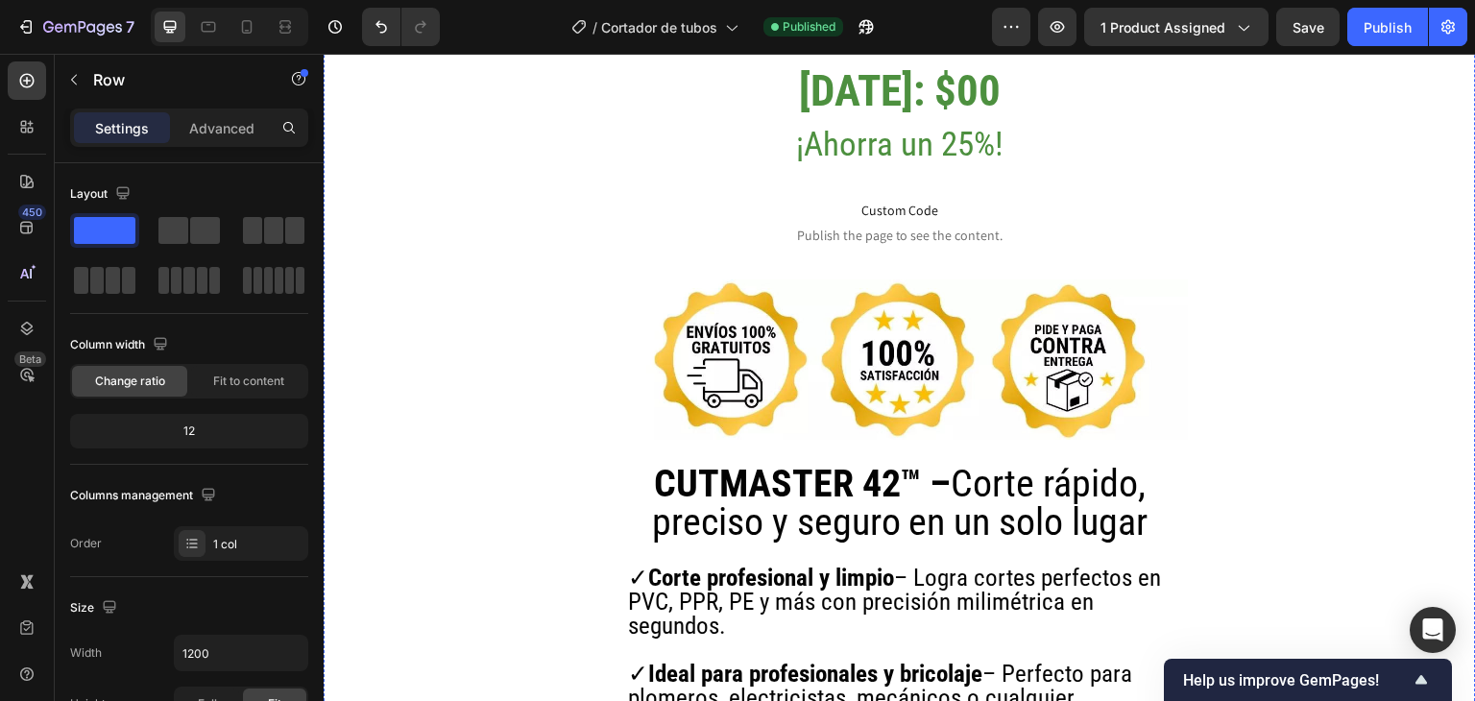
scroll to position [1344, 0]
